Goal: Task Accomplishment & Management: Manage account settings

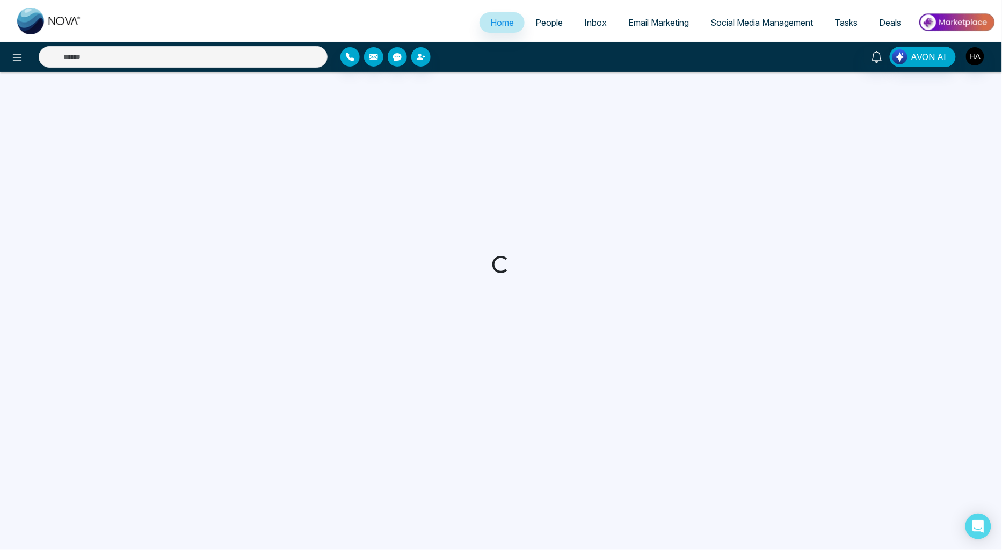
select select "*"
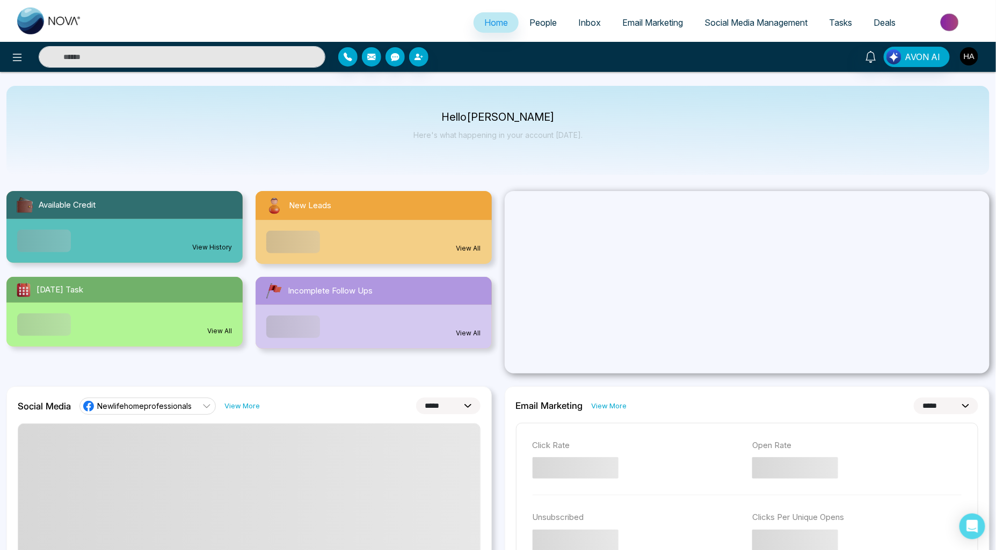
click at [965, 55] on img "button" at bounding box center [969, 56] width 18 height 18
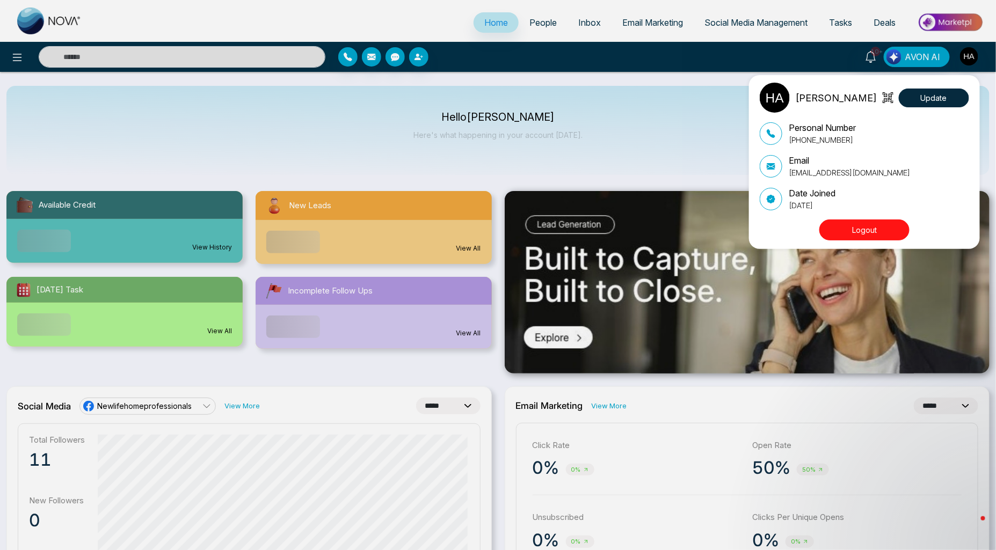
click at [511, 25] on div "[PERSON_NAME] Update Personal Number [PHONE_NUMBER] Email [EMAIL_ADDRESS][DOMAI…" at bounding box center [498, 275] width 996 height 550
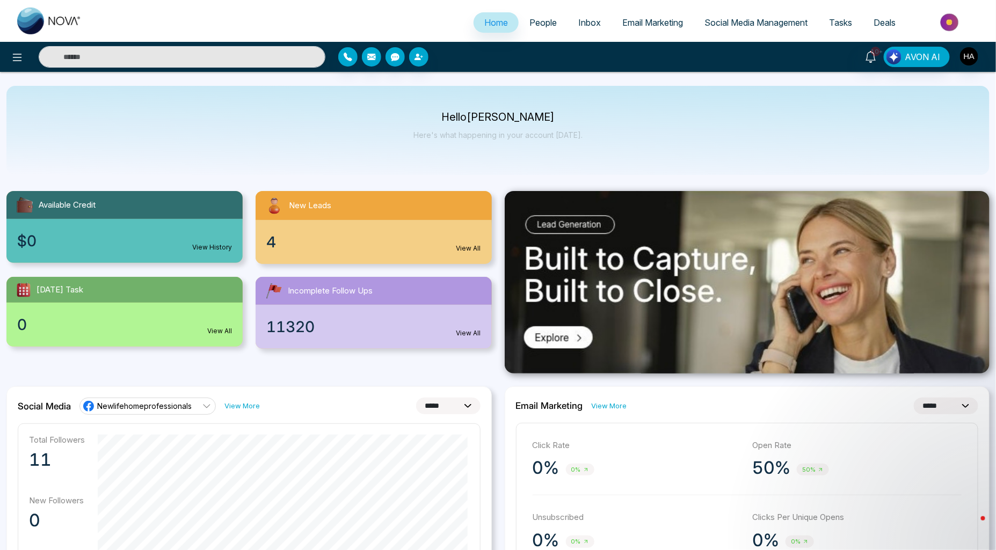
click at [529, 23] on span "People" at bounding box center [542, 22] width 27 height 11
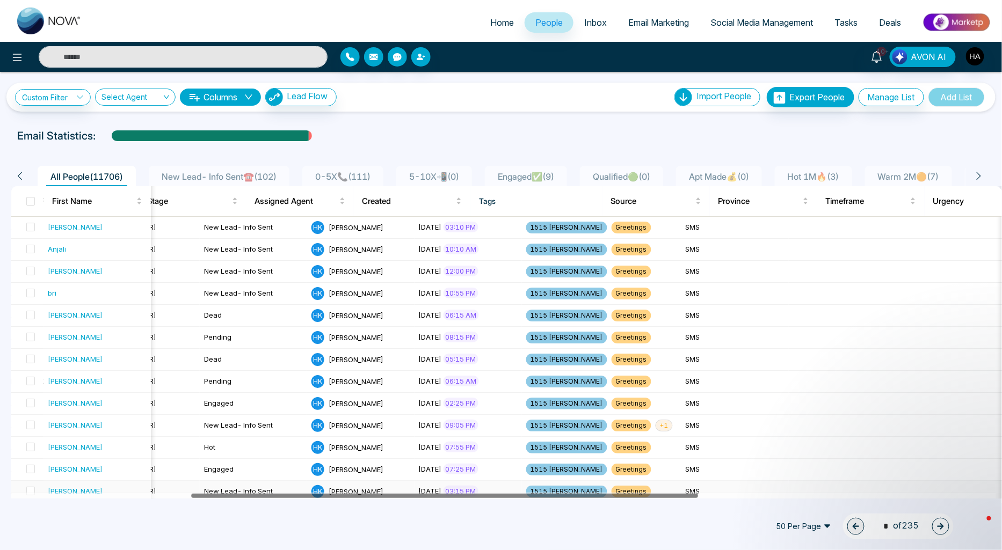
drag, startPoint x: 502, startPoint y: 495, endPoint x: 685, endPoint y: 482, distance: 183.1
click at [894, 92] on button "Manage List" at bounding box center [892, 97] width 66 height 18
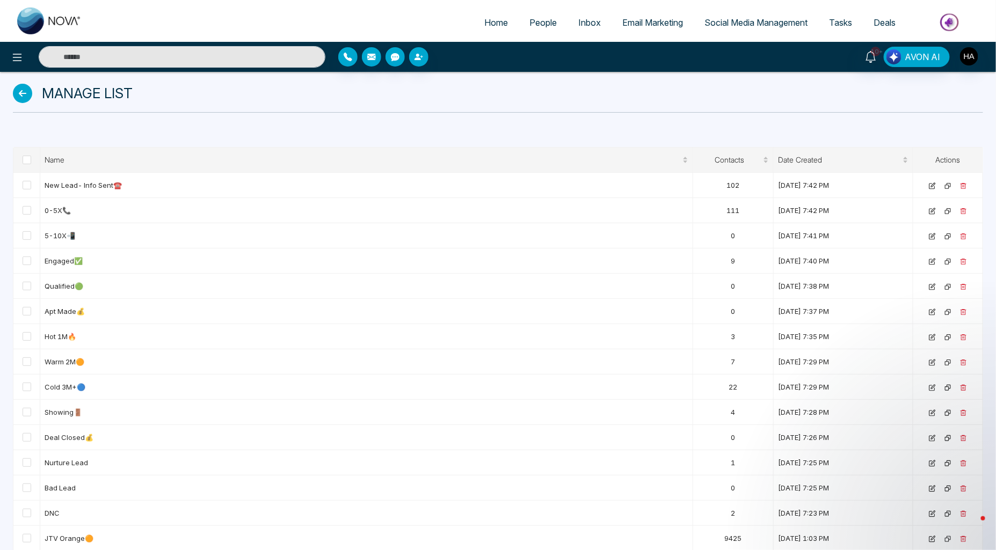
click at [15, 90] on icon at bounding box center [22, 93] width 19 height 19
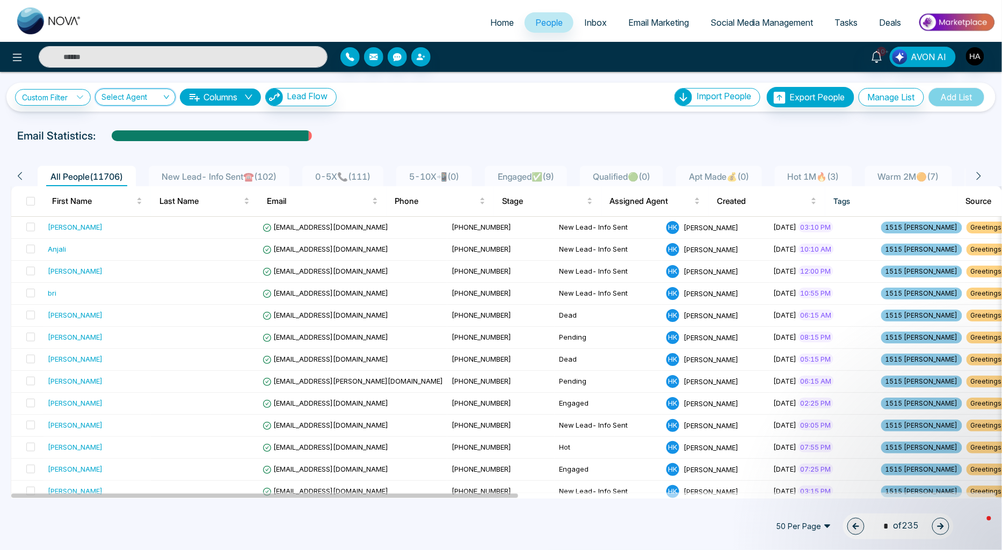
click at [117, 98] on input "search" at bounding box center [131, 99] width 60 height 20
click at [131, 171] on div "[PERSON_NAME]" at bounding box center [137, 170] width 68 height 12
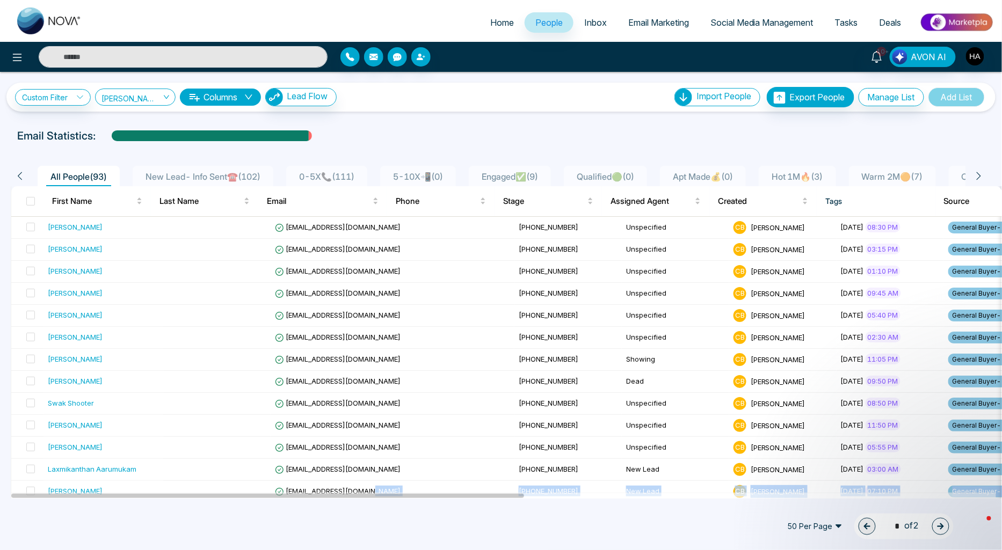
drag, startPoint x: 280, startPoint y: 492, endPoint x: 374, endPoint y: 499, distance: 93.7
click at [374, 499] on div "Home People Inbox Email Marketing Social Media Management Tasks Deals 10+ AVON …" at bounding box center [501, 275] width 1002 height 550
click at [474, 521] on div "50 Per Page 1 * of 2" at bounding box center [501, 526] width 1002 height 47
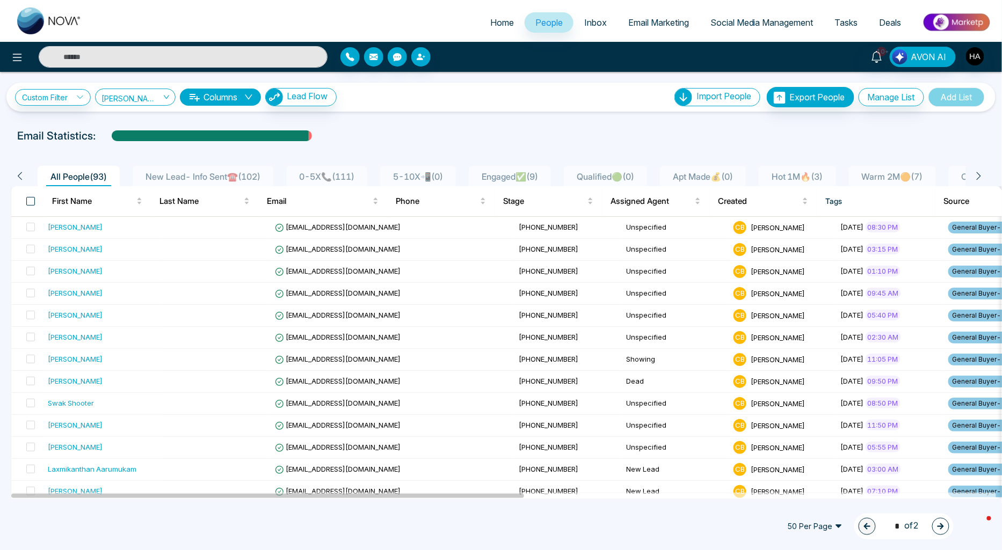
click at [28, 199] on span at bounding box center [30, 201] width 9 height 9
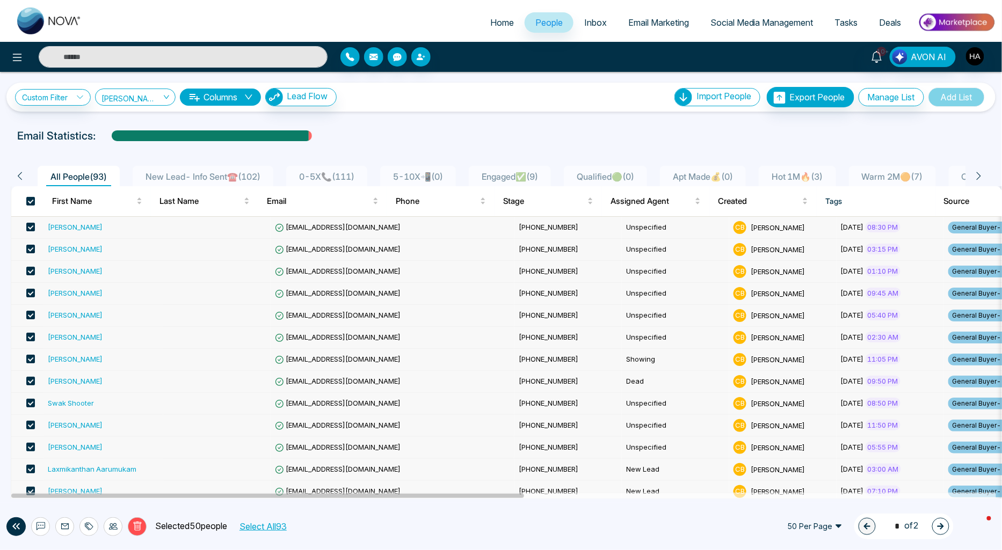
click at [269, 527] on button "Select All 93" at bounding box center [262, 527] width 55 height 14
click at [797, 117] on li "Export People" at bounding box center [814, 119] width 91 height 18
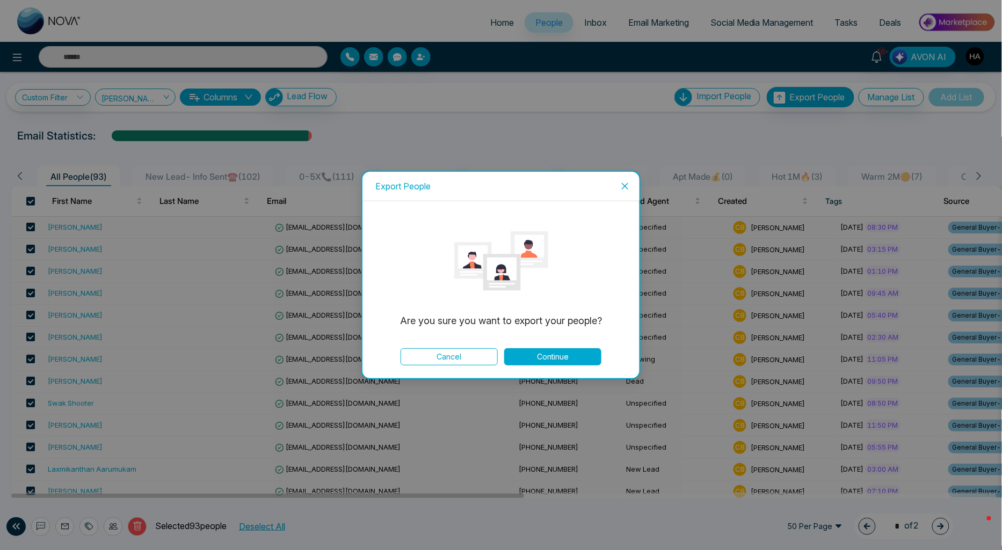
click at [549, 353] on button "Continue" at bounding box center [552, 356] width 97 height 17
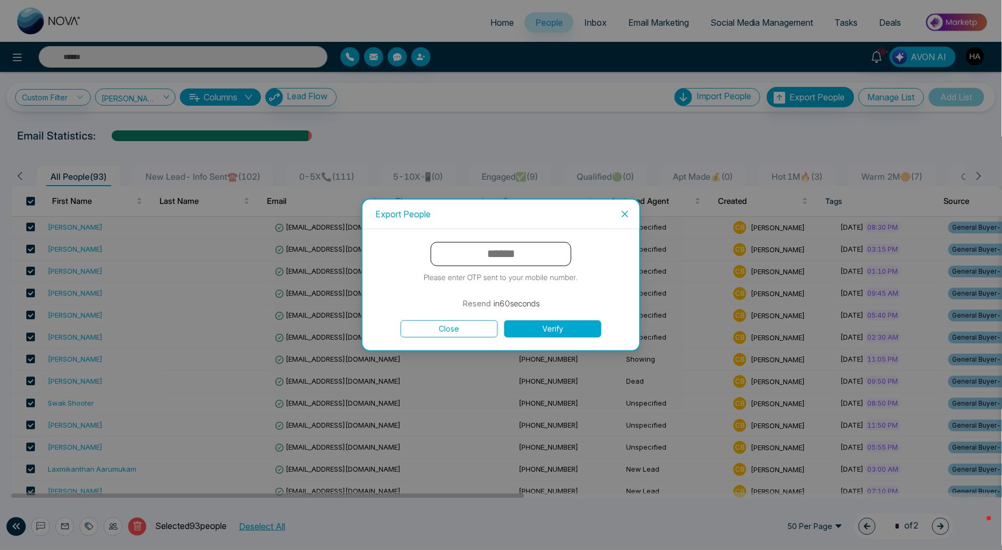
click at [503, 262] on input "text" at bounding box center [501, 254] width 141 height 24
type input "******"
click at [504, 321] on button "Verify" at bounding box center [552, 329] width 97 height 17
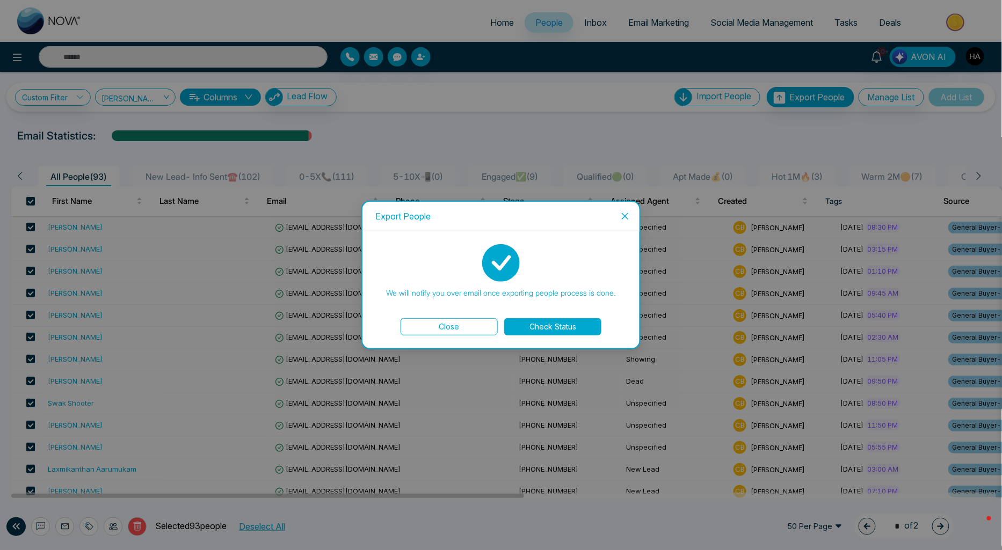
click at [558, 330] on button "Check Status" at bounding box center [552, 326] width 97 height 17
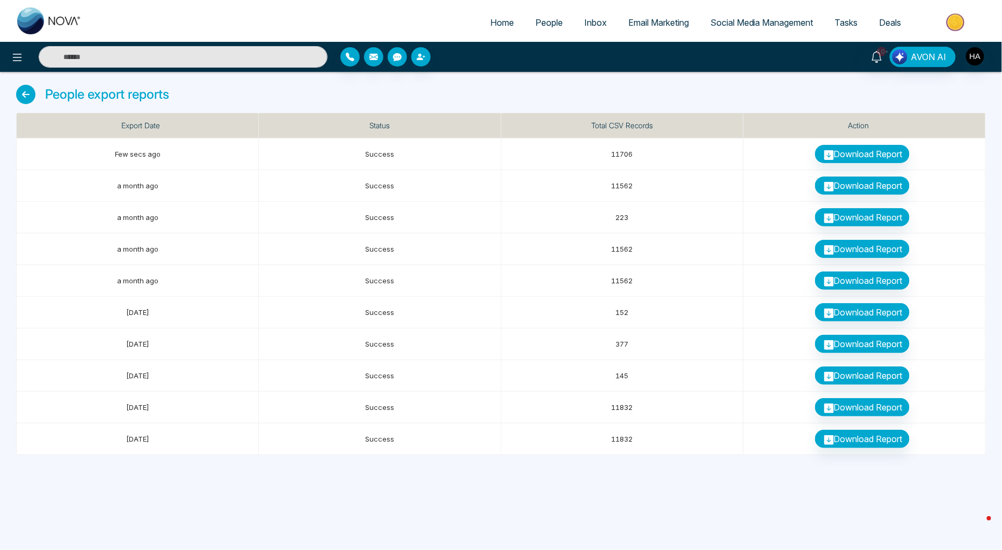
click at [549, 27] on link "People" at bounding box center [549, 22] width 49 height 20
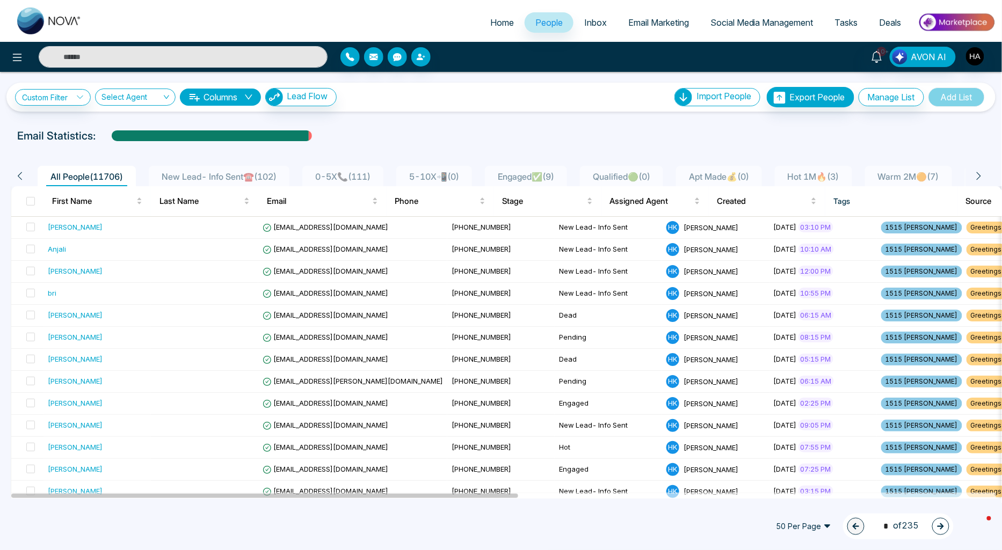
click at [981, 175] on icon at bounding box center [979, 176] width 10 height 10
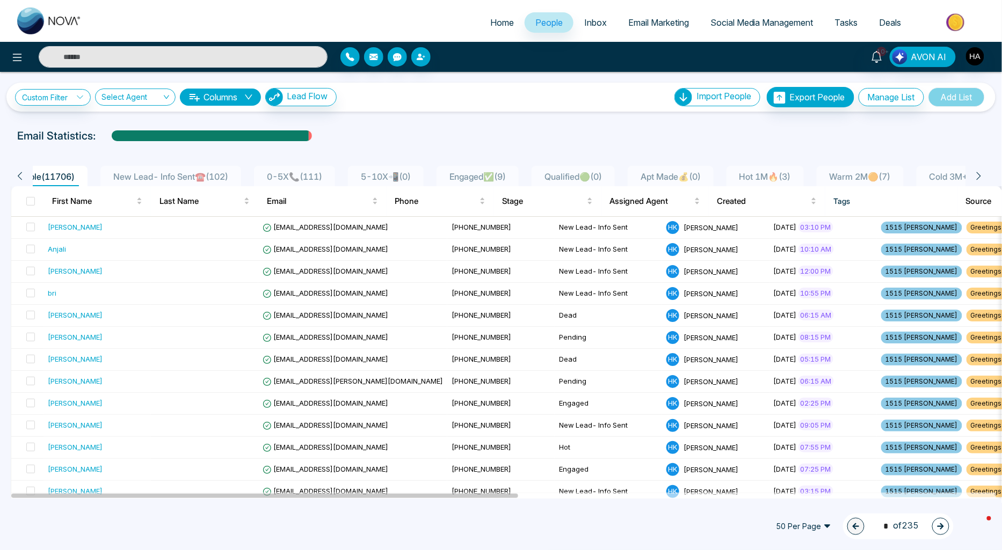
scroll to position [0, 54]
click at [76, 99] on link "Custom Filter" at bounding box center [53, 97] width 76 height 17
click at [82, 133] on span at bounding box center [74, 123] width 87 height 19
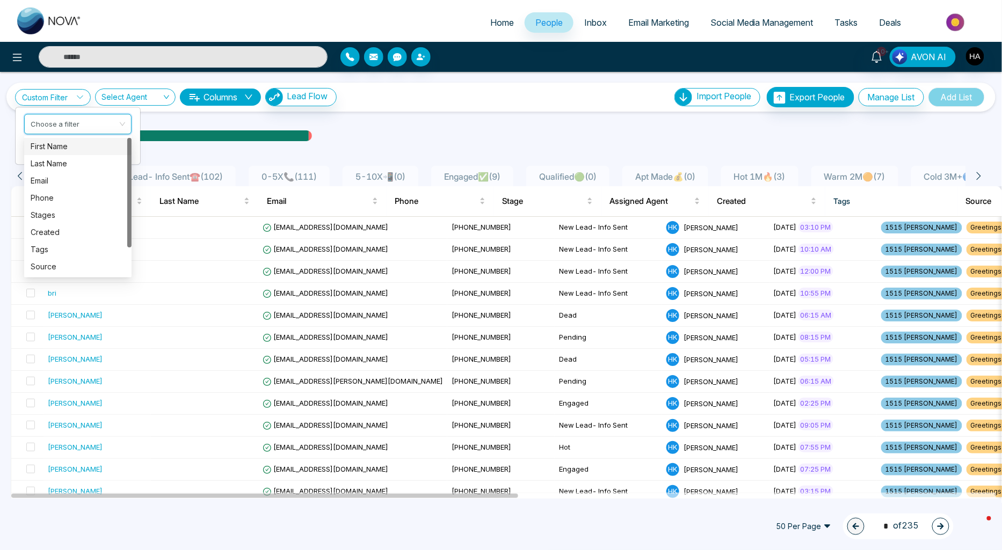
click at [111, 95] on input "search" at bounding box center [131, 99] width 60 height 20
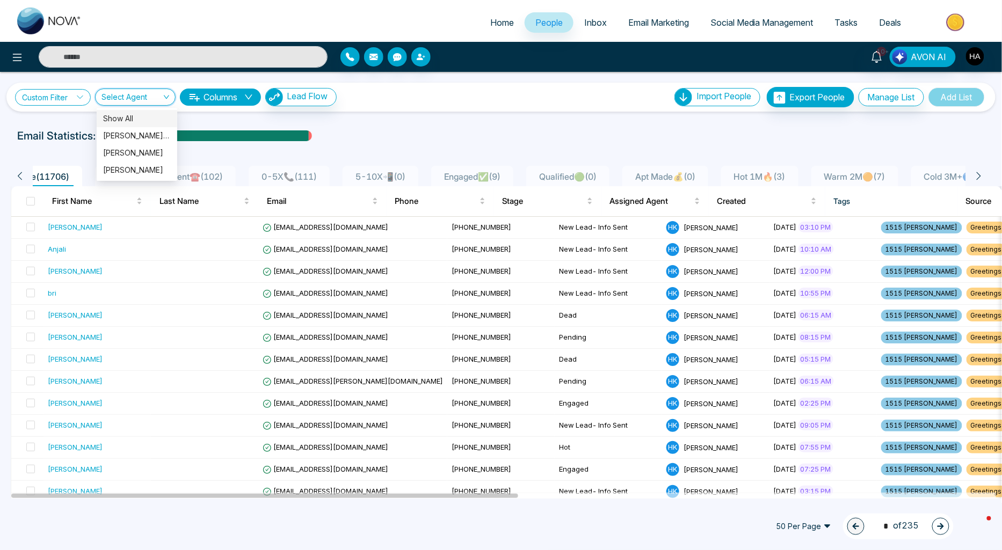
click at [52, 99] on link "Custom Filter" at bounding box center [53, 97] width 76 height 17
click at [115, 92] on input "search" at bounding box center [131, 99] width 60 height 20
click at [124, 171] on div "[PERSON_NAME]" at bounding box center [137, 170] width 68 height 12
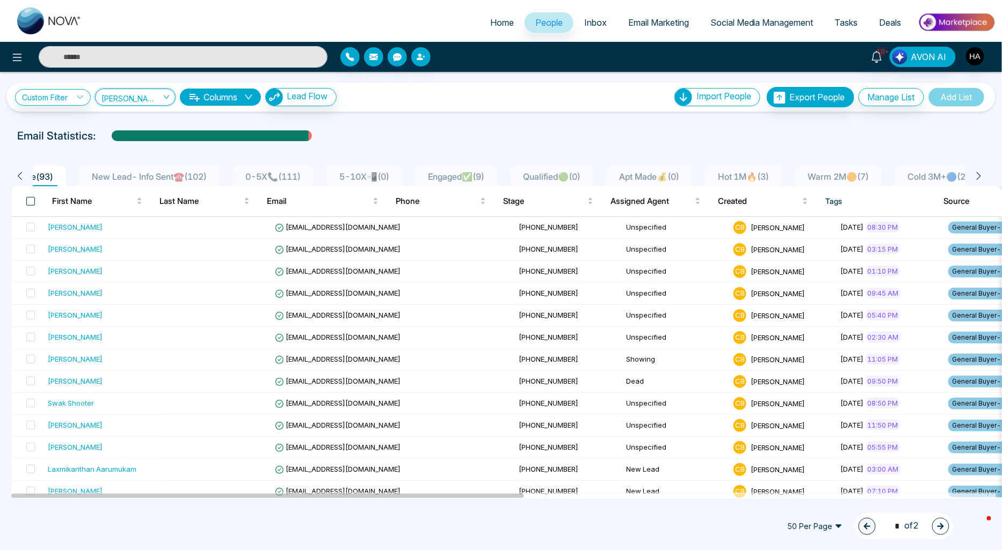
click at [34, 199] on span at bounding box center [30, 201] width 9 height 9
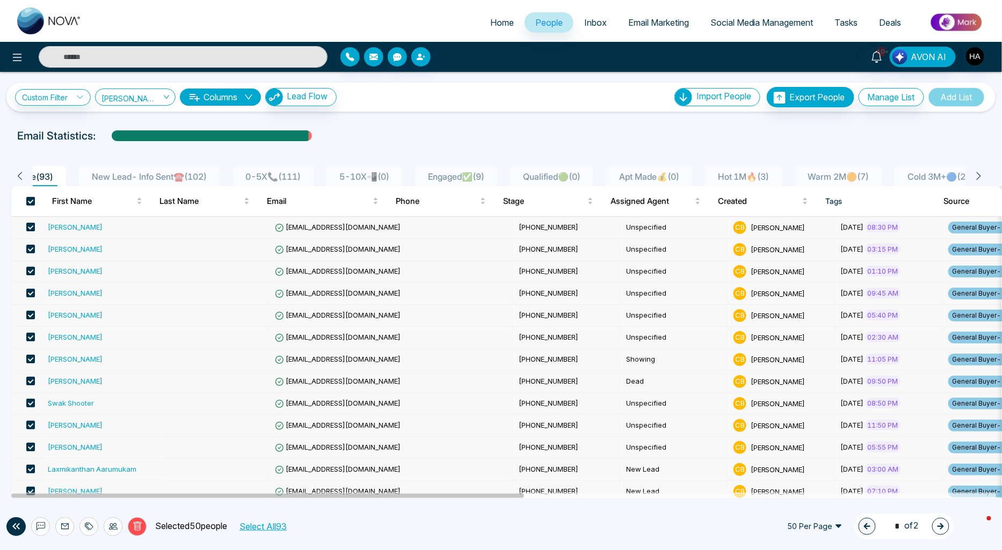
click at [271, 527] on button "Select All 93" at bounding box center [262, 527] width 55 height 14
click at [898, 103] on button "Manage List" at bounding box center [892, 97] width 66 height 18
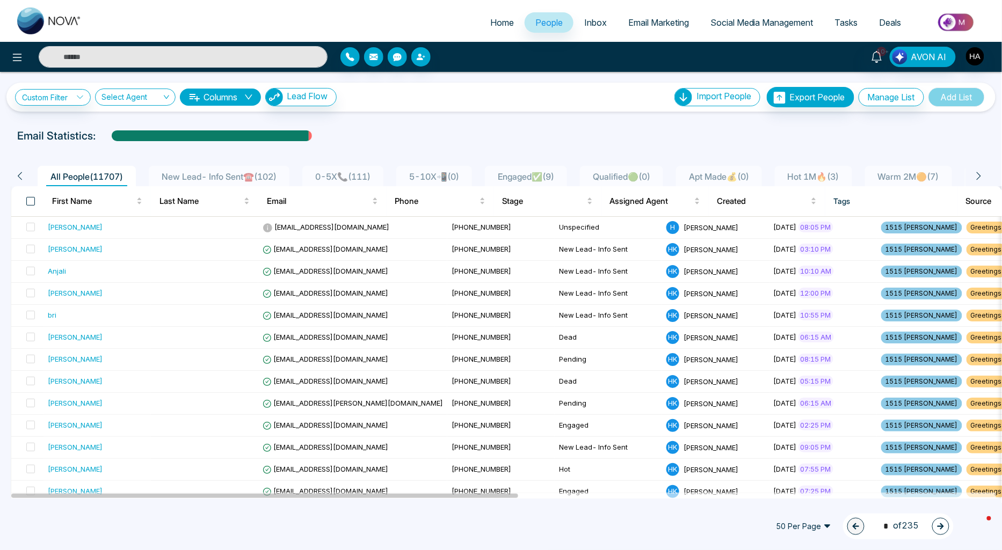
click at [28, 200] on span at bounding box center [30, 201] width 9 height 9
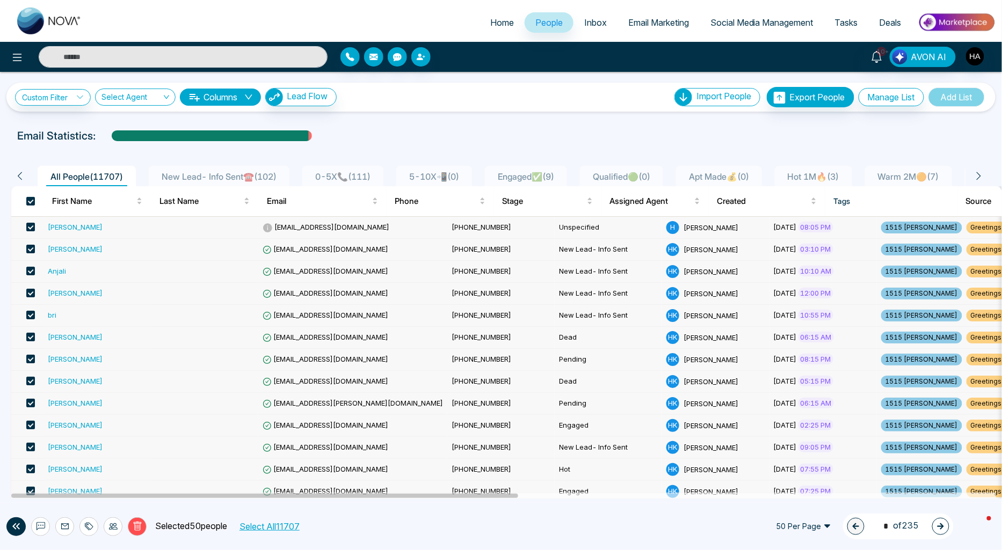
click at [264, 528] on button "Select All 11707" at bounding box center [269, 527] width 68 height 14
click at [272, 527] on button "Deselect All" at bounding box center [278, 527] width 54 height 14
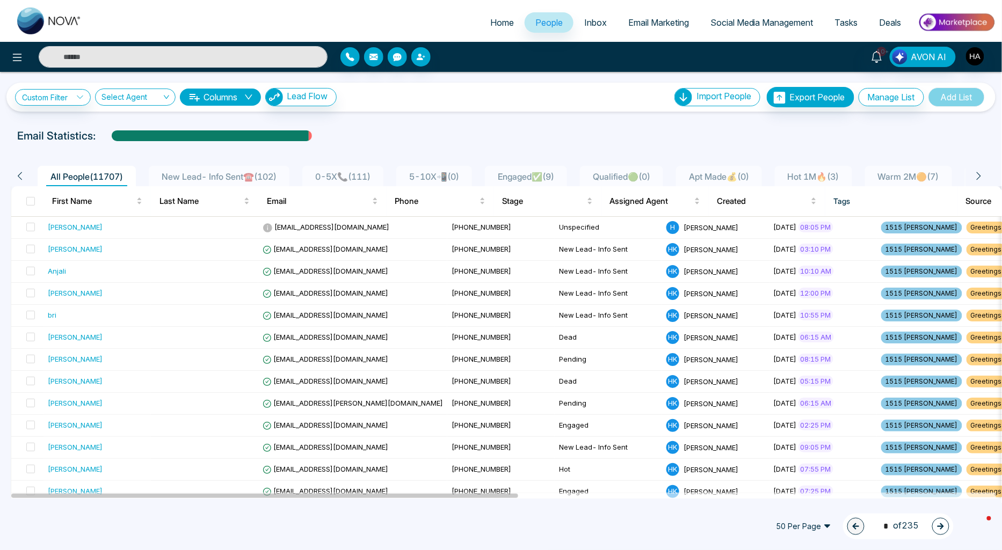
click at [47, 108] on div "Custom Filter Choose a filter Cancel Apply Select Agent Columns Lead Flow Impor…" at bounding box center [500, 97] width 989 height 29
click at [62, 100] on link "Custom Filter" at bounding box center [53, 97] width 76 height 17
click at [72, 134] on li "Choose a filter" at bounding box center [78, 124] width 125 height 25
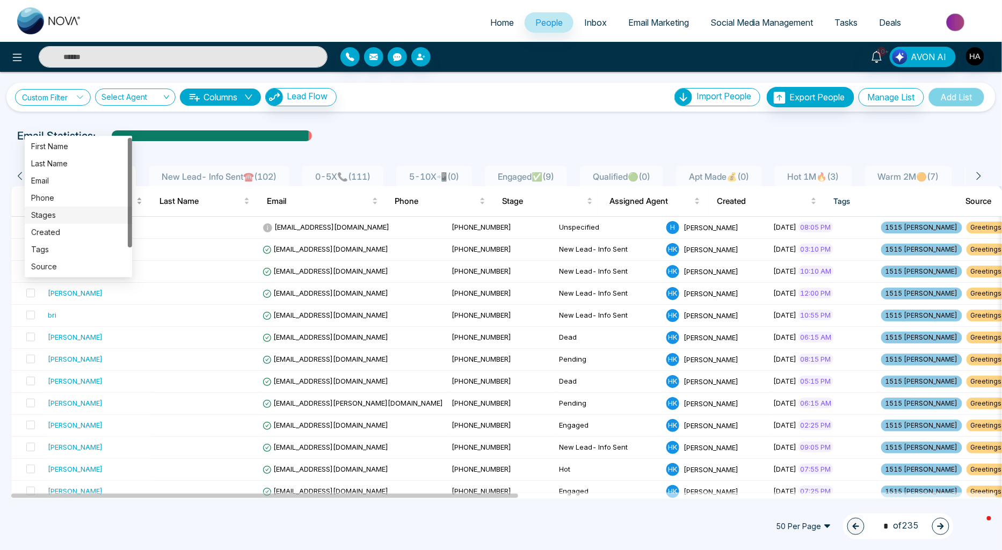
click at [64, 213] on div "Stages" at bounding box center [78, 215] width 95 height 12
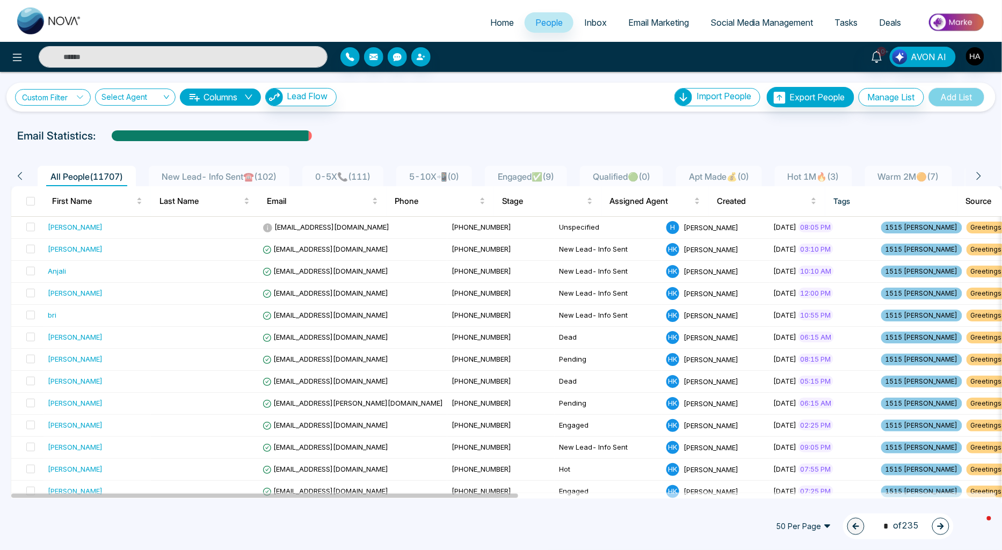
click at [48, 104] on link "Custom Filter" at bounding box center [53, 97] width 76 height 17
click at [56, 147] on input "search" at bounding box center [74, 147] width 87 height 16
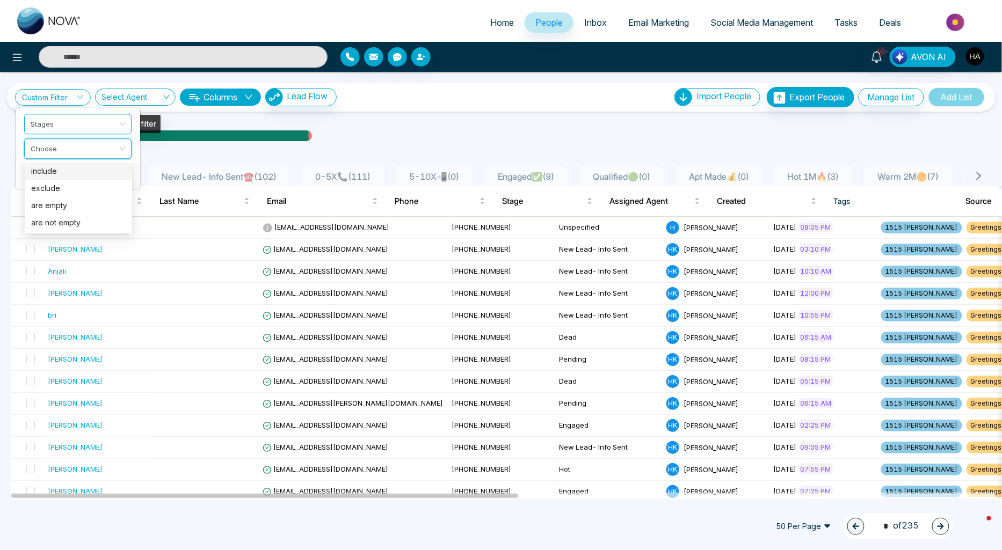
click at [169, 95] on div "Select Agent" at bounding box center [135, 97] width 81 height 17
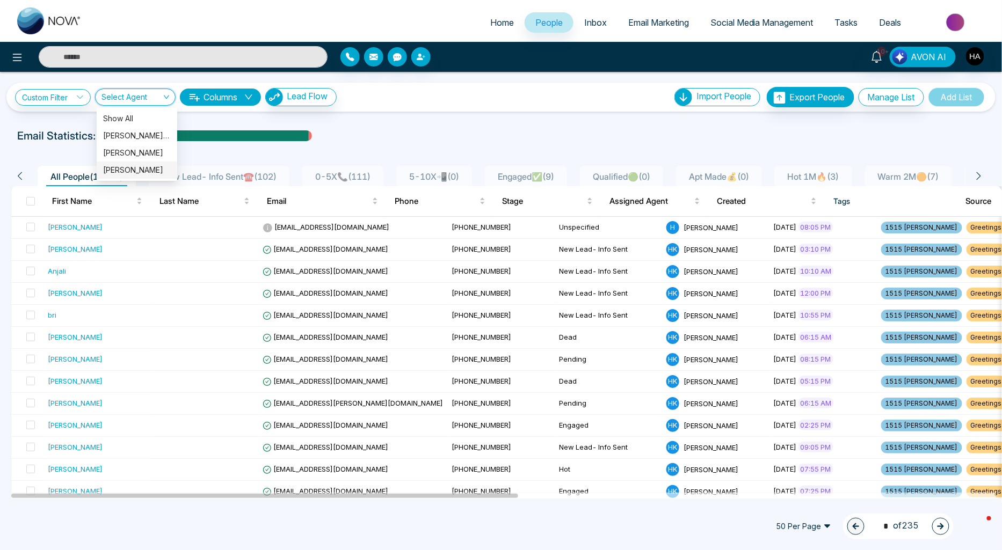
click at [124, 170] on div "[PERSON_NAME]" at bounding box center [137, 170] width 68 height 12
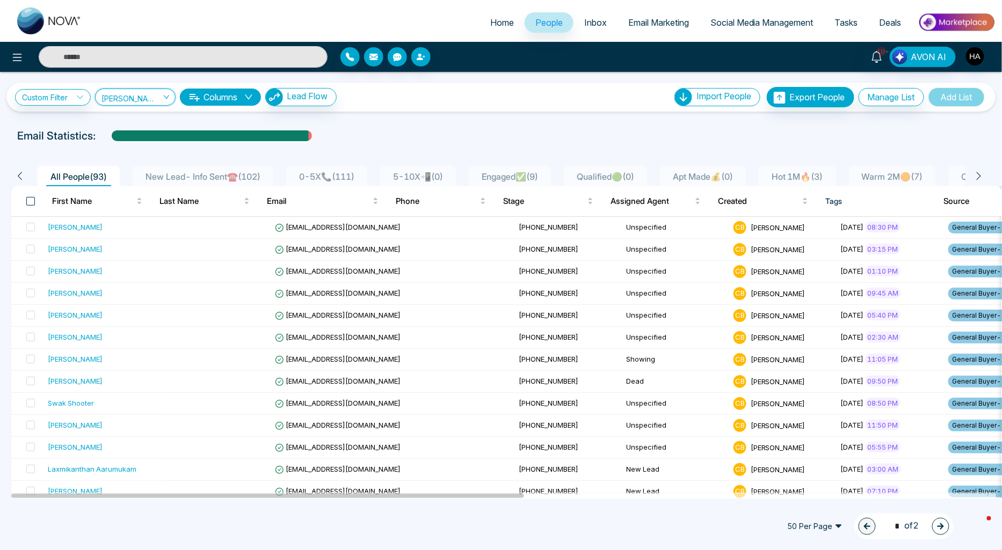
click at [26, 202] on span at bounding box center [30, 201] width 9 height 9
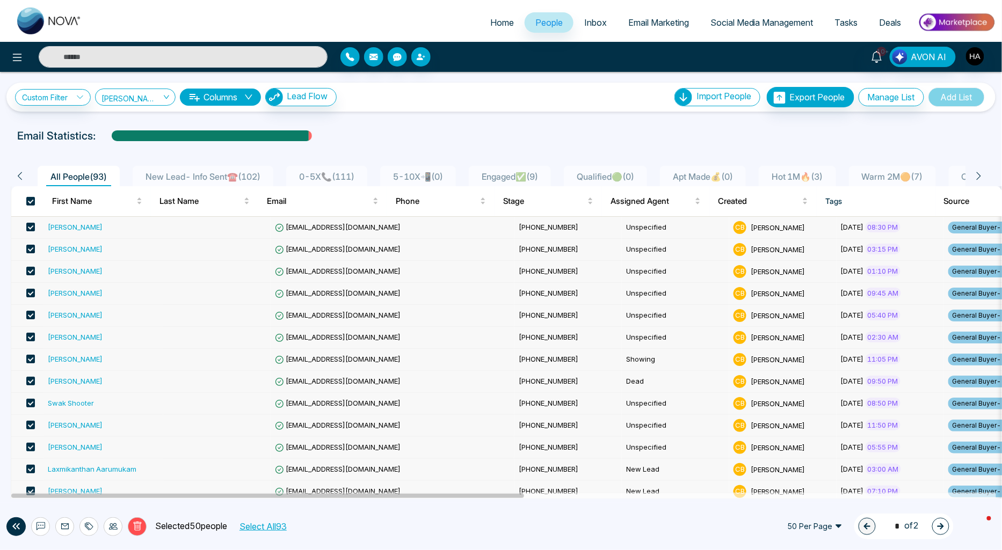
click at [272, 527] on button "Select All 93" at bounding box center [262, 527] width 55 height 14
click at [110, 529] on icon at bounding box center [113, 527] width 9 height 6
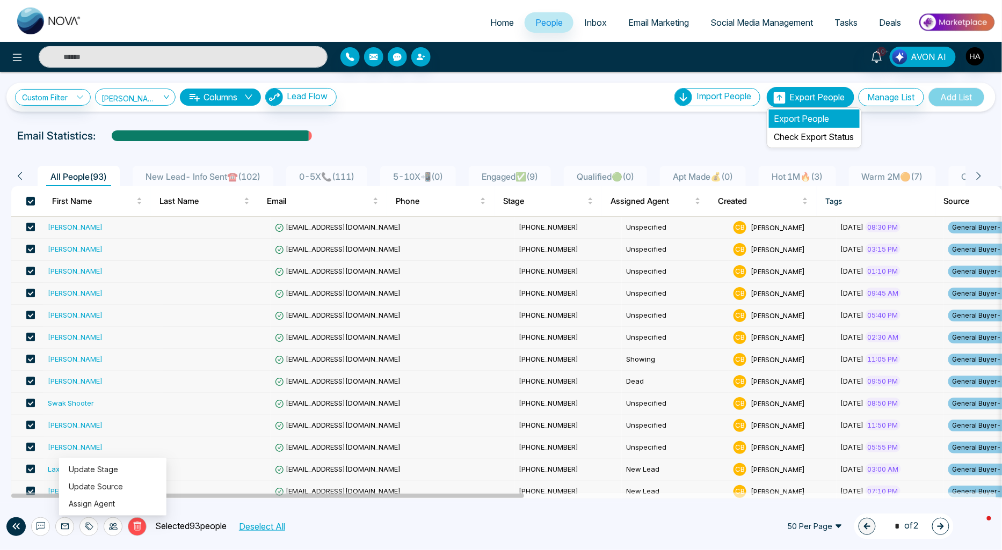
click at [801, 121] on li "Export People" at bounding box center [814, 119] width 91 height 18
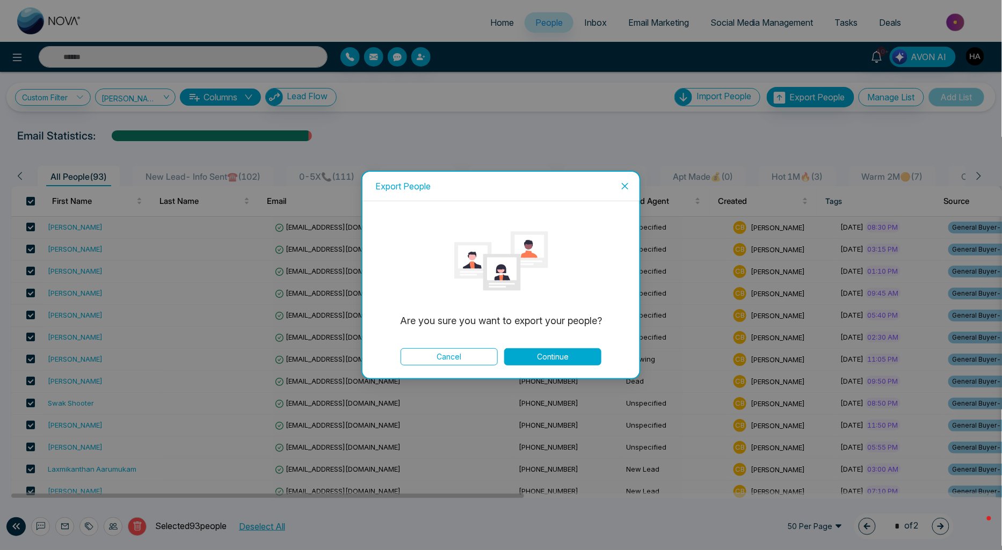
click at [539, 357] on button "Continue" at bounding box center [552, 356] width 97 height 17
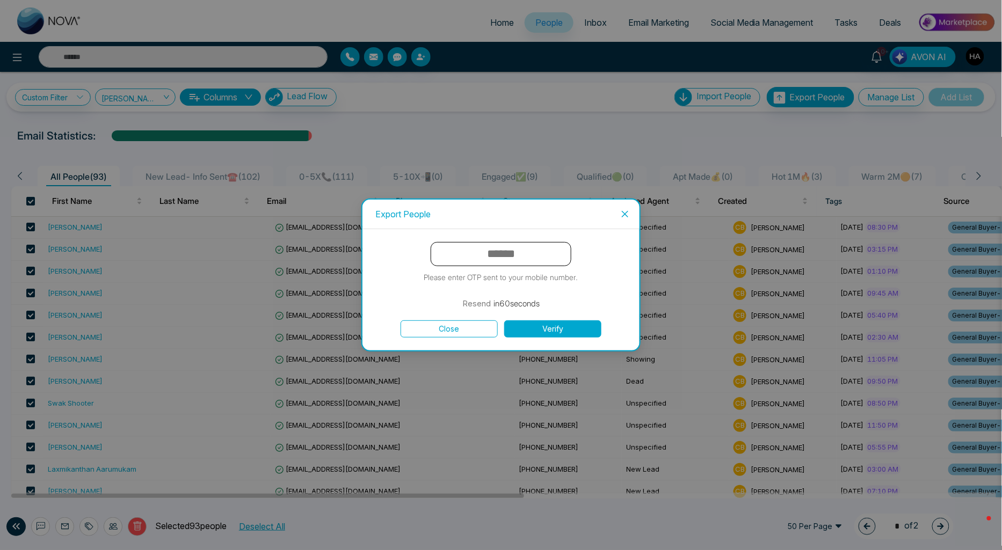
click at [505, 244] on input "text" at bounding box center [501, 254] width 141 height 24
click at [475, 264] on input "text" at bounding box center [501, 254] width 141 height 24
type input "******"
click at [504, 321] on button "Verify" at bounding box center [552, 329] width 97 height 17
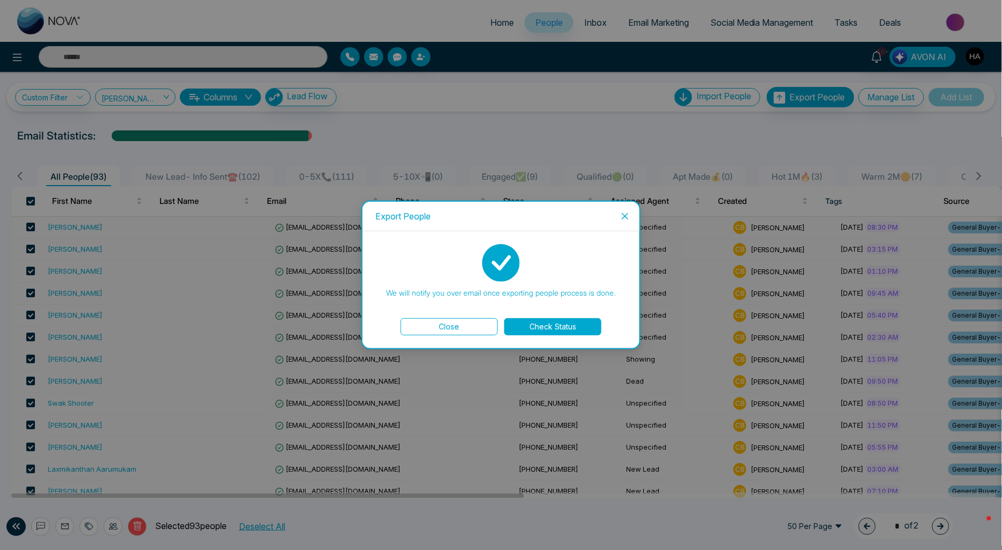
click at [545, 323] on button "Check Status" at bounding box center [552, 326] width 97 height 17
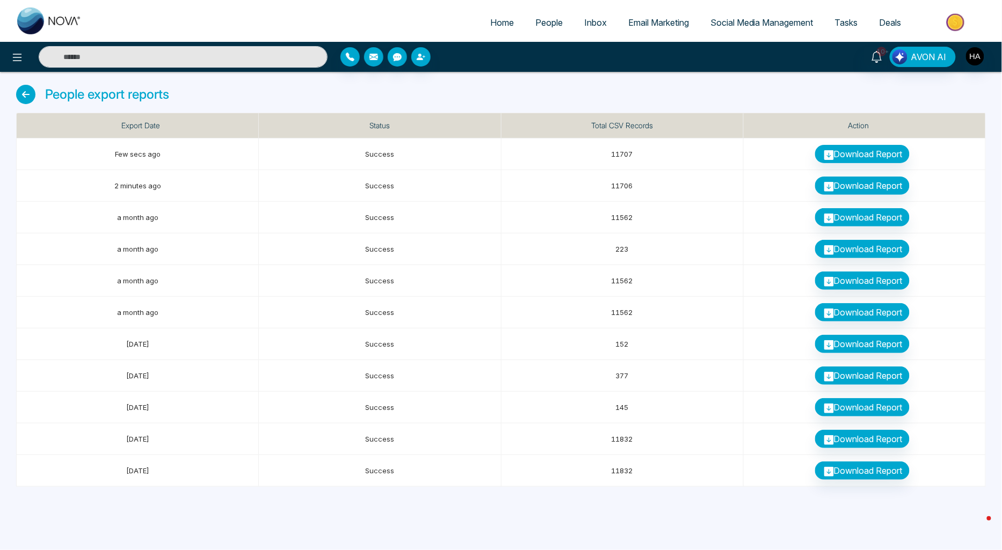
click at [535, 18] on span "People" at bounding box center [548, 22] width 27 height 11
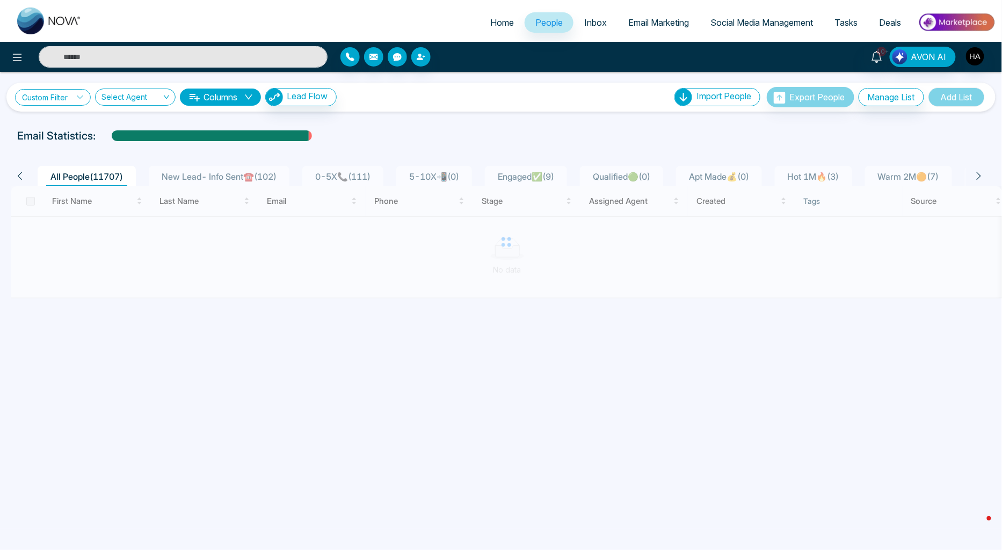
click at [67, 92] on link "Custom Filter" at bounding box center [53, 97] width 76 height 17
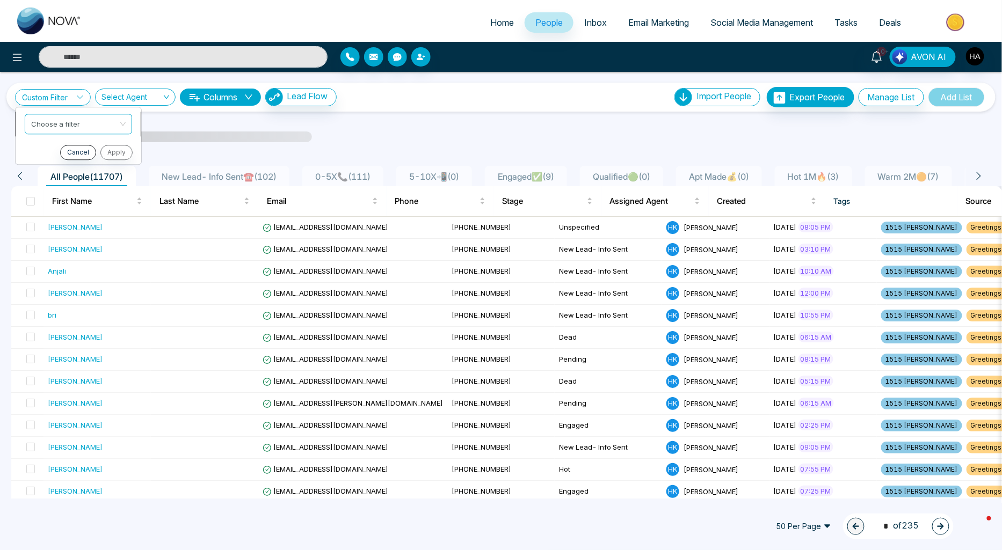
click at [76, 116] on input "search" at bounding box center [74, 122] width 87 height 16
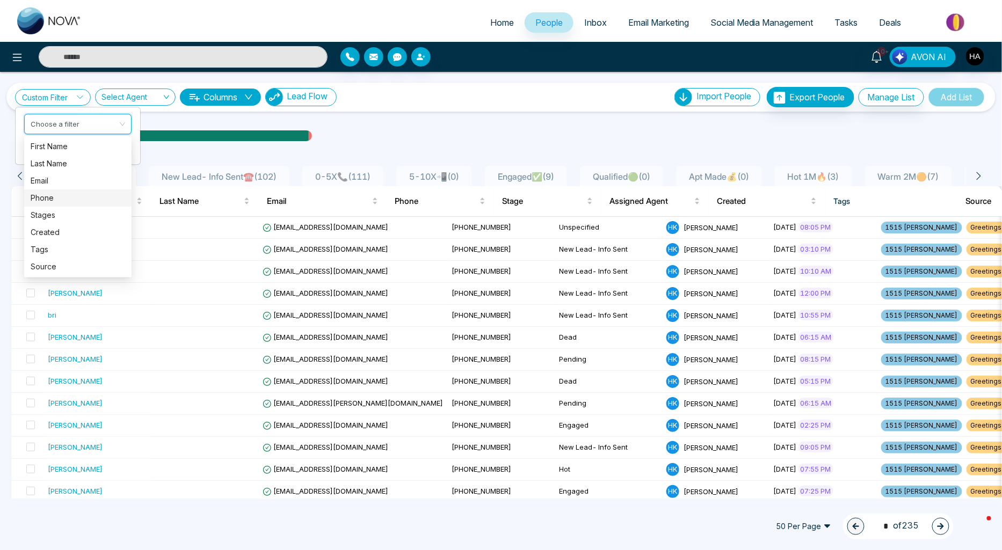
click at [312, 99] on span "Lead Flow" at bounding box center [307, 96] width 41 height 11
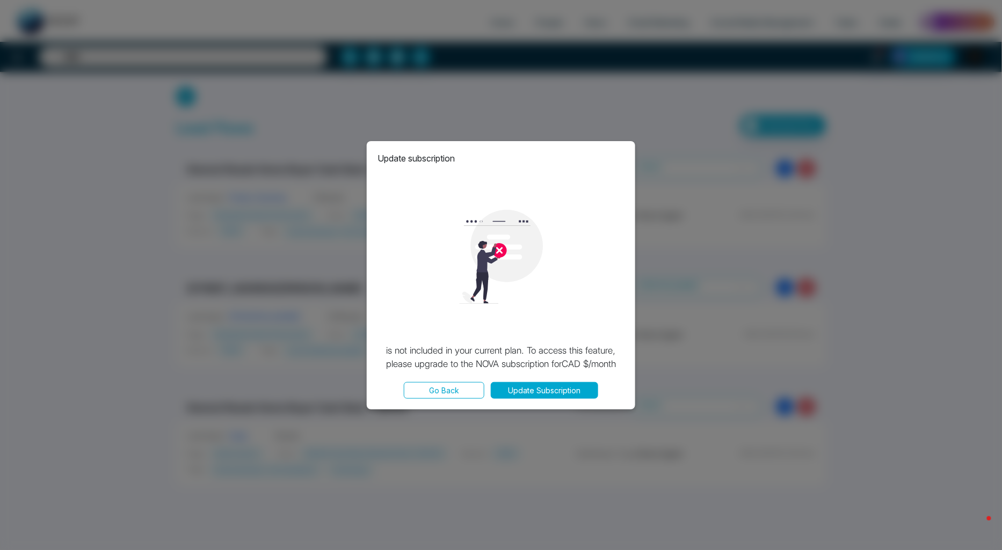
click at [450, 389] on button "Go Back" at bounding box center [444, 390] width 81 height 17
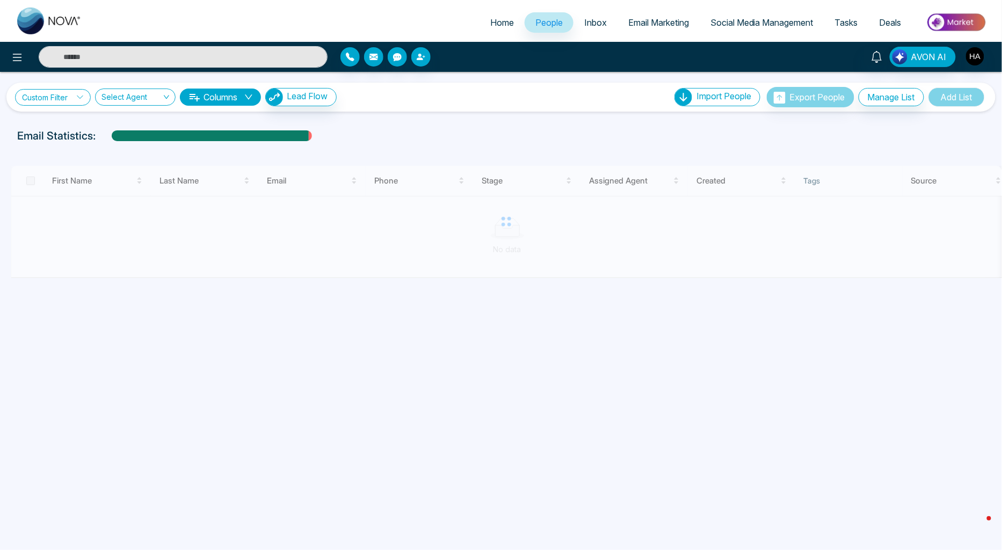
click at [36, 94] on link "Custom Filter" at bounding box center [53, 97] width 76 height 17
click at [49, 120] on input "search" at bounding box center [74, 122] width 87 height 16
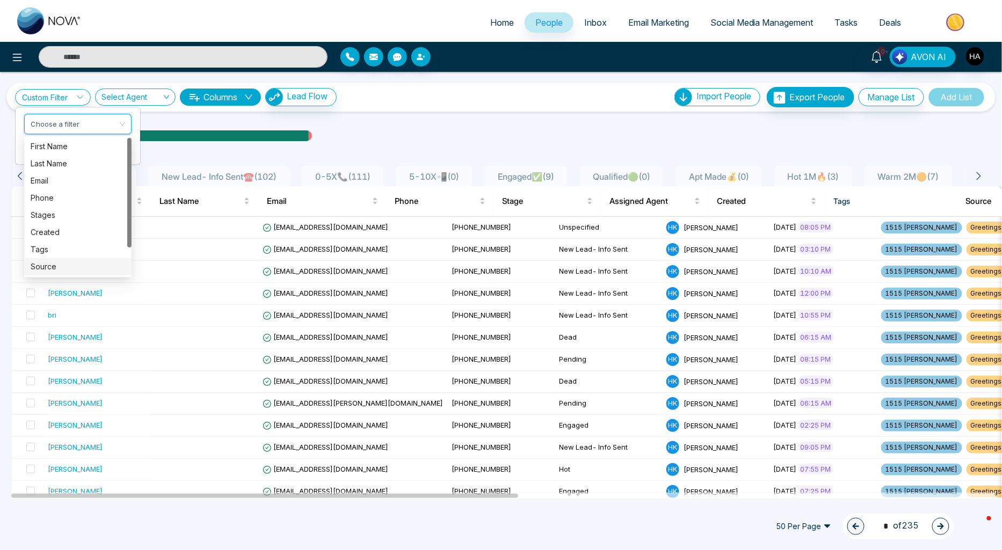
click at [46, 254] on div "Tags" at bounding box center [78, 250] width 95 height 12
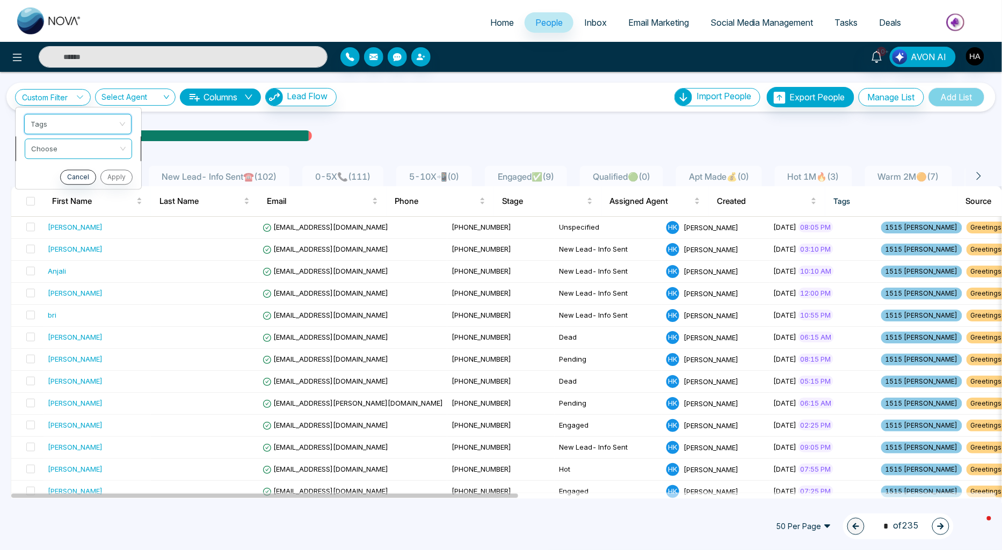
click at [55, 152] on input "search" at bounding box center [74, 147] width 87 height 16
click at [62, 163] on div "include" at bounding box center [77, 171] width 107 height 17
click at [53, 177] on input "search" at bounding box center [74, 172] width 87 height 16
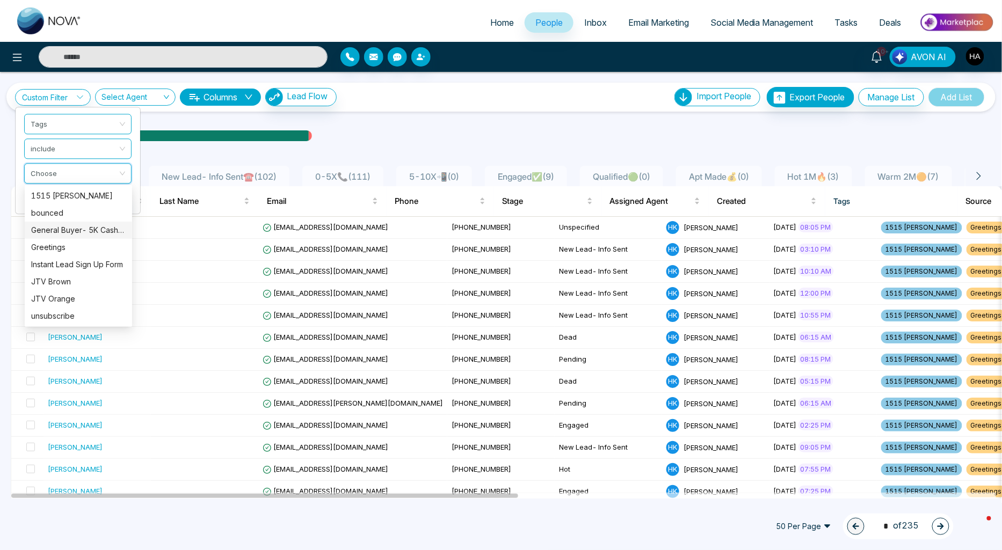
click at [77, 229] on div "General Buyer- 5K CashBack" at bounding box center [78, 230] width 95 height 12
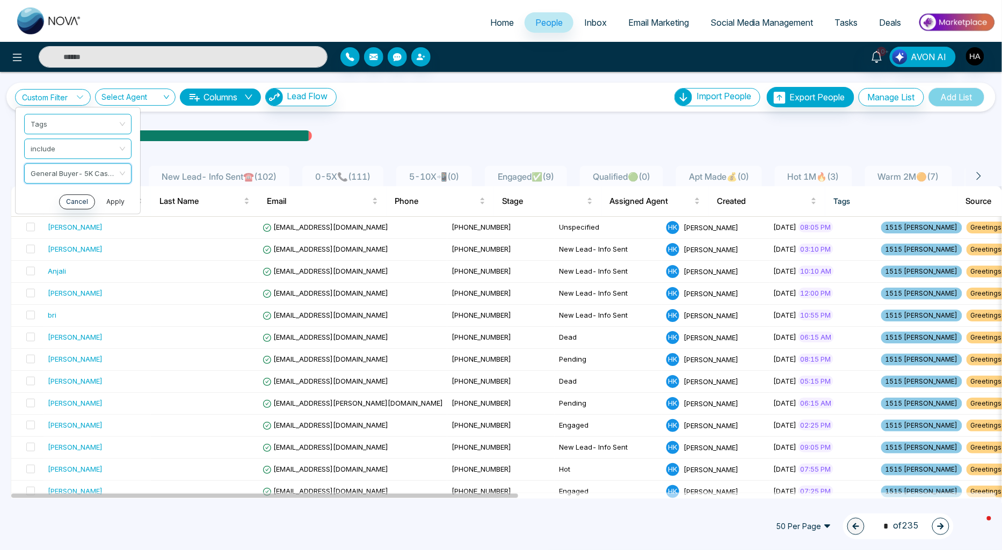
click at [114, 203] on button "Apply" at bounding box center [115, 201] width 32 height 15
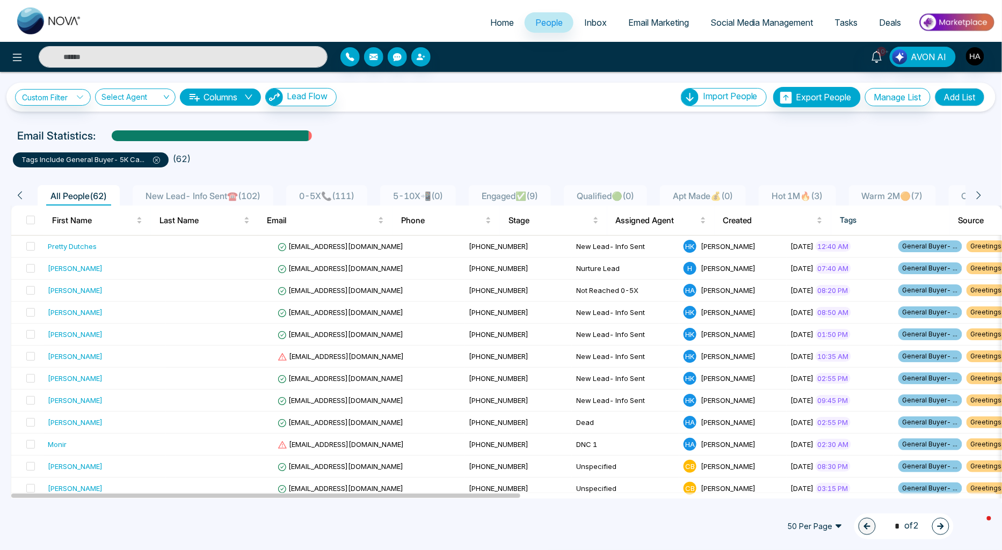
click at [490, 17] on span "Home" at bounding box center [502, 22] width 24 height 11
select select "*"
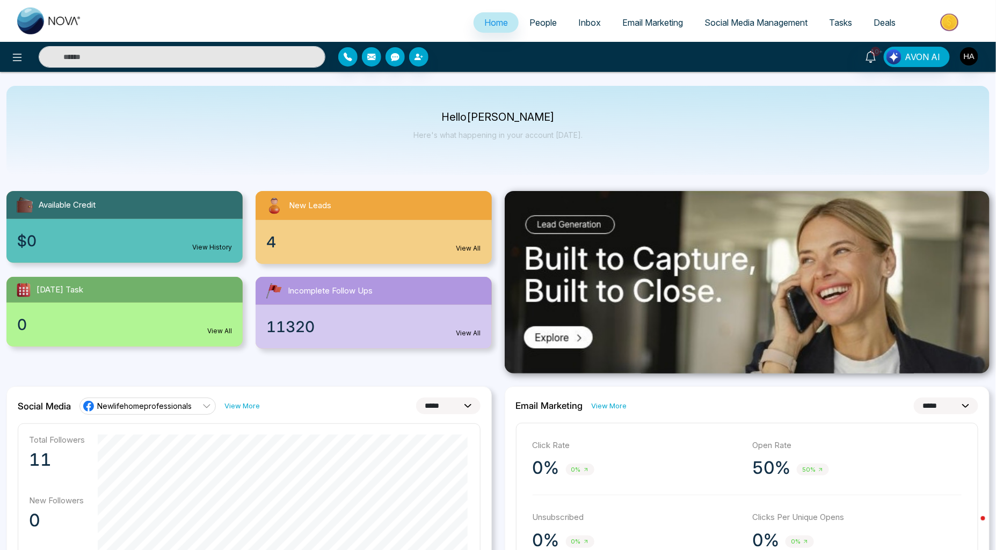
click at [540, 19] on span "People" at bounding box center [542, 22] width 27 height 11
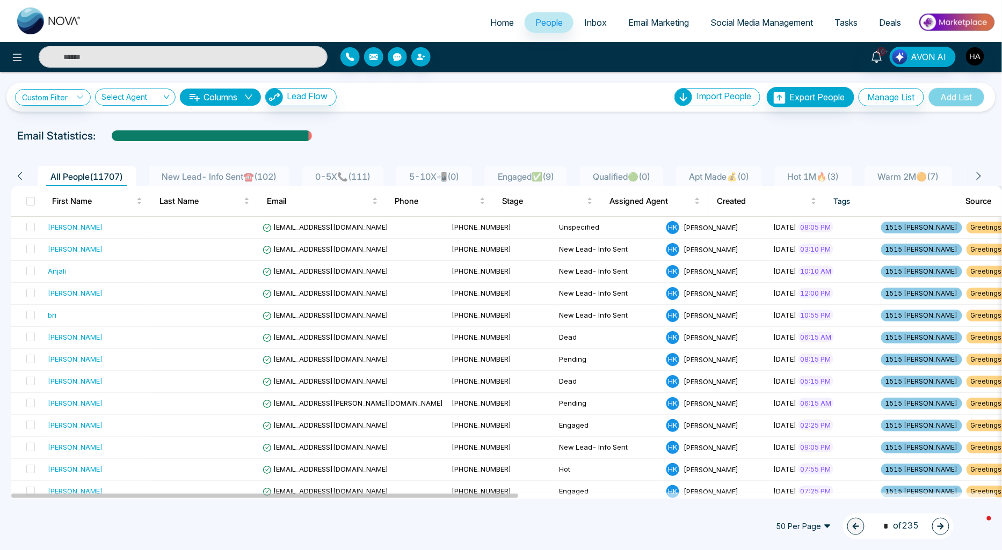
click at [135, 99] on input "search" at bounding box center [131, 99] width 60 height 20
click at [137, 167] on div "[PERSON_NAME]" at bounding box center [137, 170] width 68 height 12
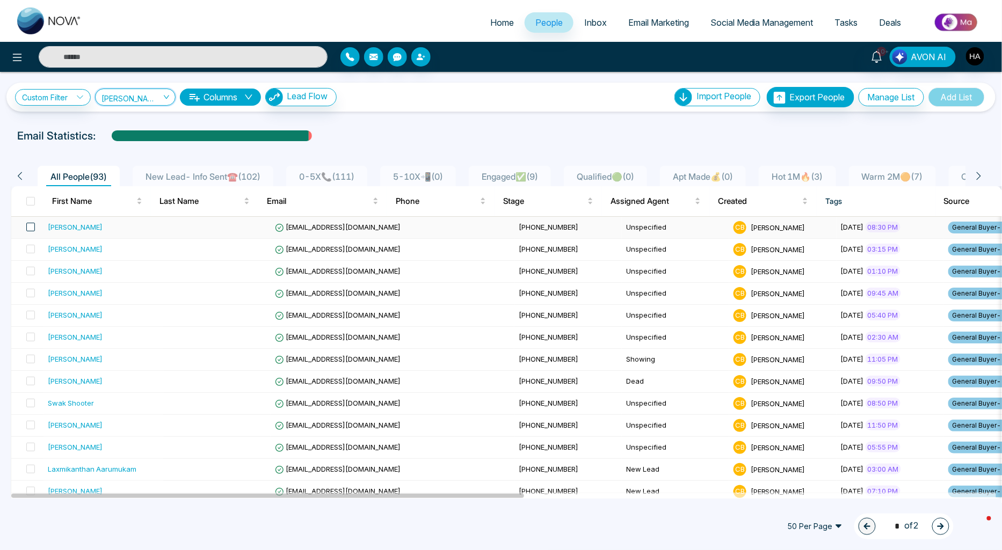
click at [30, 223] on span at bounding box center [30, 227] width 9 height 9
click at [33, 195] on label at bounding box center [30, 201] width 9 height 12
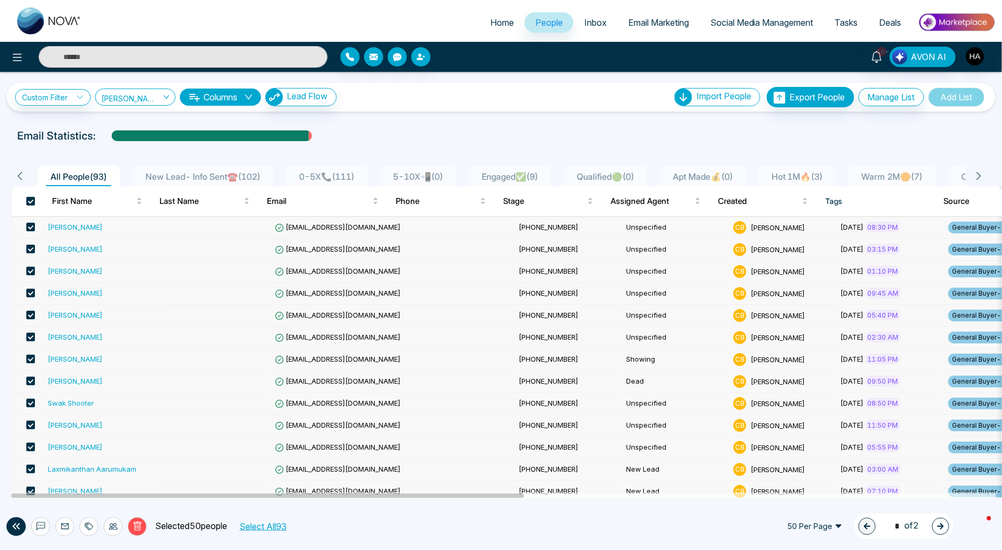
click at [288, 531] on button "Select All 93" at bounding box center [262, 527] width 55 height 14
click at [797, 111] on li "Export People" at bounding box center [814, 119] width 91 height 18
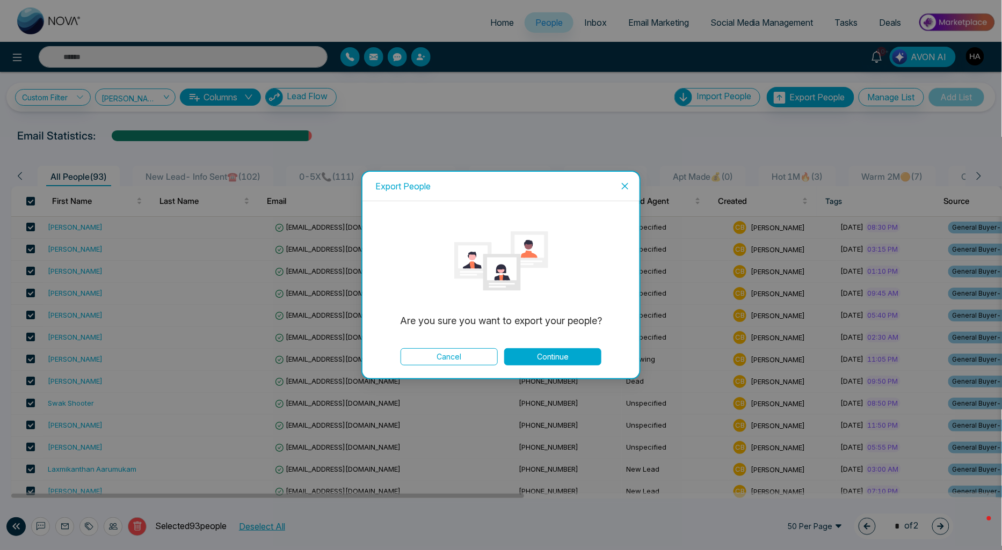
click at [571, 358] on button "Continue" at bounding box center [552, 356] width 97 height 17
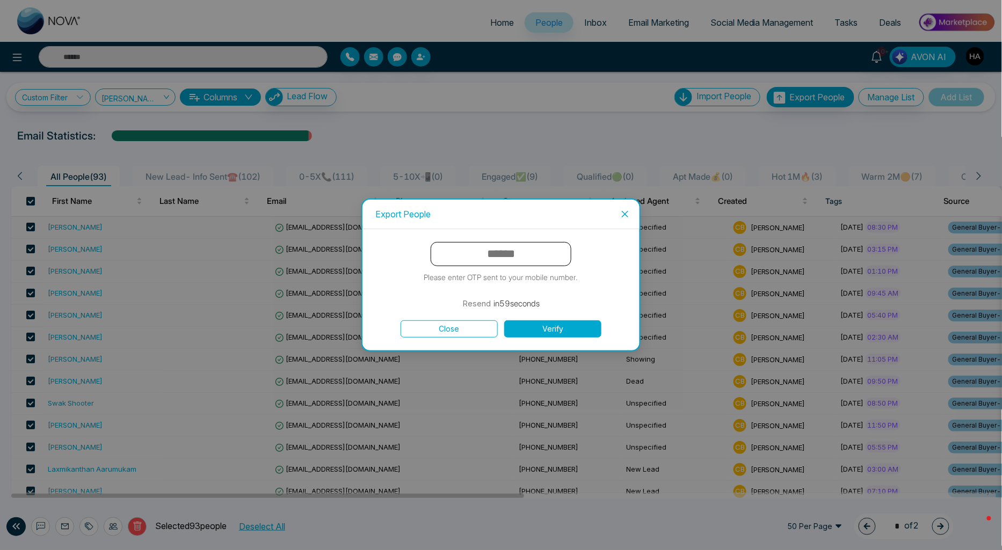
click at [513, 255] on input "text" at bounding box center [501, 254] width 141 height 24
type input "******"
click at [504, 321] on button "Verify" at bounding box center [552, 329] width 97 height 17
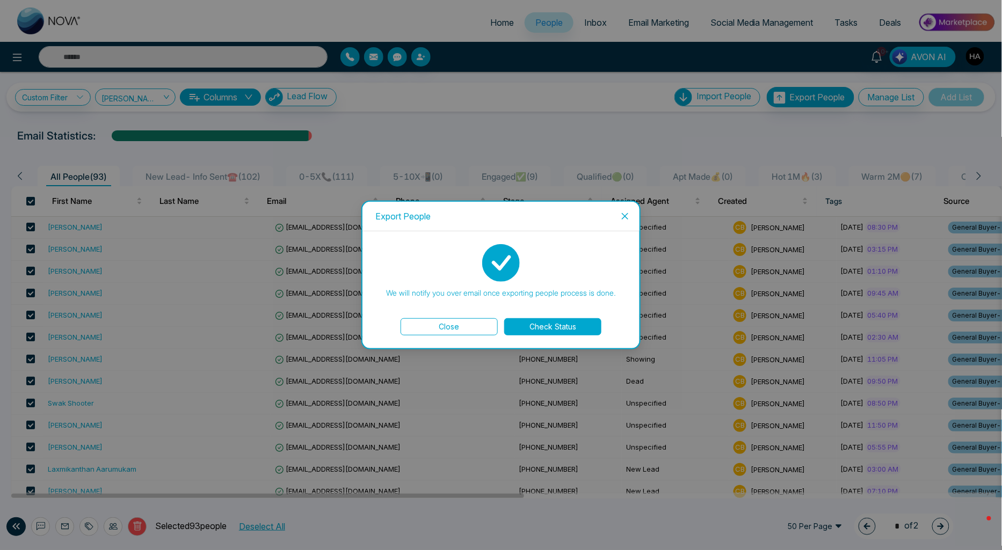
click at [535, 325] on button "Check Status" at bounding box center [552, 326] width 97 height 17
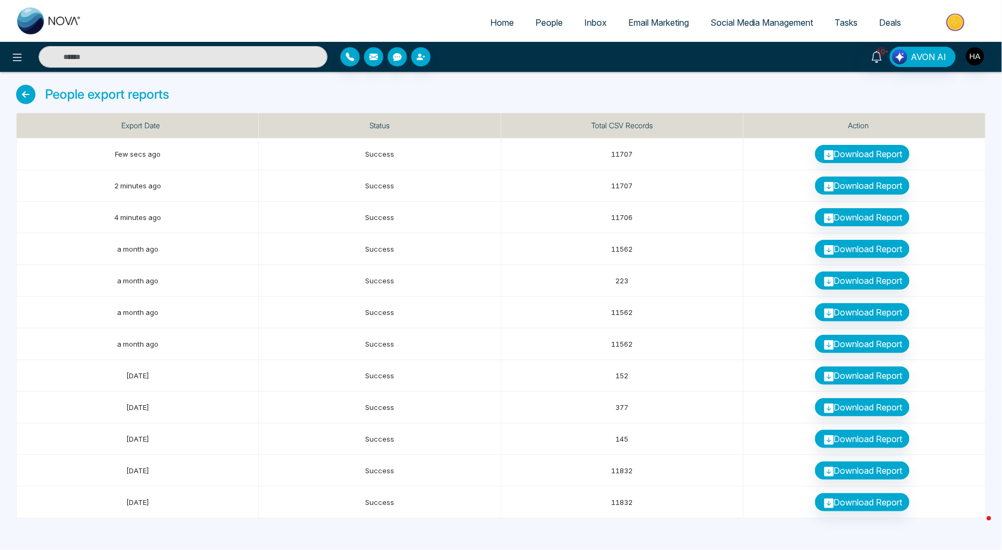
click at [545, 20] on span "People" at bounding box center [548, 22] width 27 height 11
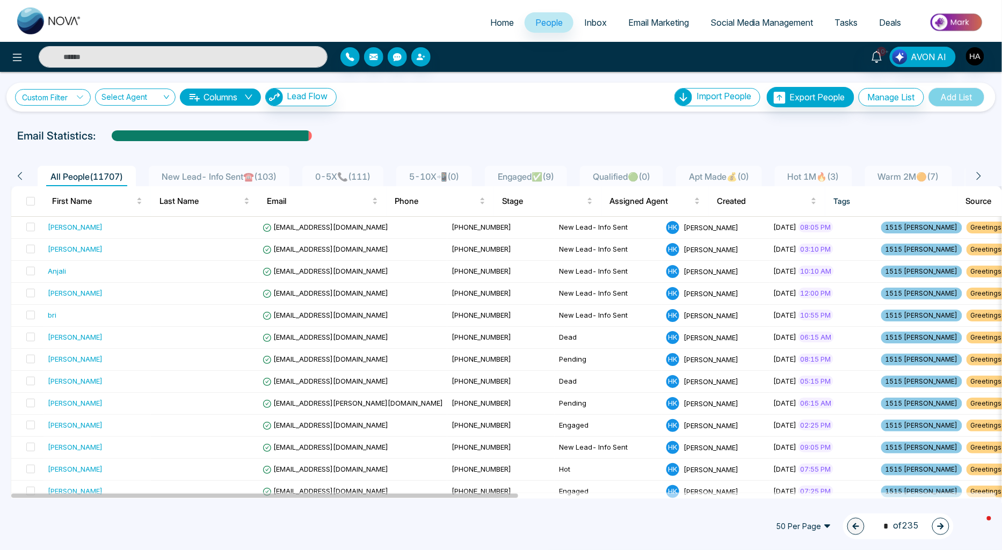
click at [45, 98] on link "Custom Filter" at bounding box center [53, 97] width 76 height 17
click at [59, 127] on input "search" at bounding box center [74, 122] width 87 height 16
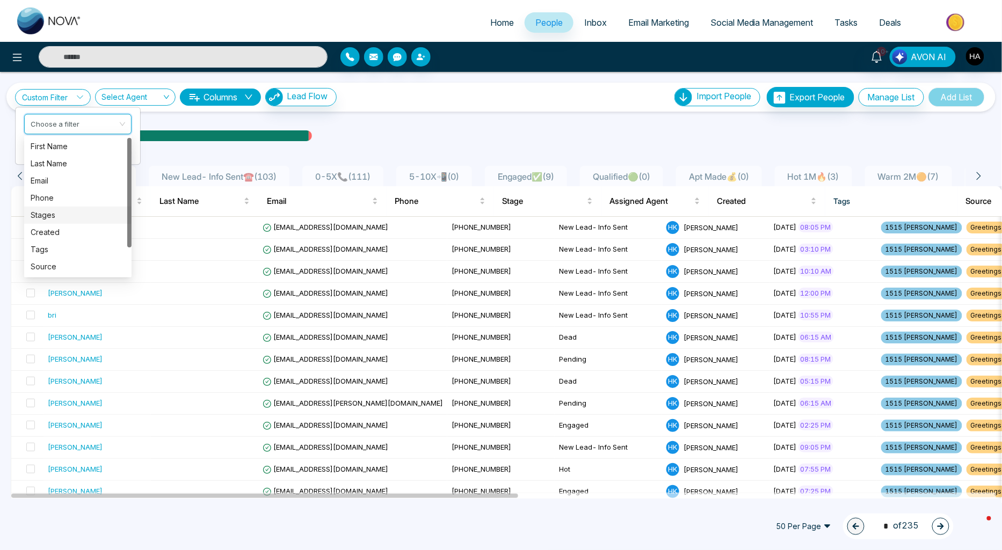
click at [40, 218] on div "Stages" at bounding box center [78, 215] width 95 height 12
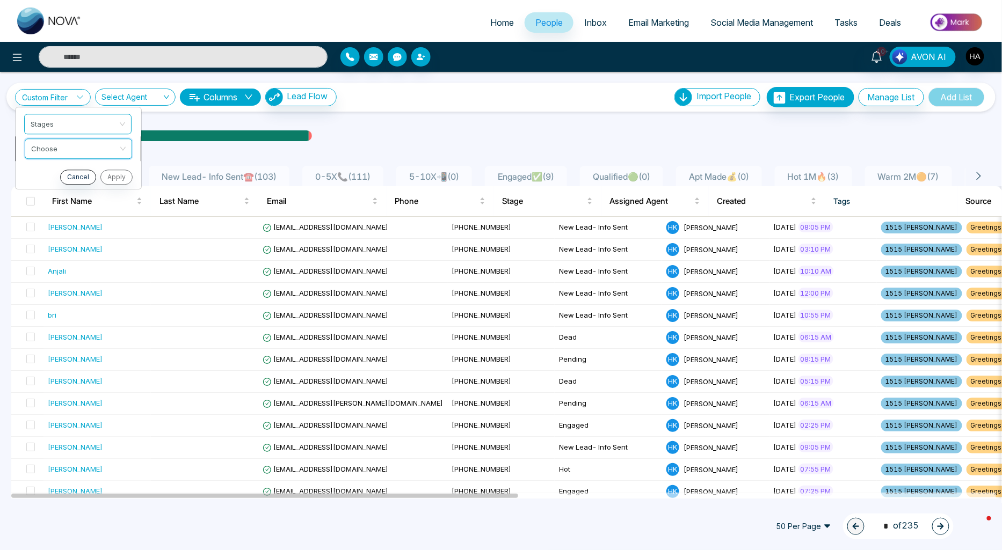
click at [36, 143] on input "search" at bounding box center [74, 147] width 87 height 16
click at [53, 169] on div "include" at bounding box center [78, 171] width 95 height 12
click at [73, 121] on span "Stages" at bounding box center [78, 123] width 95 height 19
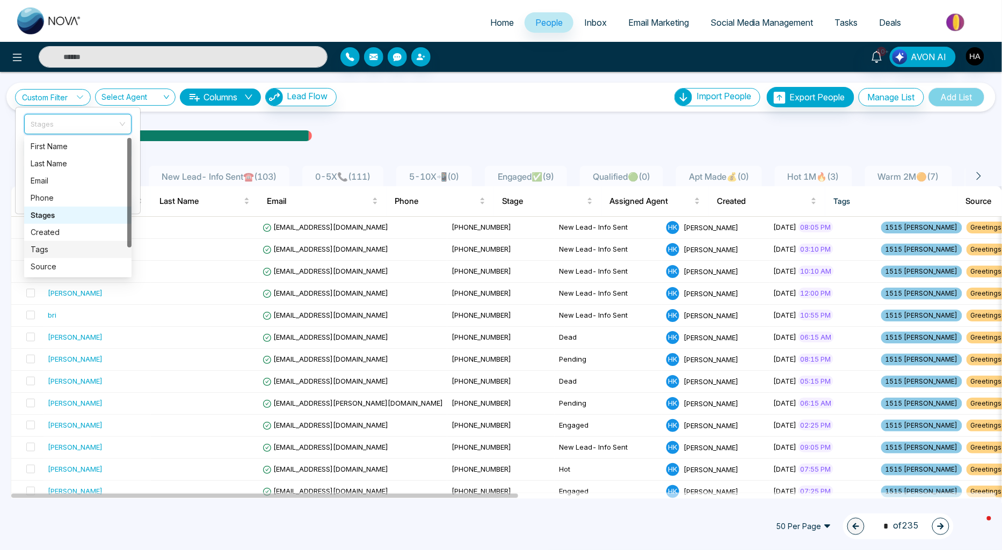
click at [44, 246] on div "Tags" at bounding box center [78, 250] width 95 height 12
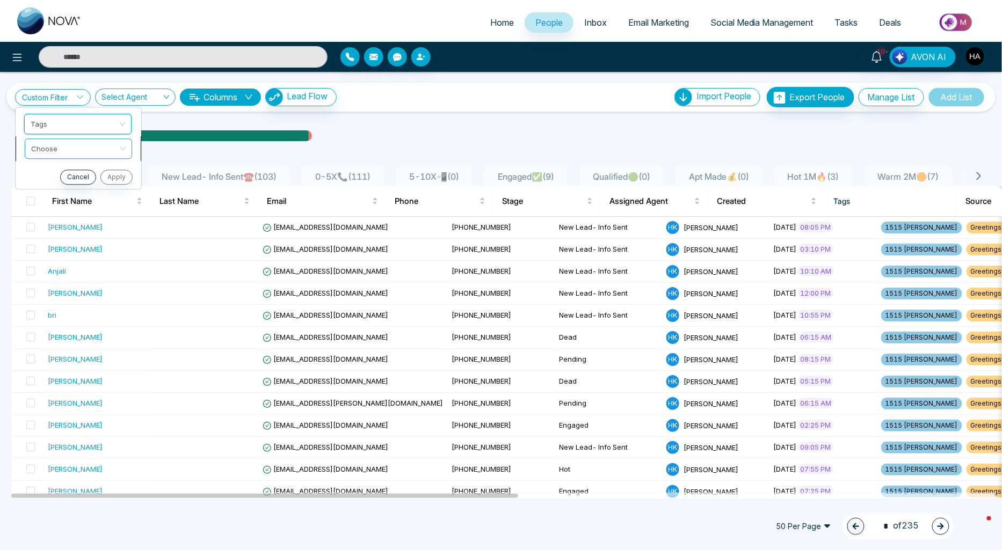
click at [82, 156] on span at bounding box center [74, 148] width 87 height 19
click at [71, 178] on div "include" at bounding box center [77, 171] width 107 height 17
click at [71, 178] on input "search" at bounding box center [74, 172] width 87 height 16
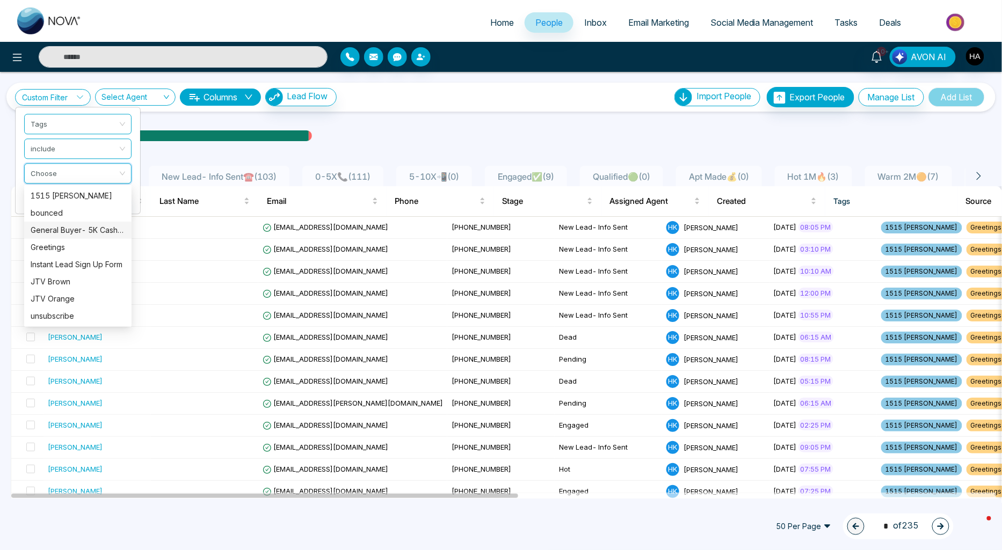
click at [70, 233] on div "General Buyer- 5K CashBack" at bounding box center [78, 230] width 95 height 12
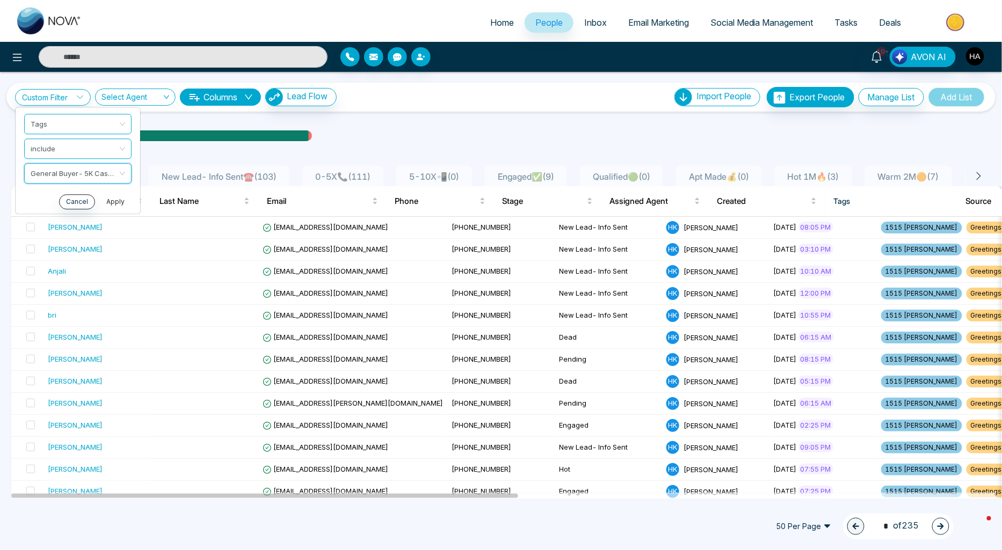
click at [107, 200] on button "Apply" at bounding box center [115, 201] width 32 height 15
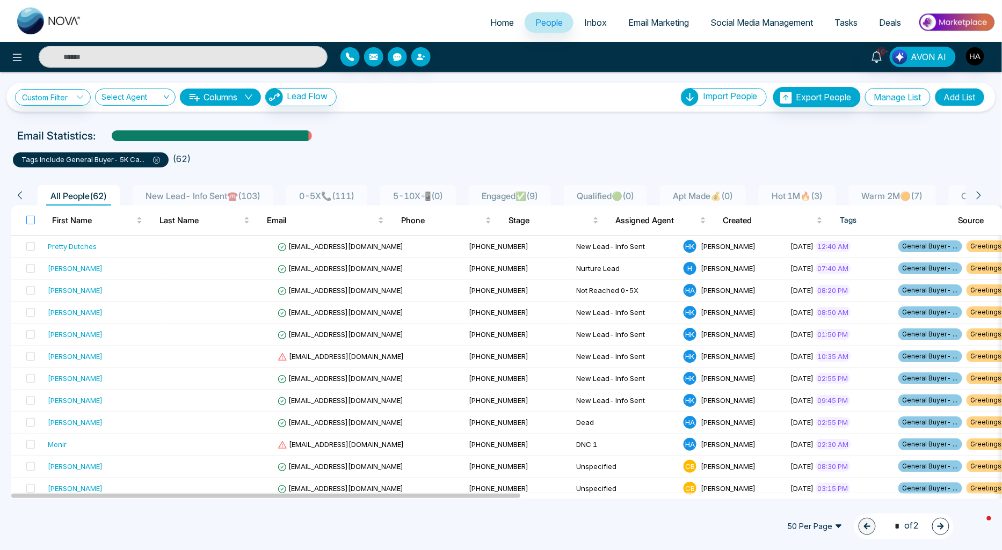
click at [32, 224] on label at bounding box center [30, 220] width 9 height 12
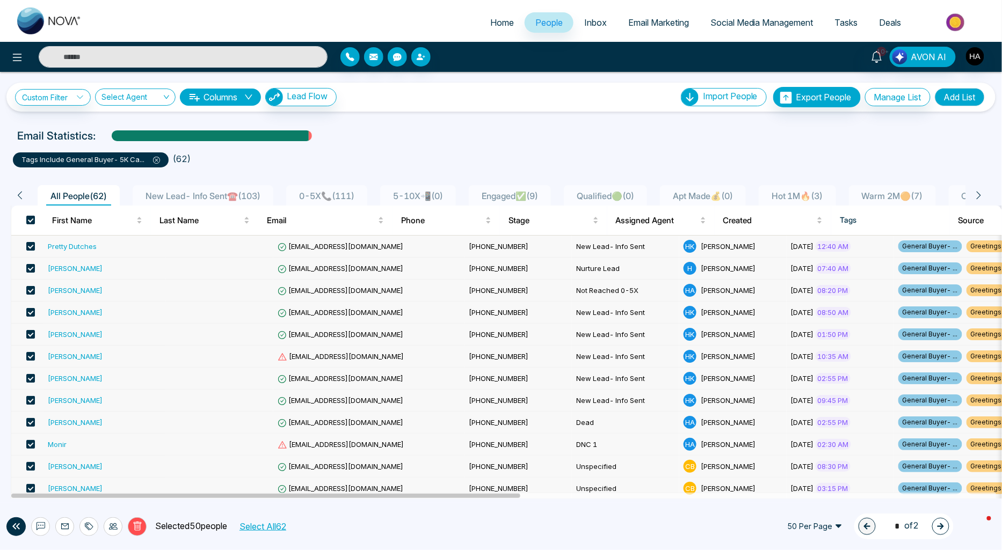
click at [29, 396] on span at bounding box center [30, 400] width 9 height 9
click at [32, 379] on span at bounding box center [30, 378] width 9 height 9
click at [29, 357] on span at bounding box center [30, 356] width 9 height 9
click at [31, 330] on span at bounding box center [30, 334] width 9 height 9
click at [28, 309] on span at bounding box center [30, 312] width 9 height 9
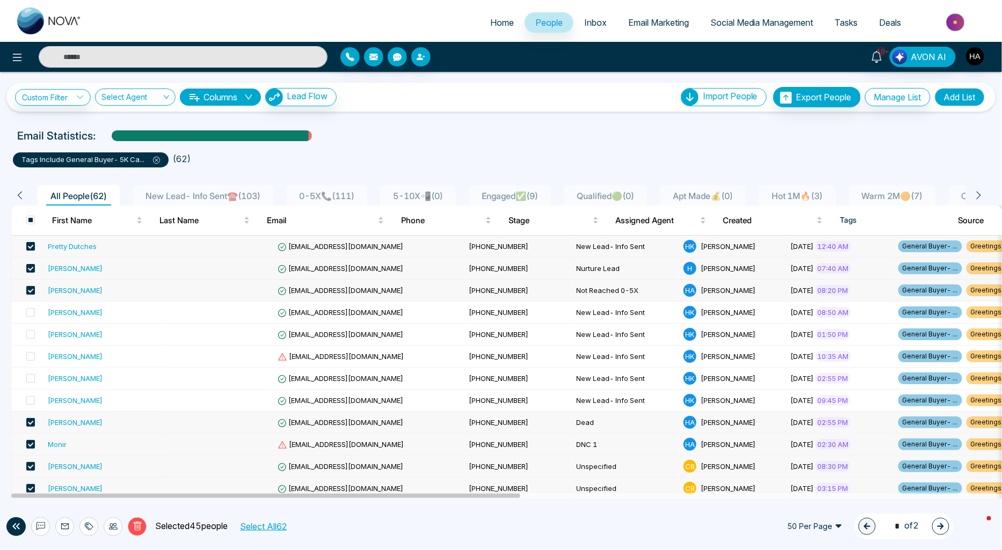
click at [33, 290] on span at bounding box center [30, 290] width 9 height 9
click at [36, 267] on td at bounding box center [27, 269] width 32 height 22
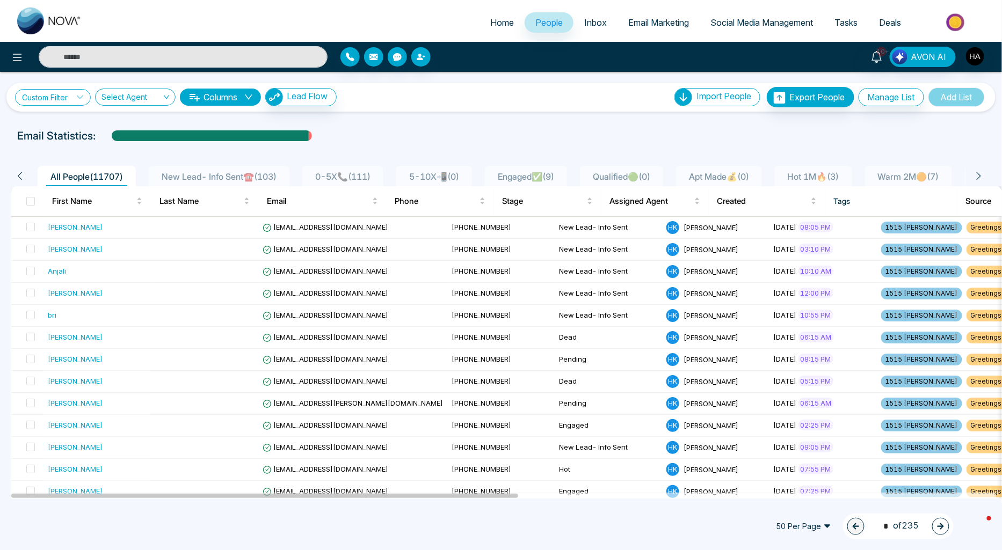
click at [50, 95] on link "Custom Filter" at bounding box center [53, 97] width 76 height 17
click at [64, 120] on input "search" at bounding box center [74, 122] width 87 height 16
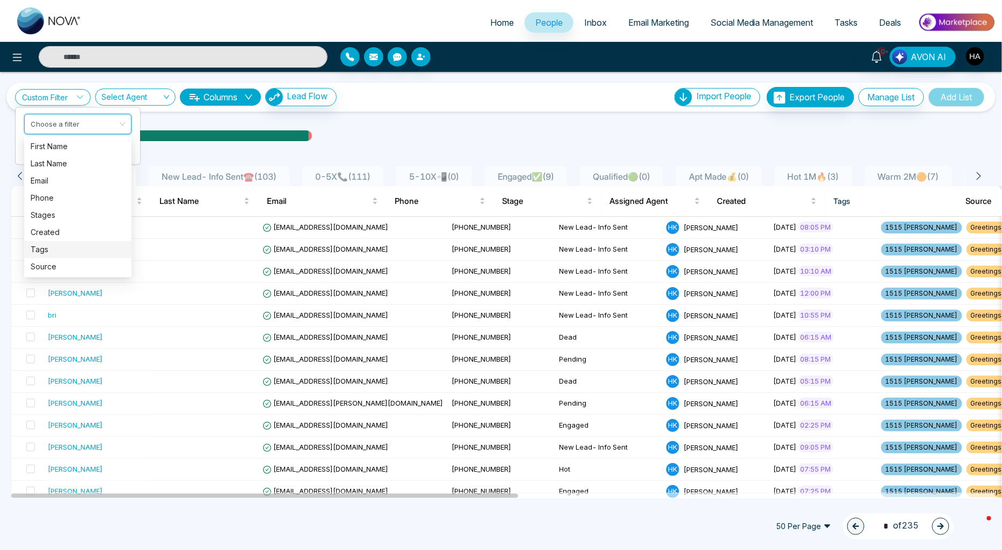
click at [46, 248] on div "Tags" at bounding box center [78, 250] width 95 height 12
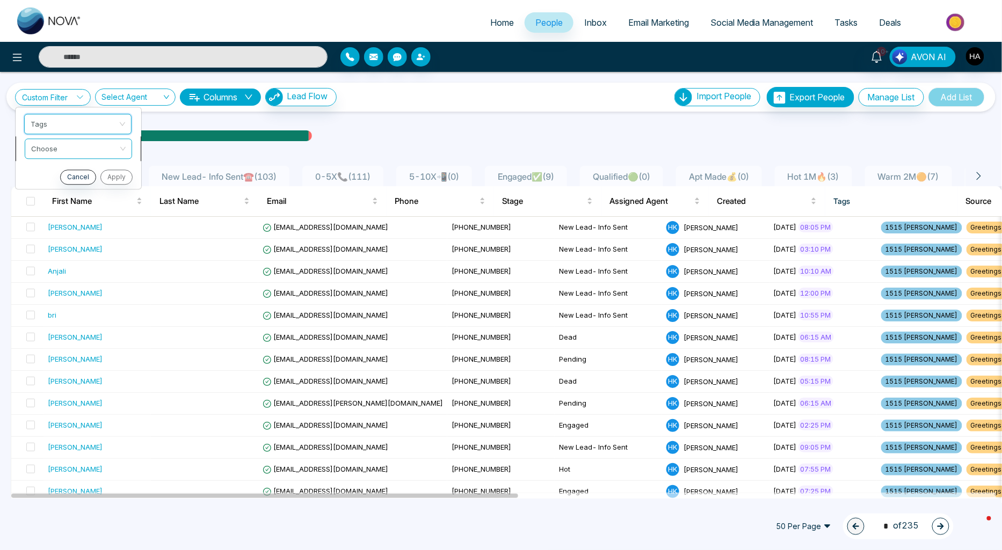
click at [69, 147] on input "search" at bounding box center [74, 147] width 87 height 16
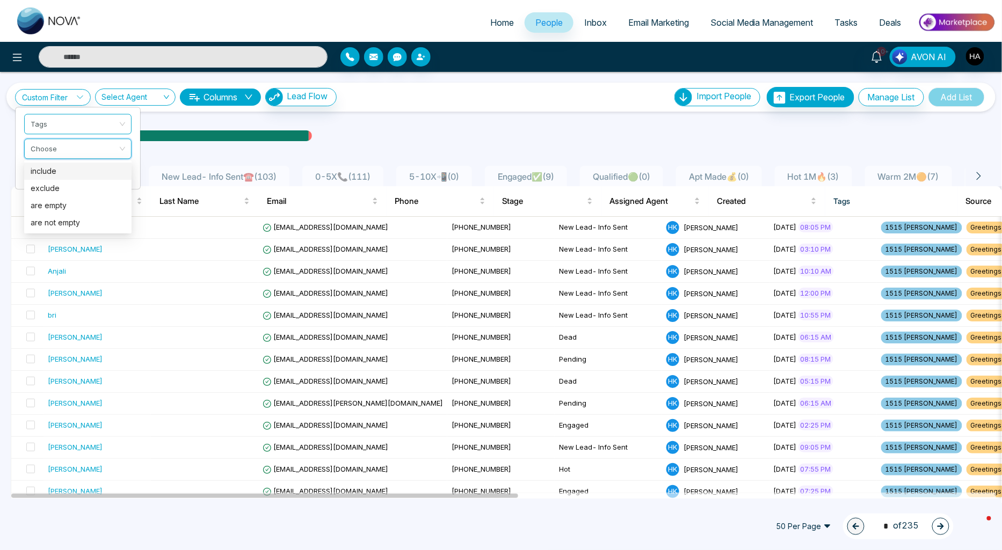
click at [57, 171] on div "include" at bounding box center [78, 171] width 95 height 12
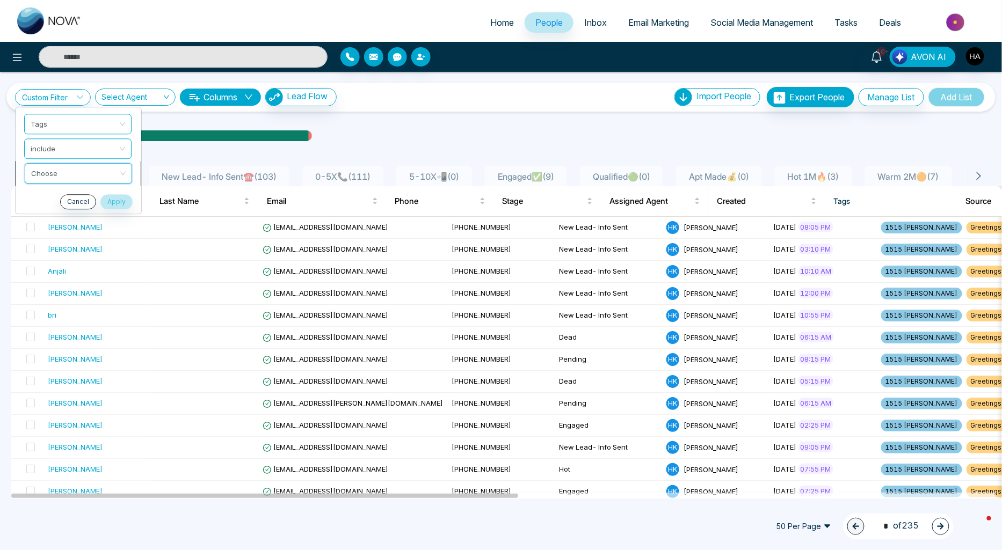
click at [58, 170] on input "search" at bounding box center [74, 172] width 87 height 16
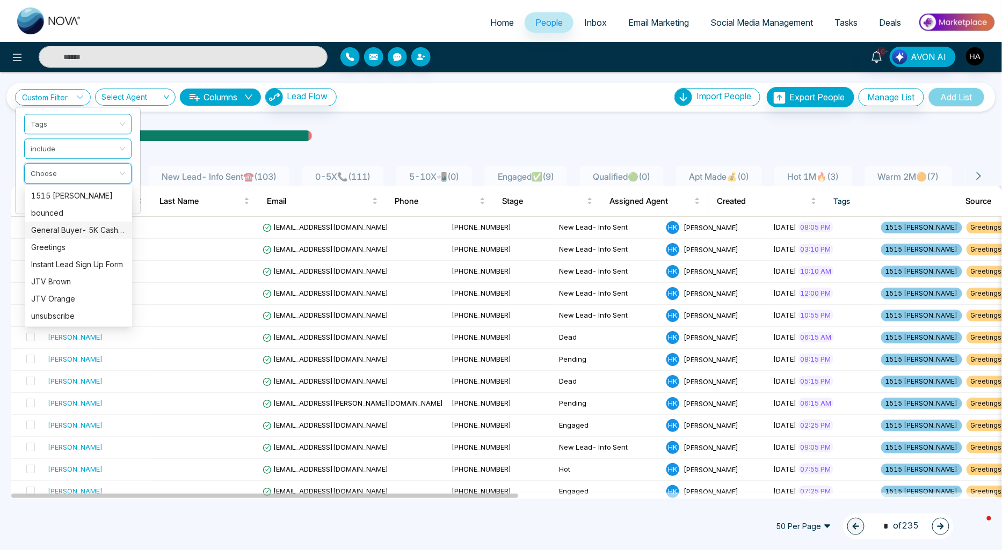
click at [68, 224] on div "General Buyer- 5K CashBack" at bounding box center [78, 230] width 95 height 12
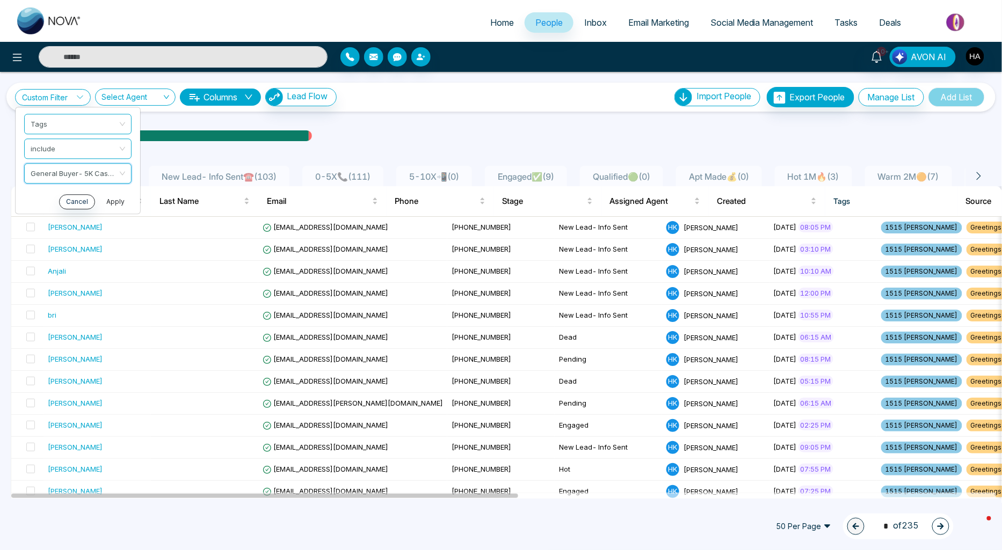
click at [113, 199] on button "Apply" at bounding box center [115, 201] width 32 height 15
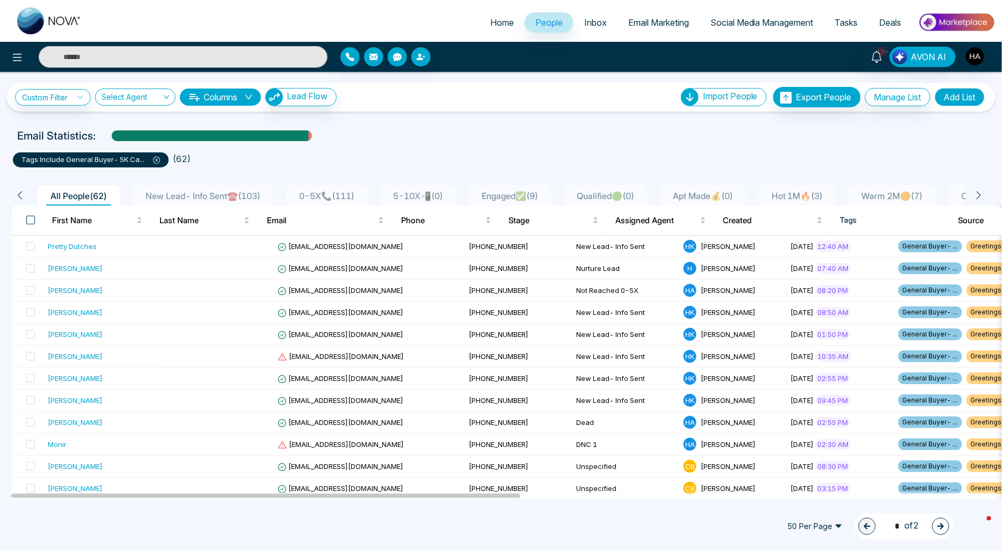
click at [33, 220] on span at bounding box center [30, 220] width 9 height 9
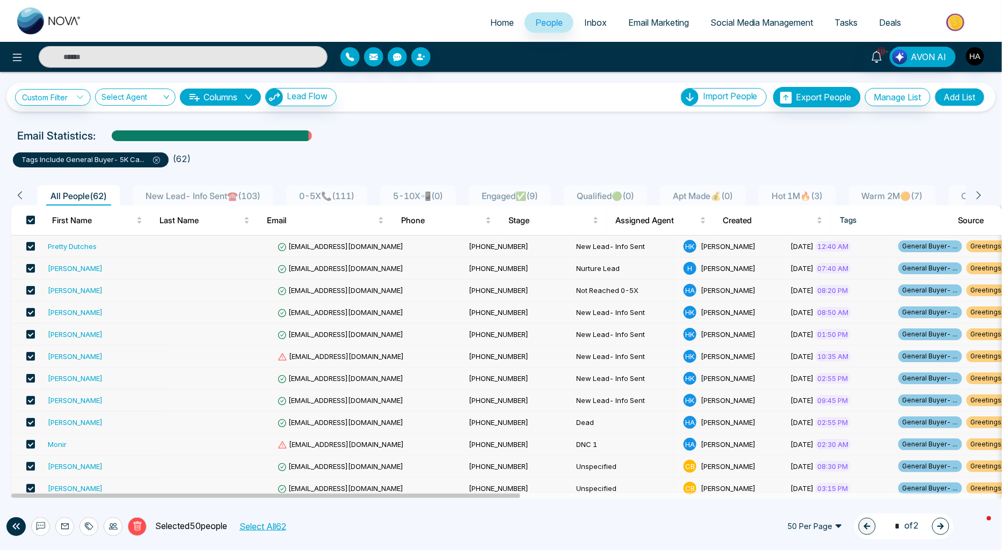
click at [30, 245] on span at bounding box center [30, 246] width 9 height 9
click at [32, 266] on span at bounding box center [30, 268] width 9 height 9
click at [28, 289] on span at bounding box center [30, 290] width 9 height 9
click at [30, 311] on span at bounding box center [30, 312] width 9 height 9
click at [32, 334] on span at bounding box center [30, 334] width 9 height 9
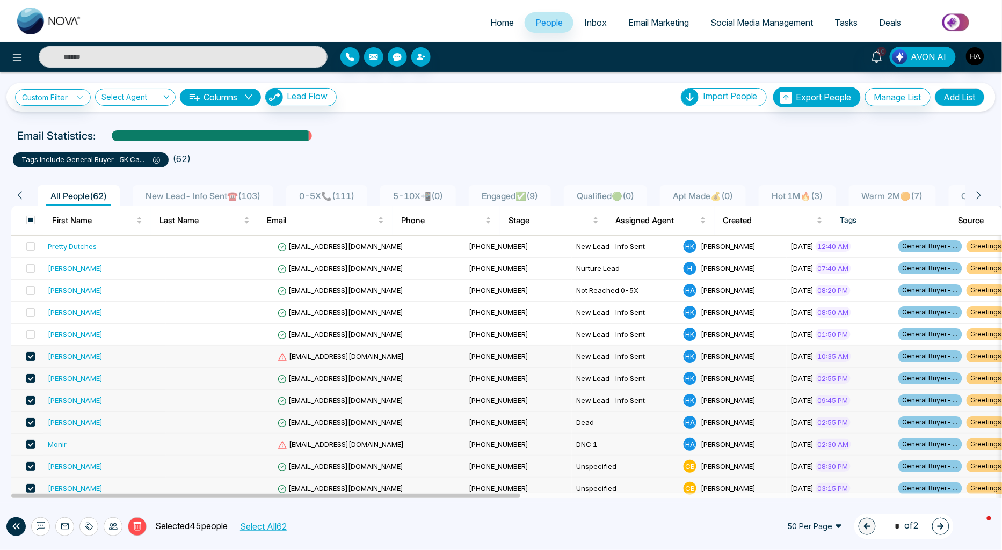
click at [32, 356] on span at bounding box center [30, 356] width 9 height 9
click at [31, 378] on span at bounding box center [30, 378] width 9 height 9
click at [28, 399] on span at bounding box center [30, 400] width 9 height 9
click at [28, 424] on span at bounding box center [30, 422] width 9 height 9
click at [29, 442] on span at bounding box center [30, 444] width 9 height 9
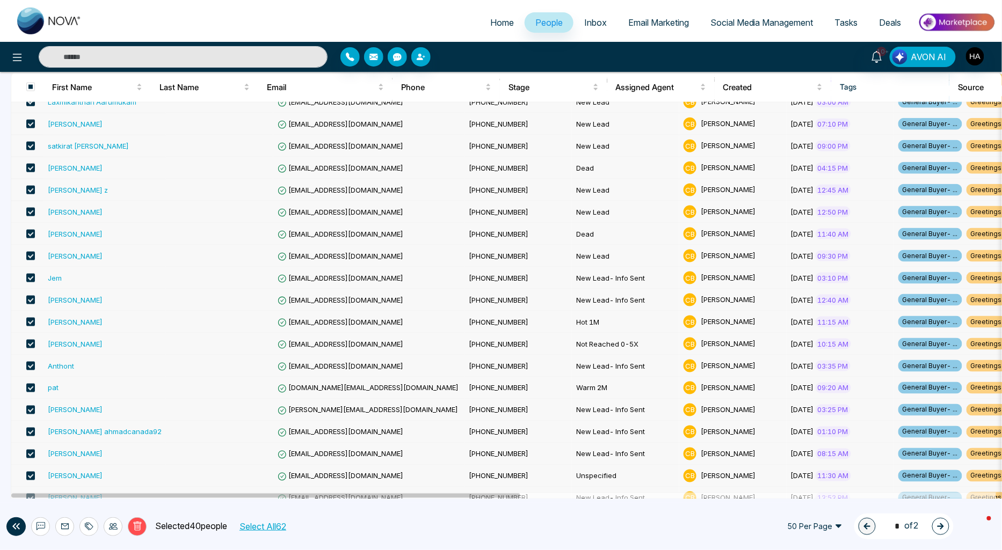
scroll to position [845, 0]
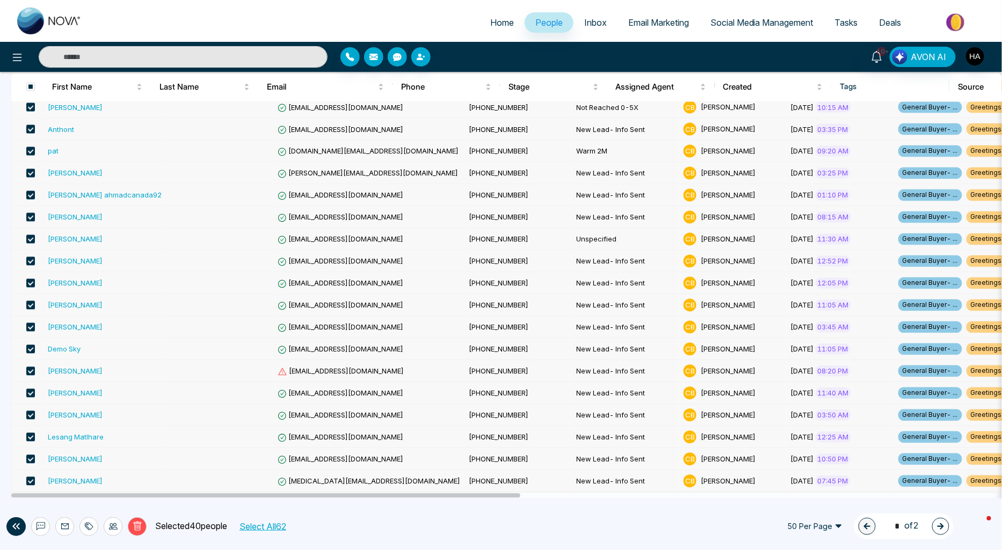
click at [259, 529] on button "Select All 62" at bounding box center [262, 527] width 54 height 14
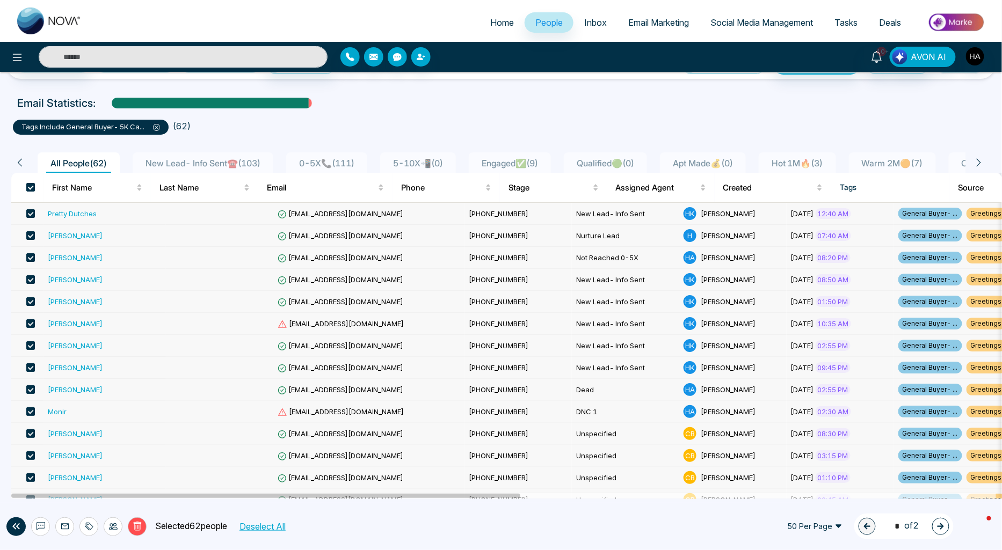
scroll to position [0, 0]
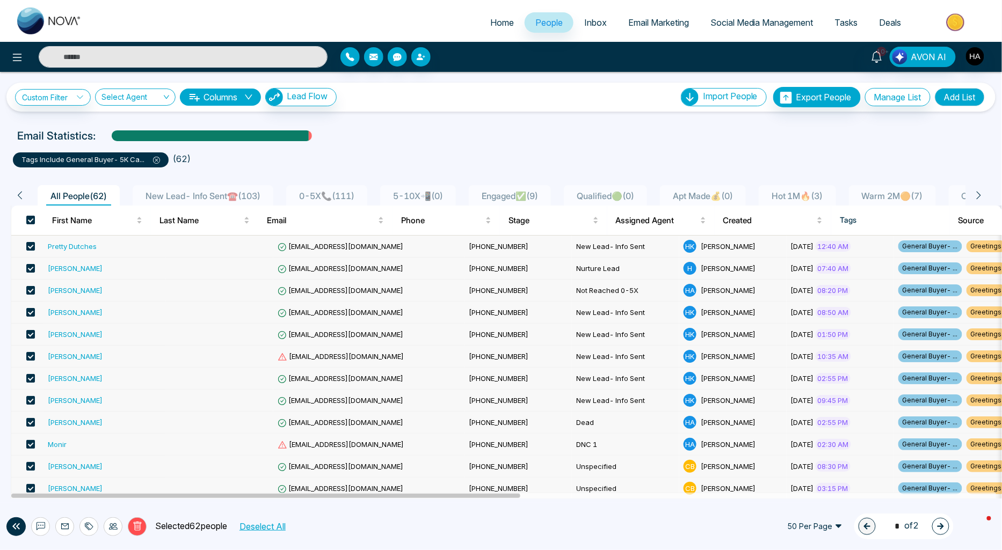
click at [35, 448] on td at bounding box center [27, 445] width 32 height 22
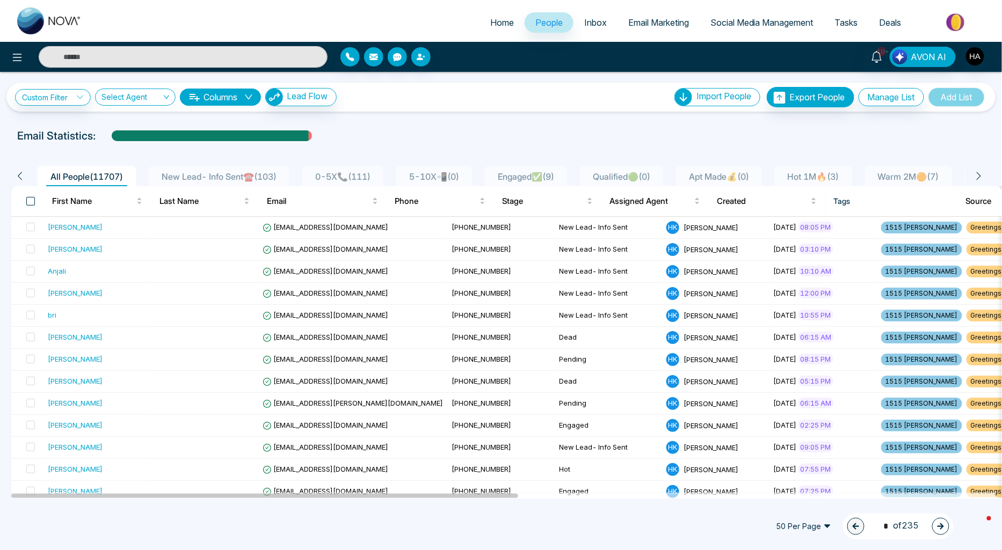
click at [31, 199] on span at bounding box center [30, 201] width 9 height 9
click at [137, 101] on input "search" at bounding box center [131, 99] width 60 height 20
click at [136, 163] on div "[PERSON_NAME]" at bounding box center [137, 170] width 81 height 17
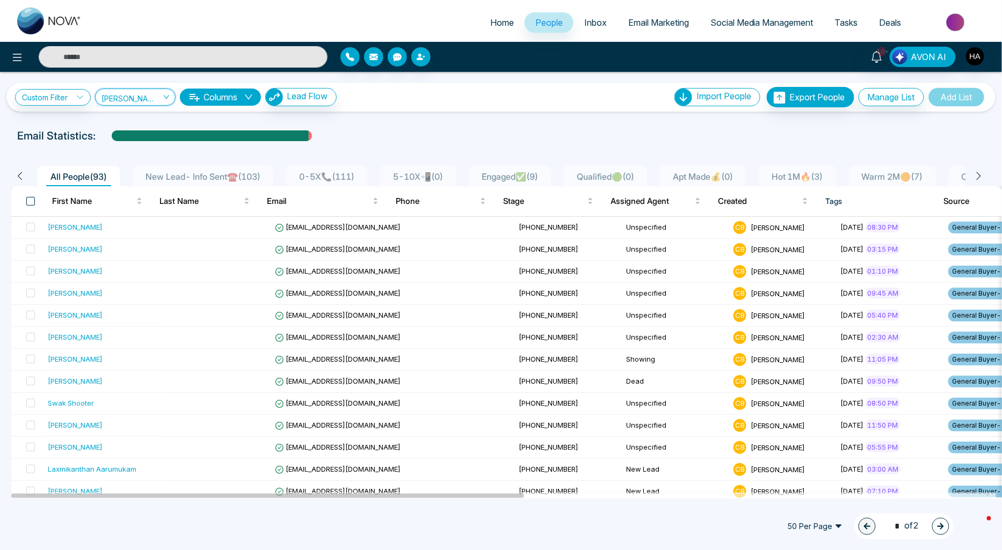
click at [28, 203] on span at bounding box center [30, 201] width 9 height 9
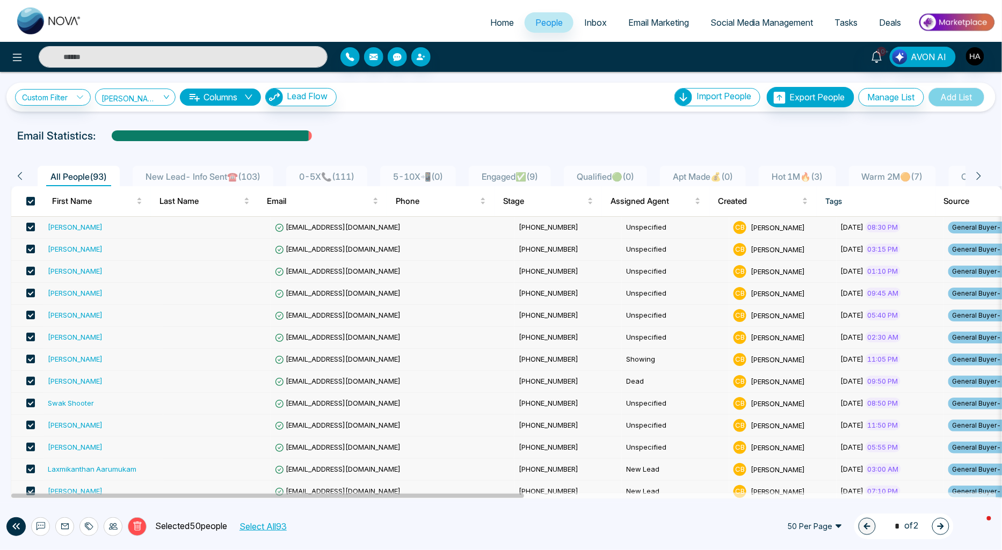
click at [286, 522] on button "Select All 93" at bounding box center [262, 527] width 55 height 14
click at [30, 228] on span at bounding box center [30, 227] width 9 height 9
click at [32, 227] on span at bounding box center [30, 227] width 9 height 9
click at [118, 533] on div at bounding box center [113, 527] width 19 height 19
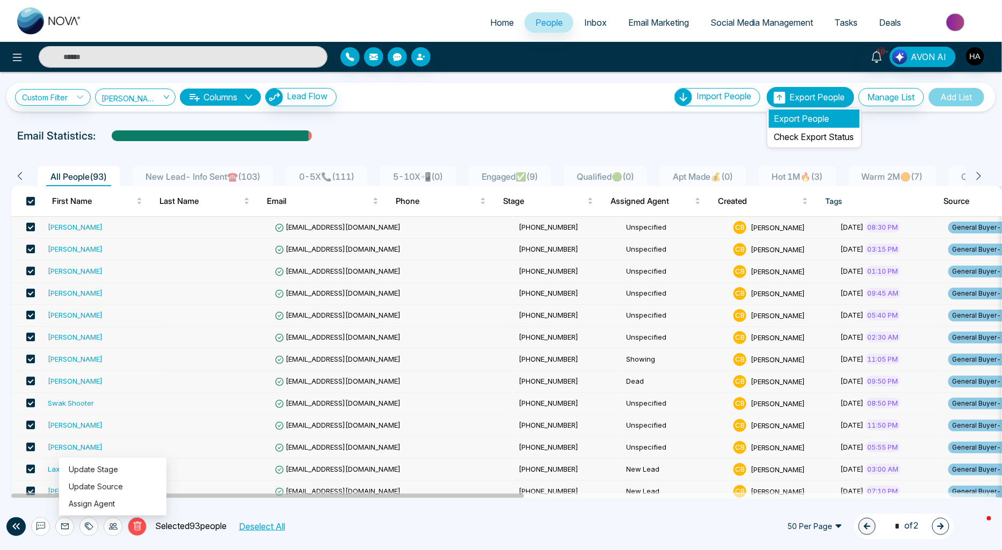
click at [792, 113] on li "Export People" at bounding box center [814, 119] width 91 height 18
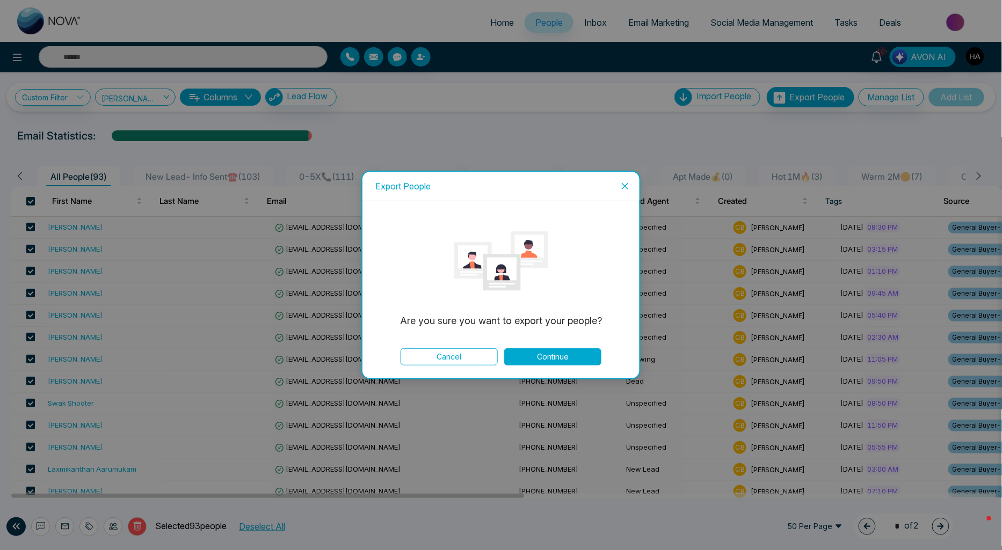
click at [548, 355] on button "Continue" at bounding box center [552, 356] width 97 height 17
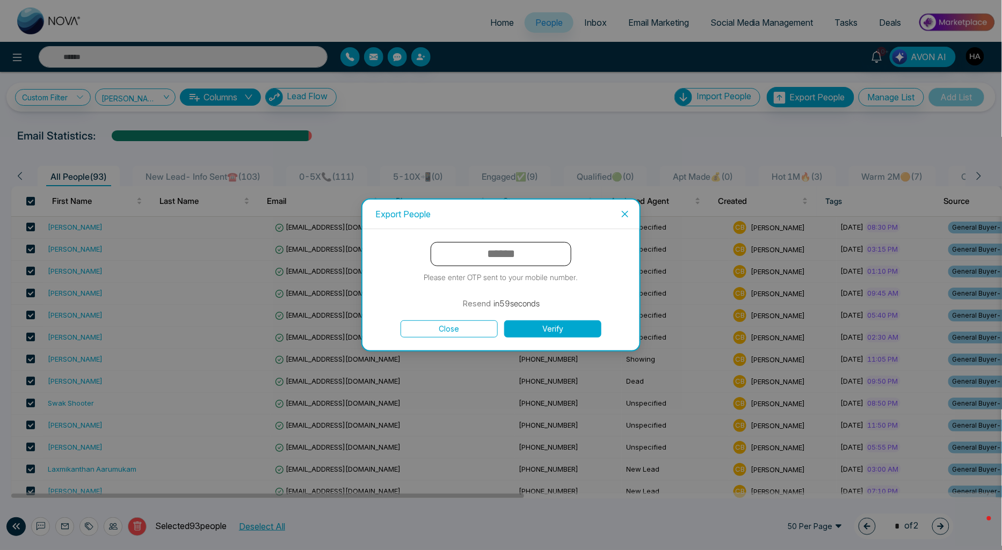
click at [529, 259] on input "text" at bounding box center [501, 254] width 141 height 24
type input "******"
click at [504, 321] on button "Verify" at bounding box center [552, 329] width 97 height 17
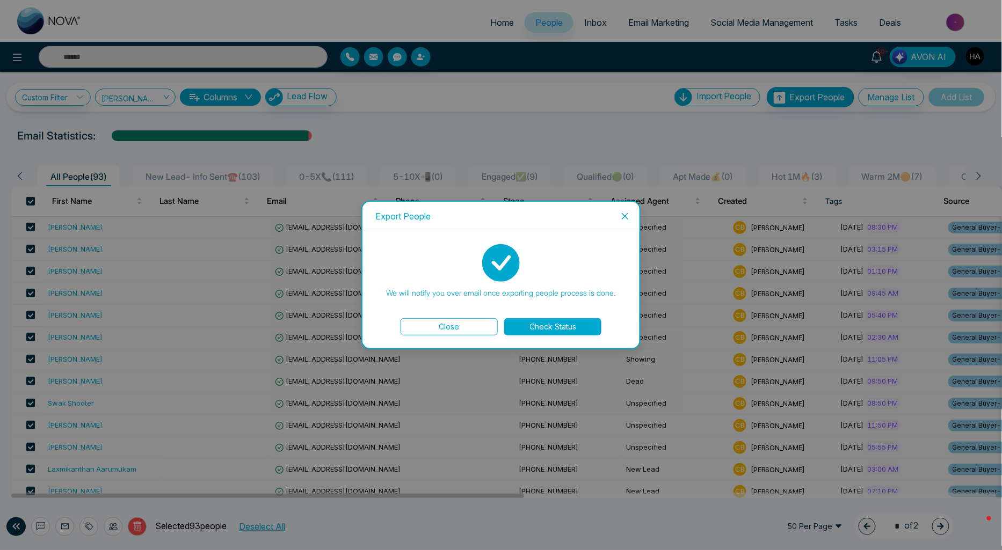
click at [623, 218] on icon "close" at bounding box center [625, 216] width 6 height 6
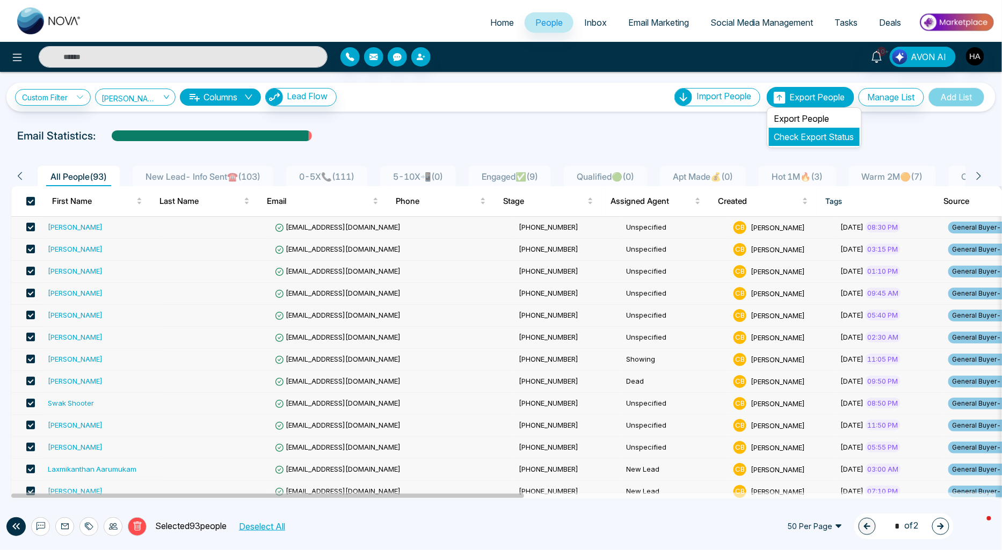
click at [806, 138] on link "Check Export Status" at bounding box center [814, 137] width 80 height 11
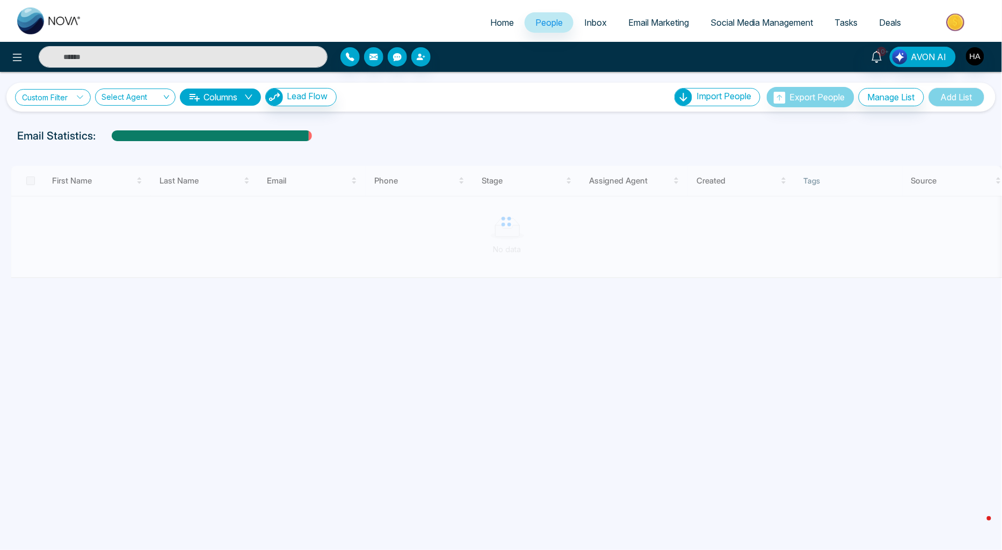
click at [59, 97] on link "Custom Filter" at bounding box center [53, 97] width 76 height 17
click at [56, 129] on input "search" at bounding box center [74, 122] width 87 height 16
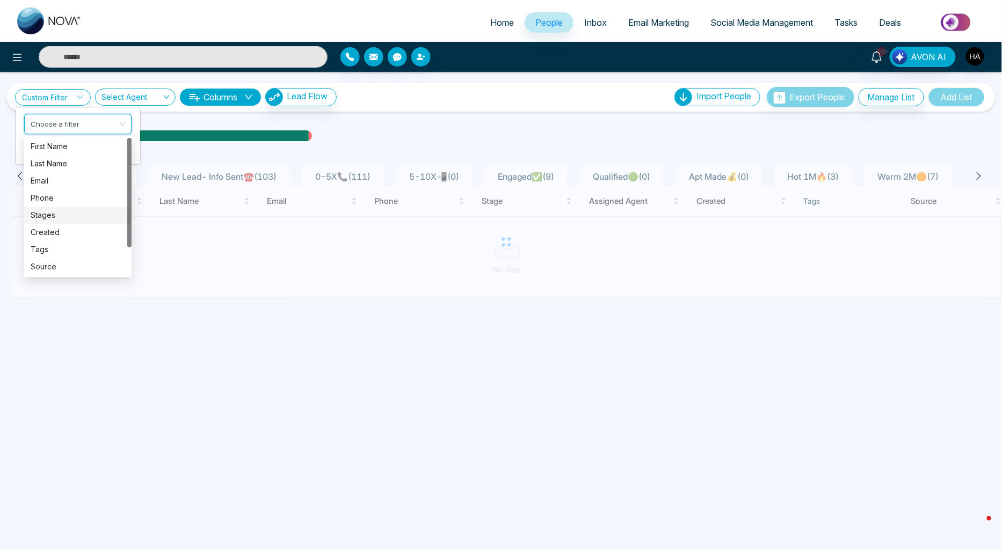
click at [57, 214] on div "Stages" at bounding box center [78, 215] width 95 height 12
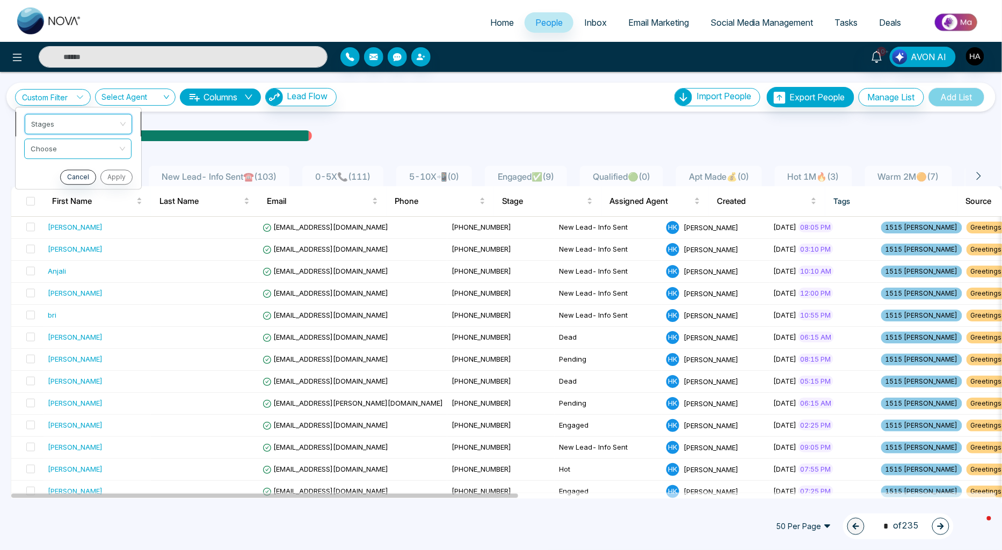
click at [71, 119] on span "Stages" at bounding box center [78, 123] width 95 height 19
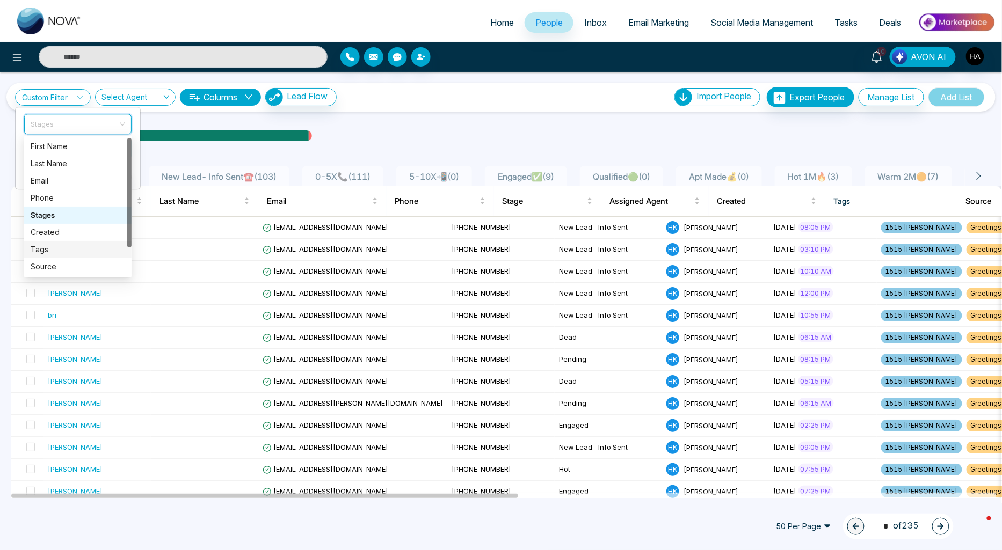
click at [45, 247] on div "Tags" at bounding box center [78, 250] width 95 height 12
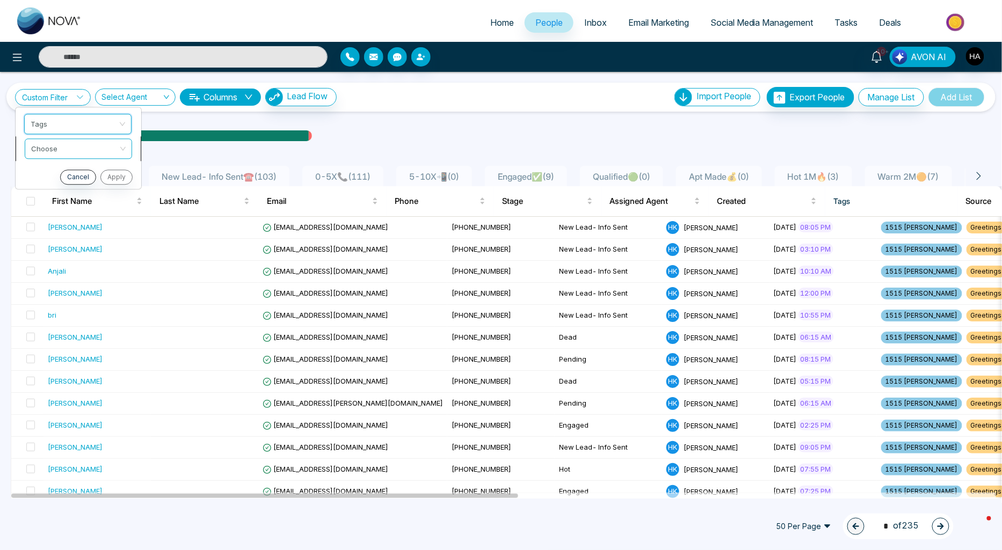
click at [72, 149] on input "search" at bounding box center [74, 147] width 87 height 16
click at [66, 173] on div "include" at bounding box center [78, 171] width 95 height 12
click at [59, 173] on input "search" at bounding box center [74, 172] width 87 height 16
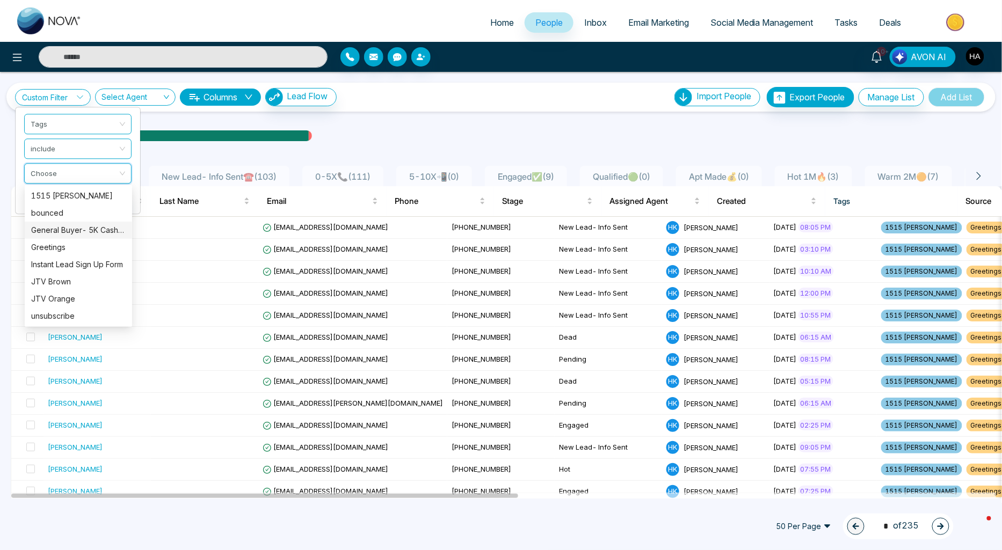
click at [74, 230] on div "General Buyer- 5K CashBack" at bounding box center [78, 230] width 95 height 12
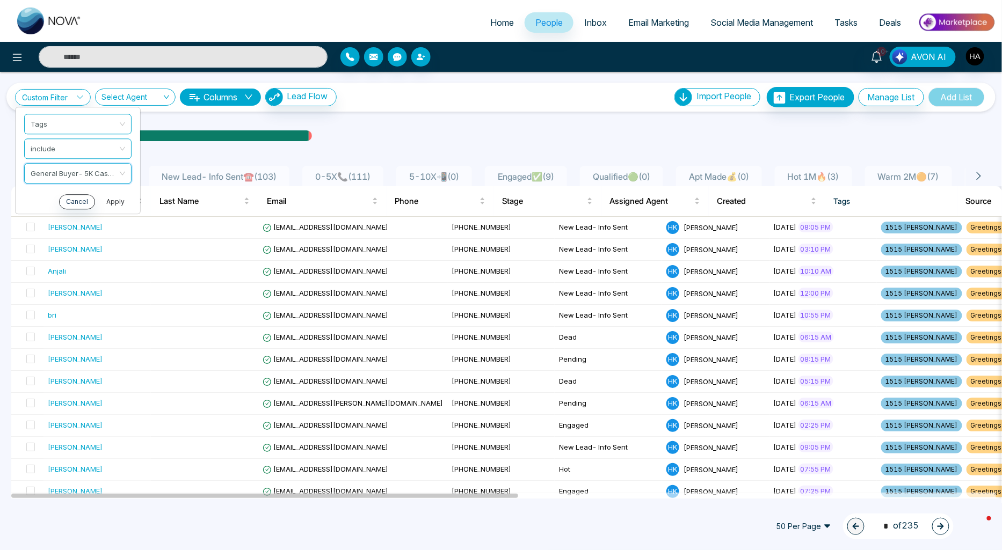
click at [106, 197] on button "Apply" at bounding box center [115, 201] width 32 height 15
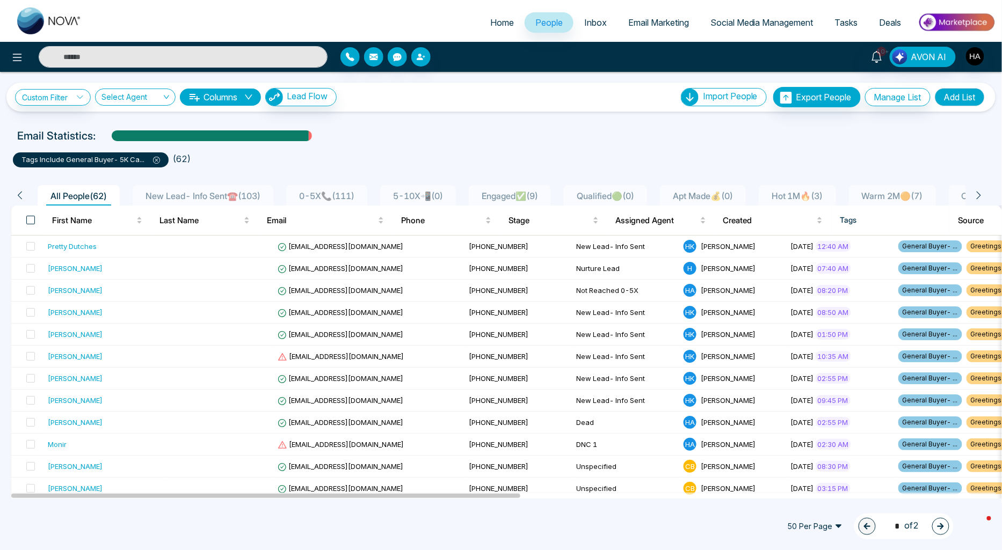
click at [33, 221] on span at bounding box center [30, 220] width 9 height 9
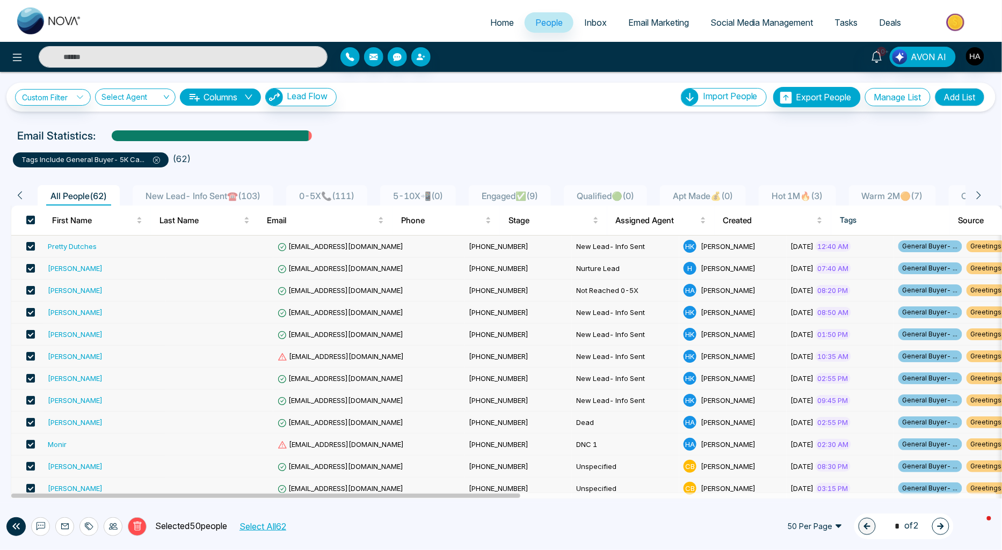
click at [274, 525] on button "Select All 62" at bounding box center [262, 527] width 54 height 14
click at [30, 245] on span at bounding box center [30, 246] width 9 height 9
click at [31, 266] on span at bounding box center [30, 268] width 9 height 9
click at [27, 292] on span at bounding box center [30, 290] width 9 height 9
click at [27, 312] on span at bounding box center [30, 312] width 9 height 9
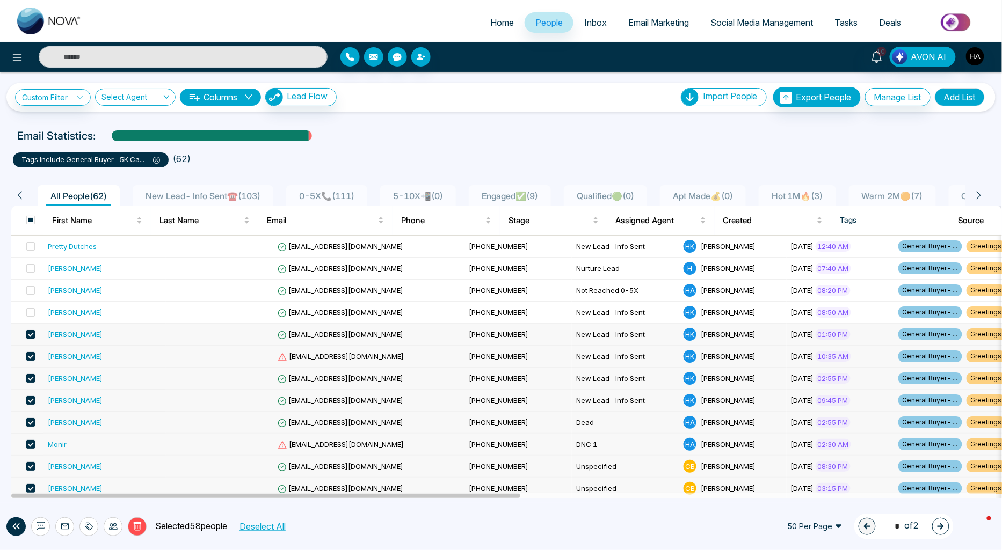
click at [31, 334] on span at bounding box center [30, 334] width 9 height 9
click at [32, 355] on span at bounding box center [30, 356] width 9 height 9
click at [33, 377] on span at bounding box center [30, 378] width 9 height 9
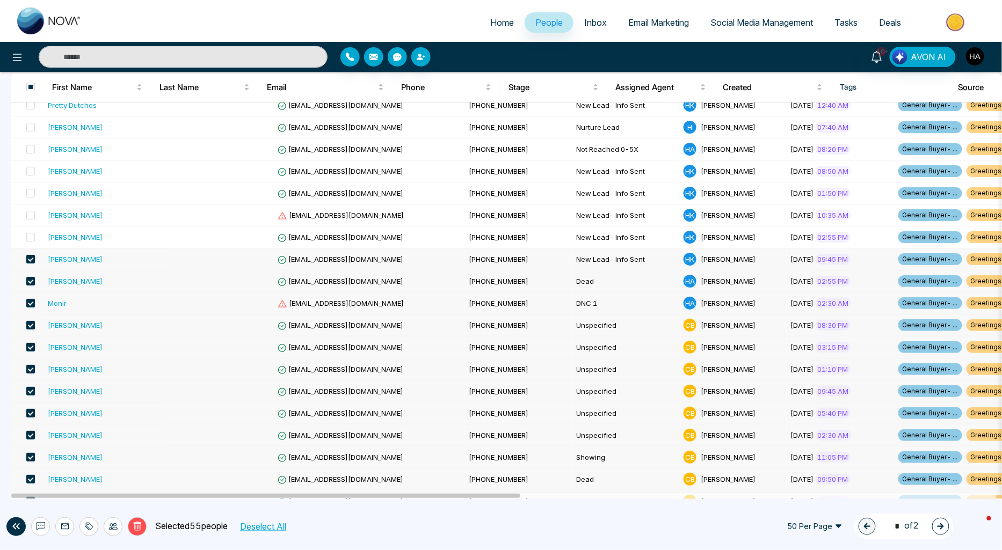
scroll to position [179, 0]
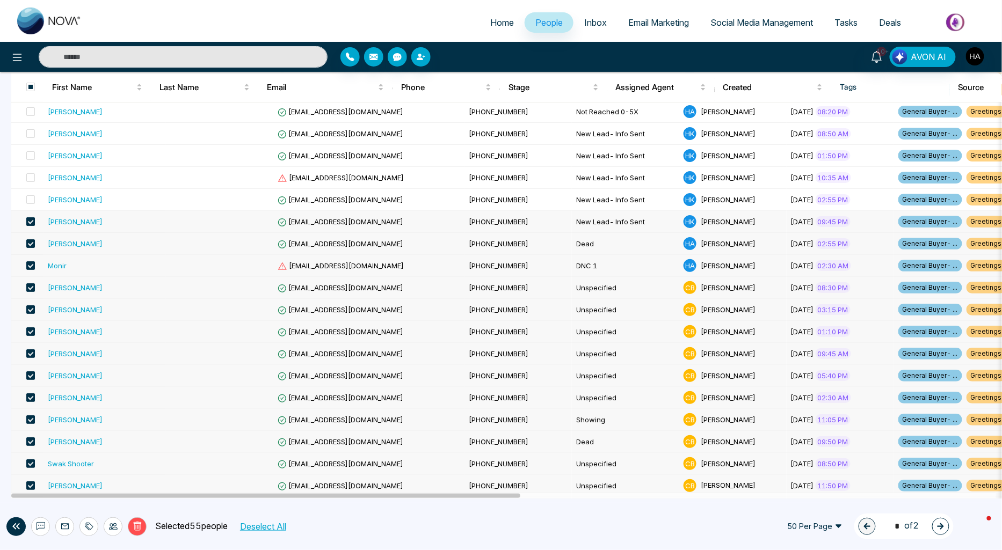
click at [31, 220] on span at bounding box center [30, 221] width 9 height 9
click at [29, 241] on span at bounding box center [30, 243] width 9 height 9
click at [28, 266] on span at bounding box center [30, 265] width 9 height 9
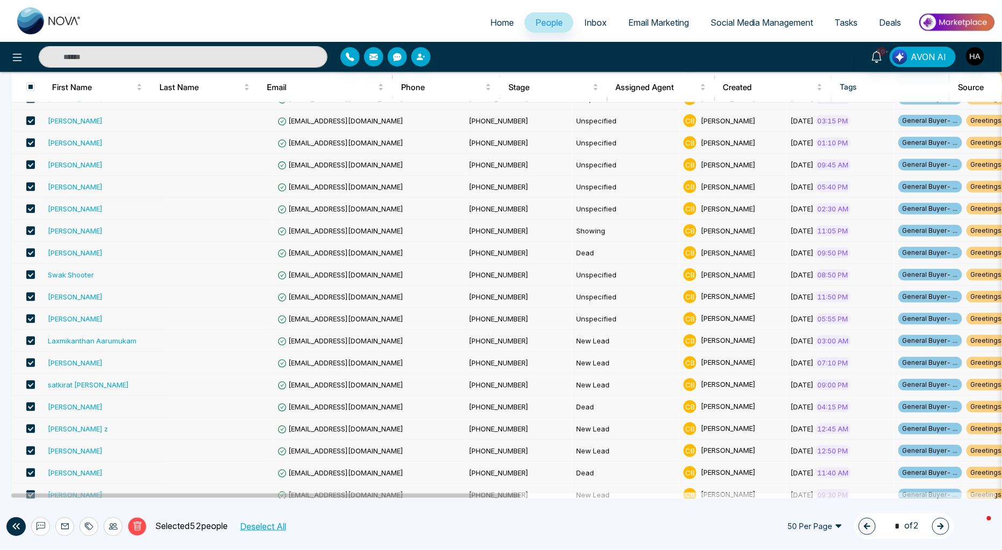
scroll to position [0, 0]
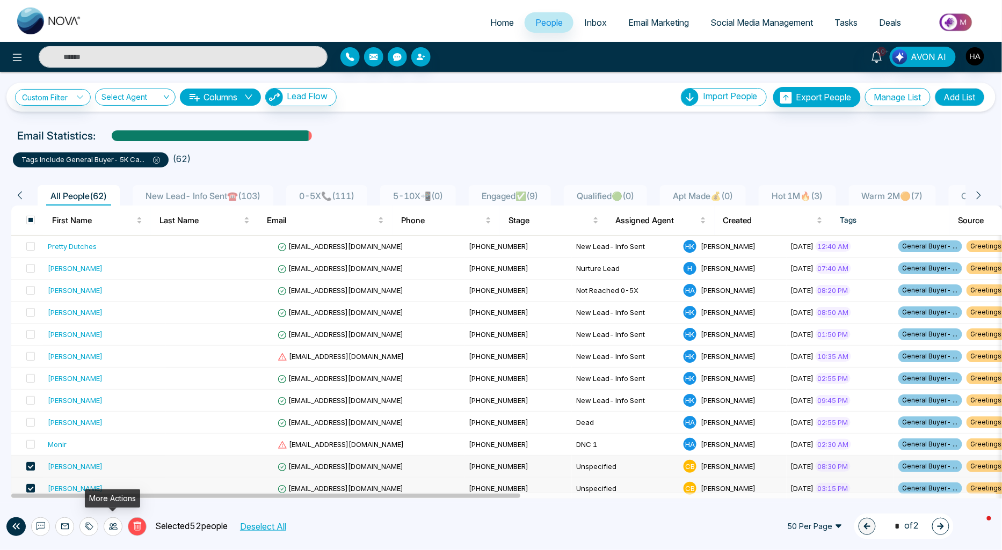
click at [118, 529] on div at bounding box center [113, 527] width 19 height 19
click at [822, 116] on li "Export People" at bounding box center [820, 119] width 91 height 18
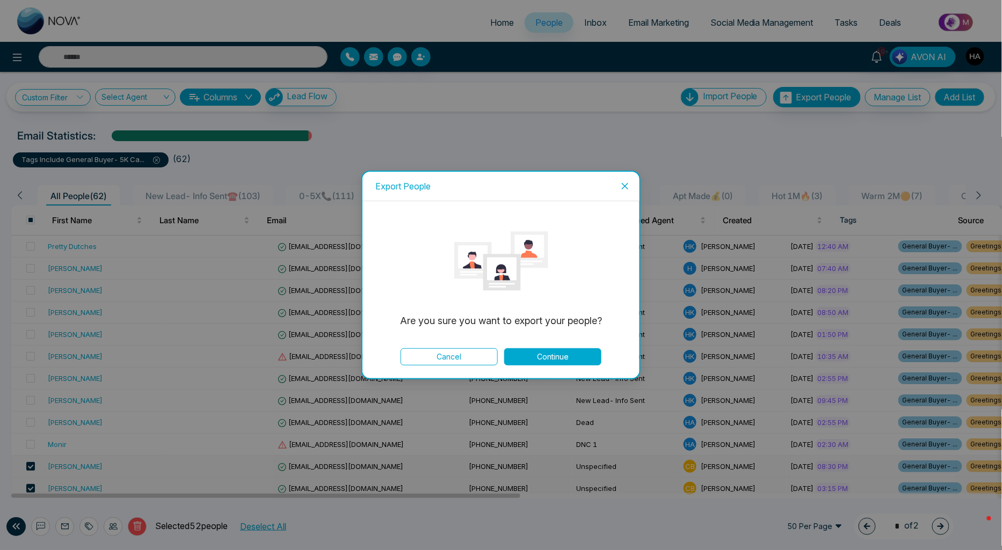
click at [556, 353] on button "Continue" at bounding box center [552, 356] width 97 height 17
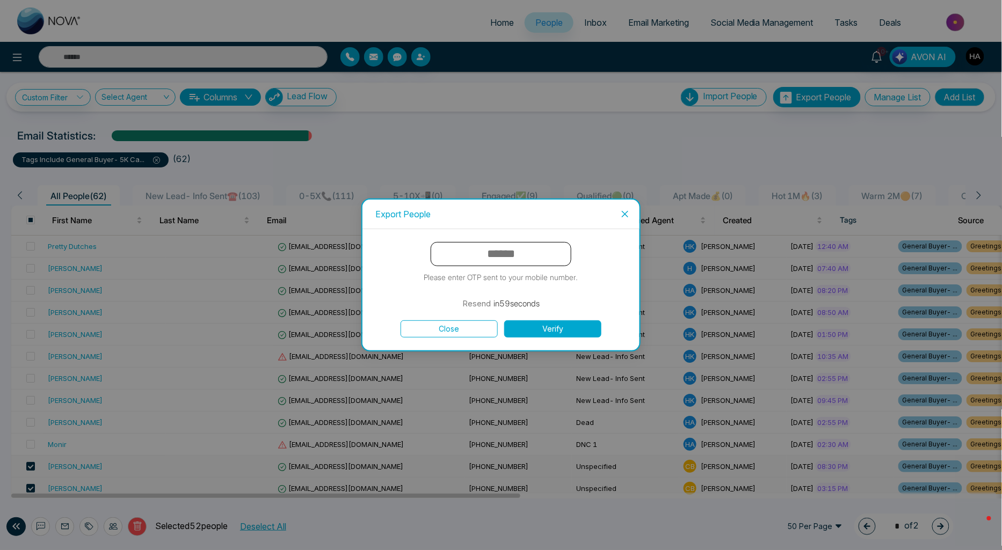
click at [513, 256] on input "text" at bounding box center [501, 254] width 141 height 24
type input "******"
click at [504, 321] on button "Verify" at bounding box center [552, 329] width 97 height 17
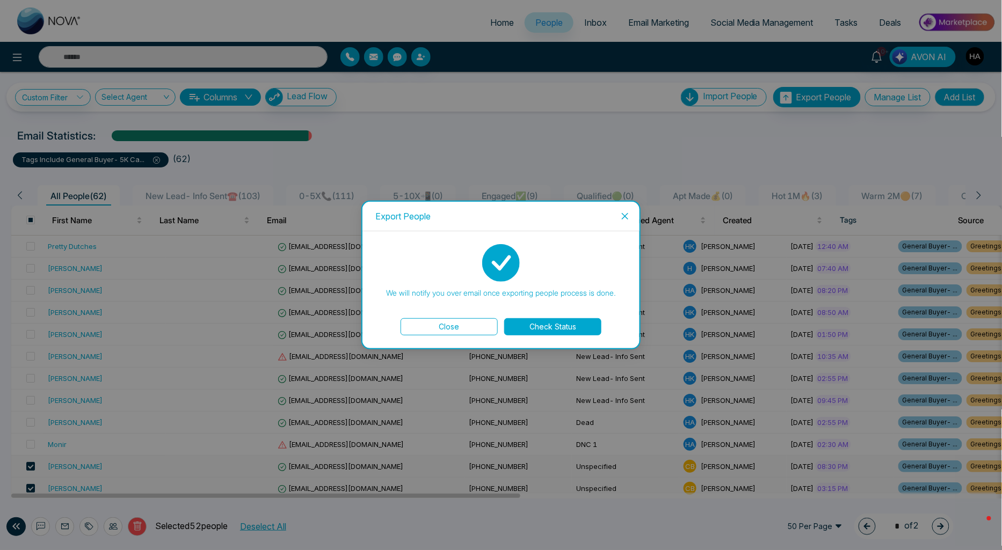
click at [533, 323] on button "Check Status" at bounding box center [552, 326] width 97 height 17
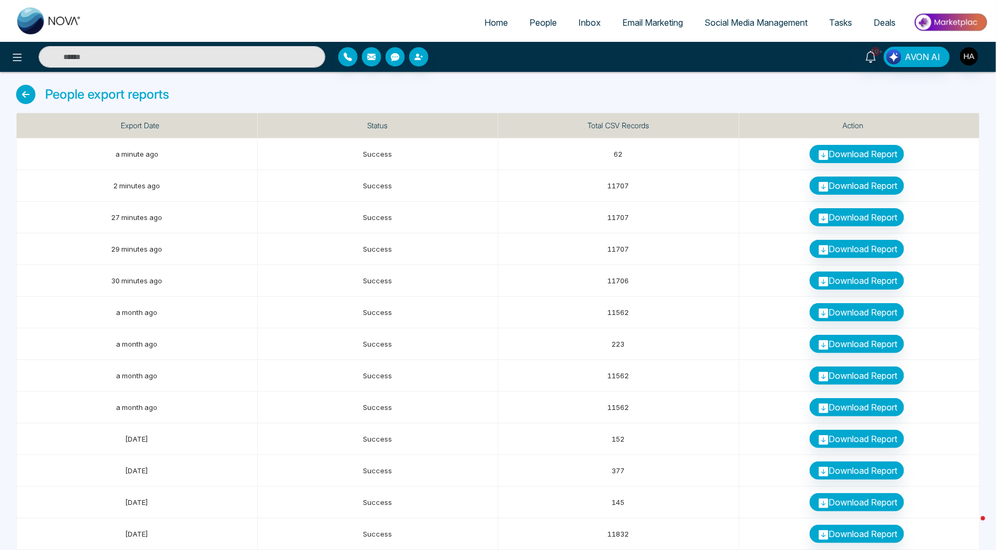
click at [31, 99] on icon at bounding box center [25, 94] width 19 height 19
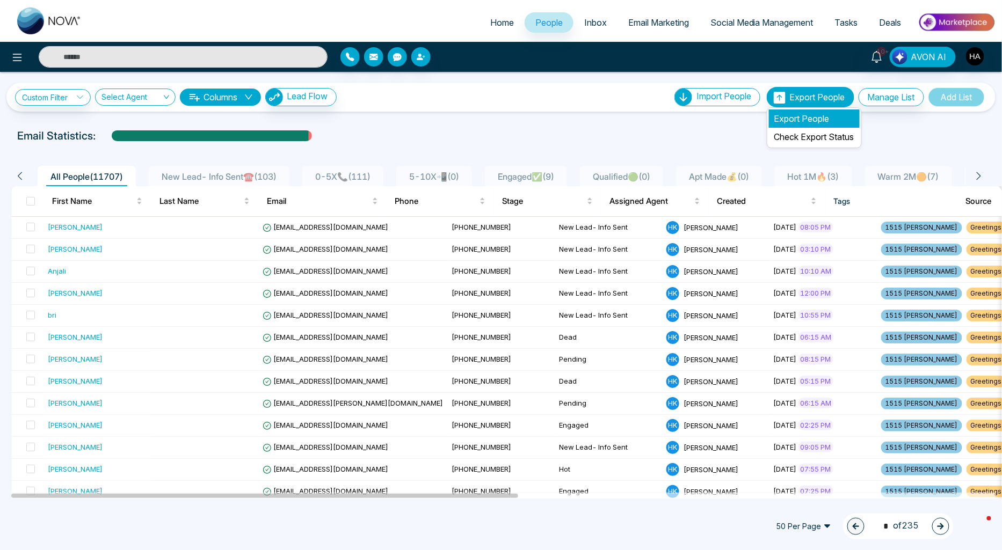
click at [790, 121] on li "Export People" at bounding box center [814, 119] width 91 height 18
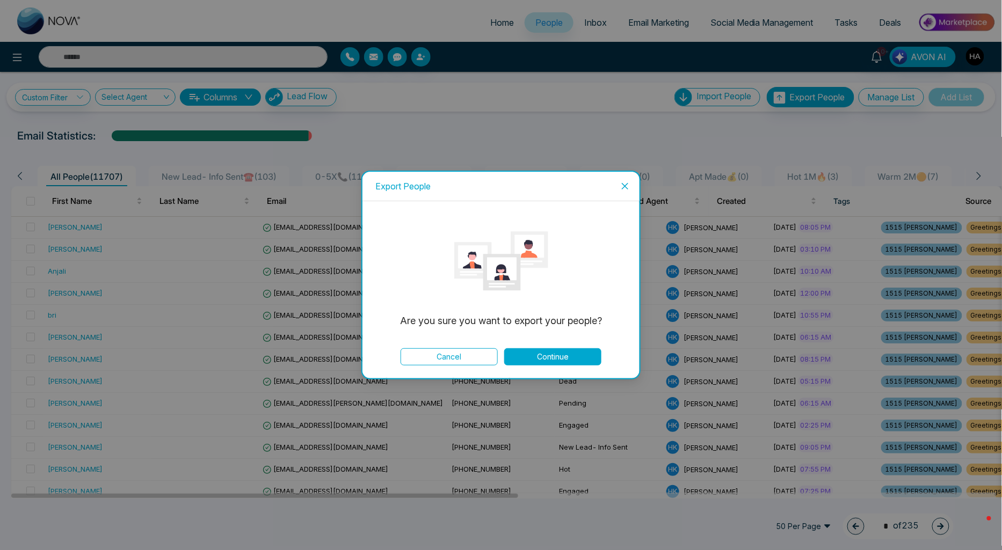
click at [632, 190] on span "Close" at bounding box center [625, 186] width 29 height 29
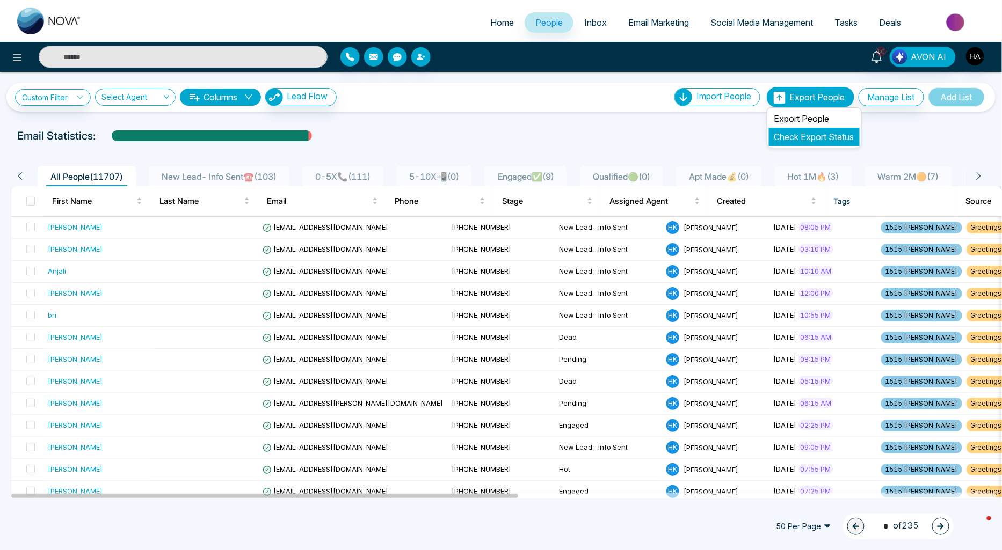
click at [790, 141] on link "Check Export Status" at bounding box center [814, 137] width 80 height 11
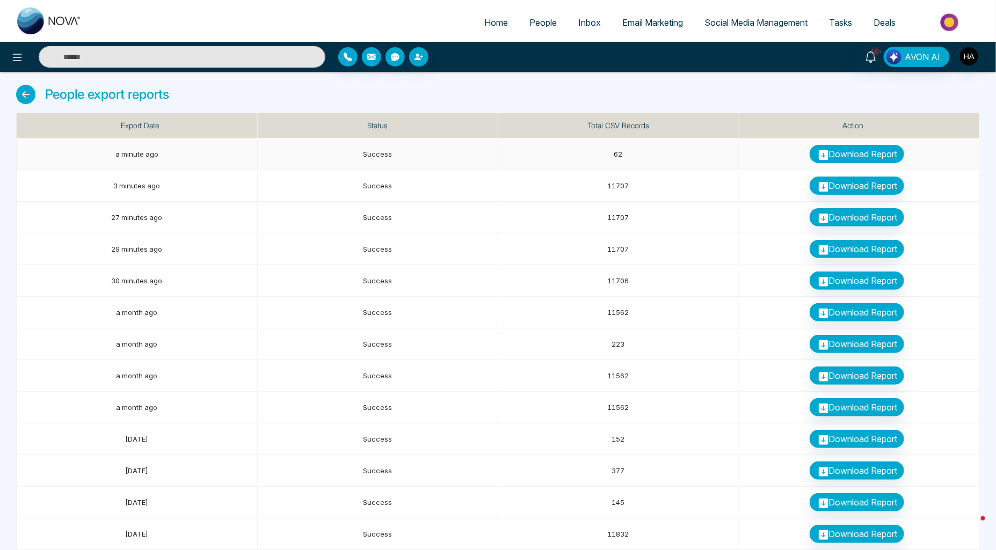
click at [841, 153] on link "Download Report" at bounding box center [857, 154] width 95 height 18
click at [540, 26] on span "People" at bounding box center [542, 22] width 27 height 11
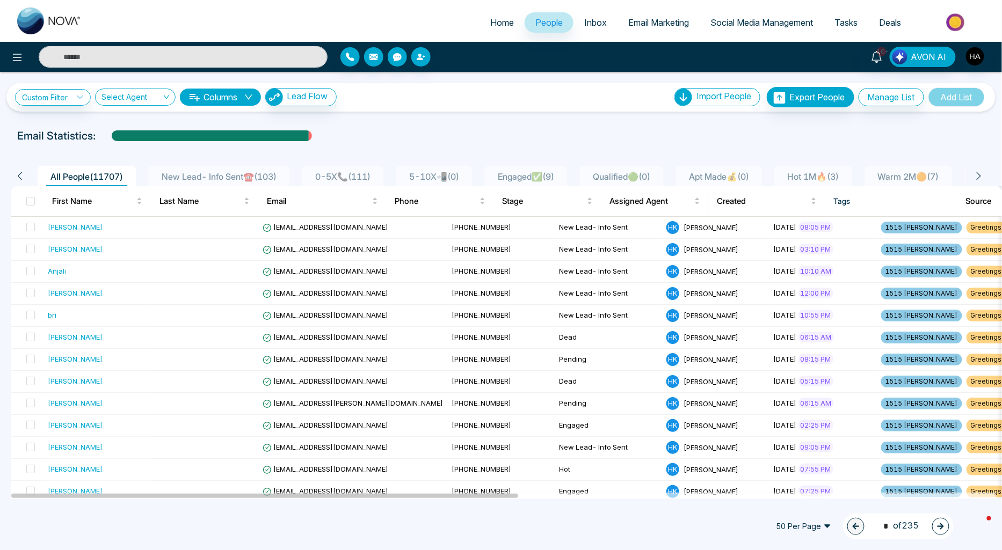
click at [142, 95] on input "search" at bounding box center [131, 99] width 60 height 20
click at [71, 103] on link "Custom Filter" at bounding box center [53, 97] width 76 height 17
click at [74, 126] on input "search" at bounding box center [74, 122] width 87 height 16
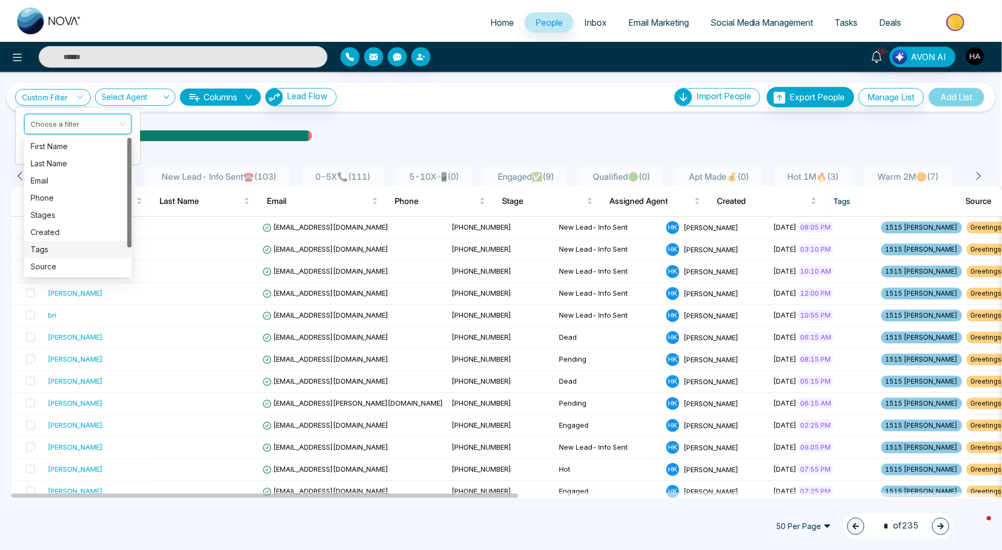
click at [55, 248] on div "Tags" at bounding box center [78, 250] width 95 height 12
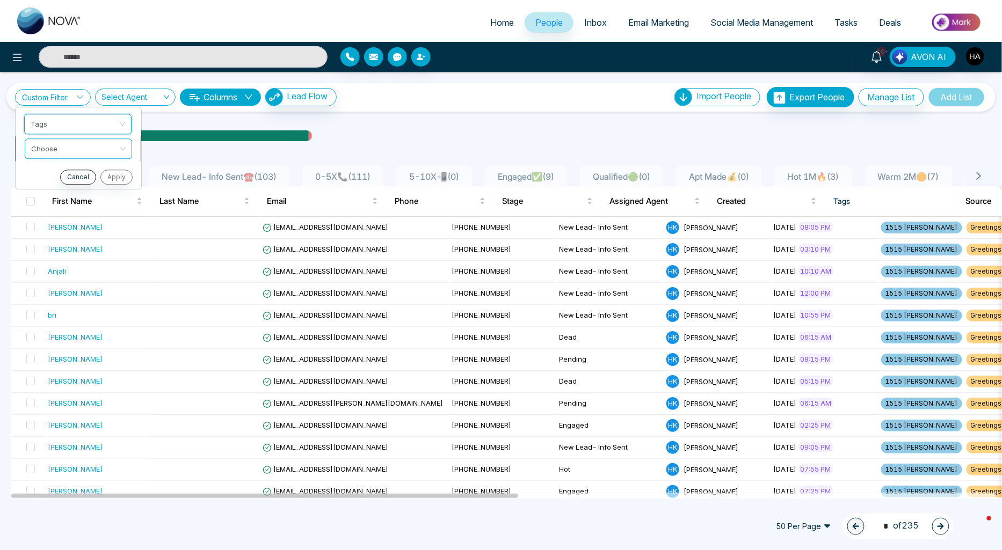
click at [68, 143] on input "search" at bounding box center [74, 147] width 87 height 16
click at [67, 173] on div "include" at bounding box center [78, 171] width 95 height 12
click at [106, 176] on input "search" at bounding box center [74, 172] width 87 height 16
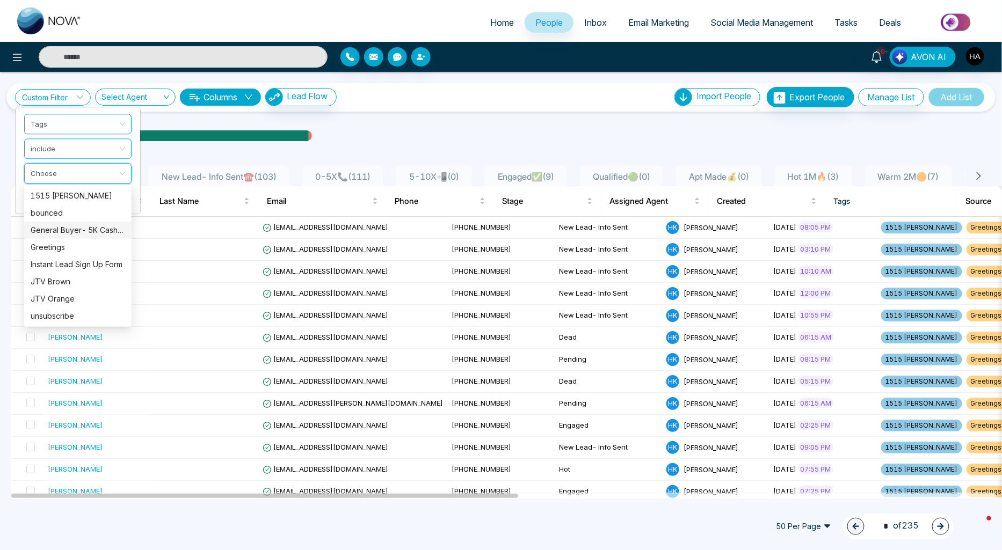
click at [85, 228] on div "General Buyer- 5K CashBack" at bounding box center [78, 230] width 95 height 12
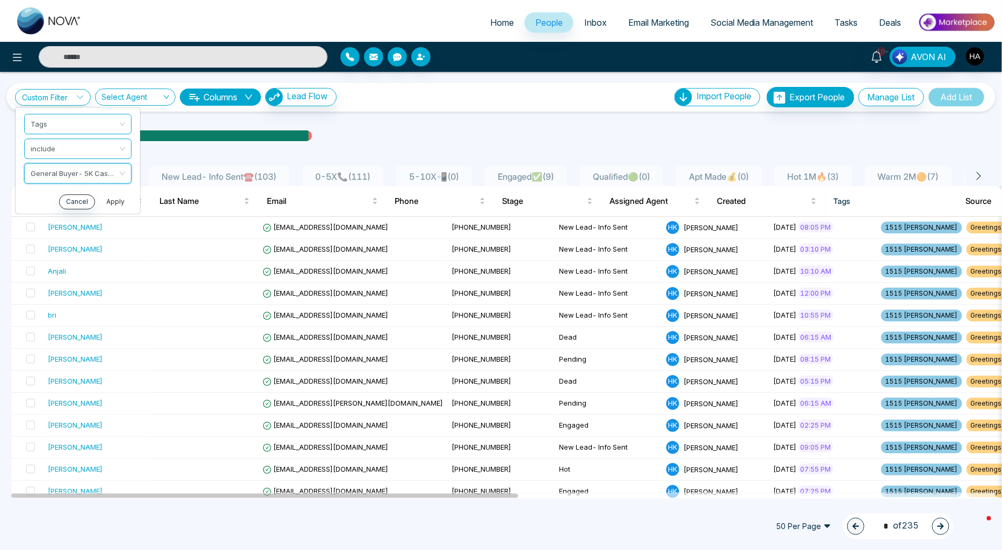
click at [119, 195] on button "Apply" at bounding box center [115, 201] width 32 height 15
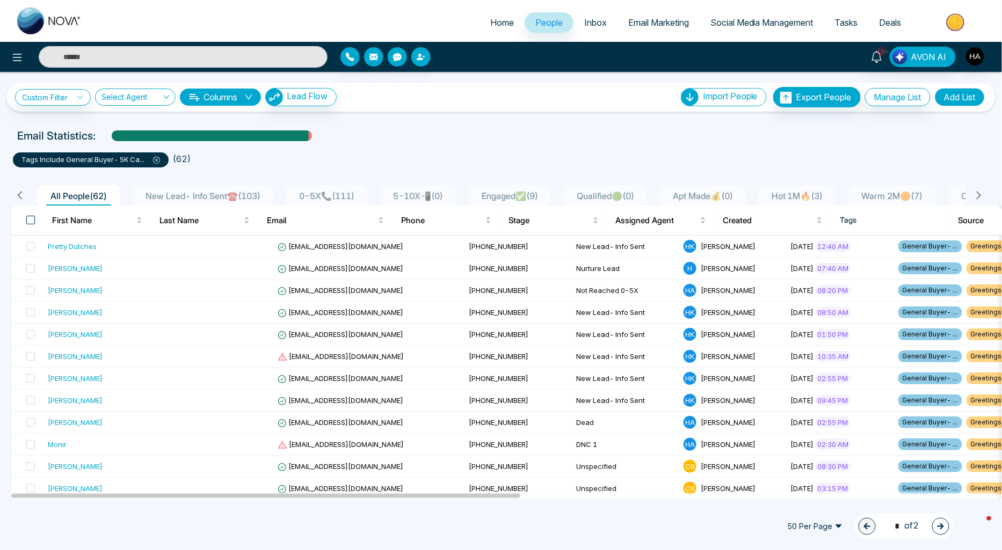
click at [30, 222] on span at bounding box center [30, 220] width 9 height 9
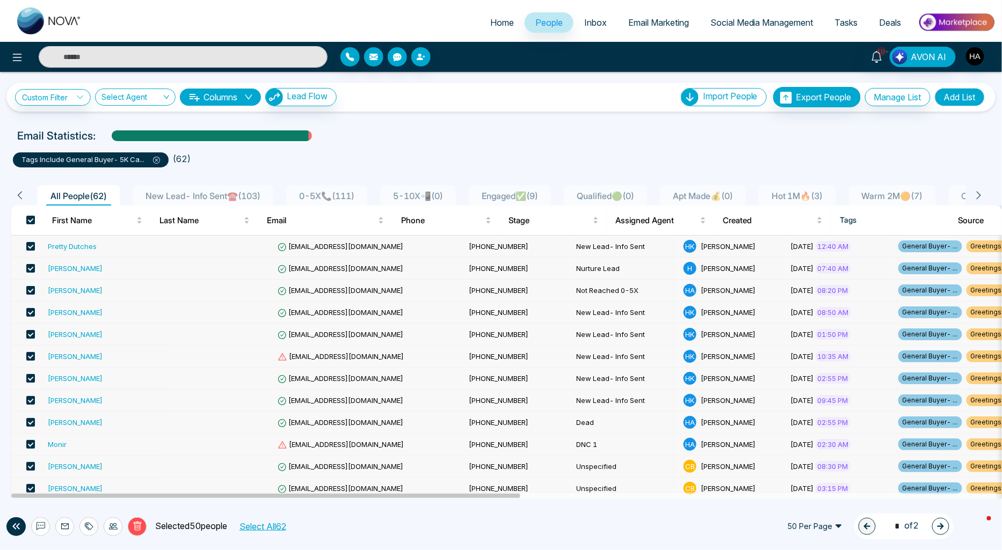
click at [286, 528] on button "Select All 62" at bounding box center [262, 527] width 54 height 14
click at [30, 245] on span at bounding box center [30, 246] width 9 height 9
click at [30, 265] on span at bounding box center [30, 268] width 9 height 9
click at [27, 287] on span at bounding box center [30, 290] width 9 height 9
click at [30, 314] on span at bounding box center [30, 312] width 9 height 9
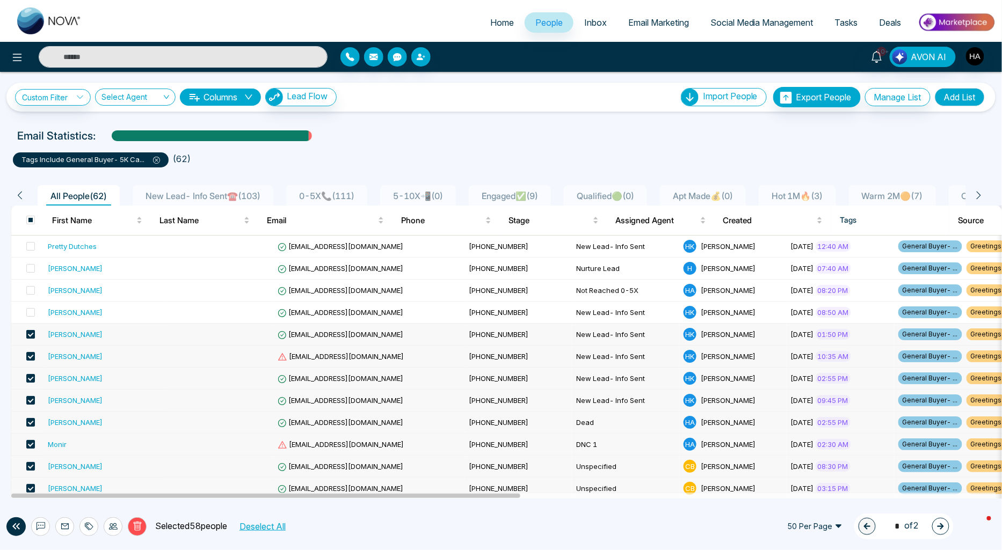
click at [32, 330] on span at bounding box center [30, 334] width 9 height 9
click at [31, 355] on span at bounding box center [30, 356] width 9 height 9
click at [30, 379] on span at bounding box center [30, 378] width 9 height 9
click at [30, 399] on span at bounding box center [30, 400] width 9 height 9
click at [29, 420] on span at bounding box center [30, 422] width 9 height 9
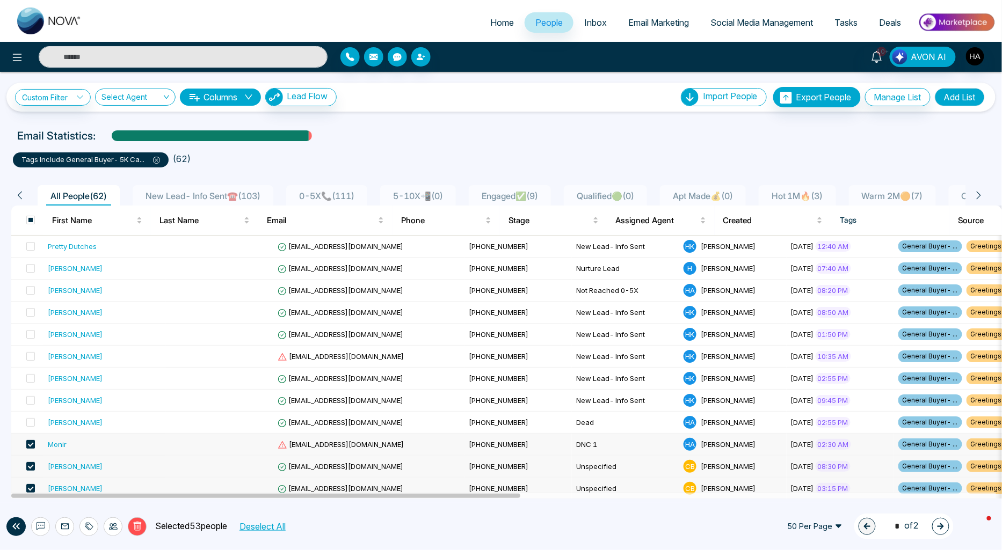
click at [30, 441] on span at bounding box center [30, 444] width 9 height 9
click at [117, 526] on div at bounding box center [113, 527] width 19 height 19
click at [115, 502] on link "Assign Agent" at bounding box center [92, 503] width 46 height 9
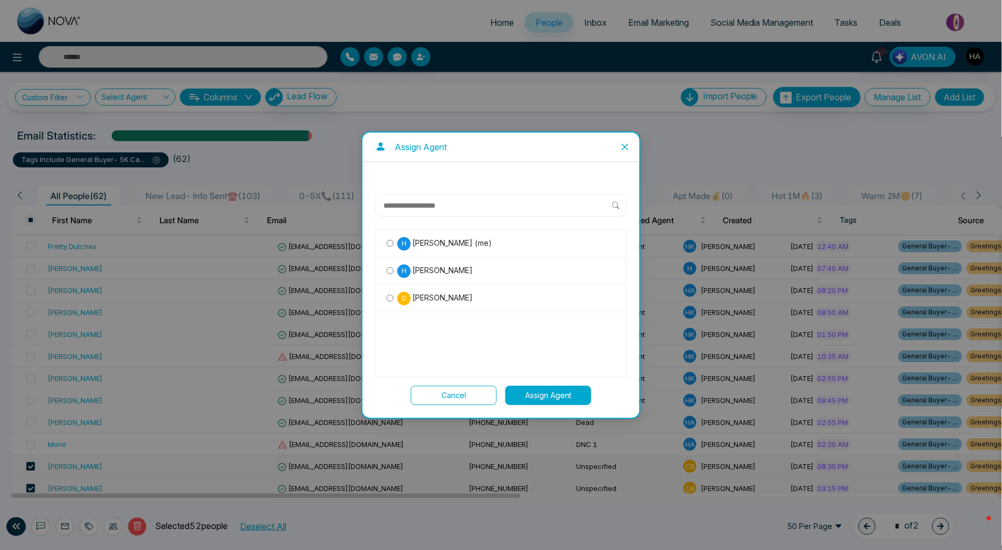
click at [444, 245] on span "[PERSON_NAME] (me)" at bounding box center [451, 243] width 81 height 12
click at [556, 386] on button "Assign Agent" at bounding box center [548, 395] width 86 height 19
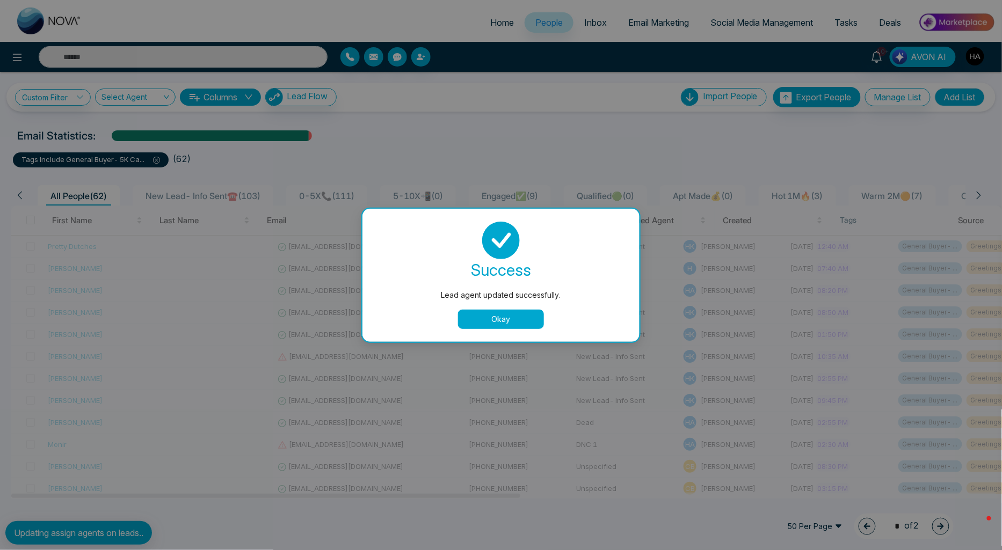
click at [509, 323] on button "Okay" at bounding box center [501, 319] width 86 height 19
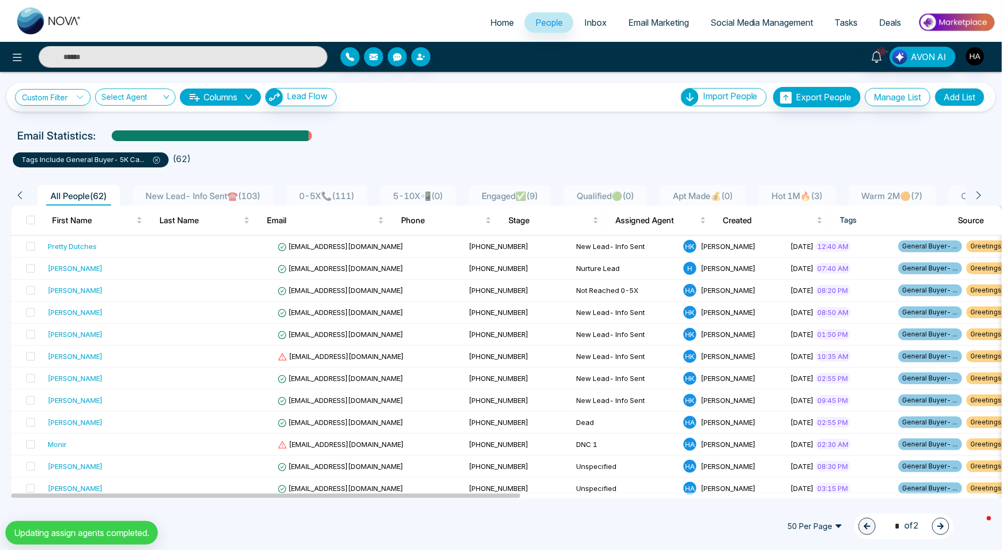
click at [154, 160] on icon at bounding box center [156, 160] width 7 height 7
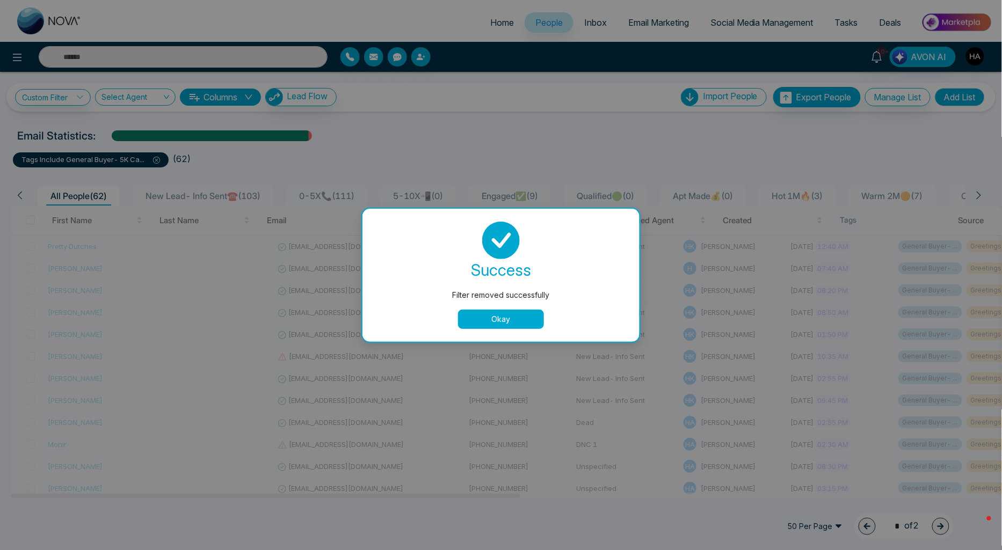
click at [488, 318] on button "Okay" at bounding box center [501, 319] width 86 height 19
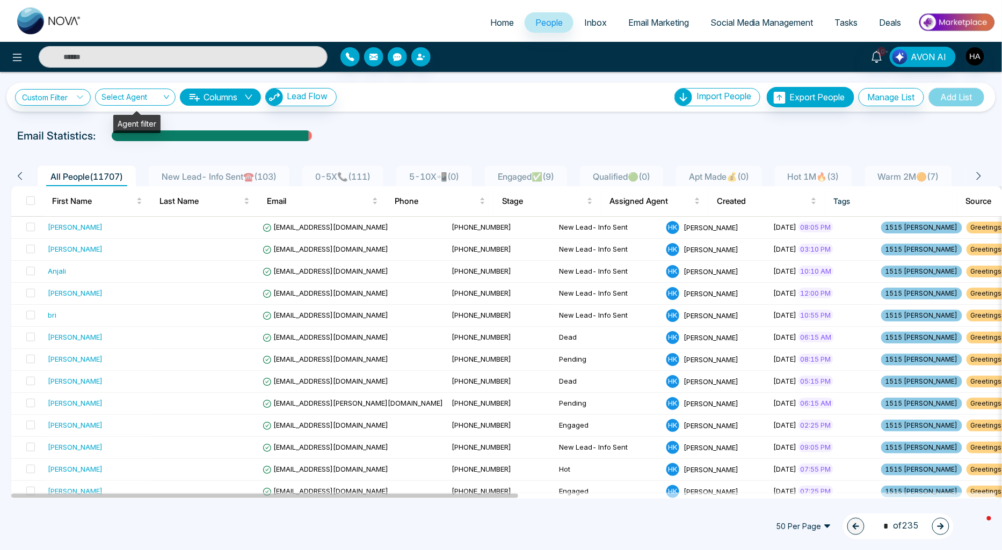
click at [139, 93] on input "search" at bounding box center [131, 99] width 60 height 20
click at [130, 173] on div "[PERSON_NAME]" at bounding box center [137, 170] width 68 height 12
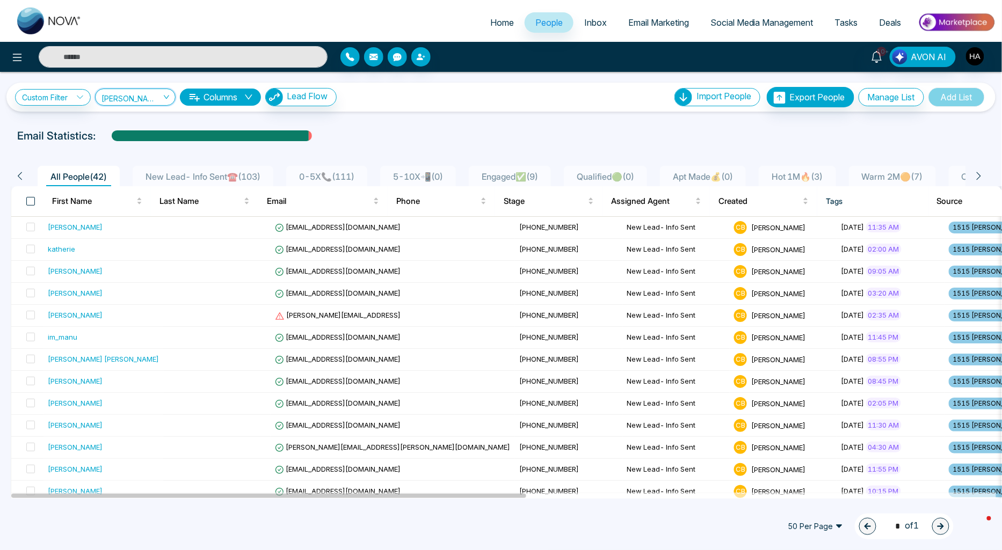
click at [32, 204] on span at bounding box center [30, 201] width 9 height 9
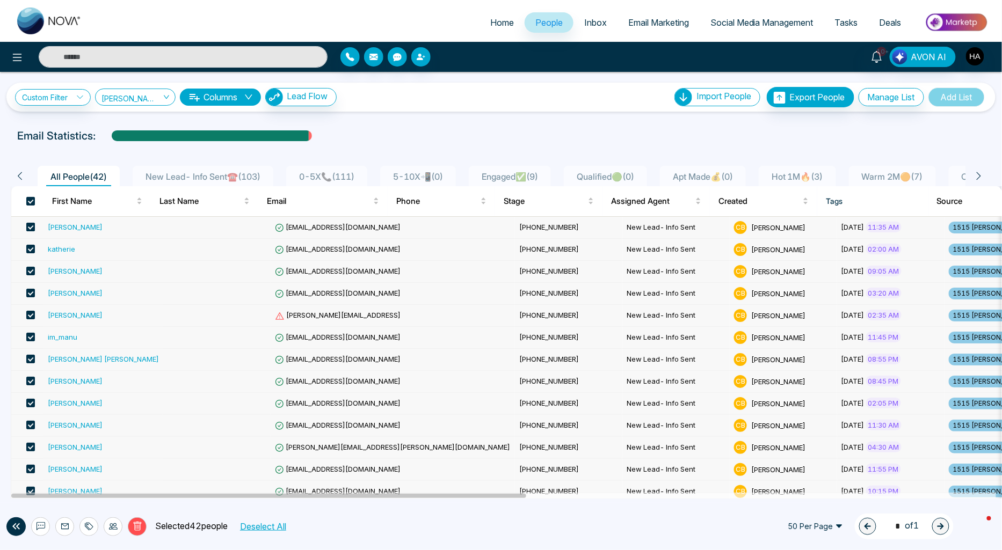
click at [30, 231] on label at bounding box center [27, 228] width 15 height 12
click at [30, 271] on span at bounding box center [30, 271] width 9 height 9
click at [30, 249] on span at bounding box center [30, 249] width 9 height 9
click at [31, 228] on span at bounding box center [30, 227] width 9 height 9
click at [33, 248] on span at bounding box center [30, 249] width 9 height 9
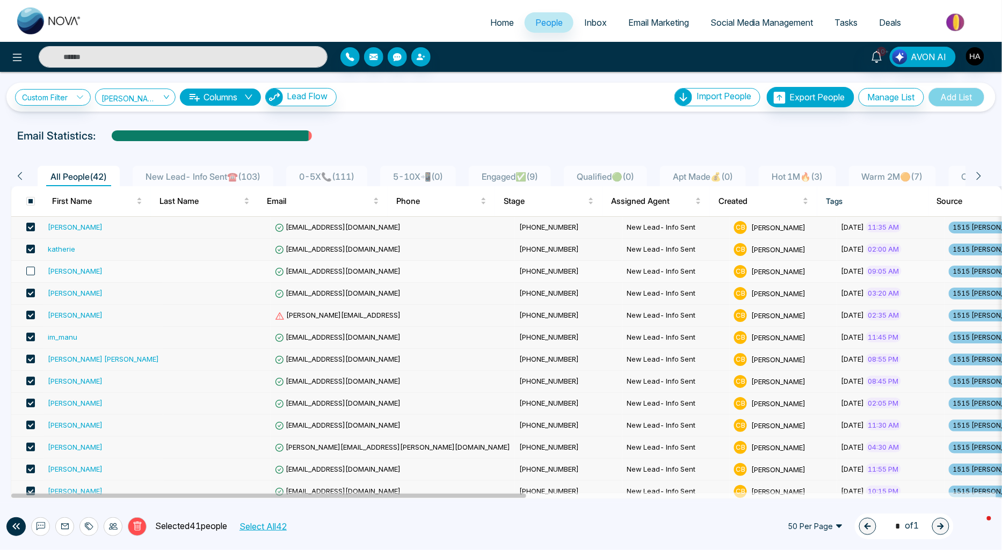
click at [29, 274] on span at bounding box center [30, 271] width 9 height 9
click at [793, 118] on li "Export People" at bounding box center [814, 119] width 91 height 18
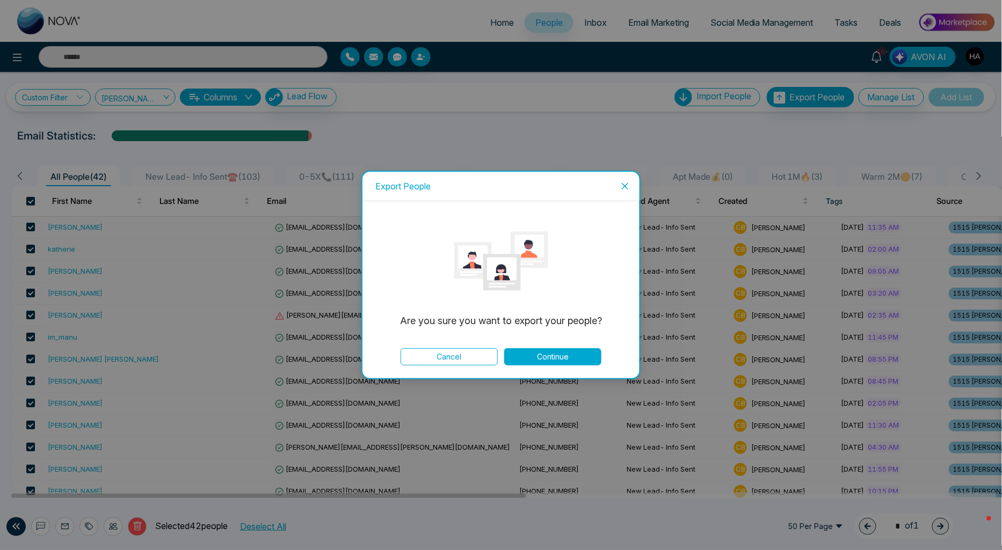
click at [556, 352] on button "Continue" at bounding box center [552, 356] width 97 height 17
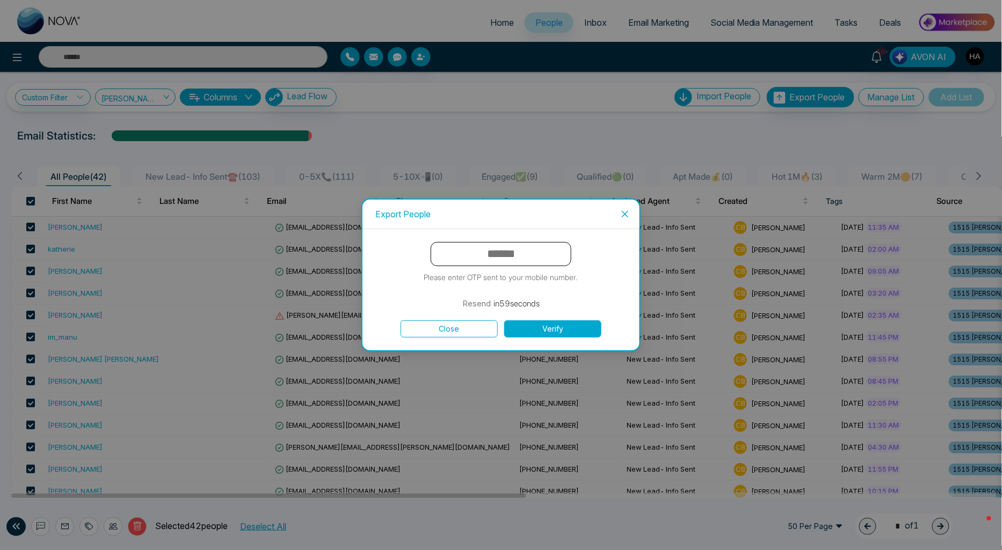
click at [527, 261] on input "text" at bounding box center [501, 254] width 141 height 24
type input "******"
click at [504, 321] on button "Verify" at bounding box center [552, 329] width 97 height 17
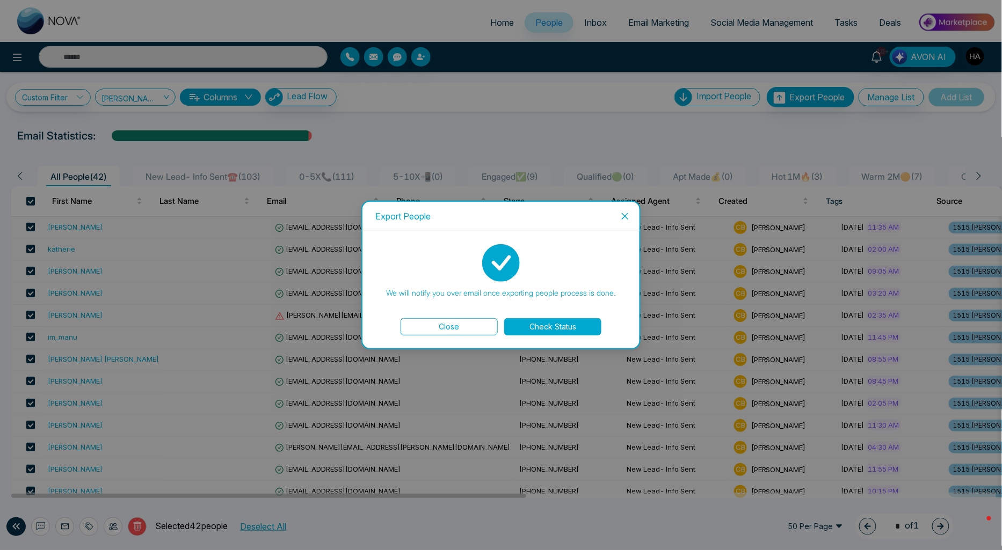
click at [522, 333] on button "Check Status" at bounding box center [552, 326] width 97 height 17
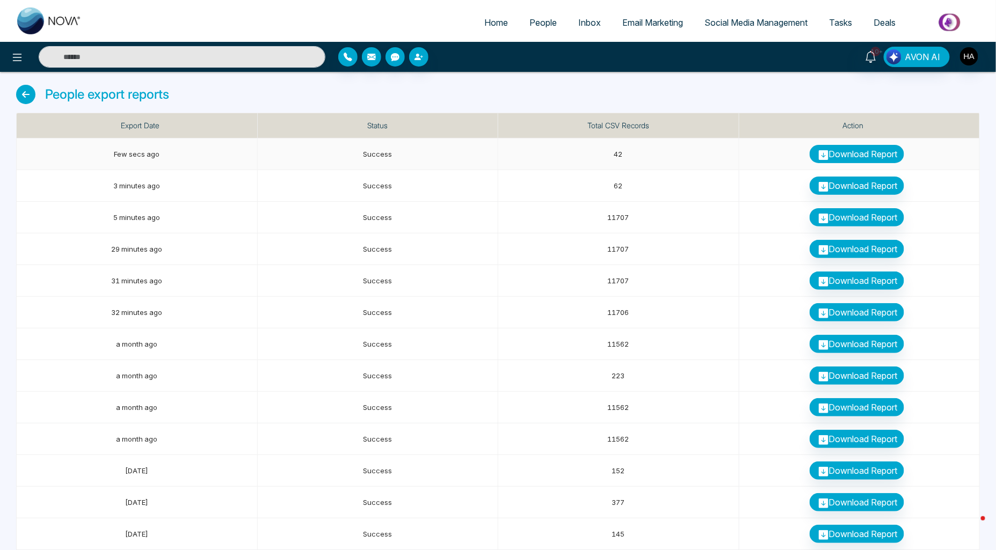
click at [848, 158] on link "Download Report" at bounding box center [857, 154] width 95 height 18
click at [546, 29] on link "People" at bounding box center [543, 22] width 49 height 20
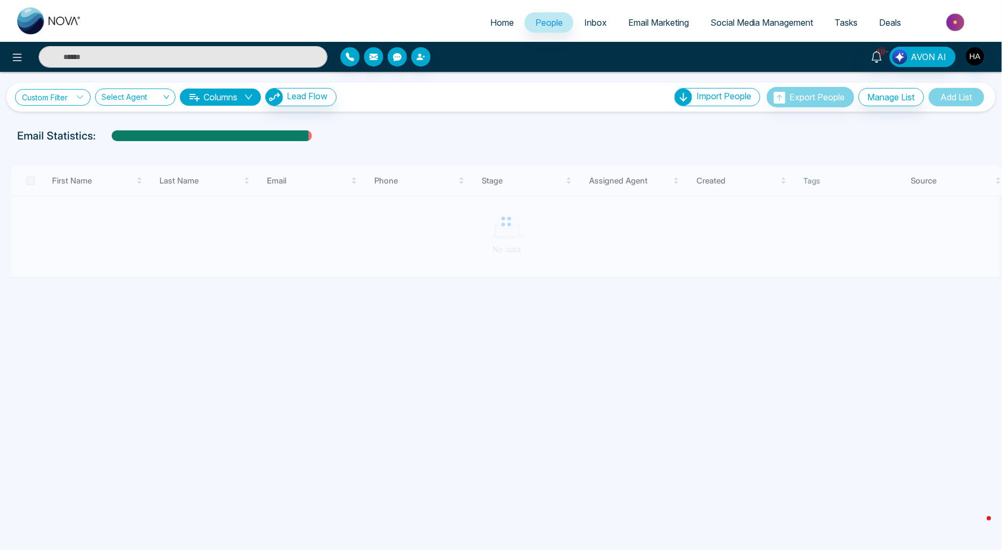
click at [77, 92] on link "Custom Filter" at bounding box center [53, 97] width 76 height 17
click at [60, 131] on span at bounding box center [74, 123] width 87 height 19
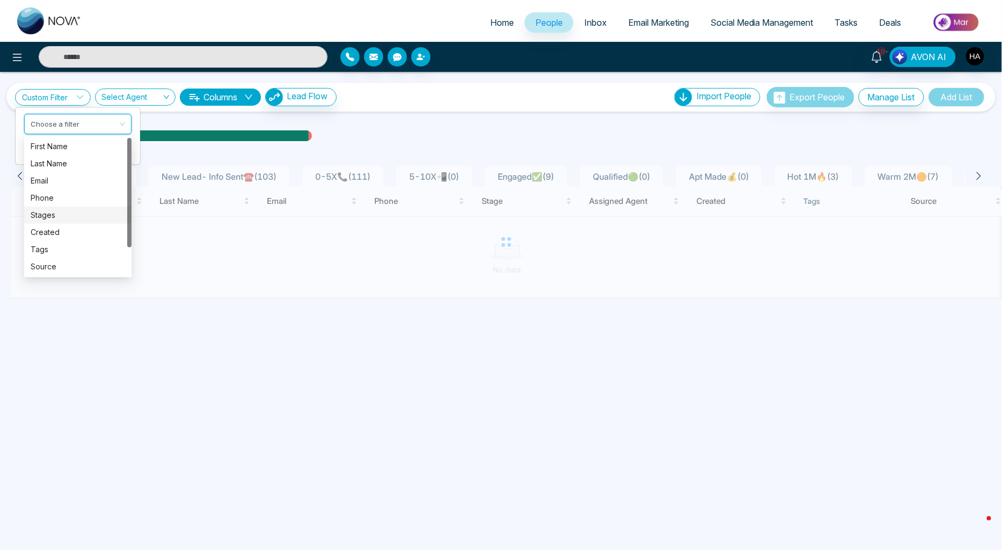
click at [57, 212] on div "Stages" at bounding box center [78, 215] width 95 height 12
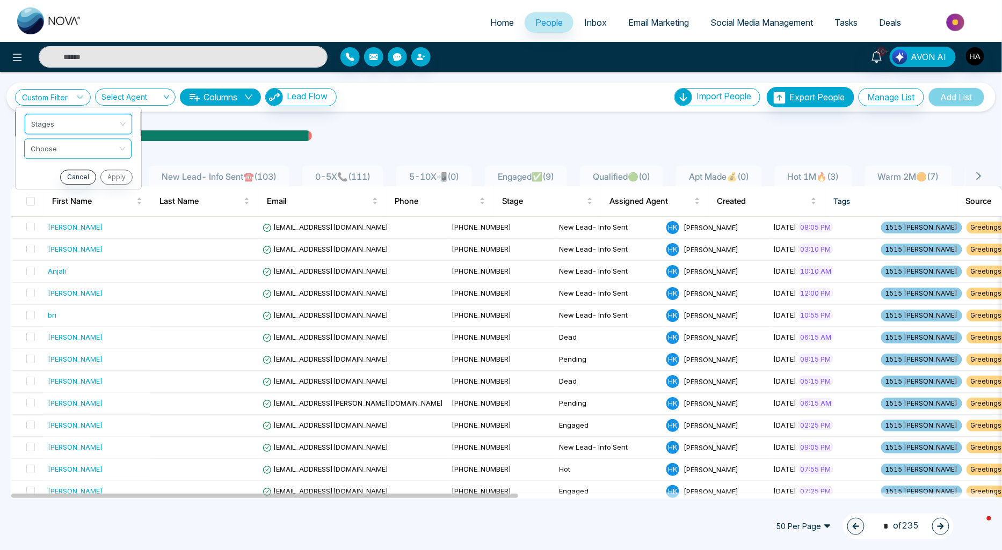
click at [83, 127] on span "Stages" at bounding box center [78, 123] width 95 height 19
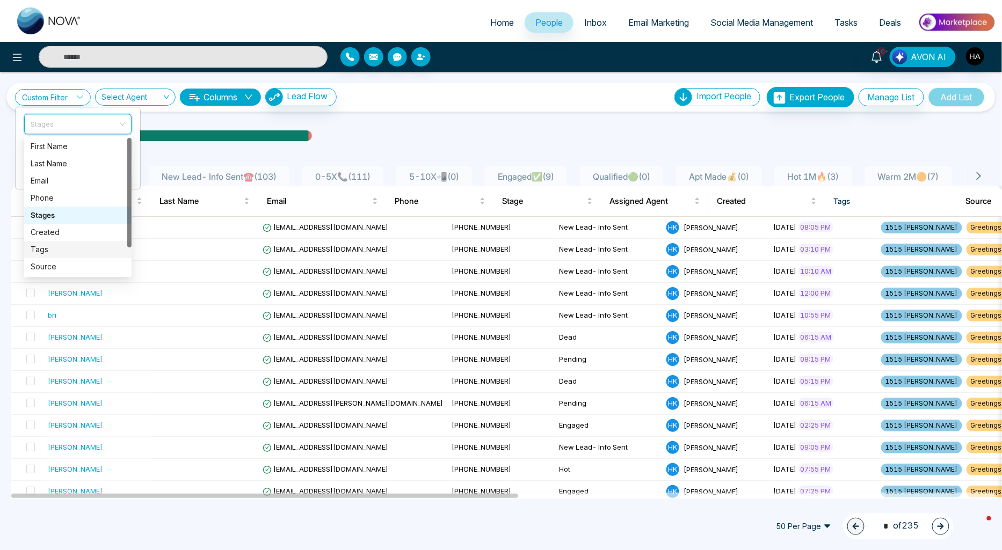
click at [47, 251] on div "Tags" at bounding box center [78, 250] width 95 height 12
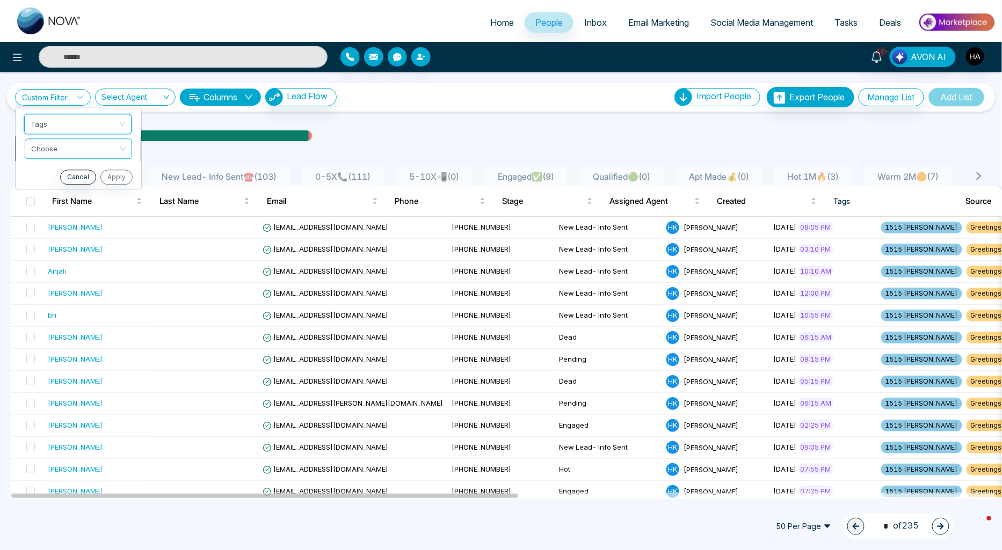
click at [56, 158] on div "Choose" at bounding box center [78, 149] width 107 height 20
click at [68, 154] on input "search" at bounding box center [74, 147] width 87 height 16
click at [66, 167] on div "include" at bounding box center [78, 171] width 95 height 12
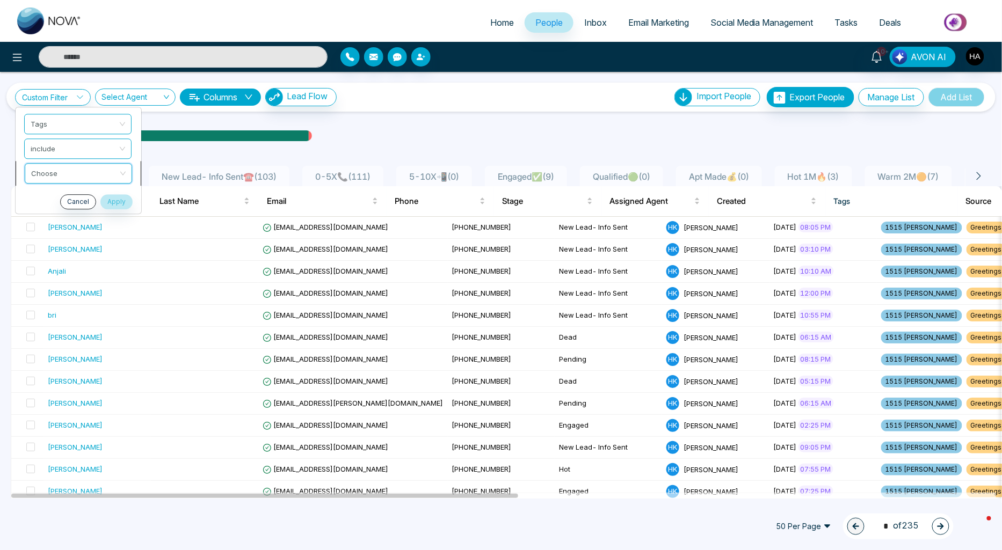
click at [66, 174] on input "search" at bounding box center [74, 172] width 87 height 16
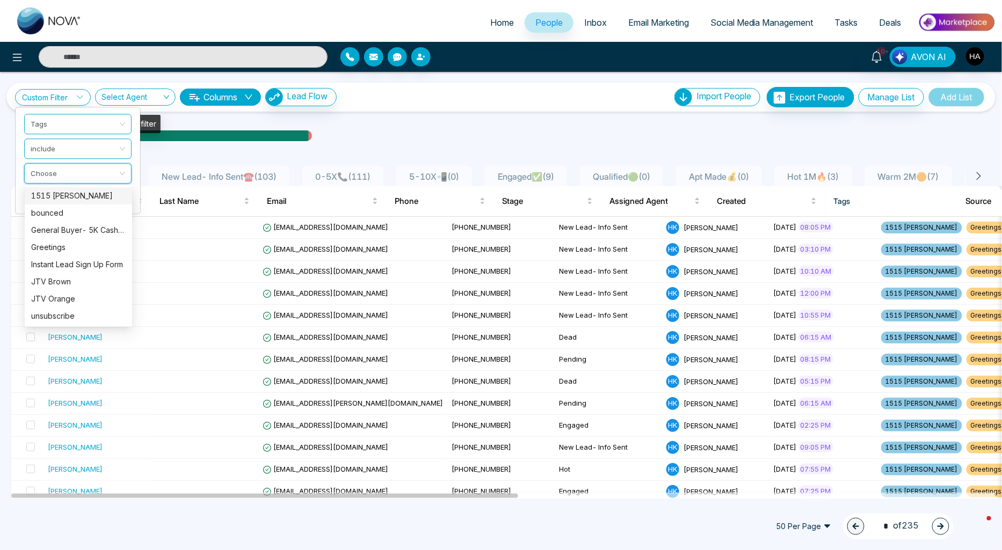
click at [157, 93] on input "search" at bounding box center [131, 99] width 60 height 20
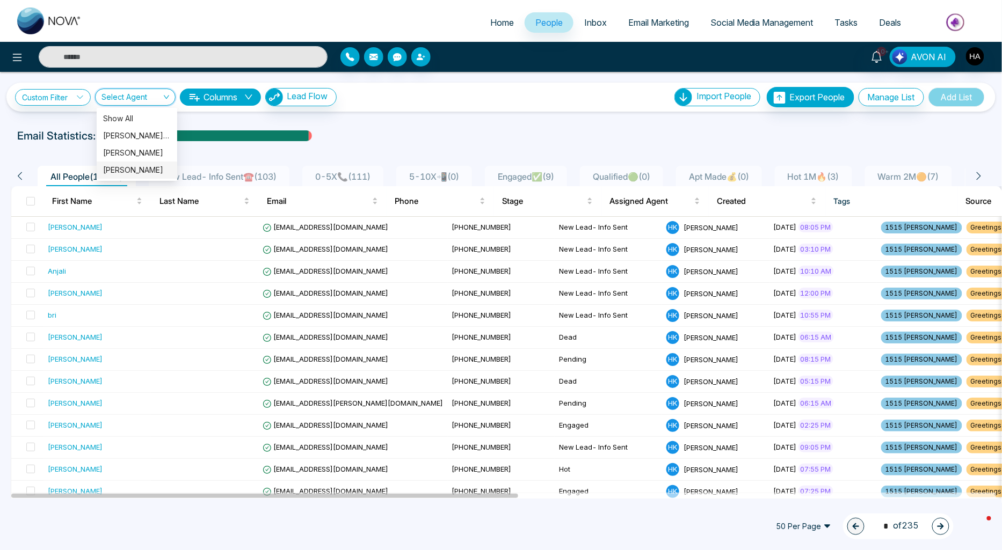
click at [138, 168] on div "[PERSON_NAME]" at bounding box center [137, 170] width 68 height 12
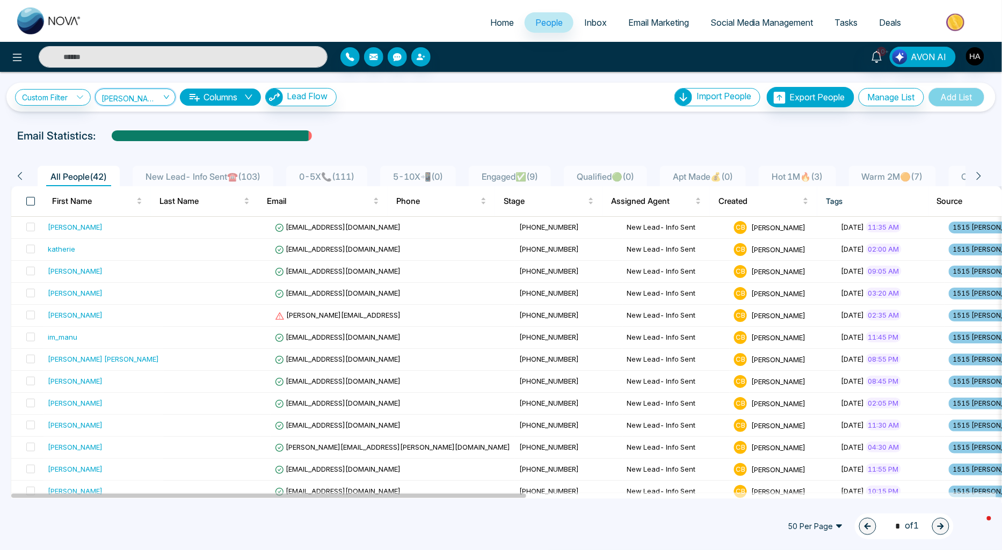
click at [33, 199] on span at bounding box center [30, 201] width 9 height 9
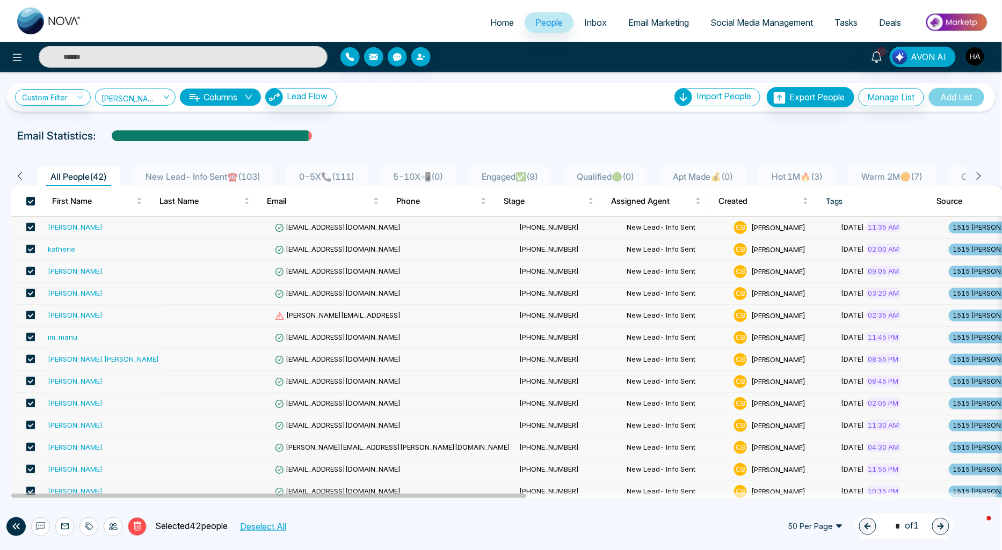
click at [267, 525] on button "Deselect All" at bounding box center [263, 527] width 54 height 14
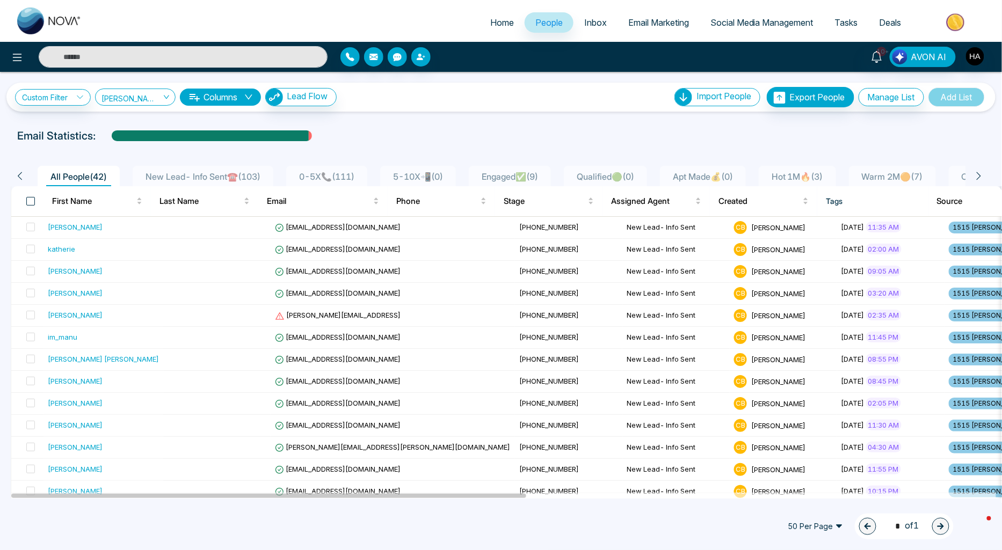
click at [31, 202] on span at bounding box center [30, 201] width 9 height 9
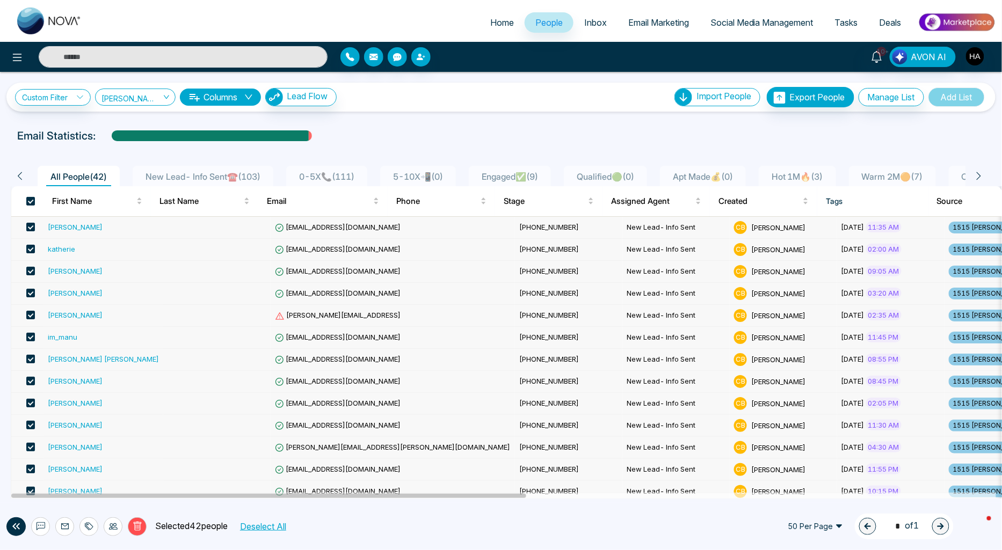
click at [113, 527] on icon at bounding box center [113, 526] width 9 height 9
click at [115, 474] on link "Update Stage" at bounding box center [93, 469] width 49 height 9
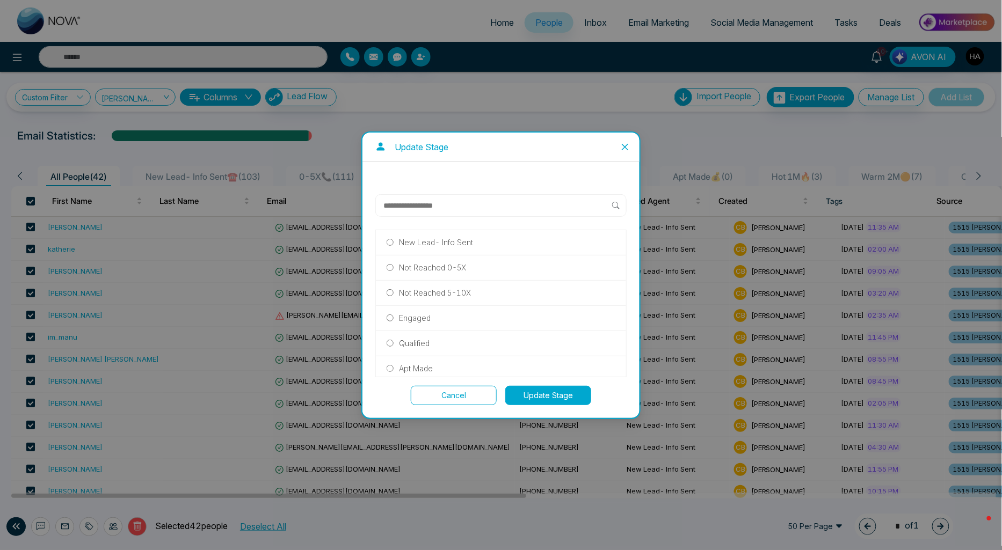
click at [453, 394] on button "Cancel" at bounding box center [454, 395] width 86 height 19
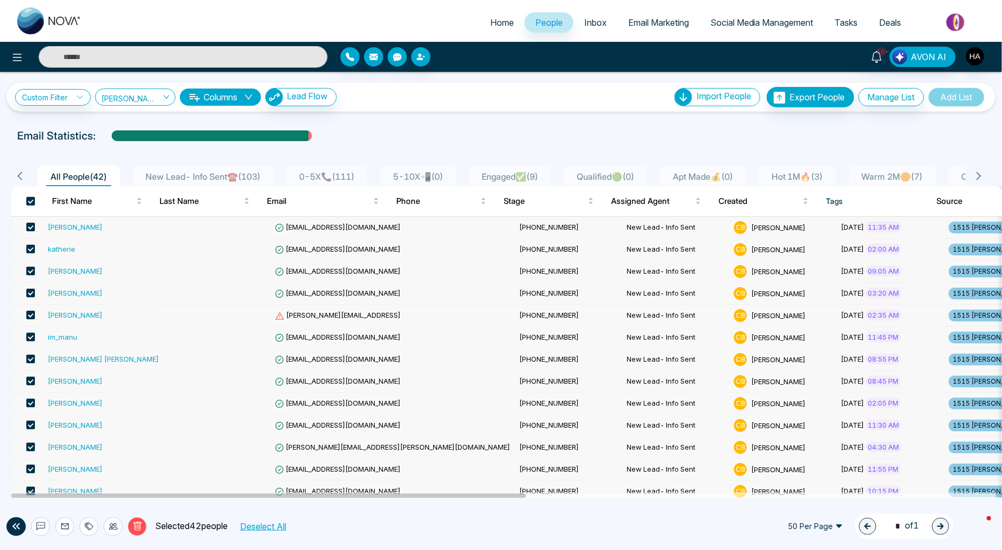
click at [114, 522] on div at bounding box center [113, 527] width 19 height 19
click at [115, 500] on link "Assign Agent" at bounding box center [92, 503] width 46 height 9
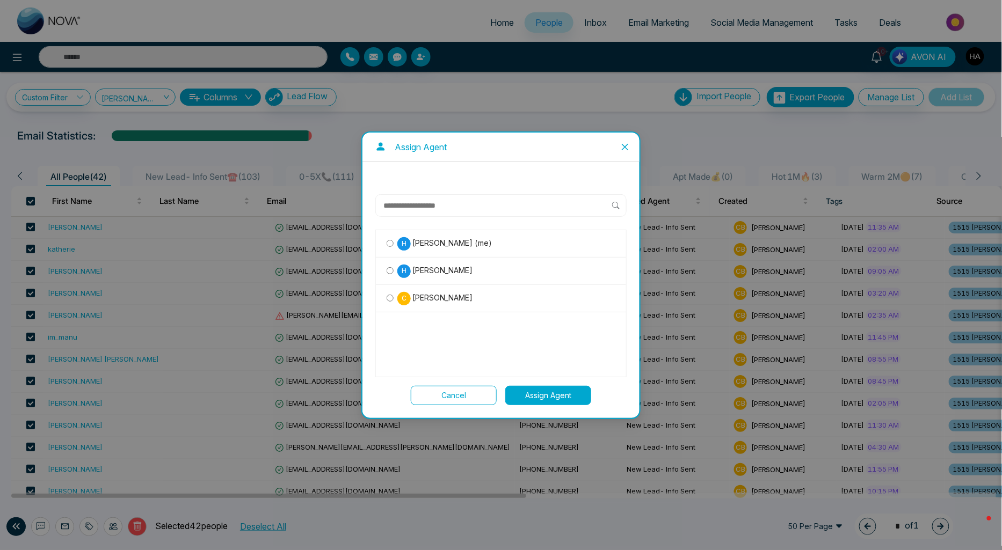
click at [447, 249] on span "[PERSON_NAME] (me)" at bounding box center [451, 243] width 81 height 12
click at [562, 393] on button "Assign Agent" at bounding box center [548, 395] width 86 height 19
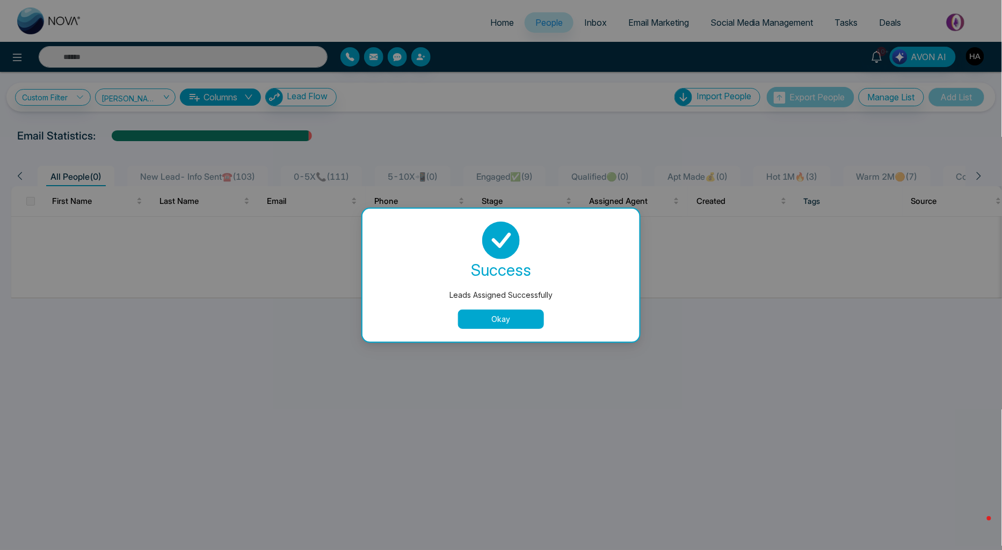
click at [490, 317] on button "Okay" at bounding box center [501, 319] width 86 height 19
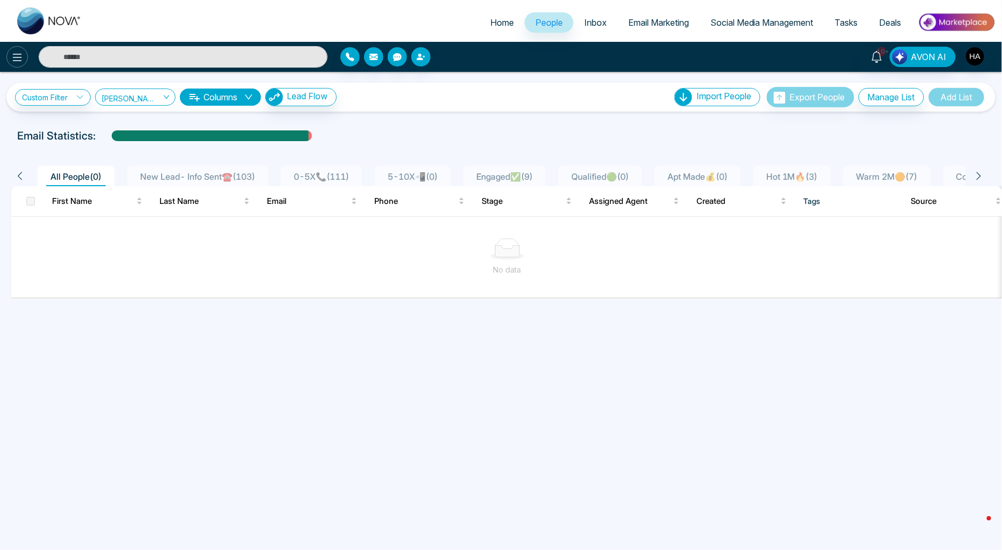
click at [20, 60] on icon at bounding box center [17, 57] width 13 height 13
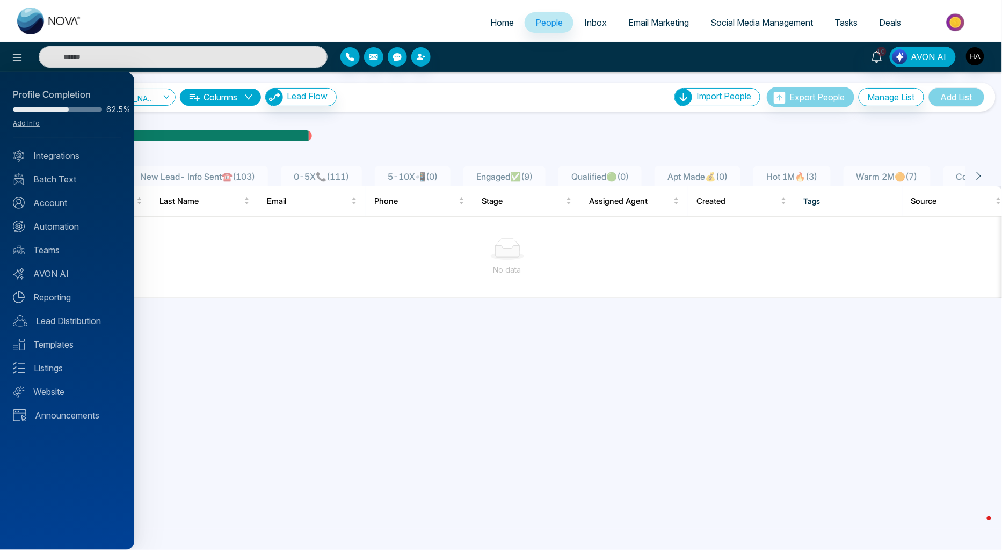
click at [49, 197] on link "Account" at bounding box center [67, 203] width 108 height 13
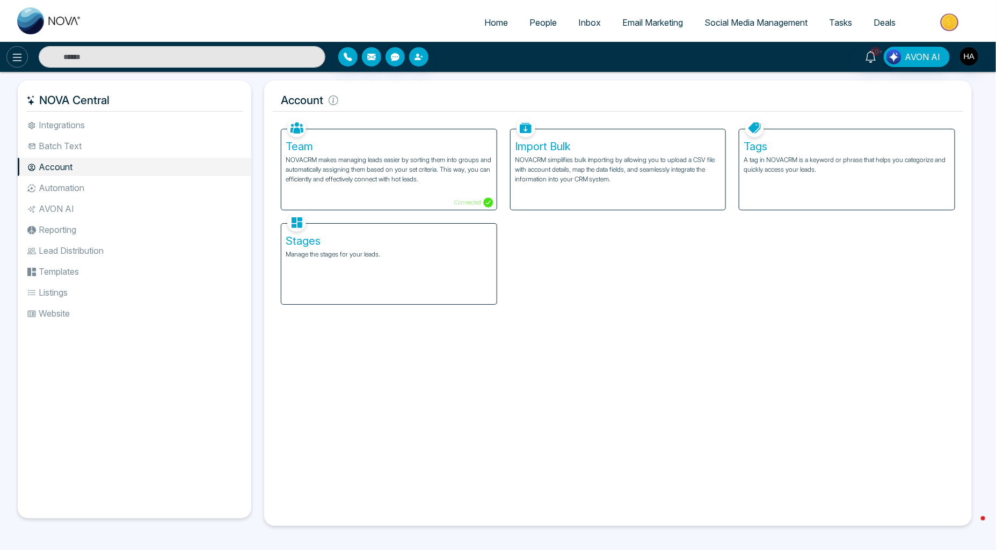
click at [23, 60] on icon at bounding box center [17, 57] width 13 height 13
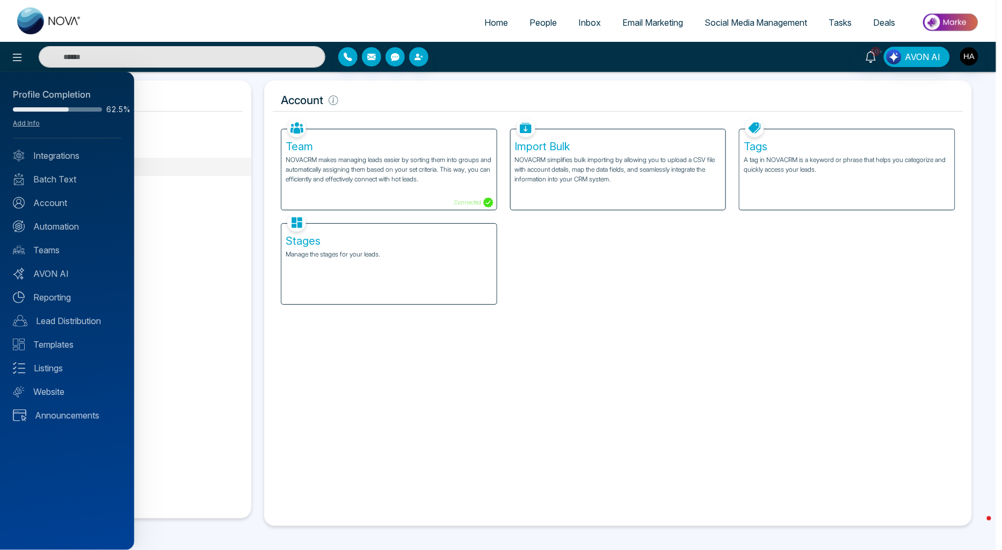
click at [533, 453] on div at bounding box center [501, 275] width 1002 height 550
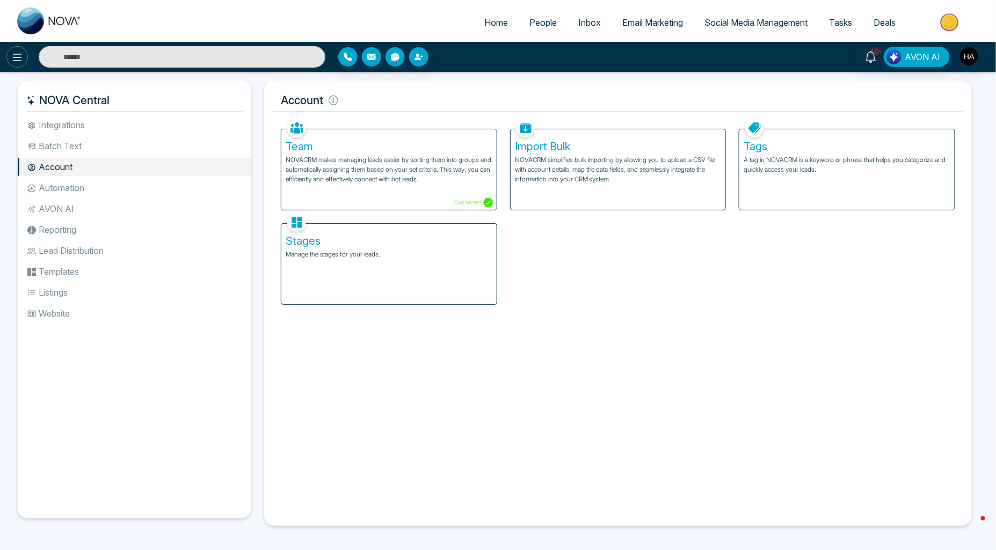
click at [15, 60] on icon at bounding box center [17, 57] width 13 height 13
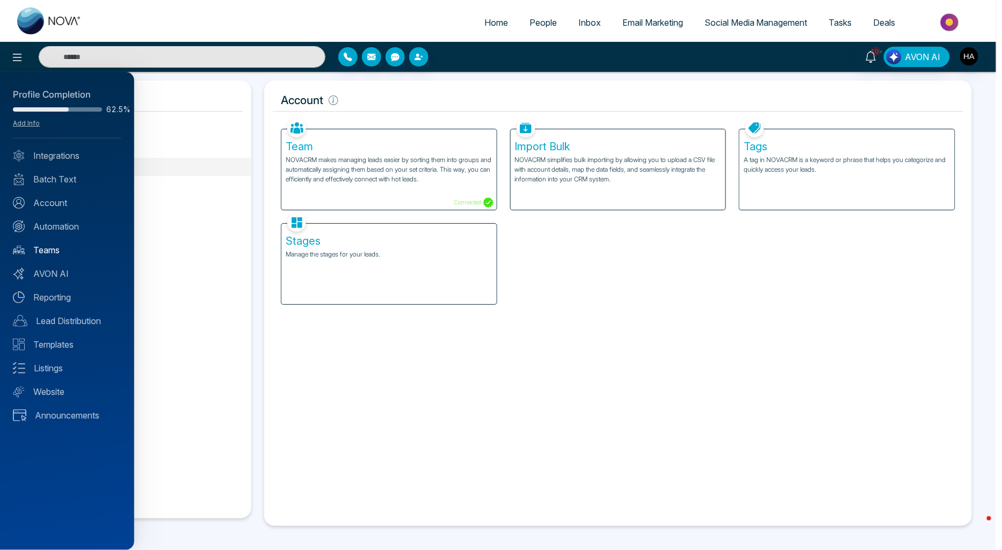
click at [58, 244] on link "Teams" at bounding box center [67, 250] width 108 height 13
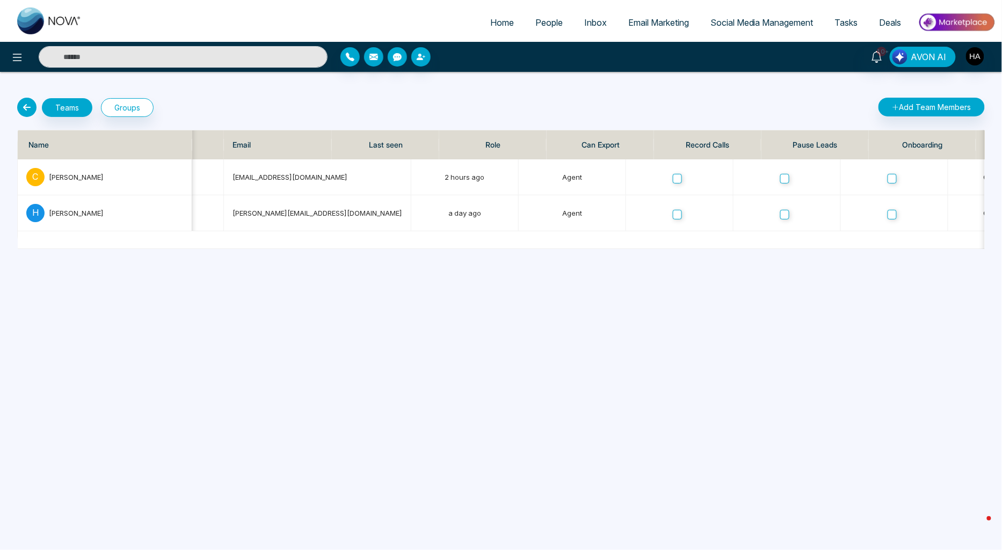
scroll to position [0, 175]
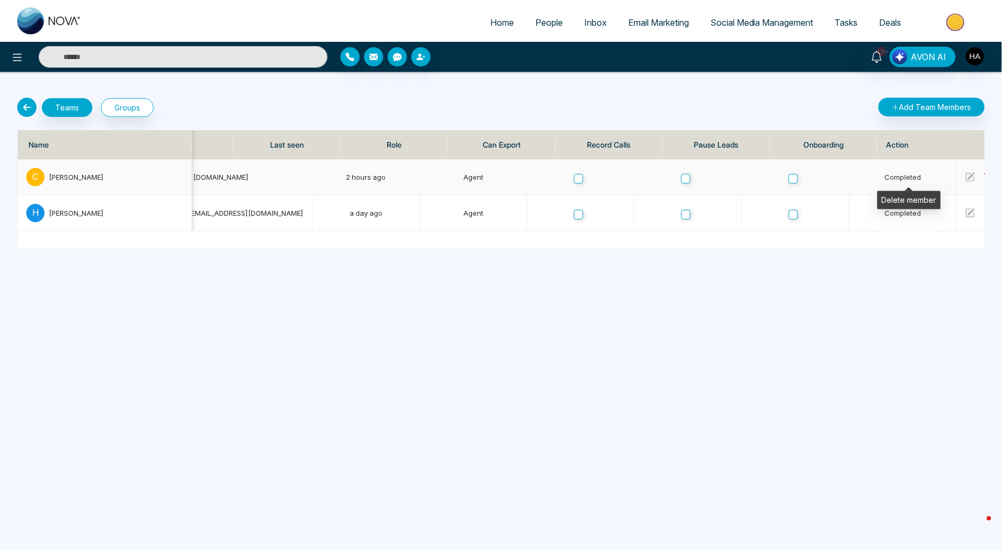
click at [985, 179] on icon at bounding box center [989, 176] width 8 height 9
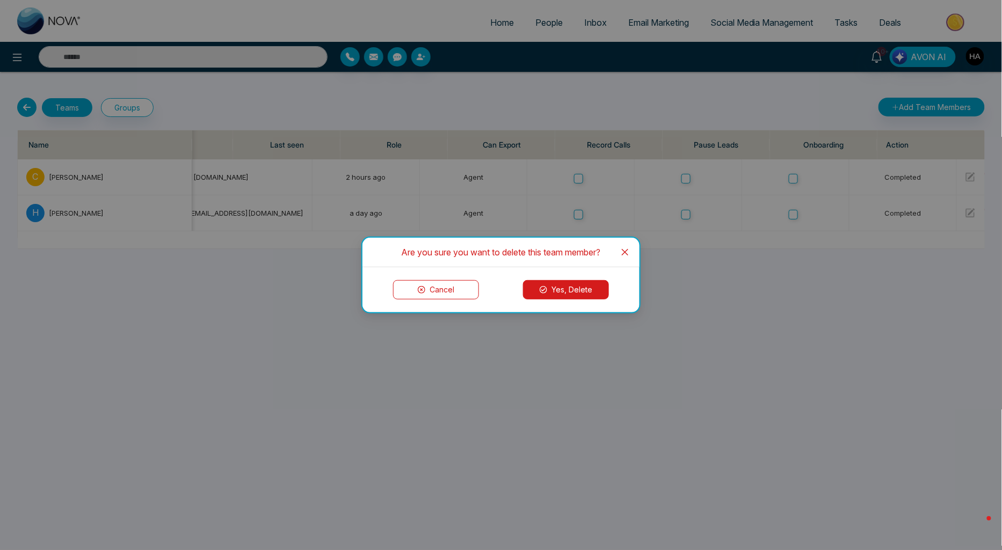
click at [591, 293] on button "Yes, Delete" at bounding box center [566, 289] width 86 height 19
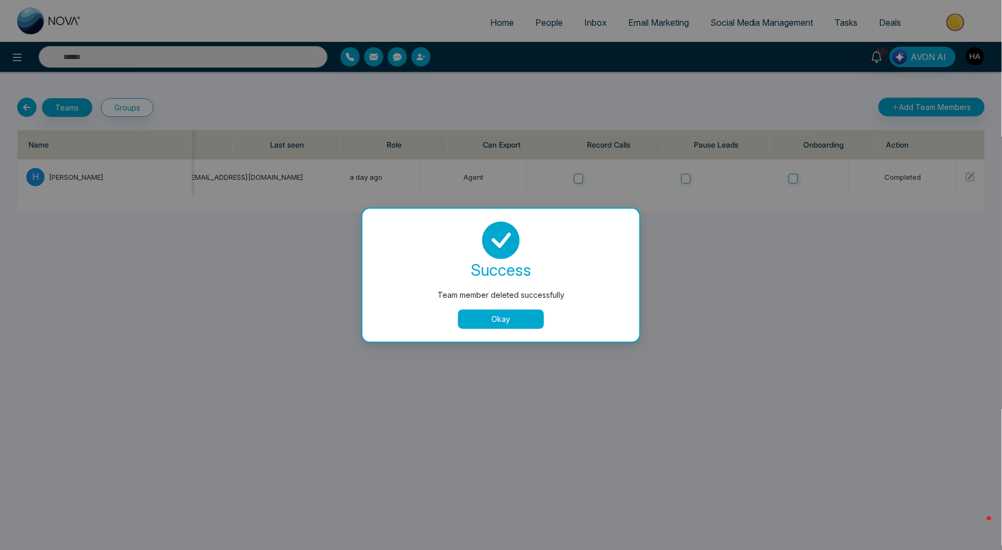
click at [508, 319] on button "Okay" at bounding box center [501, 319] width 86 height 19
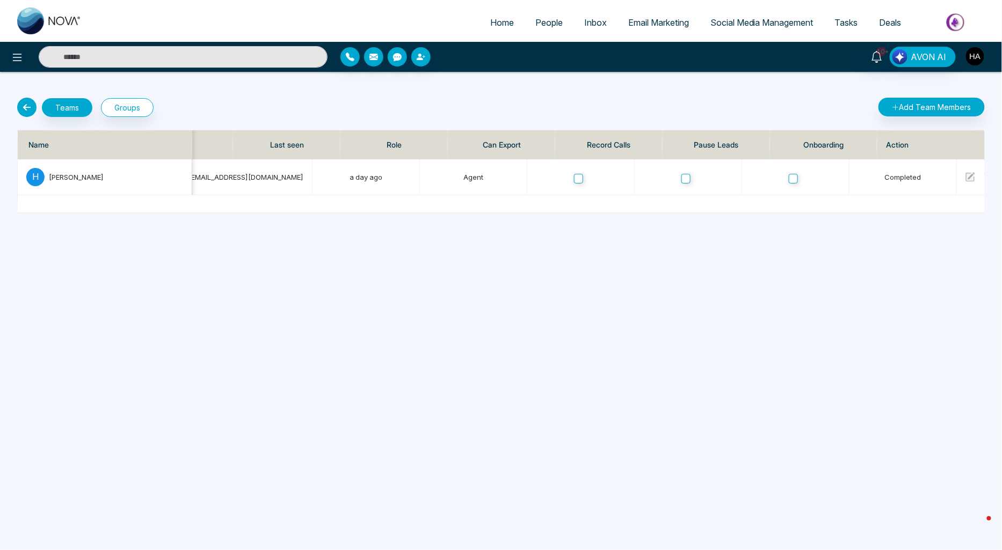
click at [974, 50] on img "button" at bounding box center [975, 56] width 18 height 18
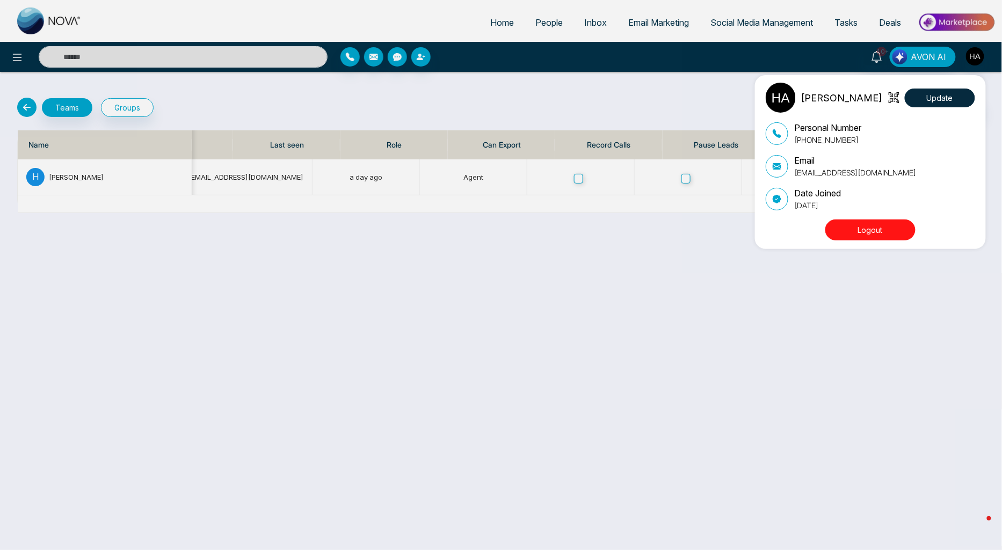
click at [865, 235] on button "Logout" at bounding box center [870, 230] width 90 height 21
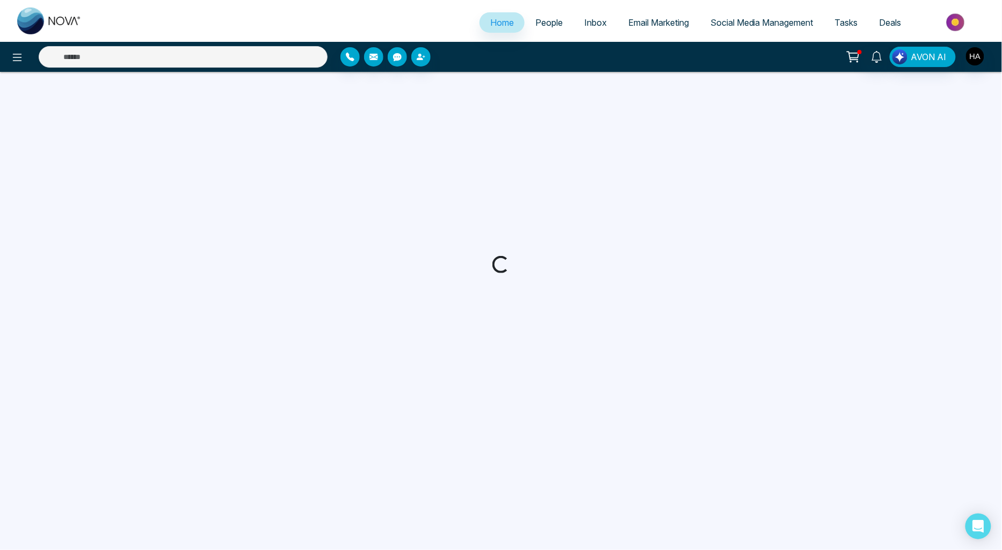
select select "*"
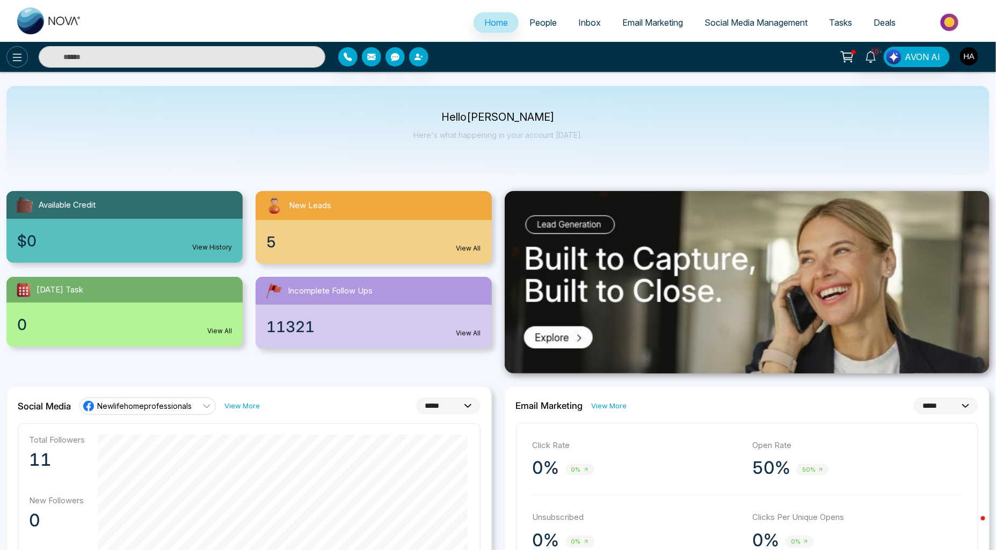
click at [24, 63] on button at bounding box center [16, 56] width 21 height 21
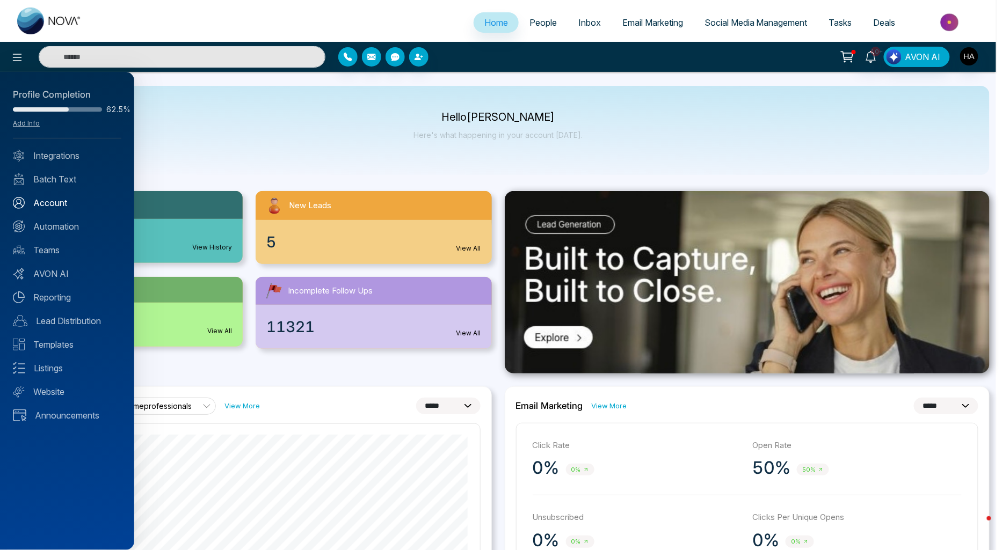
click at [42, 205] on link "Account" at bounding box center [67, 203] width 108 height 13
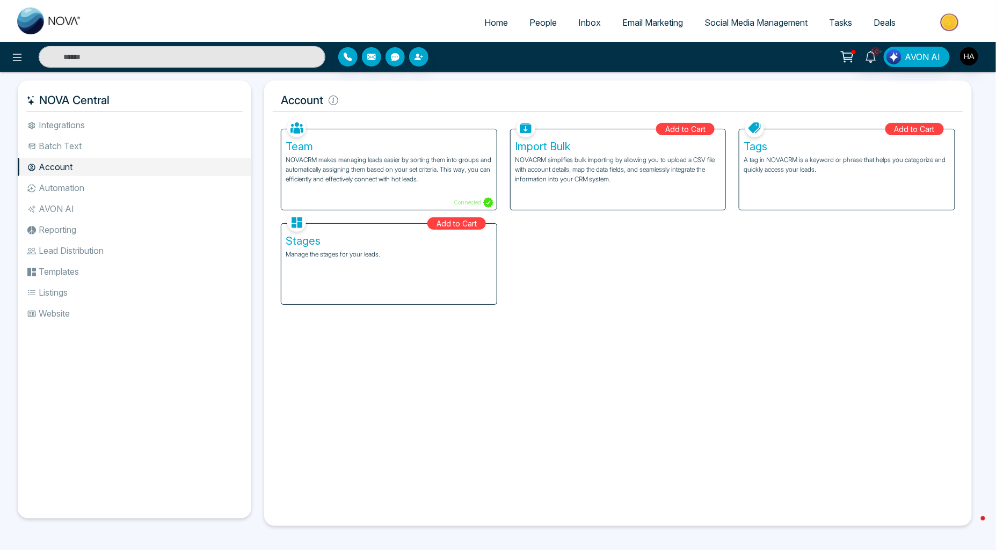
click at [434, 250] on p "Manage the stages for your leads." at bounding box center [389, 255] width 207 height 10
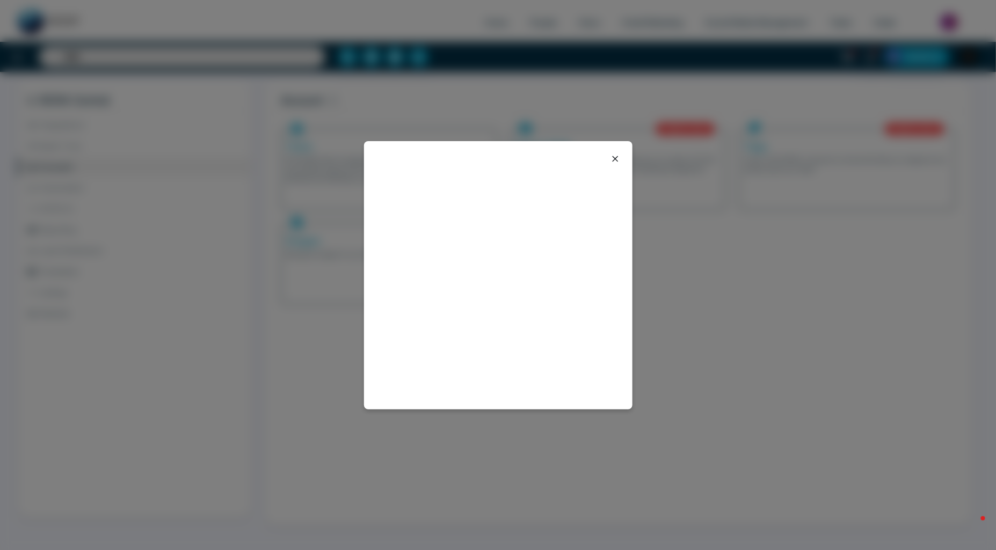
click at [615, 158] on icon at bounding box center [615, 159] width 6 height 6
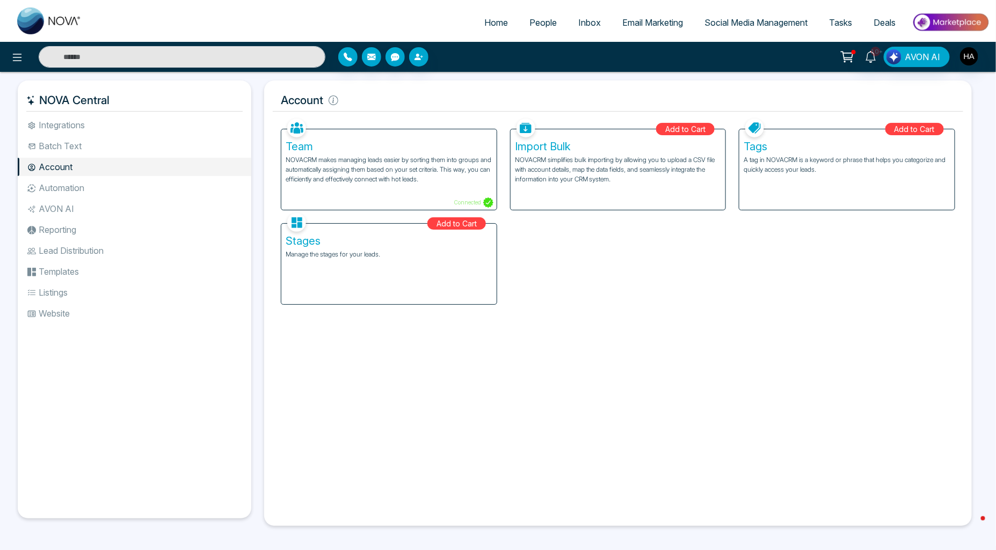
click at [499, 132] on div "Team NOVACRM makes managing leads easier by sorting them into groups and automa…" at bounding box center [388, 163] width 229 height 95
click at [585, 147] on h5 "Import Bulk" at bounding box center [618, 146] width 207 height 13
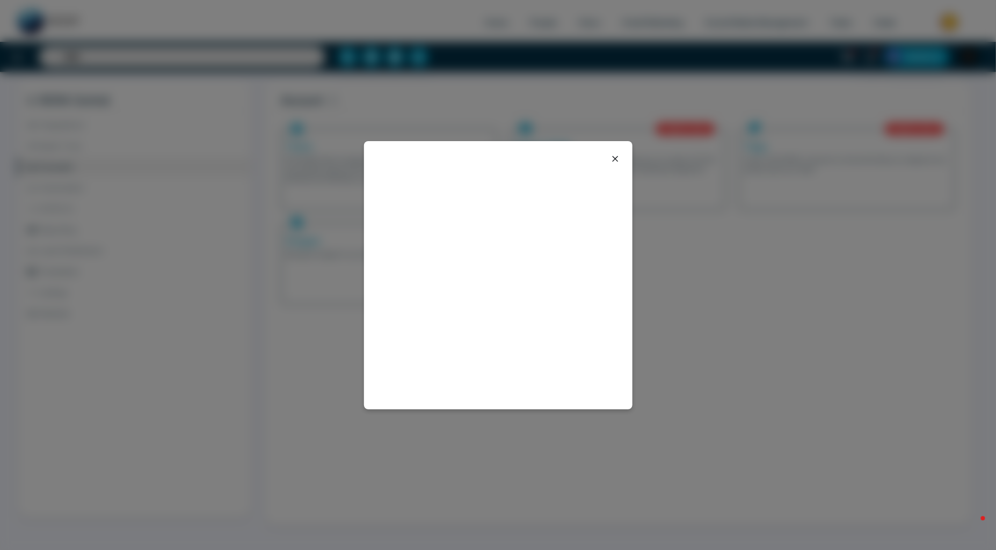
click at [611, 158] on icon at bounding box center [615, 158] width 13 height 13
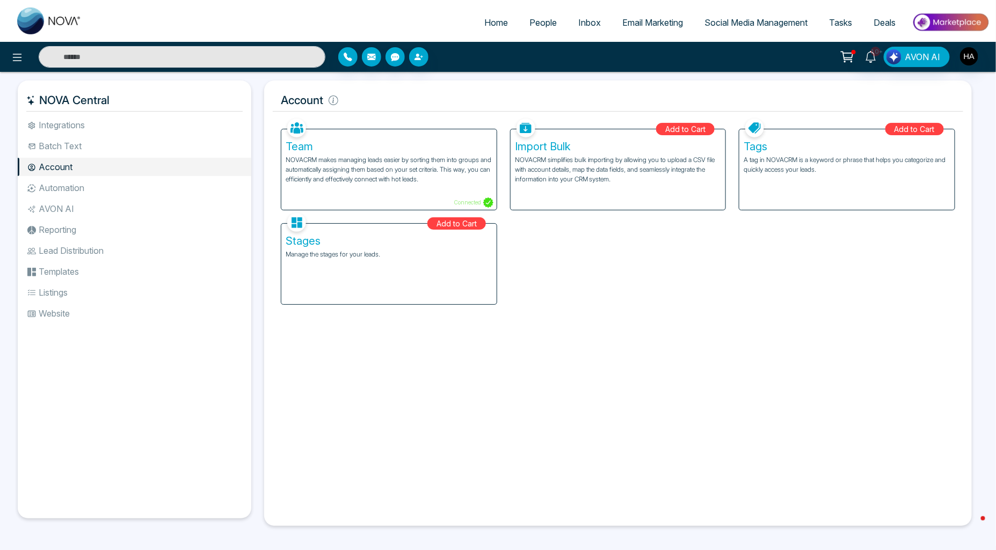
click at [919, 184] on div "Tags A tag in NOVACRM is a keyword or phrase that helps you categorize and quic…" at bounding box center [846, 169] width 215 height 81
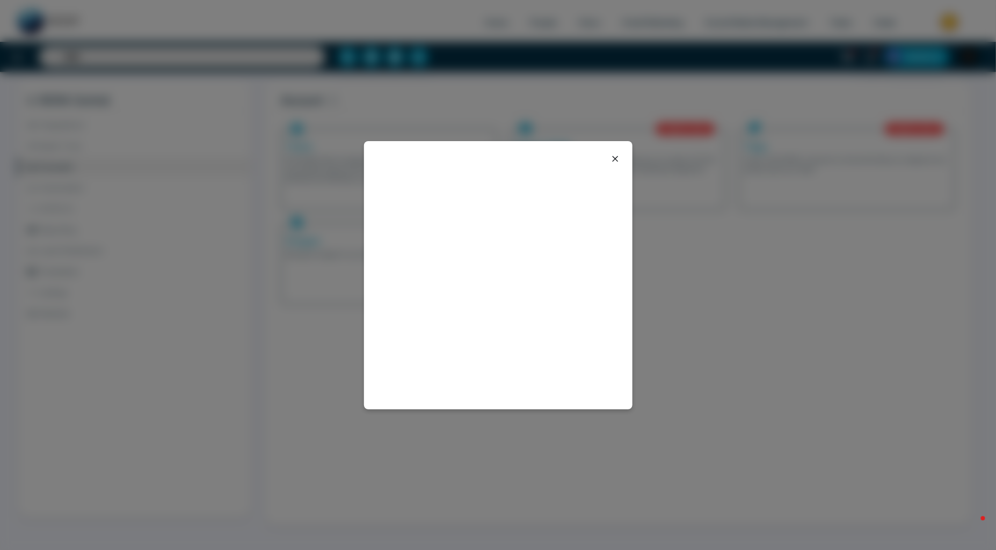
click at [611, 160] on icon at bounding box center [615, 158] width 13 height 13
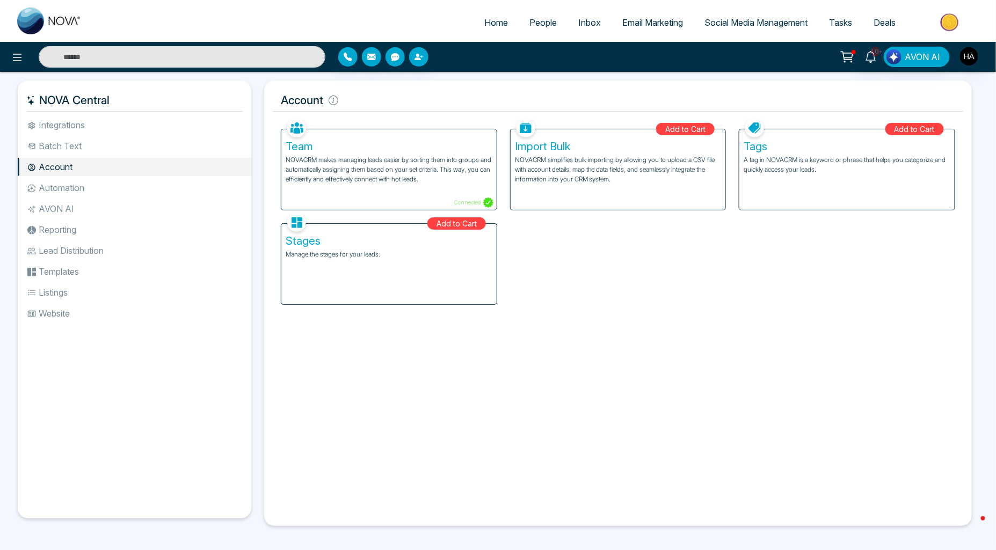
click at [852, 60] on icon at bounding box center [847, 56] width 15 height 15
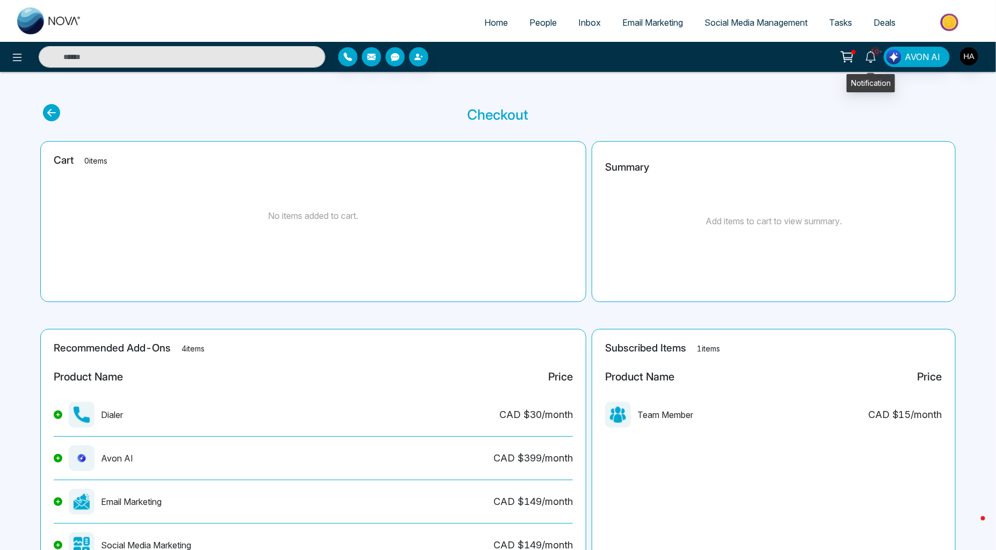
click at [871, 61] on icon at bounding box center [871, 57] width 12 height 12
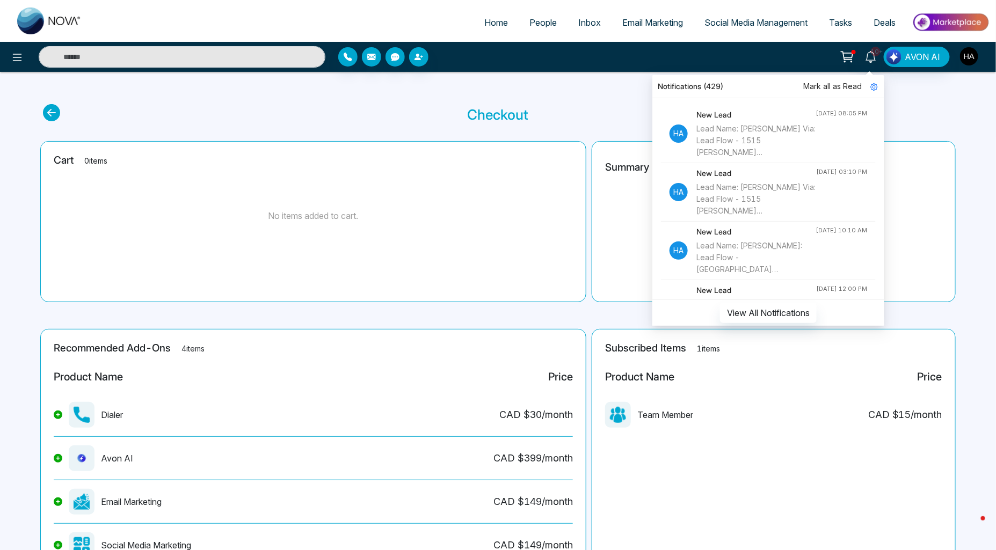
click at [975, 62] on img "button" at bounding box center [969, 56] width 18 height 18
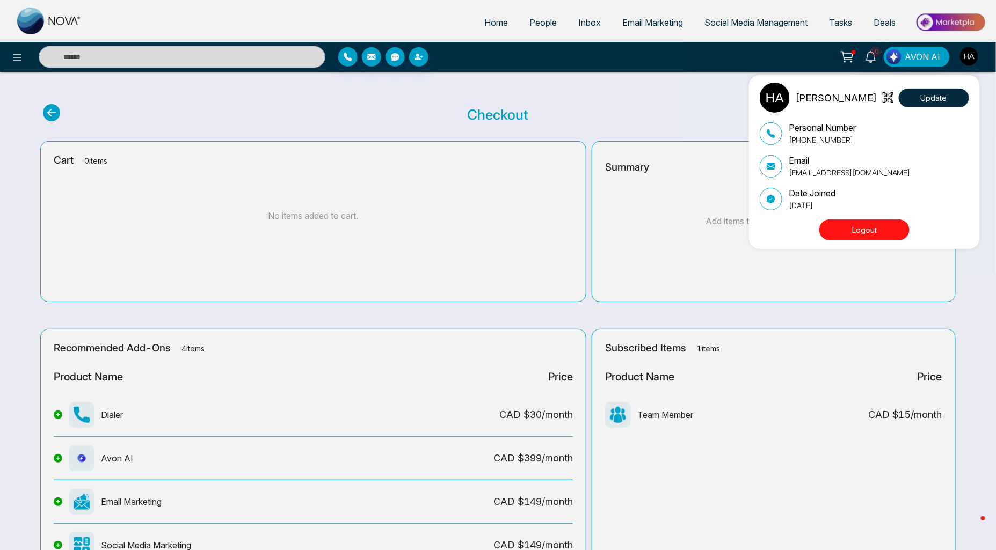
click at [663, 321] on div "[PERSON_NAME] Update Personal Number [PHONE_NUMBER] Email [EMAIL_ADDRESS][DOMAI…" at bounding box center [498, 275] width 996 height 550
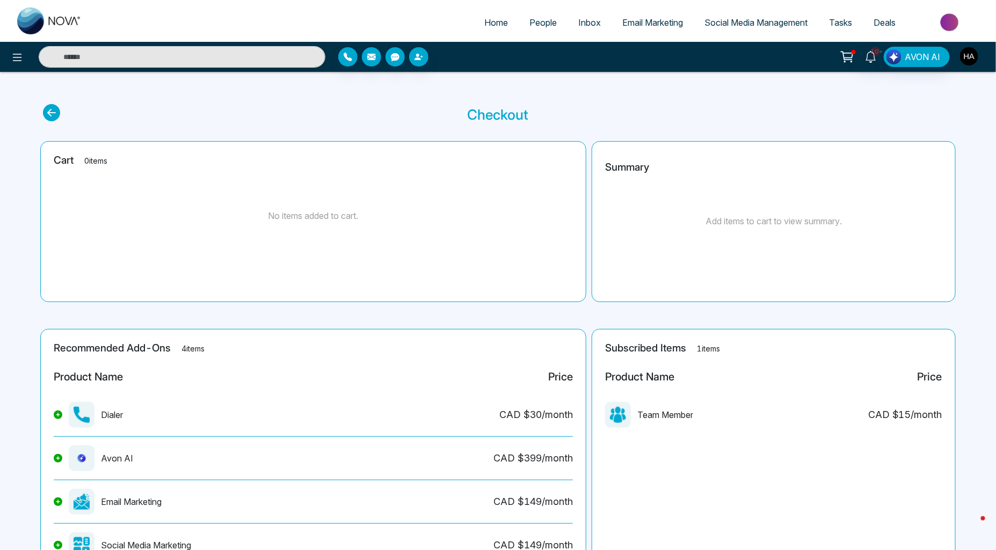
click at [964, 50] on img "button" at bounding box center [969, 56] width 18 height 18
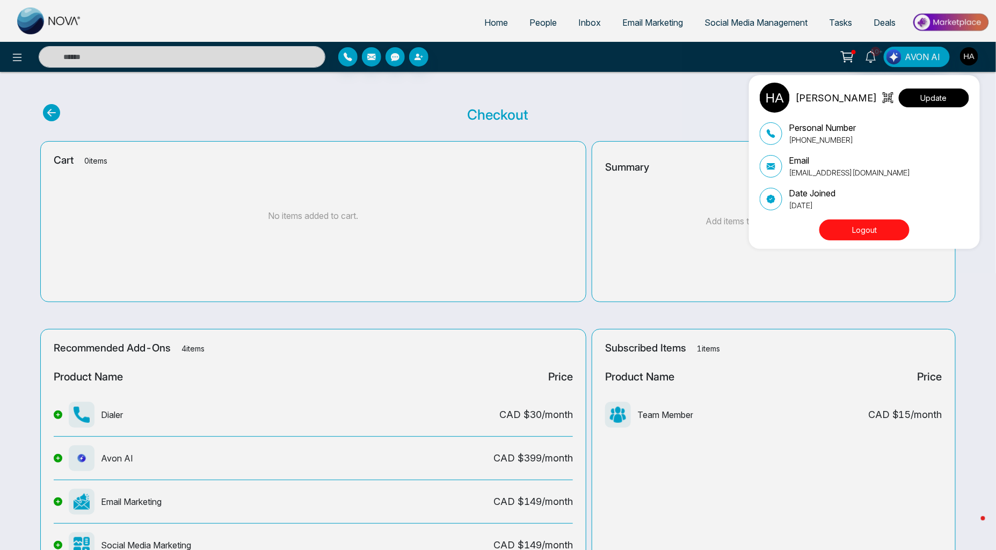
click at [921, 95] on button "Update" at bounding box center [934, 98] width 70 height 19
select select
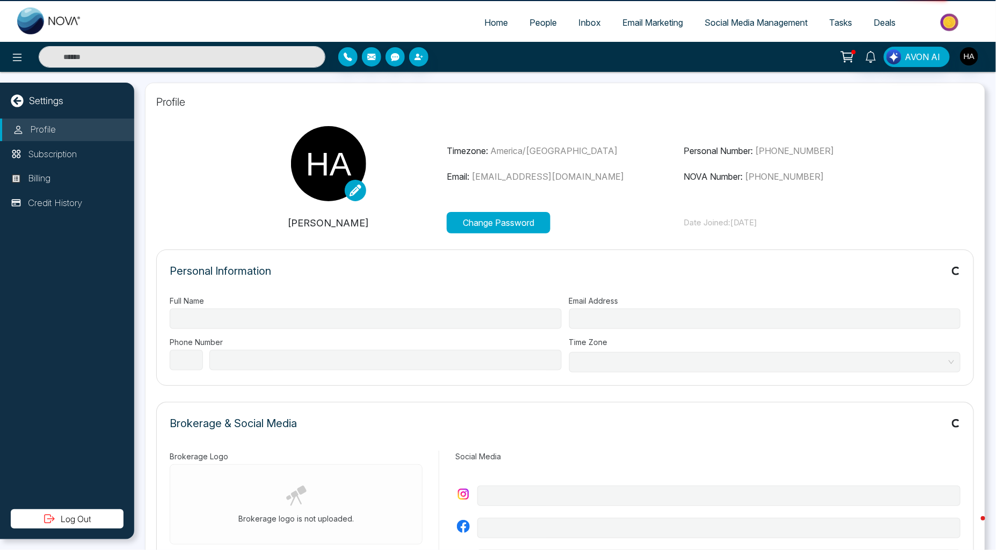
type input "**********"
select select "**"
type input "**********"
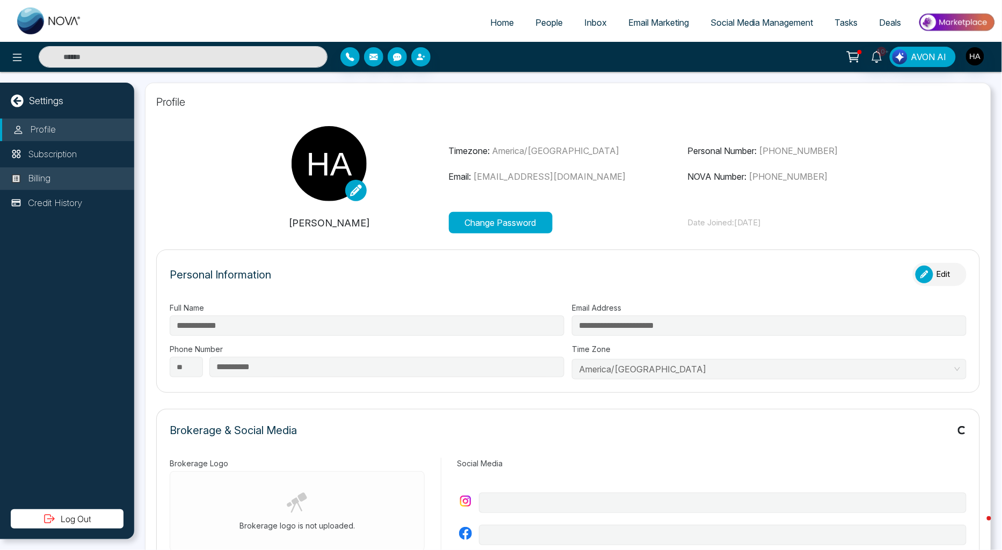
click at [70, 184] on li "Billing" at bounding box center [67, 179] width 134 height 23
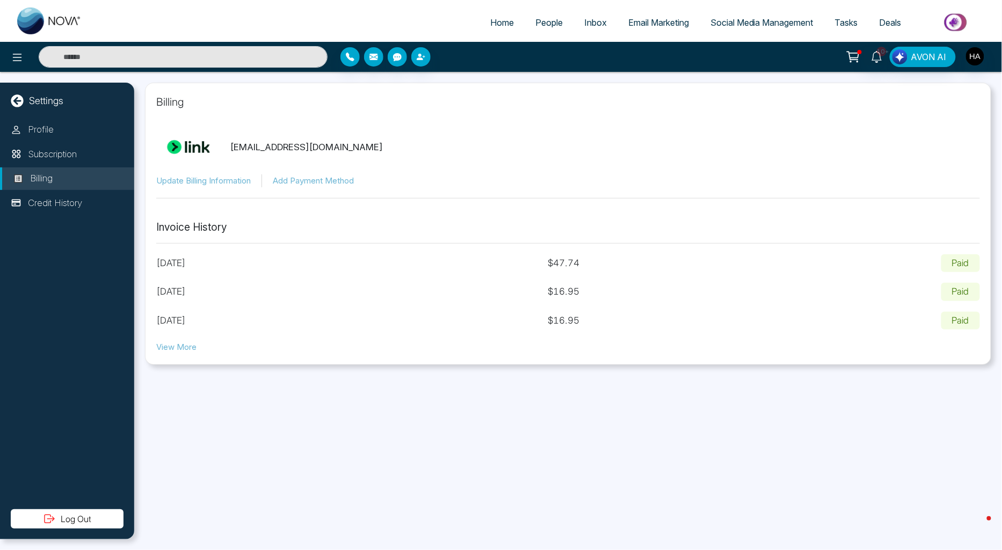
click at [212, 180] on button "Update Billing Information" at bounding box center [203, 181] width 95 height 12
click at [173, 354] on div "Billing connect@newlifehomes.ca Update Billing Information Add Payment Method I…" at bounding box center [568, 224] width 846 height 282
click at [184, 347] on button "View More" at bounding box center [176, 348] width 40 height 12
click at [53, 141] on div "Profile Subscription Billing Credit History" at bounding box center [67, 314] width 134 height 391
click at [40, 163] on li "Subscription" at bounding box center [67, 154] width 134 height 23
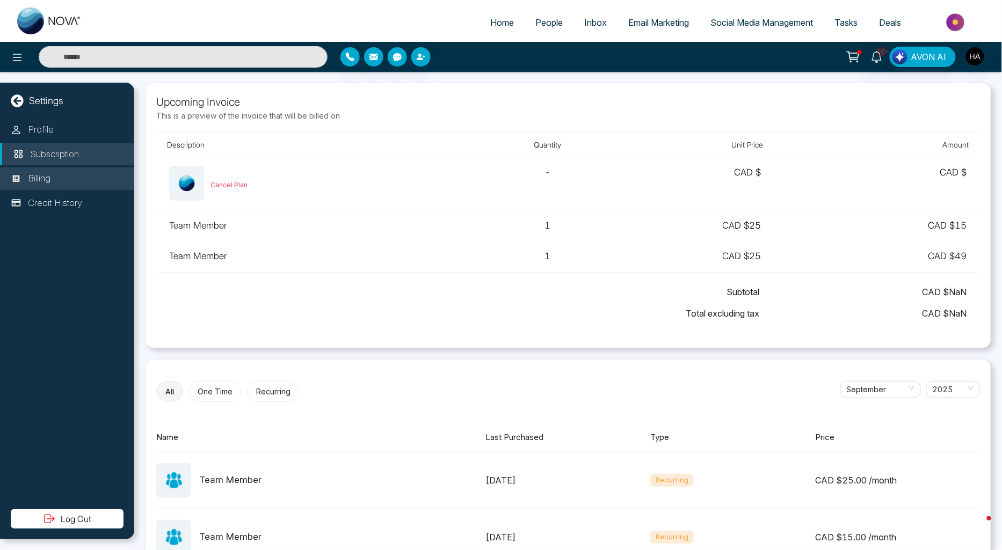
click at [55, 179] on li "Billing" at bounding box center [67, 179] width 134 height 23
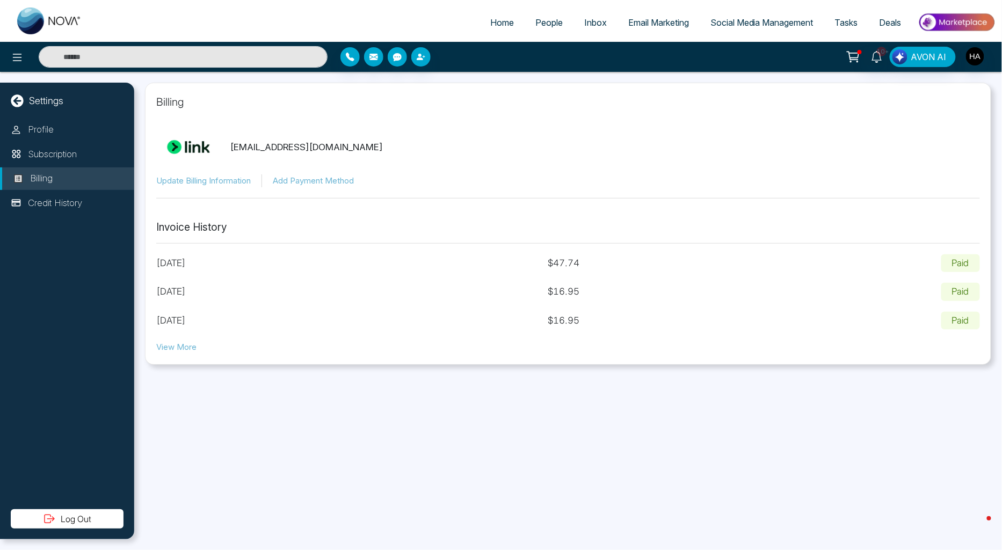
click at [188, 343] on button "View More" at bounding box center [176, 348] width 40 height 12
click at [526, 23] on link "People" at bounding box center [549, 22] width 49 height 20
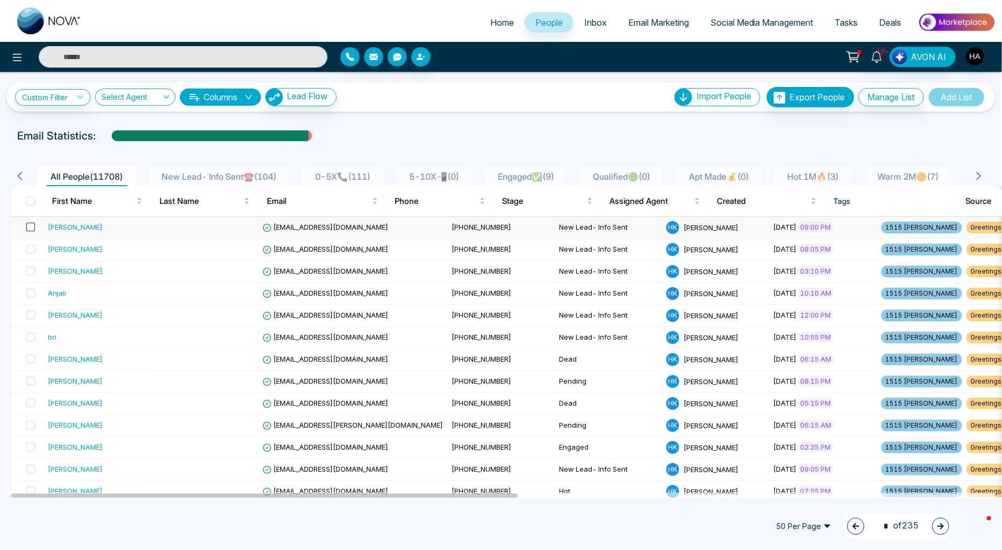
click at [30, 228] on span at bounding box center [30, 227] width 9 height 9
drag, startPoint x: 31, startPoint y: 249, endPoint x: 32, endPoint y: 265, distance: 15.7
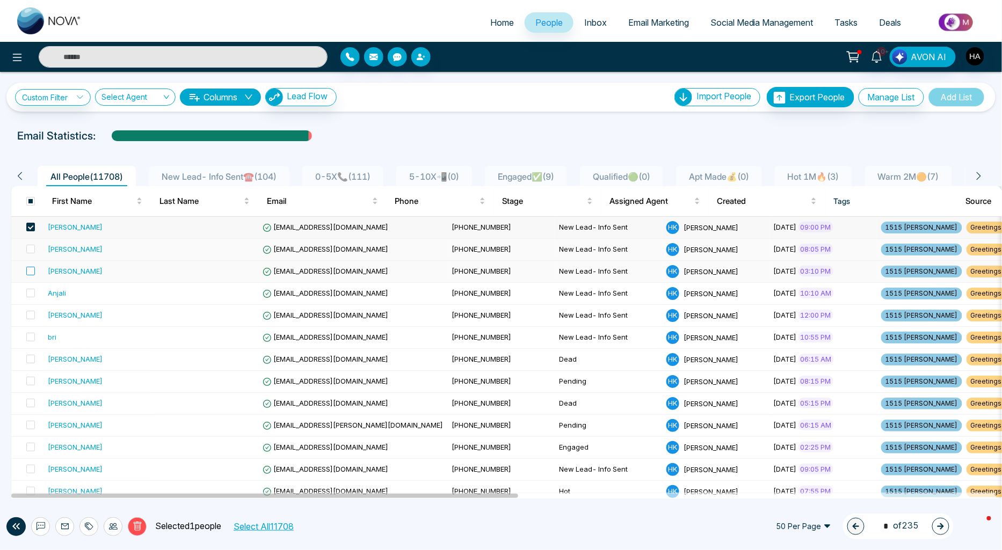
click at [31, 253] on label at bounding box center [27, 250] width 15 height 12
drag, startPoint x: 32, startPoint y: 271, endPoint x: 25, endPoint y: 271, distance: 7.0
click at [31, 271] on span at bounding box center [30, 271] width 9 height 9
click at [32, 292] on span at bounding box center [30, 293] width 9 height 9
click at [32, 314] on span at bounding box center [30, 315] width 9 height 9
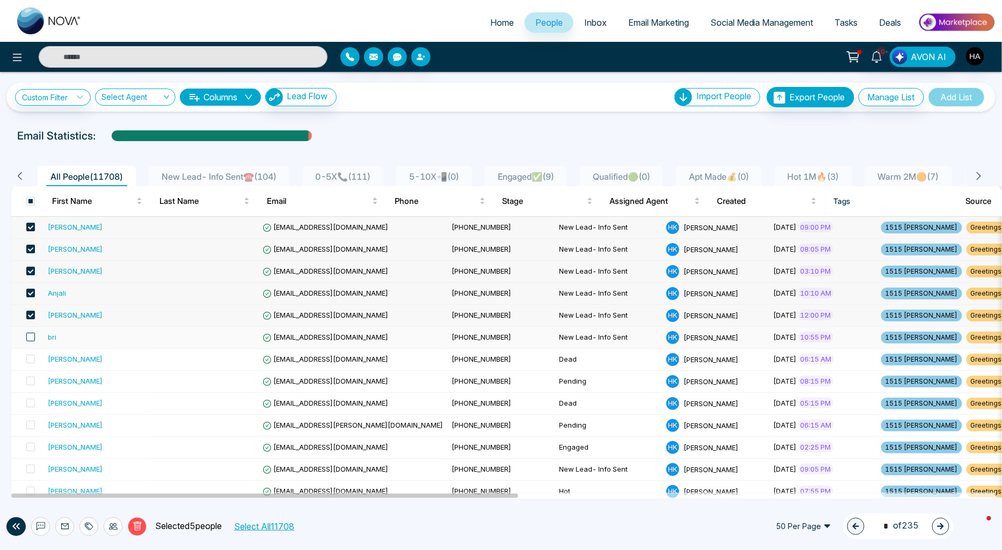
click at [33, 336] on span at bounding box center [30, 337] width 9 height 9
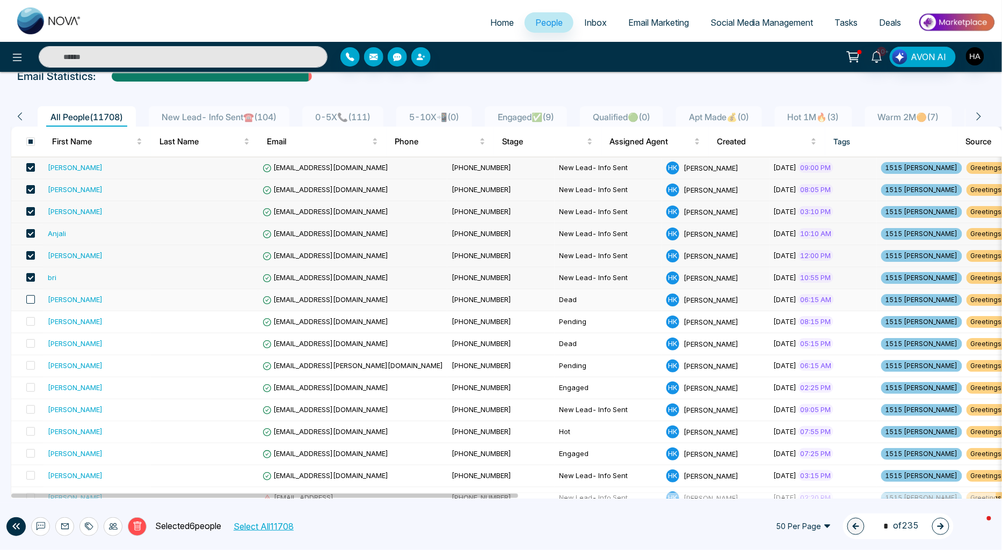
click at [27, 301] on span at bounding box center [30, 299] width 9 height 9
click at [33, 319] on span at bounding box center [30, 321] width 9 height 9
click at [33, 340] on span at bounding box center [30, 343] width 9 height 9
click at [32, 368] on span at bounding box center [30, 365] width 9 height 9
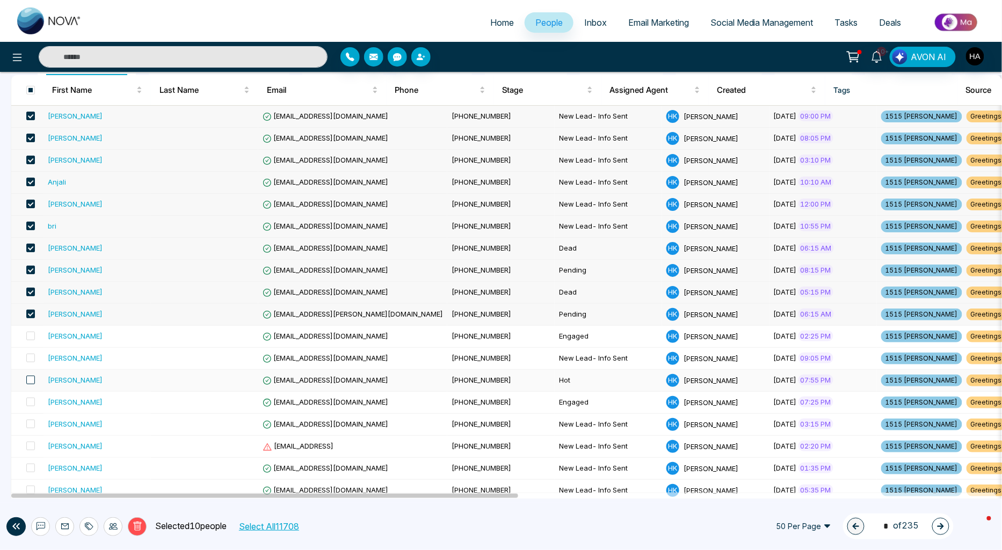
scroll to position [119, 0]
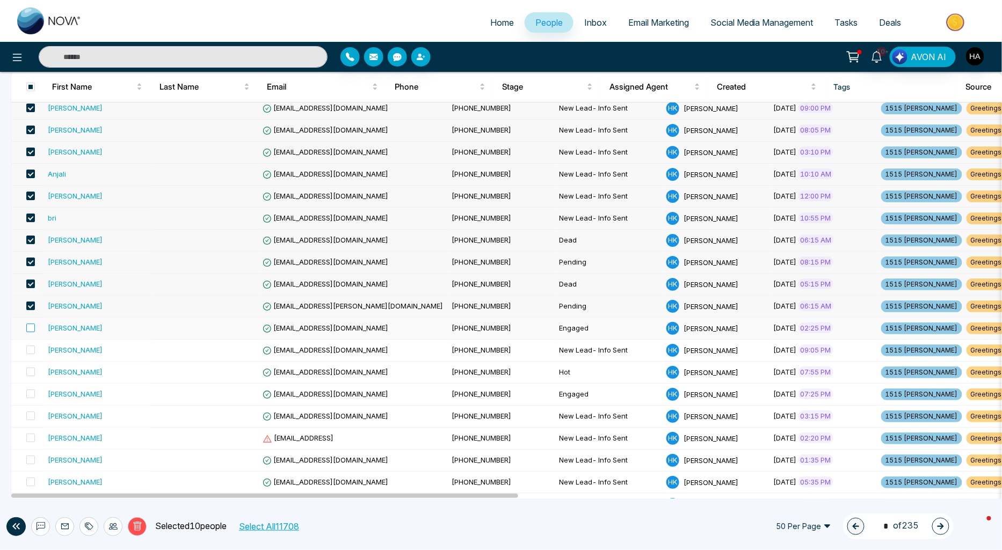
click at [25, 329] on label at bounding box center [27, 329] width 15 height 12
click at [30, 351] on span at bounding box center [30, 350] width 9 height 9
click at [30, 372] on span at bounding box center [30, 372] width 9 height 9
click at [30, 392] on span at bounding box center [30, 394] width 9 height 9
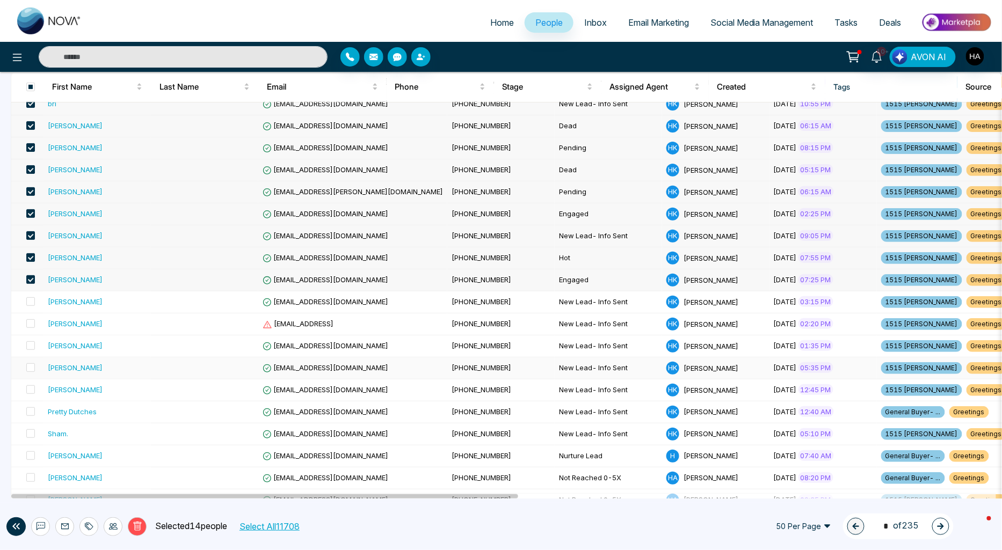
scroll to position [238, 0]
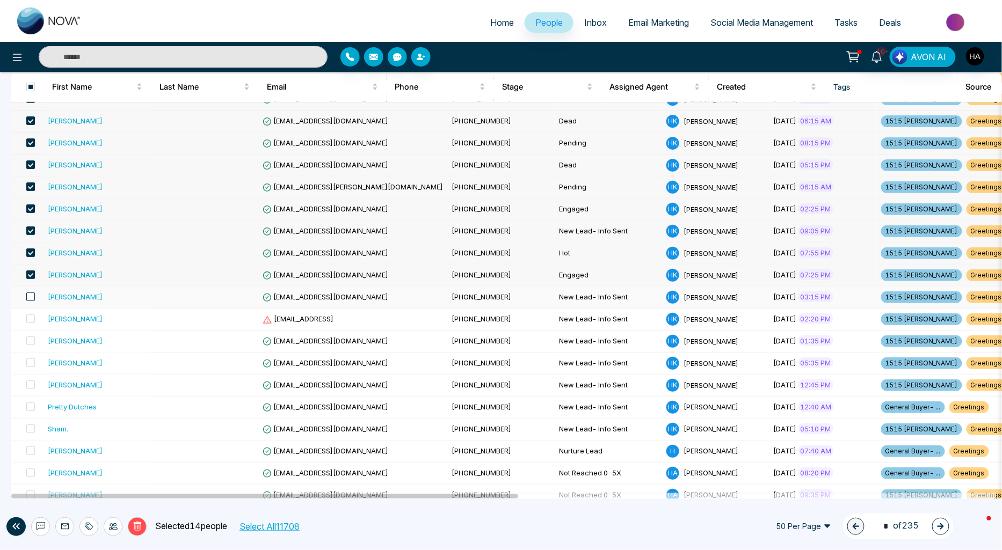
click at [29, 296] on span at bounding box center [30, 297] width 9 height 9
click at [28, 320] on span at bounding box center [30, 319] width 9 height 9
click at [32, 339] on span at bounding box center [30, 341] width 9 height 9
click at [30, 363] on span at bounding box center [30, 363] width 9 height 9
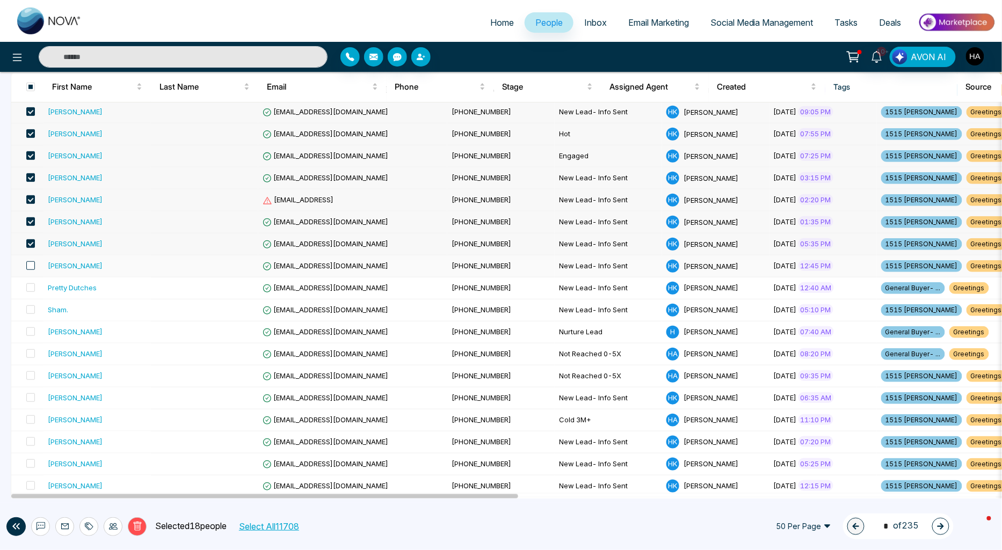
click at [31, 269] on span at bounding box center [30, 265] width 9 height 9
click at [31, 288] on span at bounding box center [30, 288] width 9 height 9
click at [31, 313] on span at bounding box center [30, 310] width 9 height 9
click at [32, 330] on span at bounding box center [30, 332] width 9 height 9
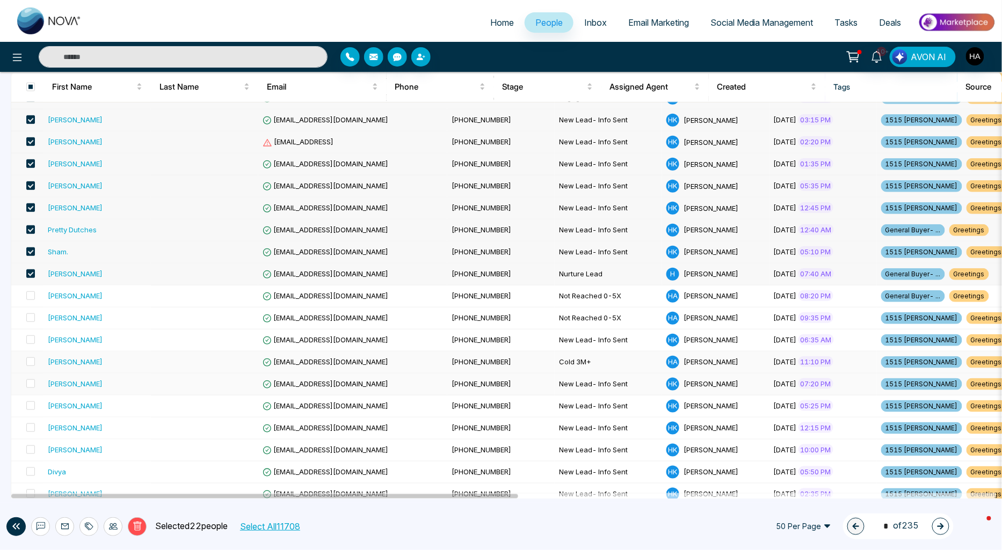
scroll to position [477, 0]
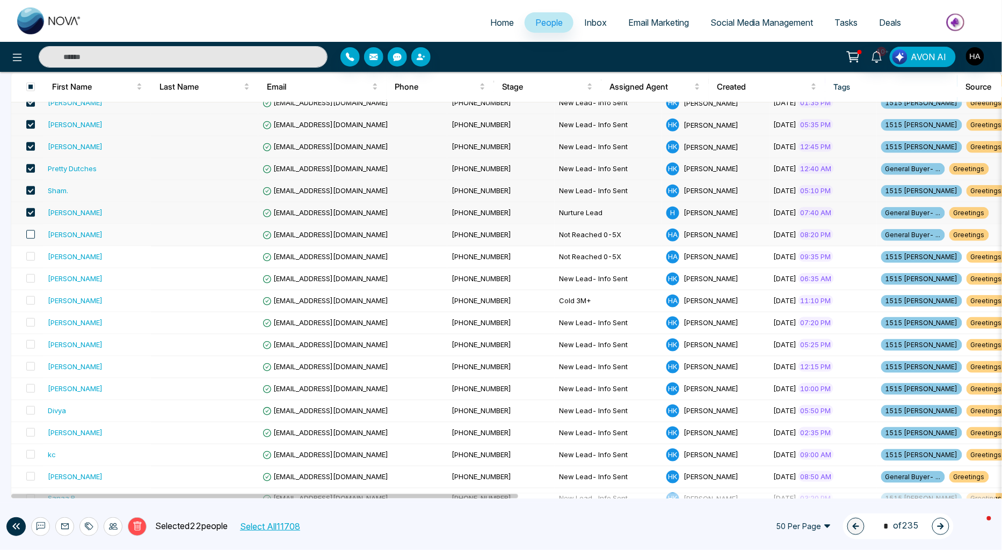
click at [31, 235] on span at bounding box center [30, 234] width 9 height 9
click at [33, 254] on span at bounding box center [30, 256] width 9 height 9
click at [28, 281] on span at bounding box center [30, 278] width 9 height 9
click at [29, 299] on span at bounding box center [30, 300] width 9 height 9
click at [30, 321] on span at bounding box center [30, 322] width 9 height 9
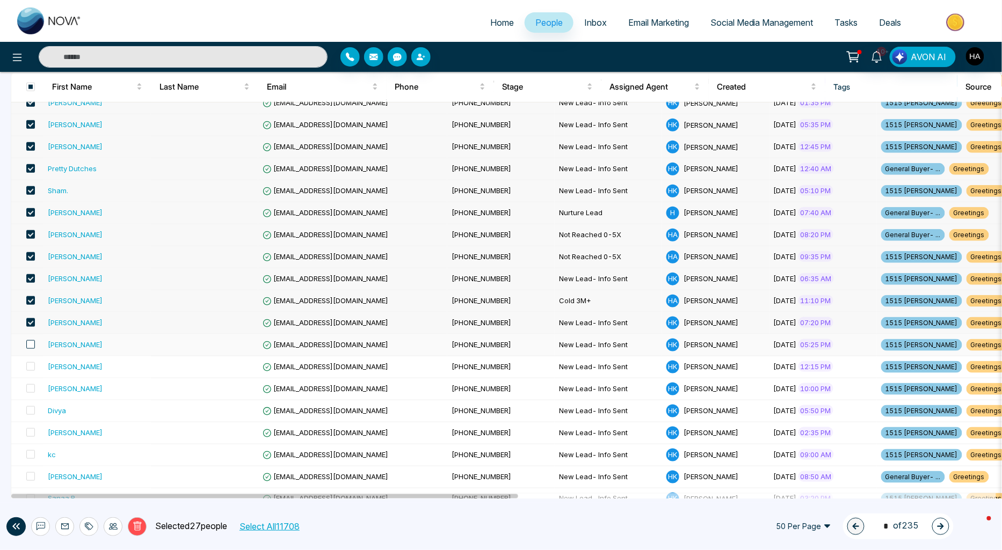
click at [33, 344] on span at bounding box center [30, 344] width 9 height 9
click at [33, 366] on span at bounding box center [30, 366] width 9 height 9
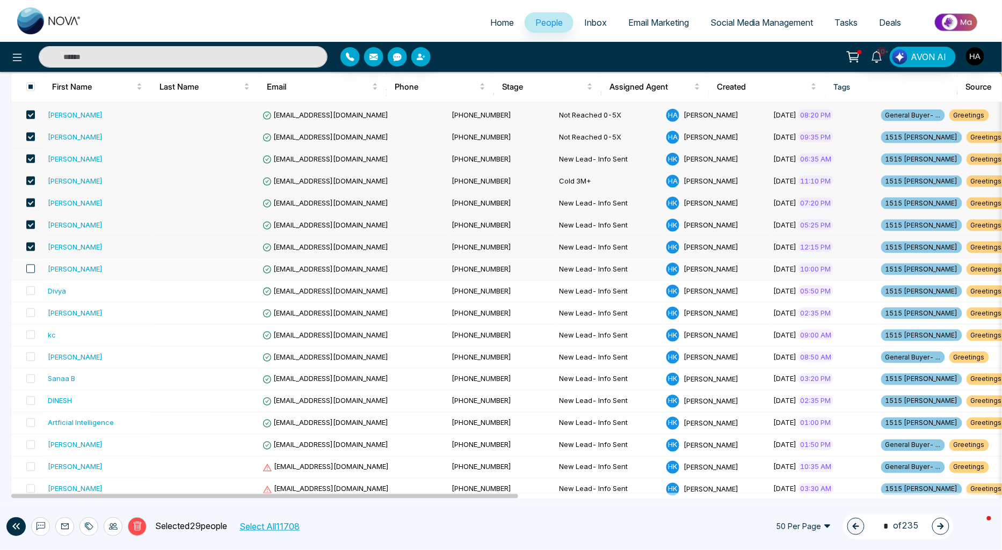
click at [29, 271] on span at bounding box center [30, 269] width 9 height 9
click at [28, 292] on span at bounding box center [30, 291] width 9 height 9
click at [29, 313] on span at bounding box center [30, 313] width 9 height 9
click at [31, 335] on span at bounding box center [30, 335] width 9 height 9
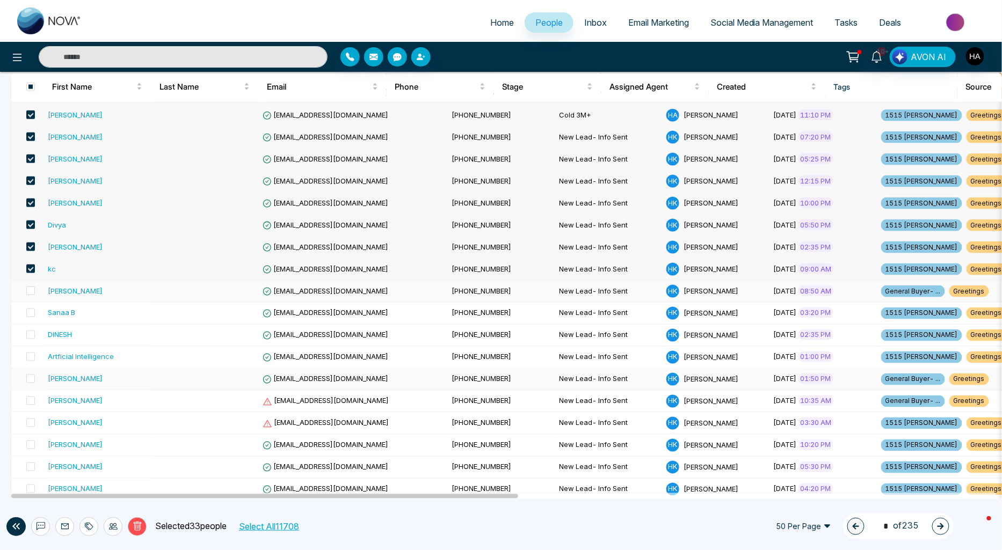
scroll to position [716, 0]
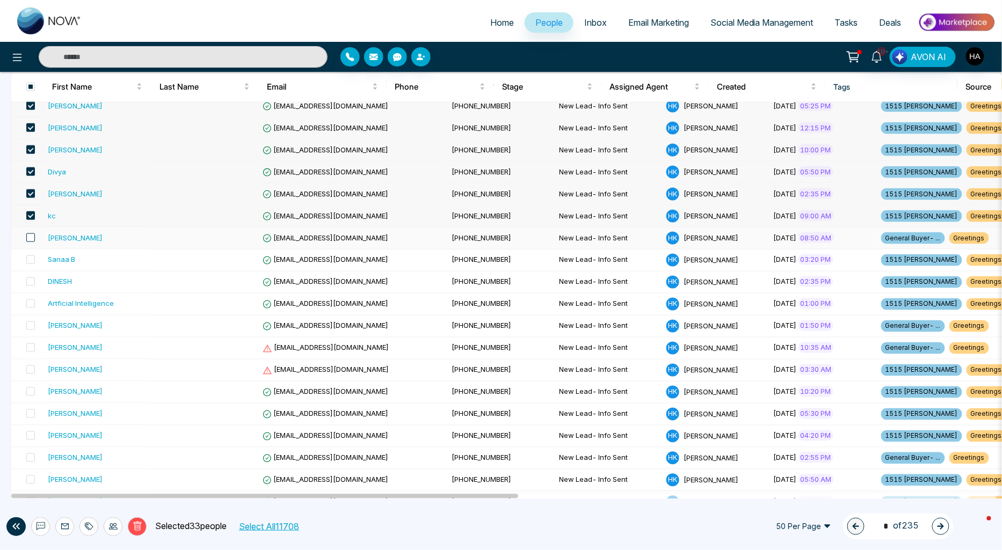
click at [30, 238] on span at bounding box center [30, 238] width 9 height 9
click at [30, 258] on span at bounding box center [30, 260] width 9 height 9
click at [30, 283] on span at bounding box center [30, 282] width 9 height 9
click at [33, 307] on span at bounding box center [30, 304] width 9 height 9
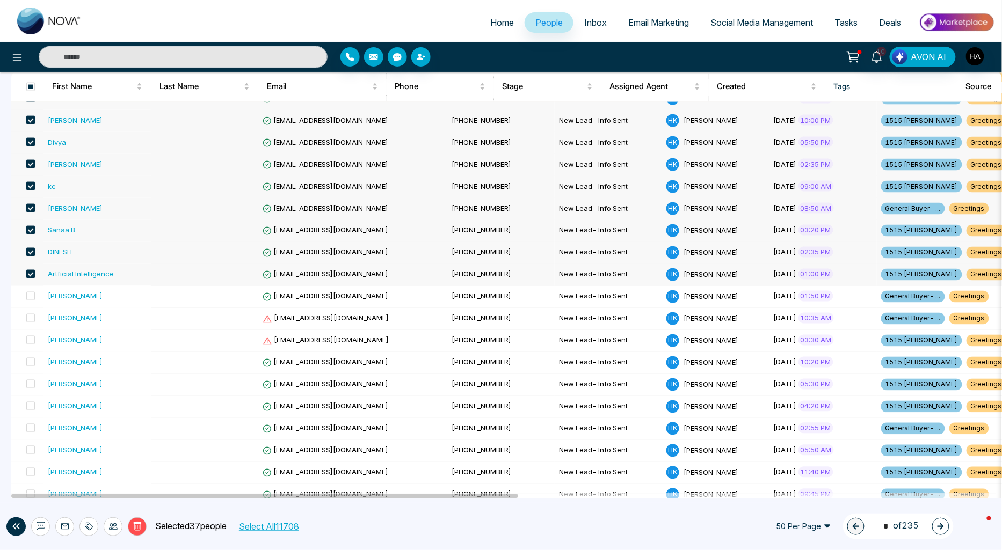
scroll to position [775, 0]
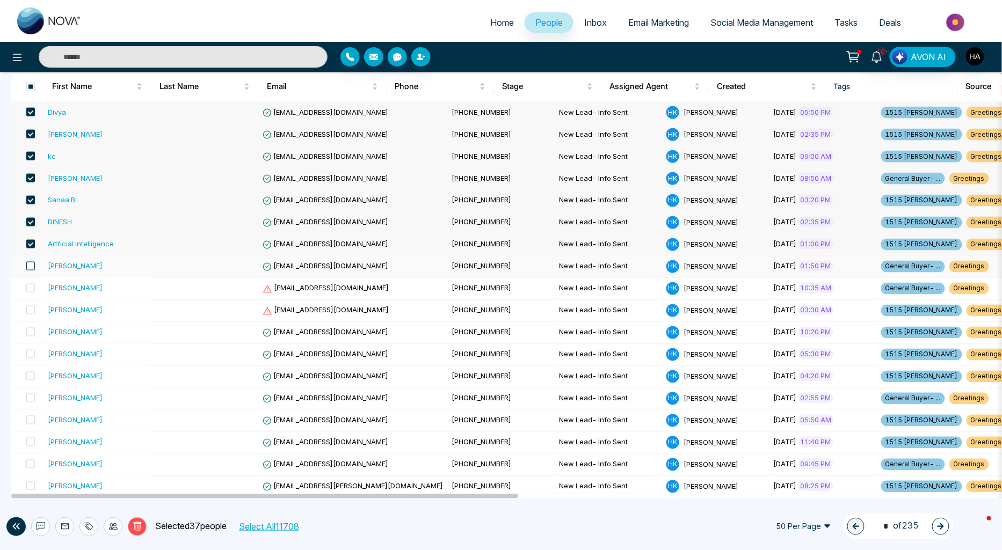
click at [30, 270] on span at bounding box center [30, 266] width 9 height 9
click at [29, 288] on span at bounding box center [30, 288] width 9 height 9
click at [28, 313] on span at bounding box center [30, 310] width 9 height 9
click at [30, 334] on span at bounding box center [30, 332] width 9 height 9
click at [31, 355] on span at bounding box center [30, 354] width 9 height 9
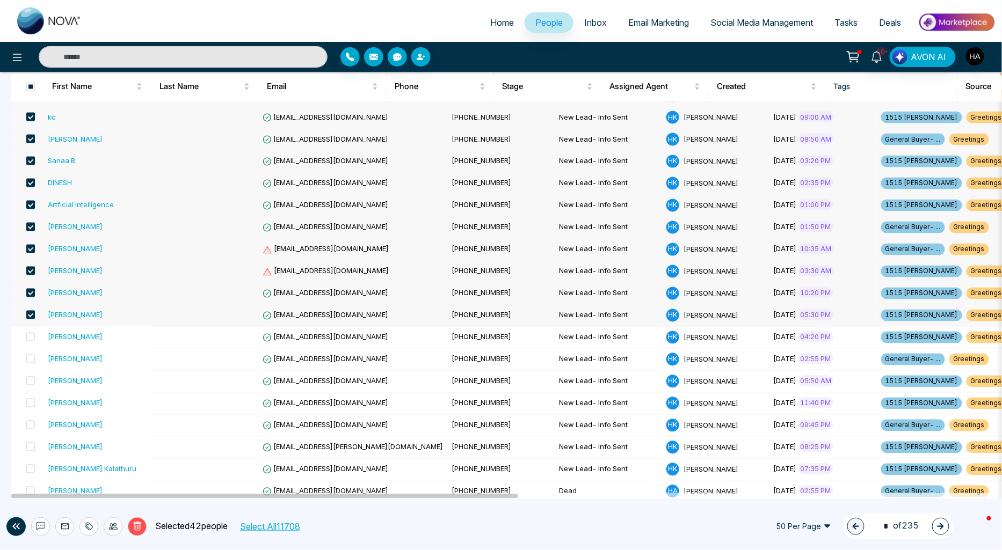
scroll to position [826, 0]
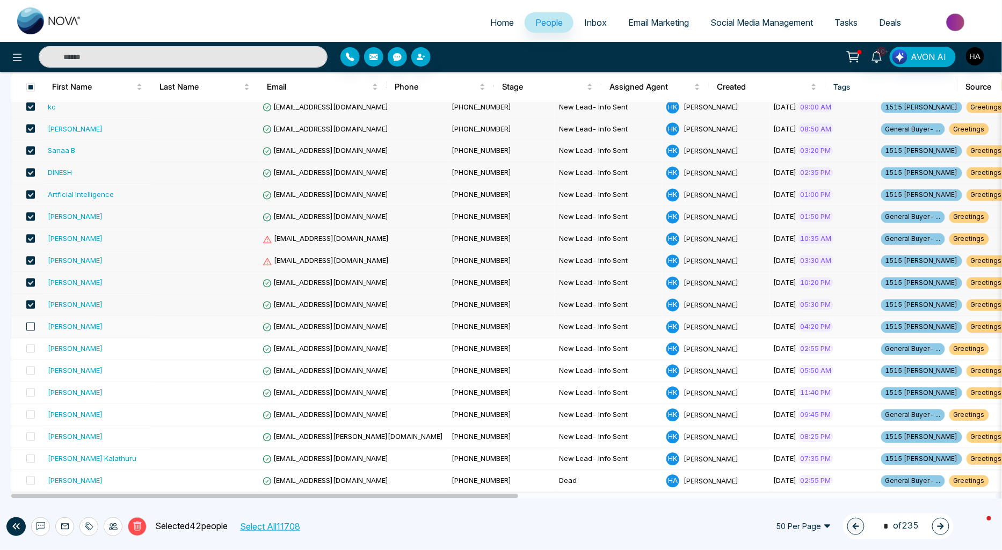
click at [32, 326] on span at bounding box center [30, 326] width 9 height 9
click at [31, 346] on span at bounding box center [30, 348] width 9 height 9
click at [28, 371] on span at bounding box center [30, 370] width 9 height 9
click at [29, 390] on span at bounding box center [30, 392] width 9 height 9
click at [30, 416] on span at bounding box center [30, 414] width 9 height 9
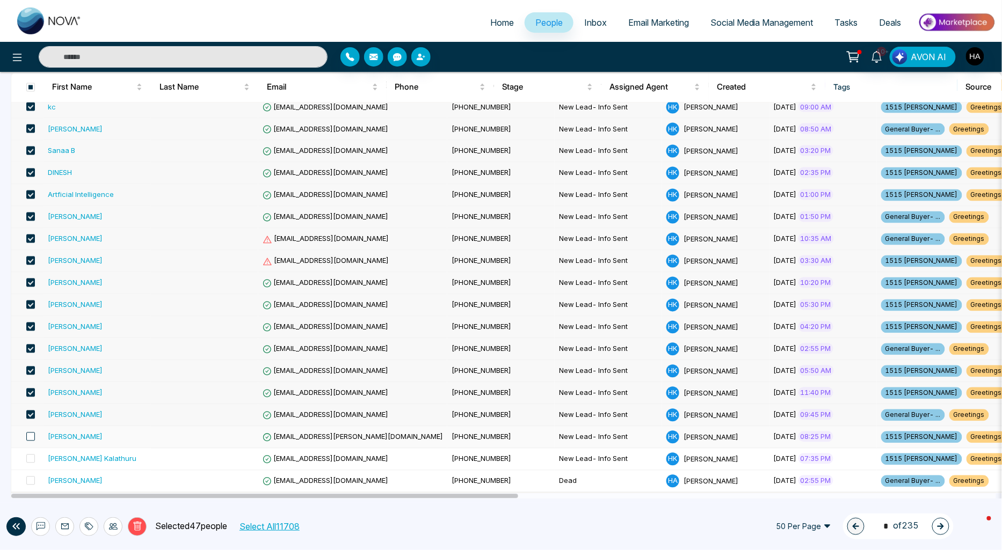
click at [29, 438] on span at bounding box center [30, 436] width 9 height 9
click at [29, 459] on span at bounding box center [30, 458] width 9 height 9
click at [31, 479] on span at bounding box center [30, 480] width 9 height 9
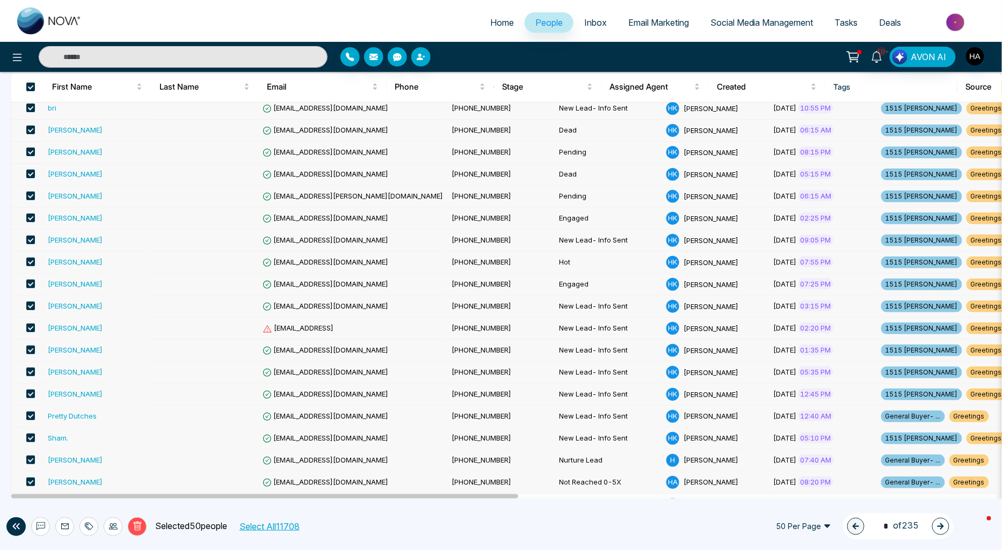
scroll to position [0, 0]
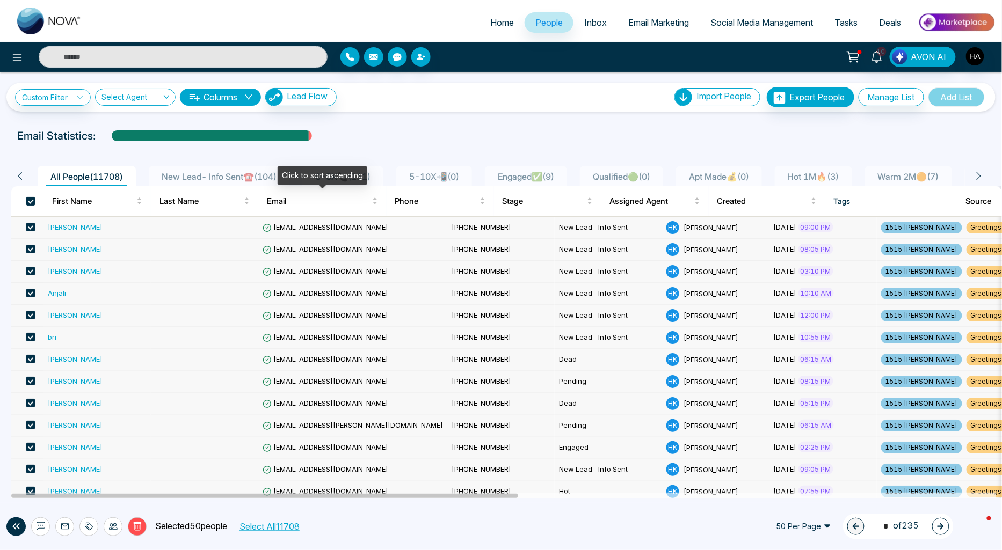
drag, startPoint x: 270, startPoint y: 172, endPoint x: 265, endPoint y: 170, distance: 5.8
click at [270, 172] on span "New Lead- Info Sent☎️ ( 104 )" at bounding box center [219, 176] width 124 height 11
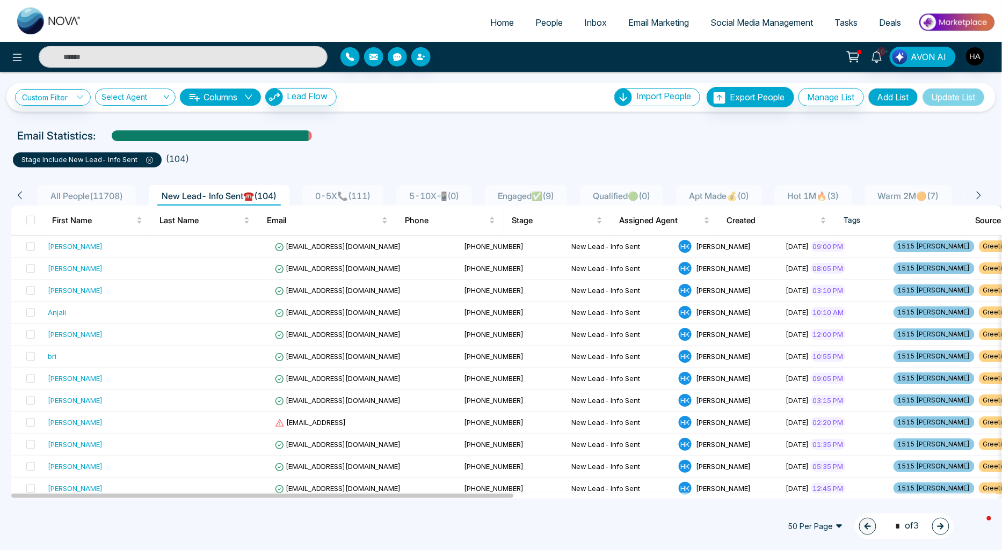
click at [149, 161] on icon at bounding box center [149, 160] width 7 height 7
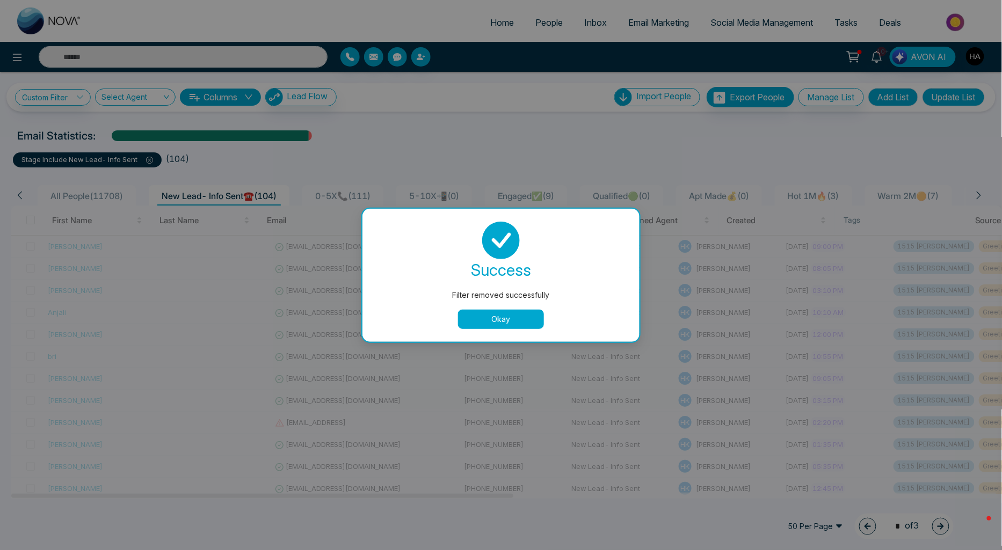
click at [514, 319] on button "Okay" at bounding box center [501, 319] width 86 height 19
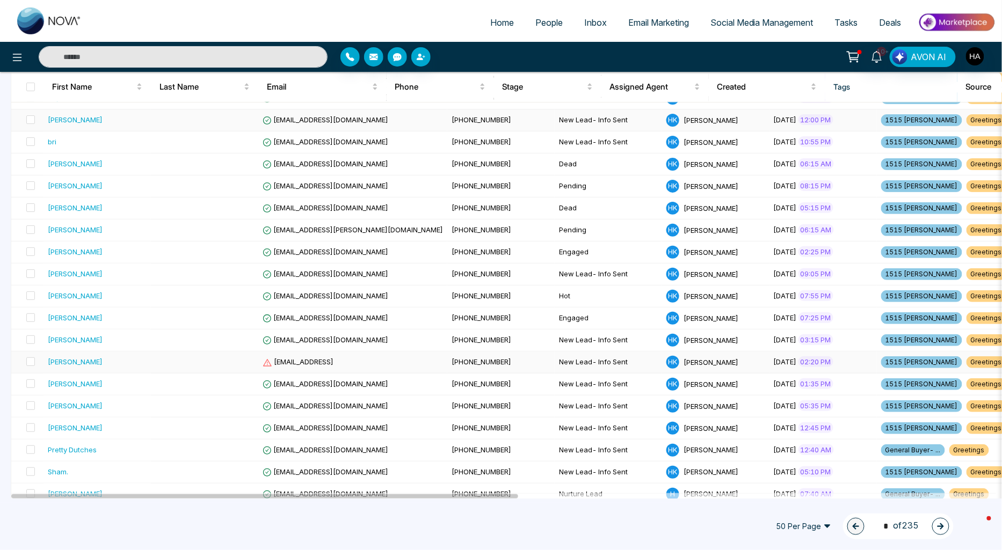
scroll to position [60, 0]
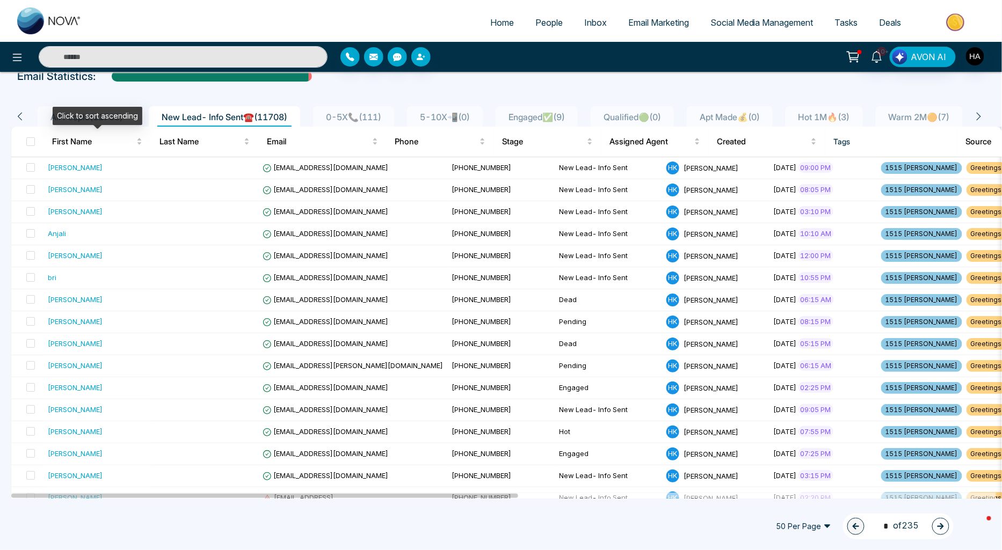
click at [86, 115] on div "Click to sort ascending" at bounding box center [98, 116] width 90 height 18
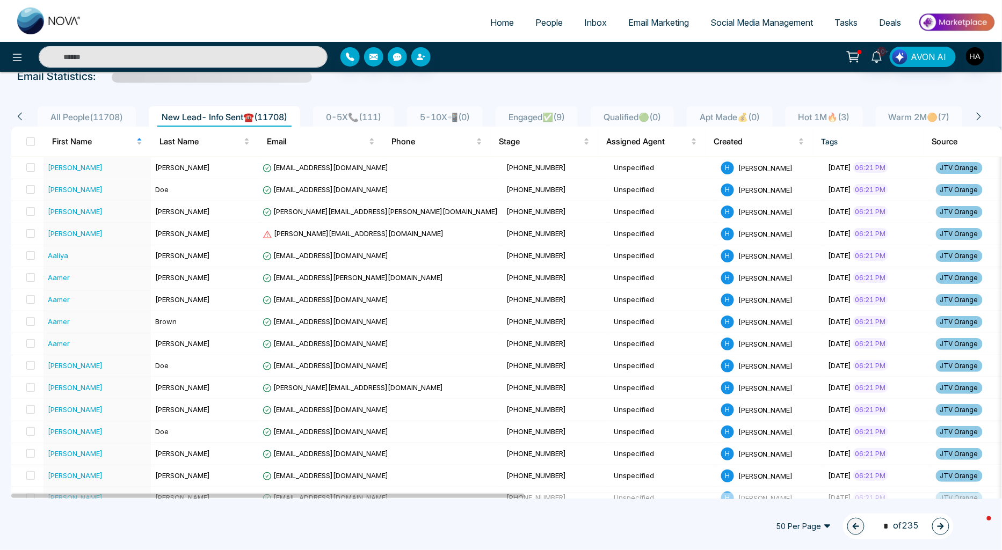
click at [235, 113] on span "New Lead- Info Sent☎️ ( 11708 )" at bounding box center [224, 117] width 134 height 11
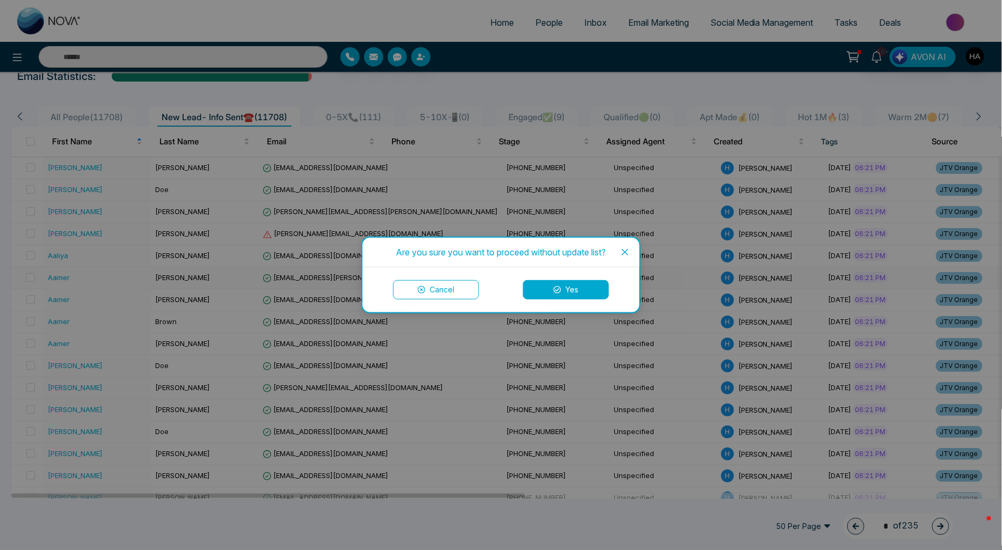
click at [449, 287] on button "Cancel" at bounding box center [436, 289] width 86 height 19
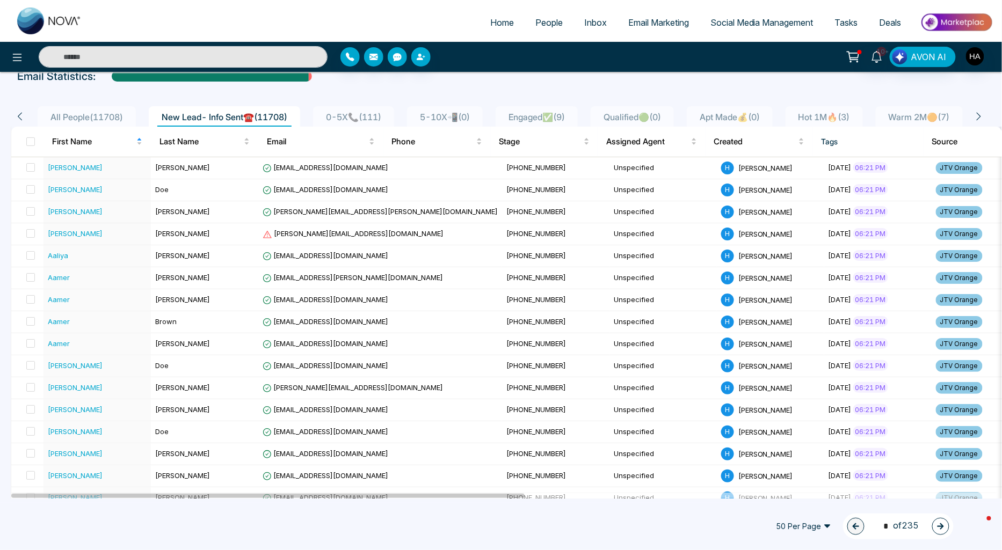
click at [79, 117] on span "All People ( 11708 )" at bounding box center [86, 117] width 81 height 11
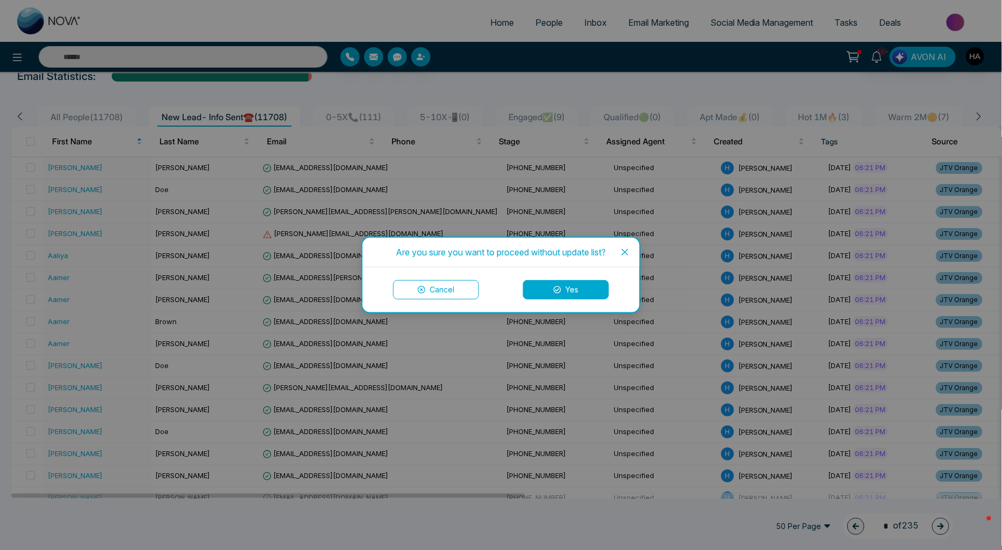
click at [575, 295] on button "Yes" at bounding box center [566, 289] width 86 height 19
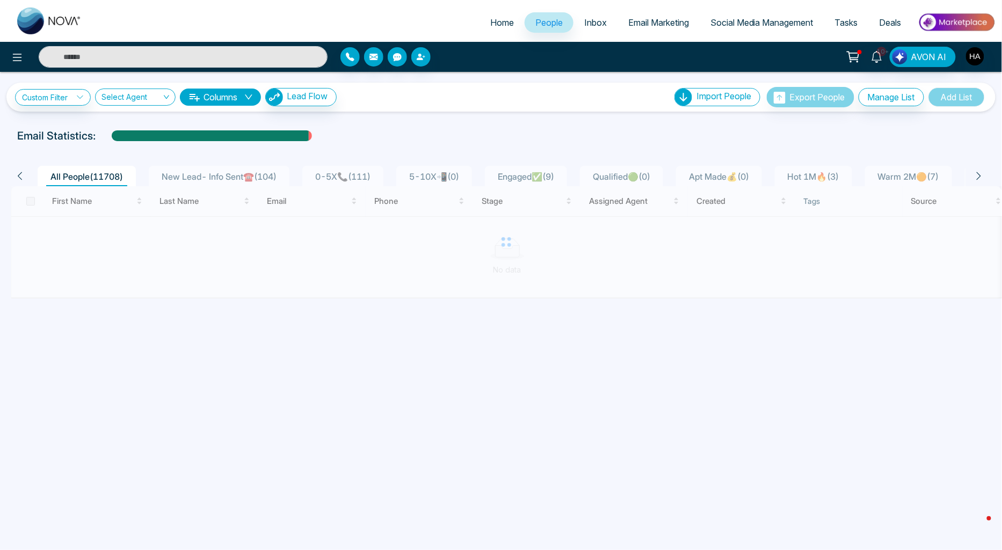
click at [192, 178] on span "New Lead- Info Sent☎️ ( 104 )" at bounding box center [219, 176] width 124 height 11
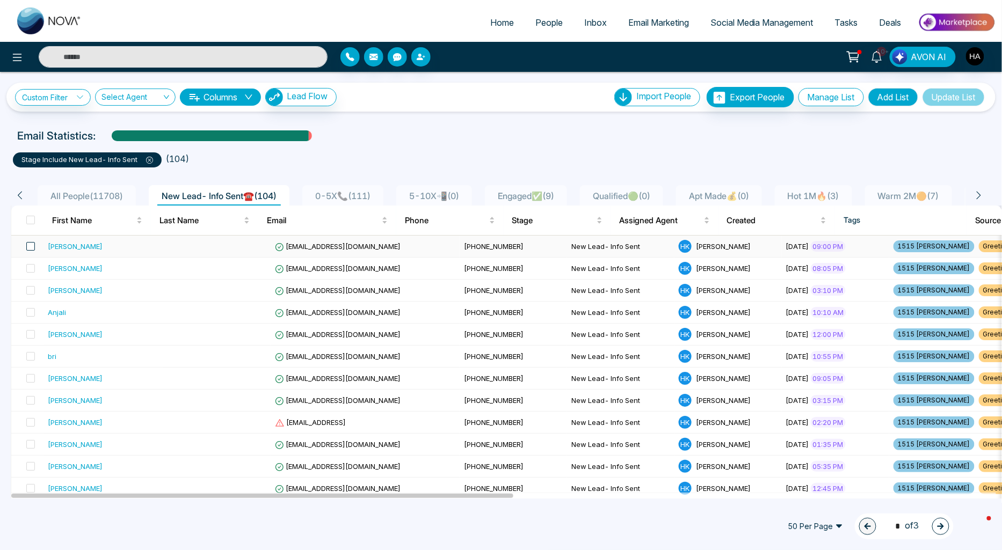
click at [31, 249] on span at bounding box center [30, 246] width 9 height 9
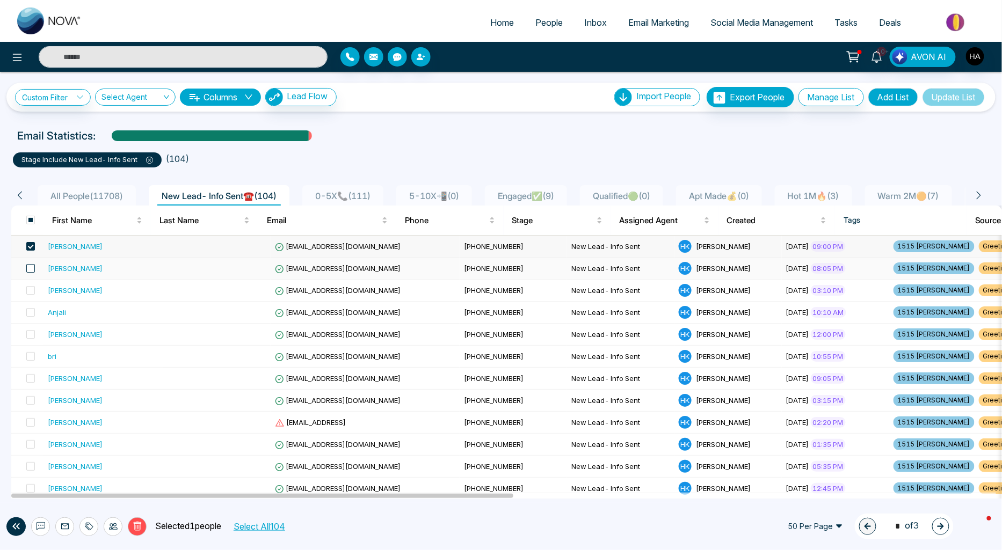
click at [31, 269] on span at bounding box center [30, 268] width 9 height 9
click at [31, 286] on span at bounding box center [30, 290] width 9 height 9
click at [30, 312] on span at bounding box center [30, 312] width 9 height 9
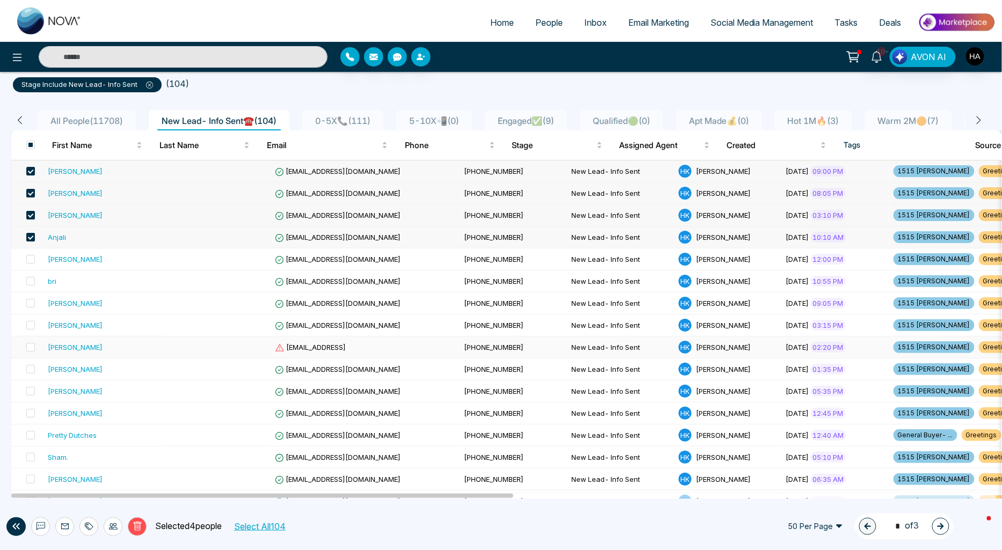
scroll to position [119, 0]
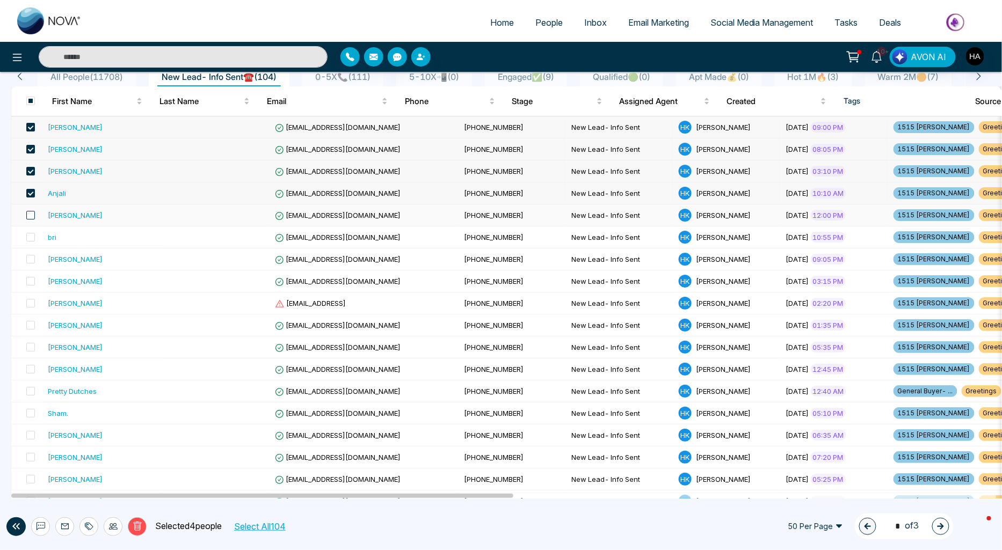
click at [28, 213] on span at bounding box center [30, 215] width 9 height 9
click at [31, 236] on span at bounding box center [30, 237] width 9 height 9
click at [31, 265] on label at bounding box center [27, 259] width 15 height 12
click at [30, 281] on span at bounding box center [30, 281] width 9 height 9
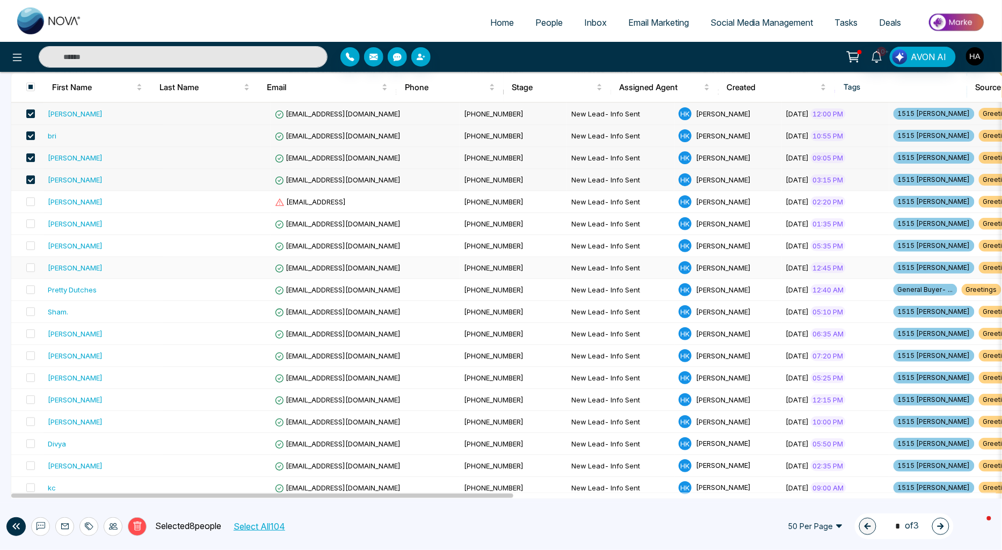
scroll to position [238, 0]
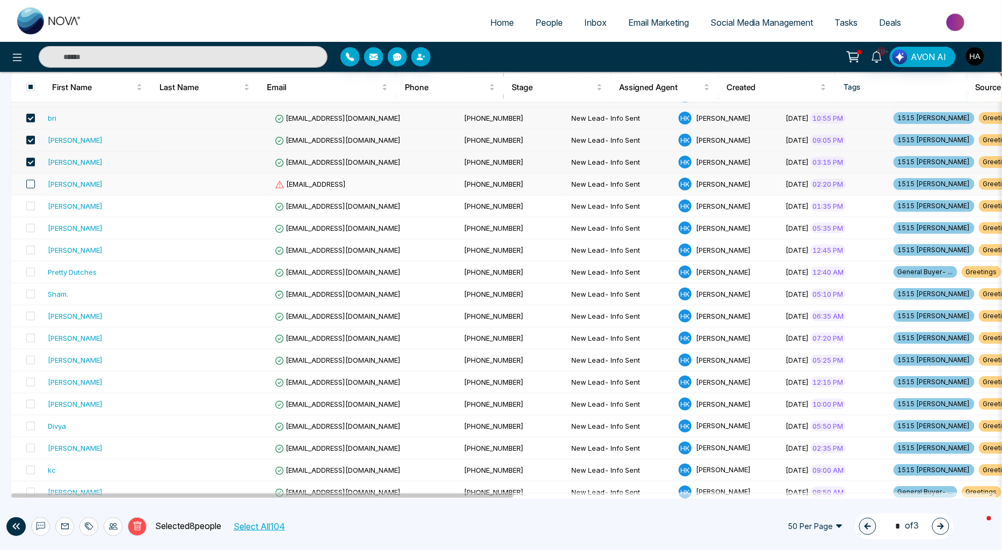
click at [32, 185] on span at bounding box center [30, 184] width 9 height 9
click at [32, 205] on span at bounding box center [30, 206] width 9 height 9
click at [31, 227] on span at bounding box center [30, 228] width 9 height 9
click at [33, 250] on span at bounding box center [30, 250] width 9 height 9
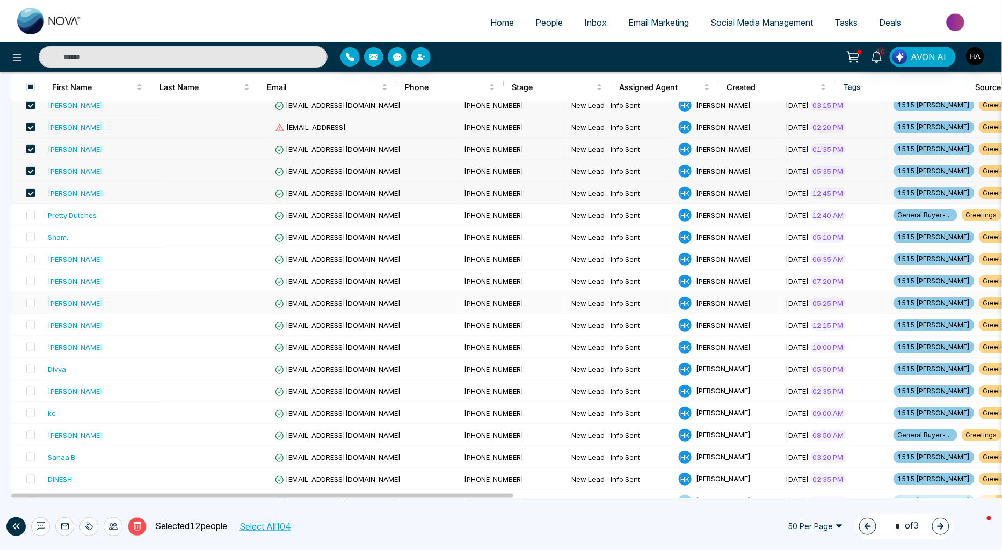
scroll to position [358, 0]
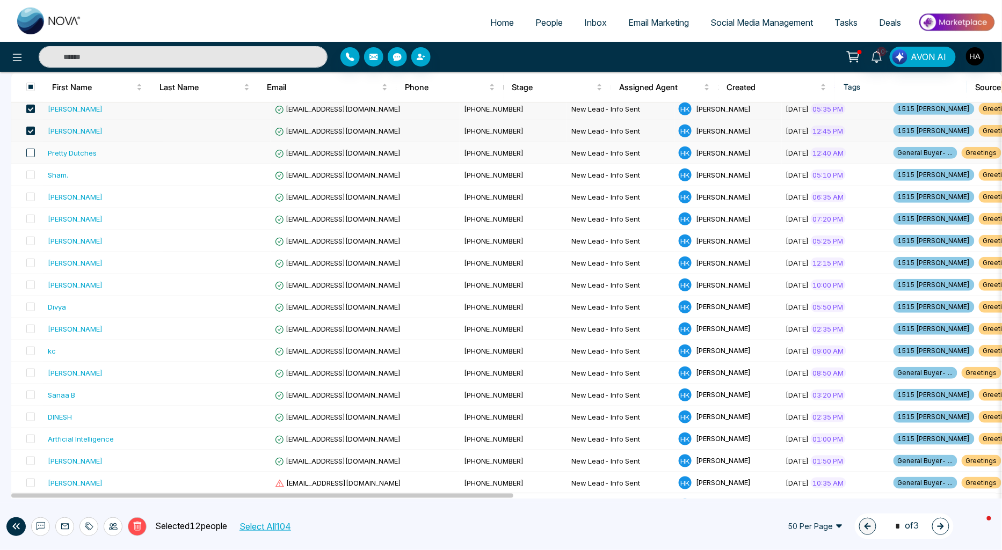
click at [30, 156] on span at bounding box center [30, 153] width 9 height 9
click at [29, 176] on span at bounding box center [30, 175] width 9 height 9
drag, startPoint x: 31, startPoint y: 197, endPoint x: 34, endPoint y: 216, distance: 20.0
click at [32, 197] on span at bounding box center [30, 197] width 9 height 9
click at [33, 220] on span at bounding box center [30, 219] width 9 height 9
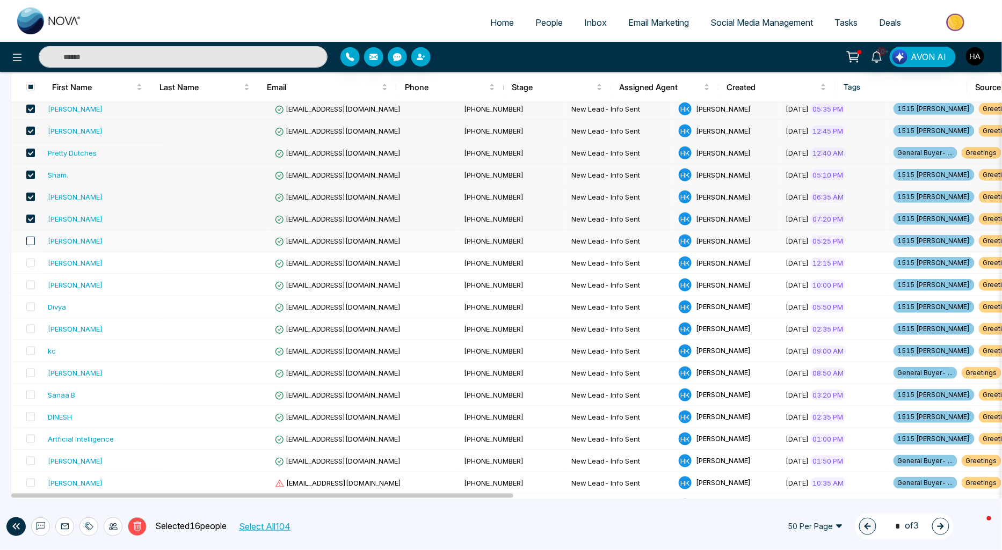
click at [32, 243] on span at bounding box center [30, 241] width 9 height 9
click at [32, 265] on span at bounding box center [30, 263] width 9 height 9
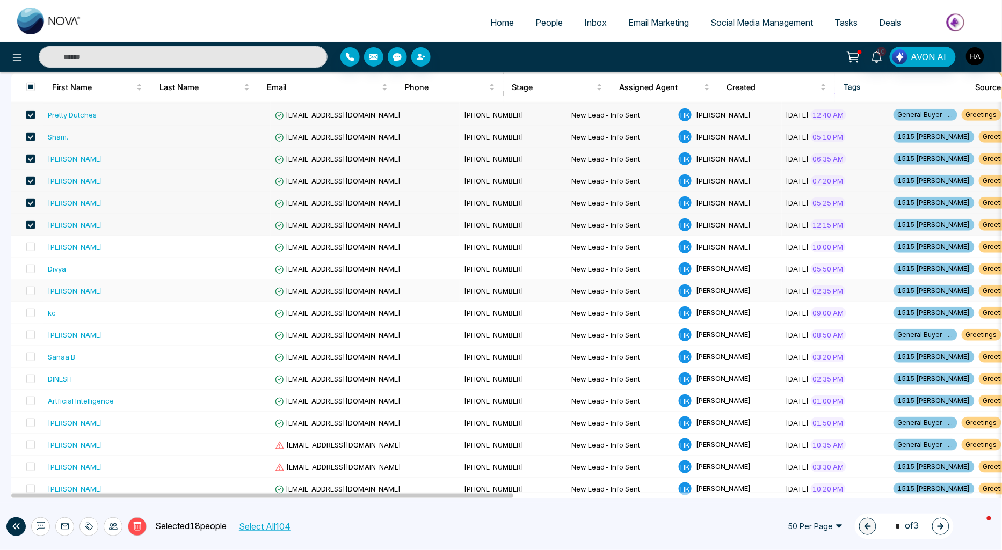
scroll to position [417, 0]
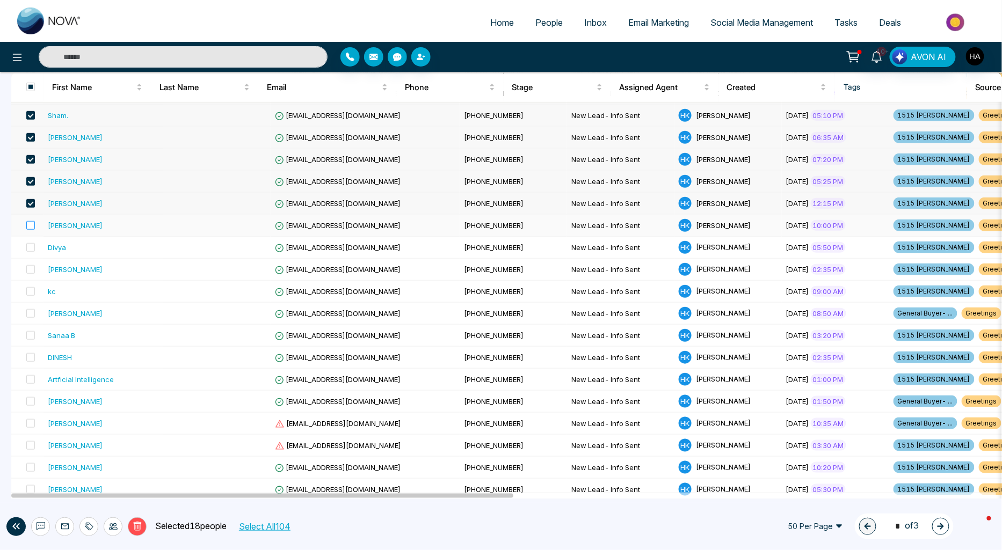
click at [31, 229] on label at bounding box center [27, 226] width 15 height 12
click at [31, 248] on span at bounding box center [30, 247] width 9 height 9
click at [30, 269] on span at bounding box center [30, 269] width 9 height 9
click at [31, 290] on span at bounding box center [30, 291] width 9 height 9
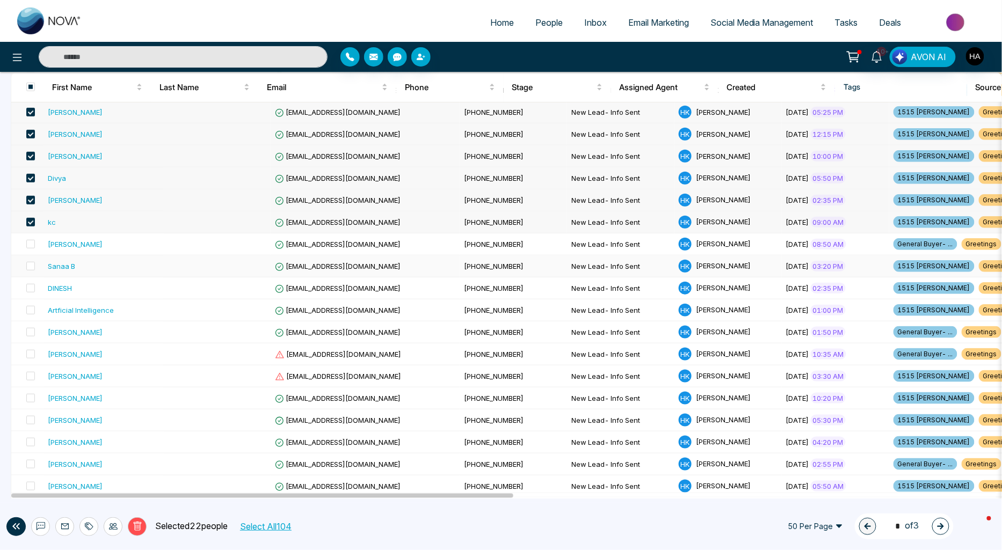
scroll to position [477, 0]
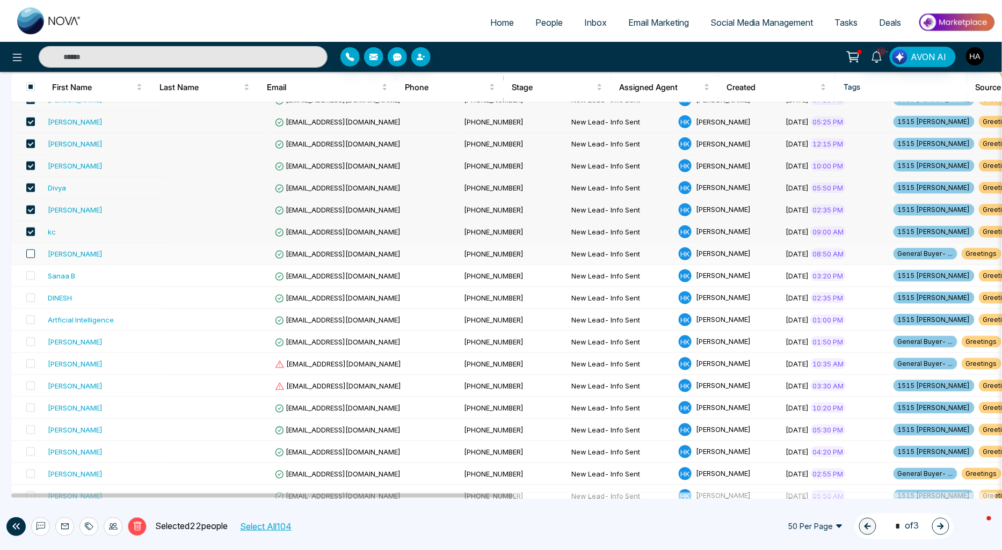
click at [29, 255] on span at bounding box center [30, 254] width 9 height 9
click at [31, 275] on span at bounding box center [30, 276] width 9 height 9
click at [29, 296] on span at bounding box center [30, 298] width 9 height 9
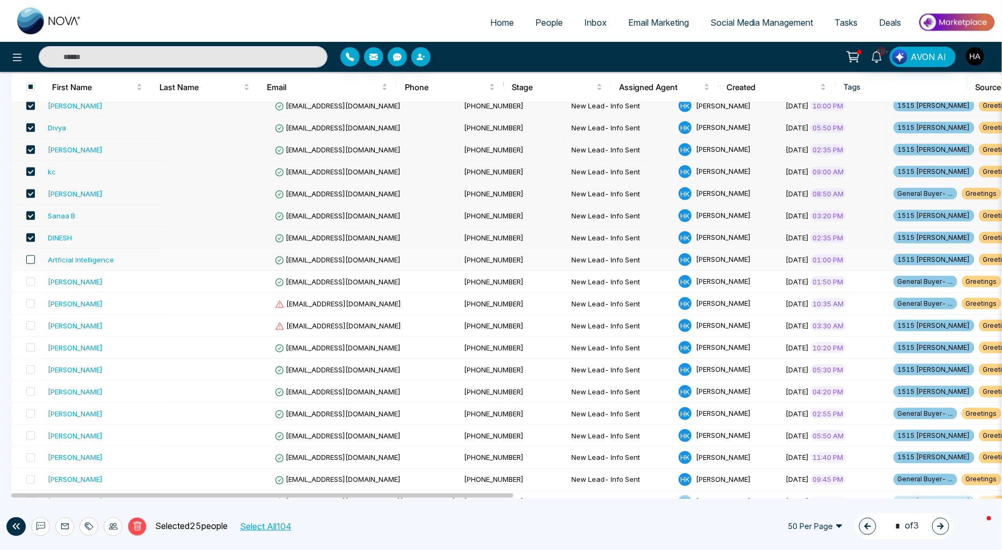
click at [30, 263] on span at bounding box center [30, 260] width 9 height 9
click at [31, 280] on span at bounding box center [30, 282] width 9 height 9
click at [31, 303] on span at bounding box center [30, 304] width 9 height 9
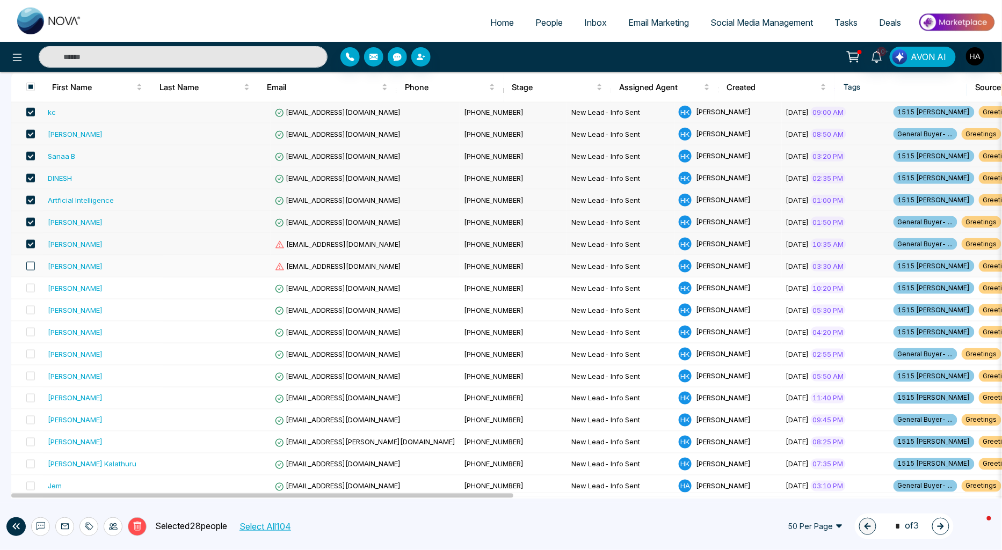
click at [30, 267] on span at bounding box center [30, 266] width 9 height 9
click at [33, 288] on span at bounding box center [30, 288] width 9 height 9
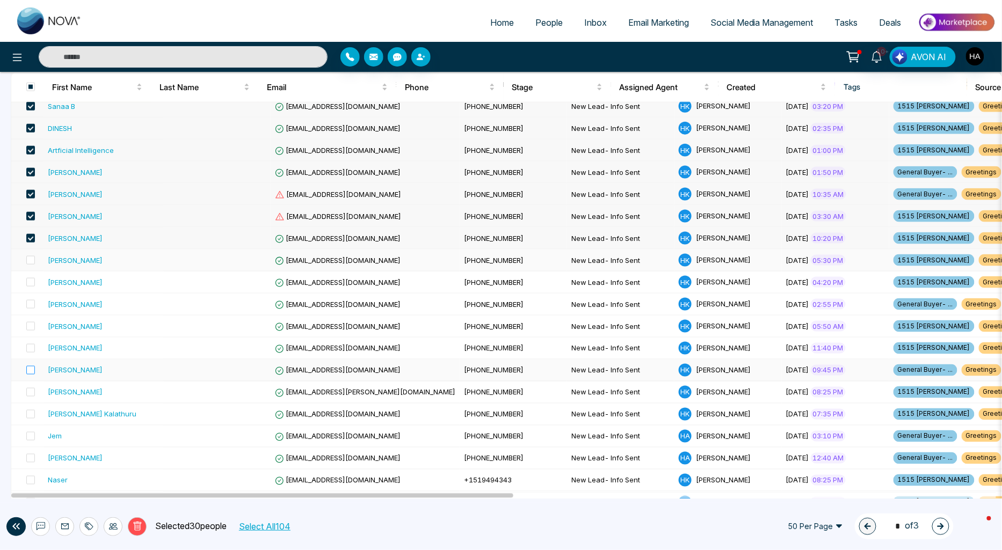
scroll to position [716, 0]
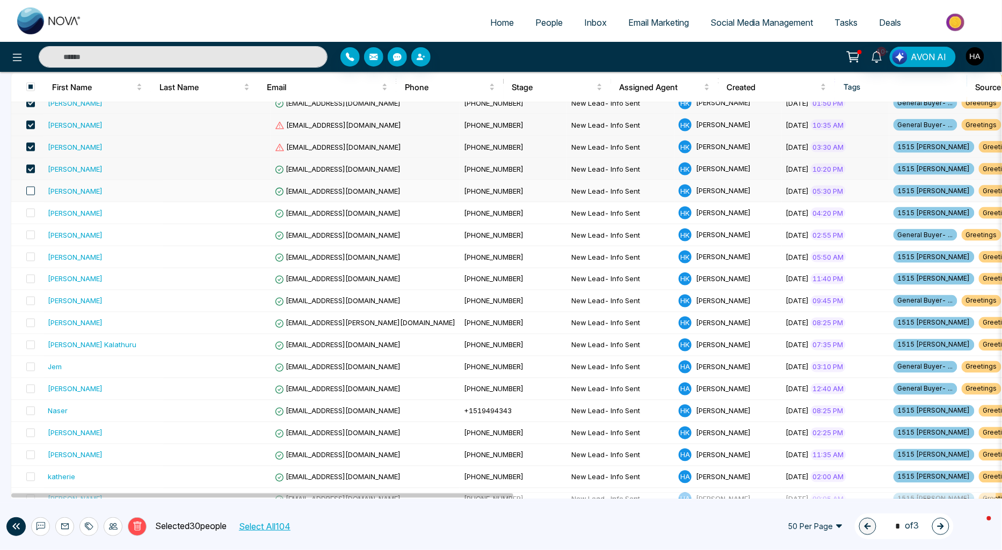
click at [30, 194] on span at bounding box center [30, 191] width 9 height 9
click at [31, 211] on span at bounding box center [30, 213] width 9 height 9
click at [29, 234] on span at bounding box center [30, 235] width 9 height 9
click at [30, 255] on span at bounding box center [30, 257] width 9 height 9
click at [28, 280] on span at bounding box center [30, 279] width 9 height 9
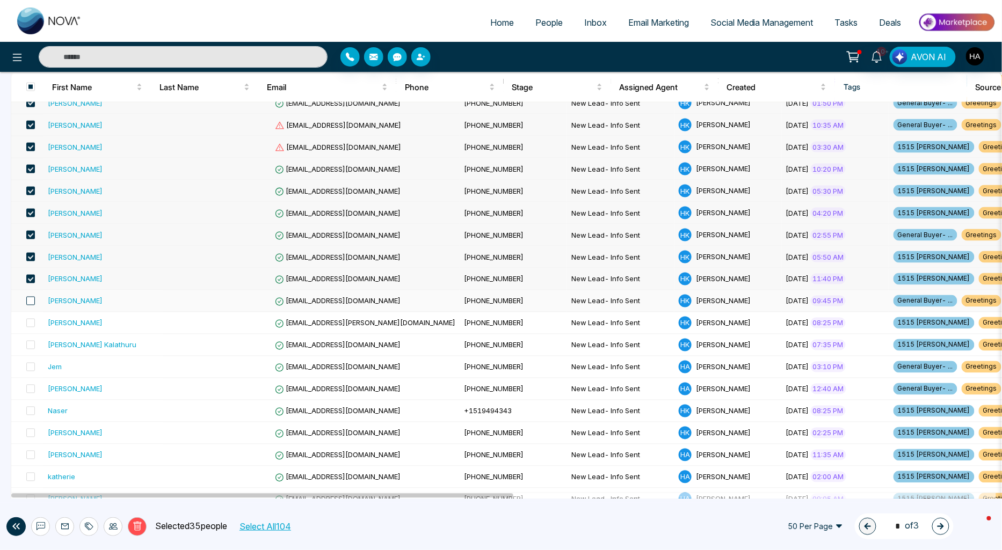
click at [30, 299] on span at bounding box center [30, 301] width 9 height 9
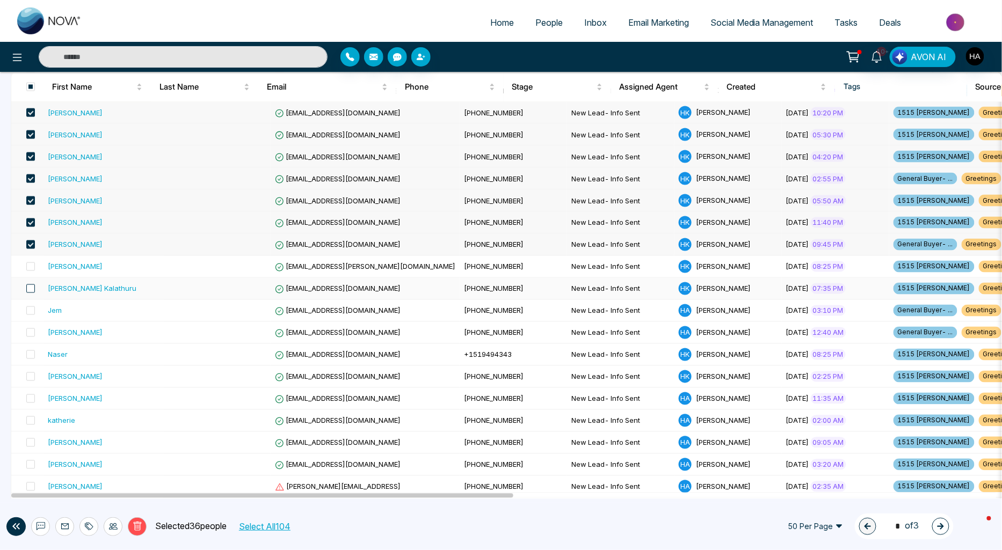
scroll to position [775, 0]
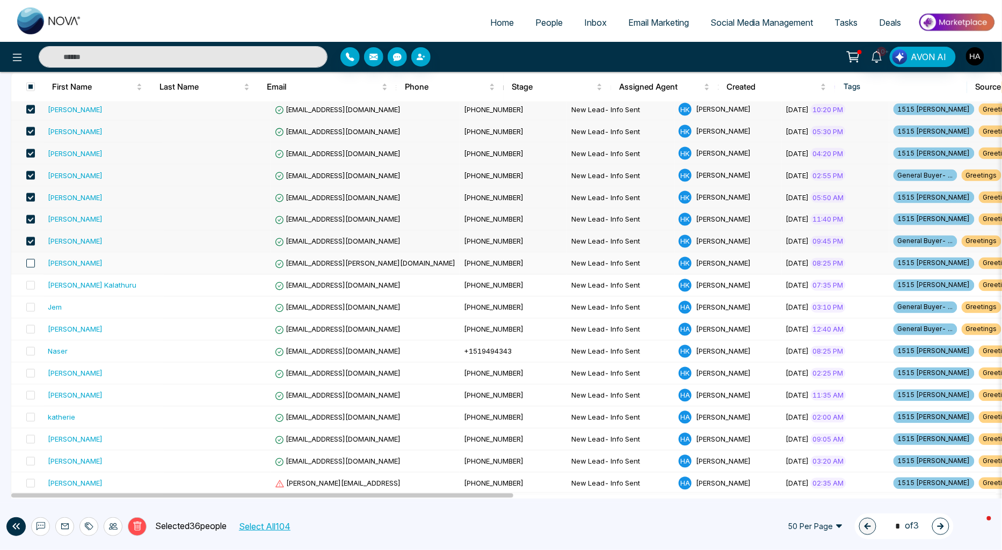
click at [31, 262] on span at bounding box center [30, 263] width 9 height 9
click at [29, 285] on span at bounding box center [30, 285] width 9 height 9
click at [138, 531] on icon at bounding box center [137, 526] width 8 height 9
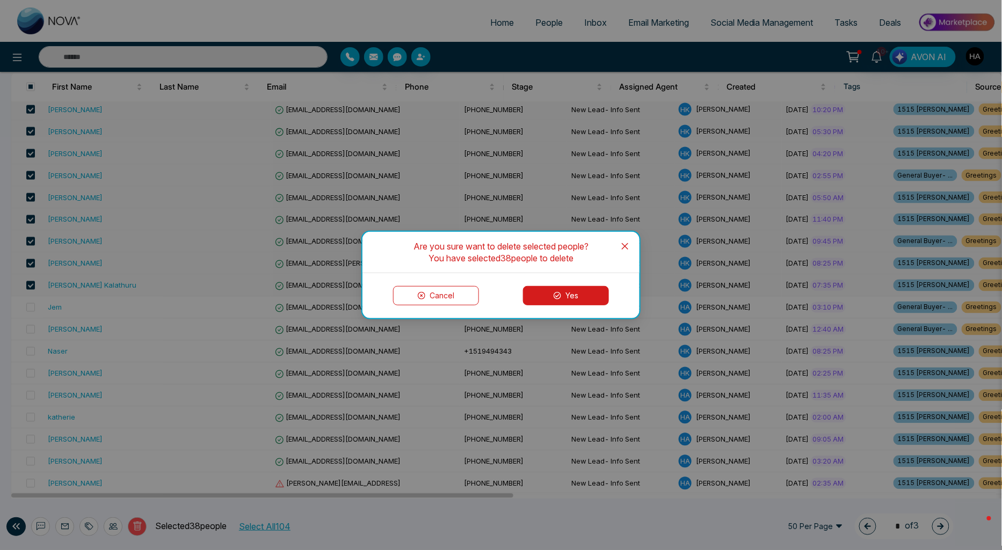
click at [557, 297] on icon at bounding box center [558, 296] width 8 height 8
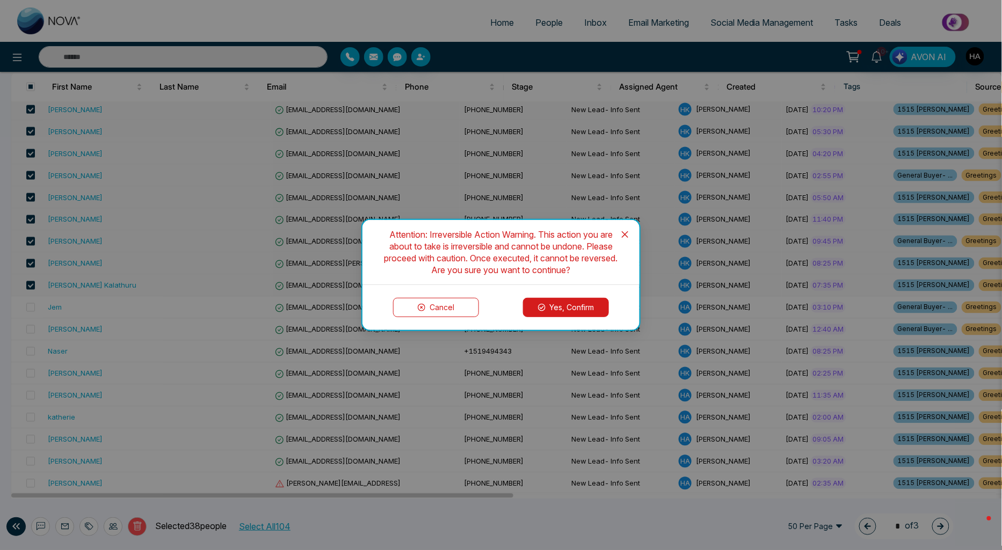
click at [580, 304] on button "Yes, Confirm" at bounding box center [566, 307] width 86 height 19
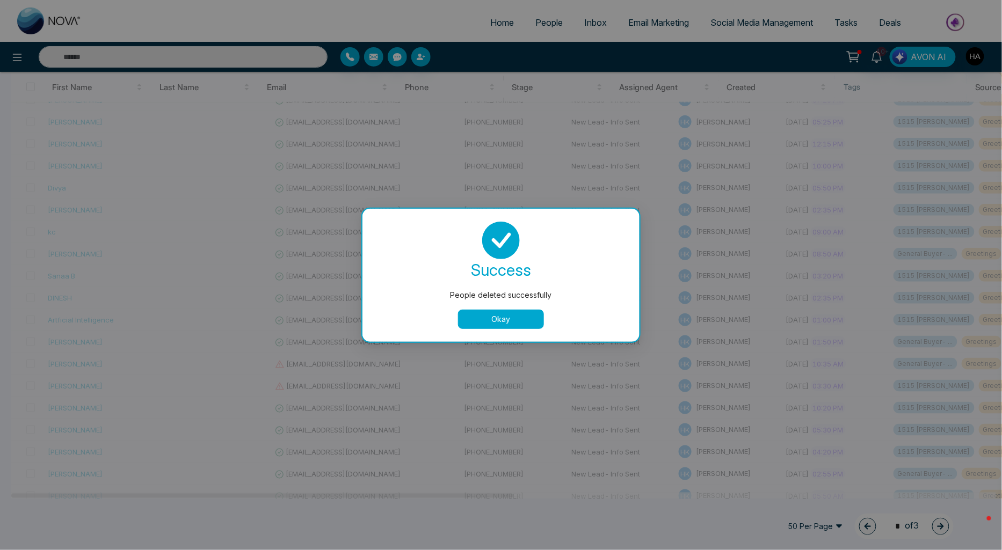
scroll to position [0, 0]
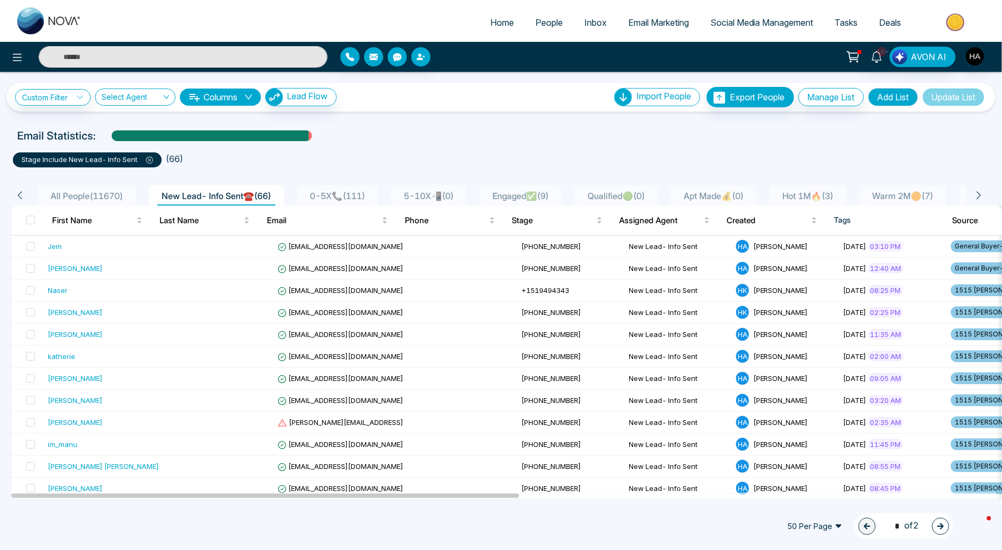
click at [152, 158] on icon at bounding box center [149, 160] width 7 height 7
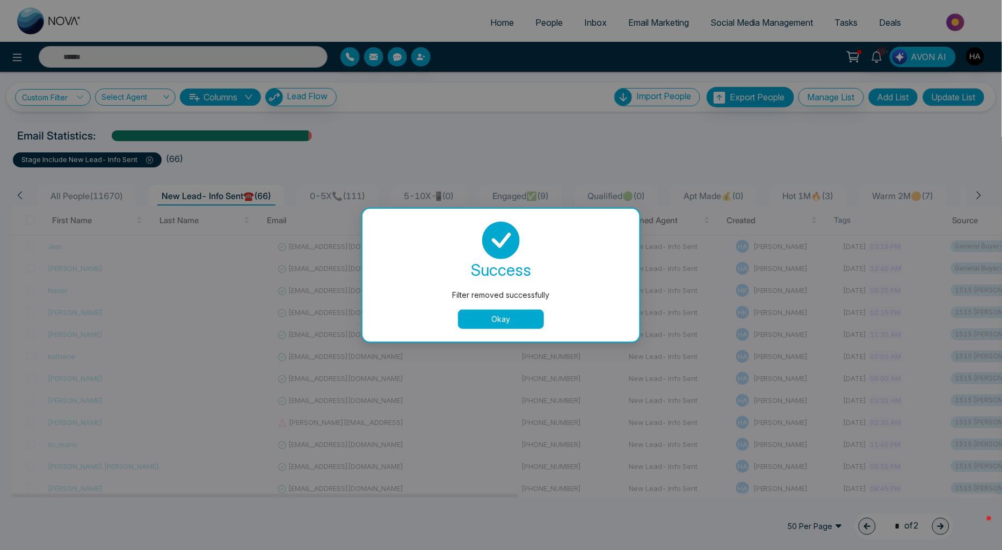
click at [972, 57] on div "Filter removed successfully success Filter removed successfully Okay" at bounding box center [501, 275] width 1002 height 550
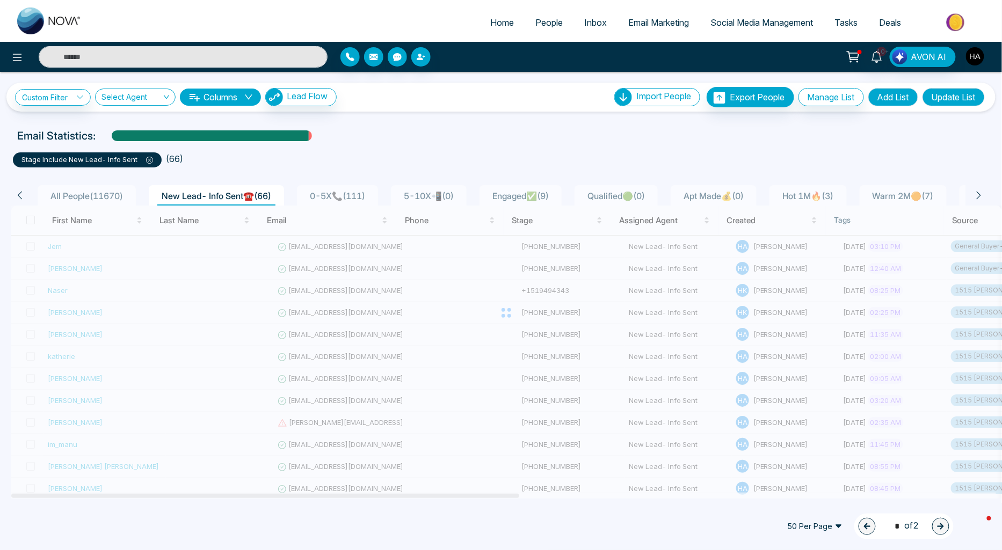
click at [983, 58] on img "button" at bounding box center [975, 56] width 18 height 18
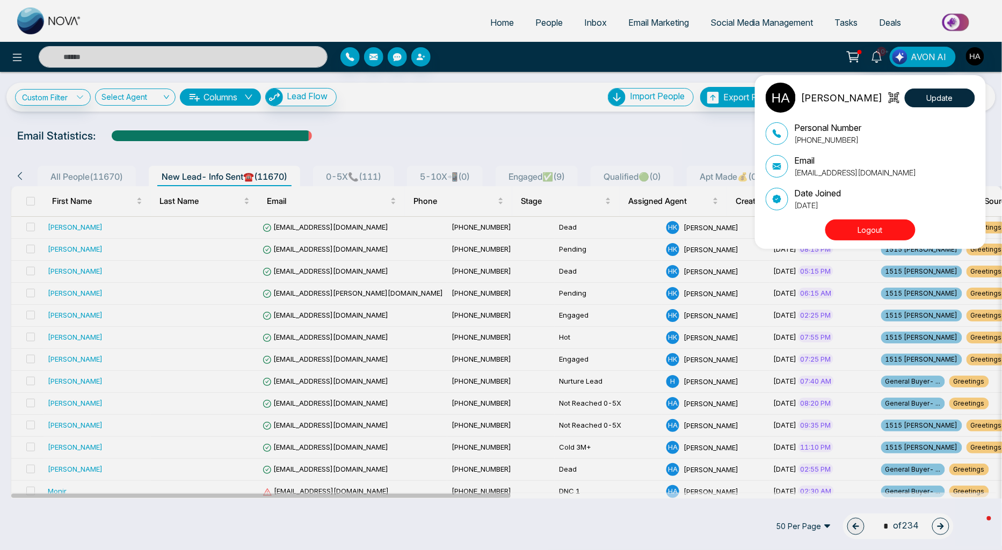
click at [664, 124] on div "[PERSON_NAME] Update Personal Number [PHONE_NUMBER] Email [EMAIL_ADDRESS][DOMAI…" at bounding box center [501, 275] width 1002 height 550
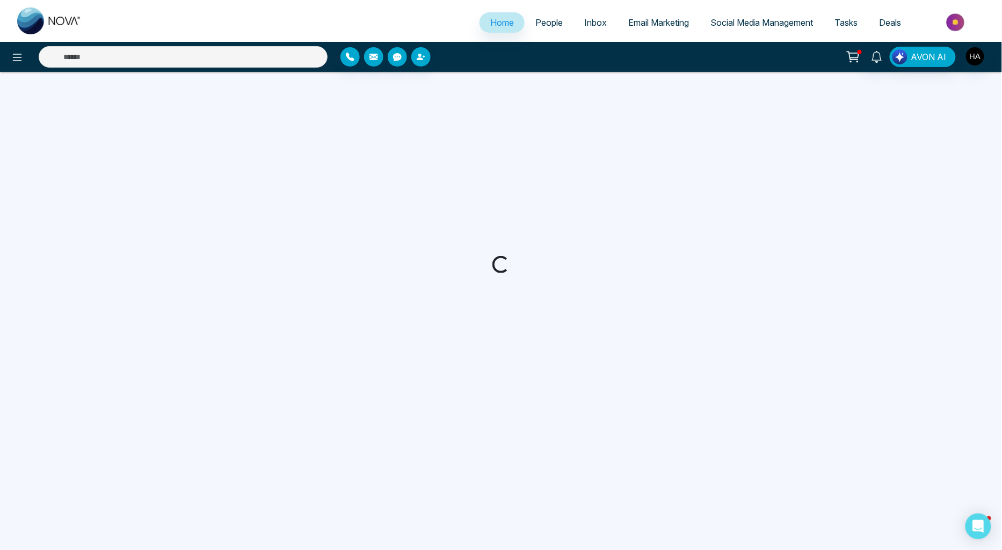
select select "*"
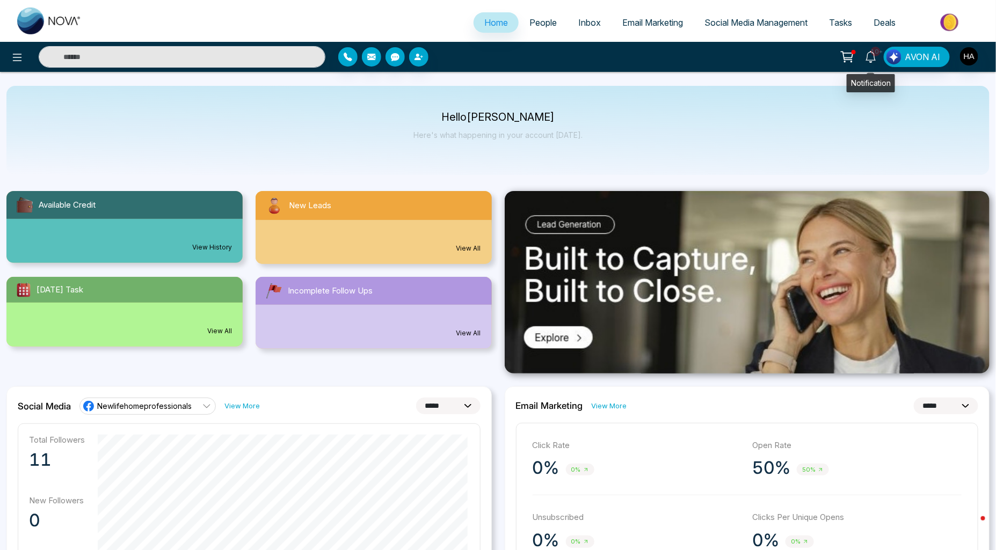
click at [854, 55] on icon at bounding box center [847, 56] width 15 height 15
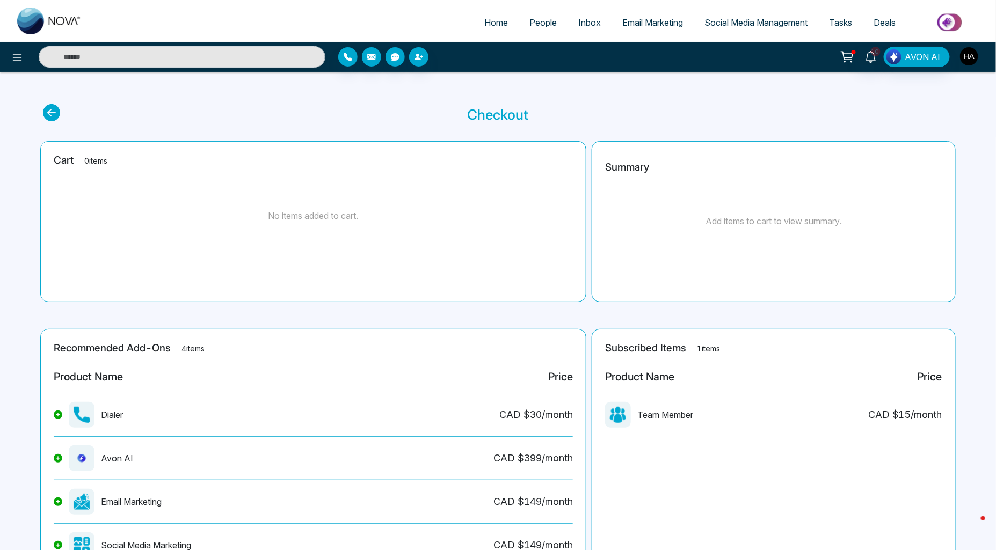
click at [963, 49] on img "button" at bounding box center [969, 56] width 18 height 18
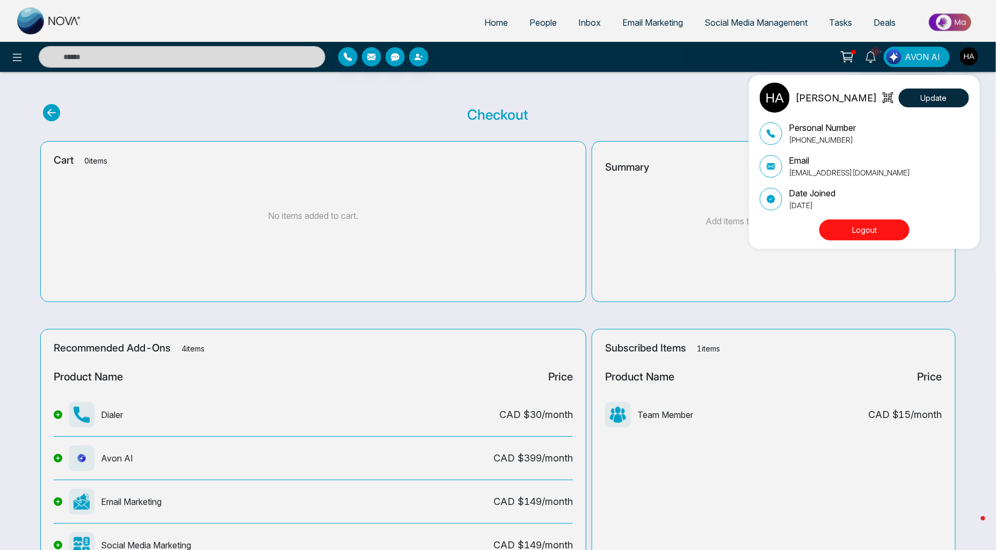
click at [929, 109] on div "Hamdan Ahmed Update" at bounding box center [864, 98] width 209 height 30
click at [932, 99] on button "Update" at bounding box center [934, 98] width 70 height 19
select select
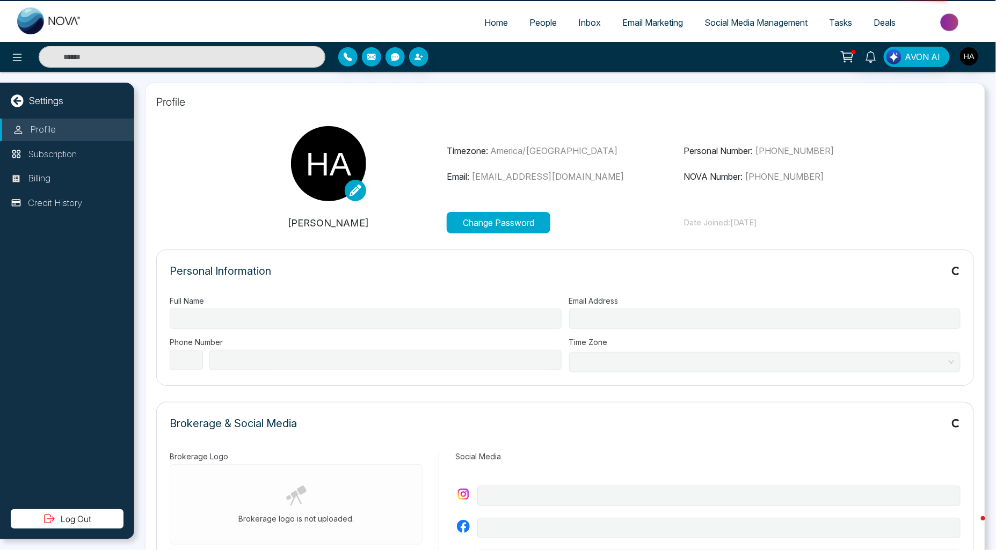
type input "**********"
select select "**"
type input "**********"
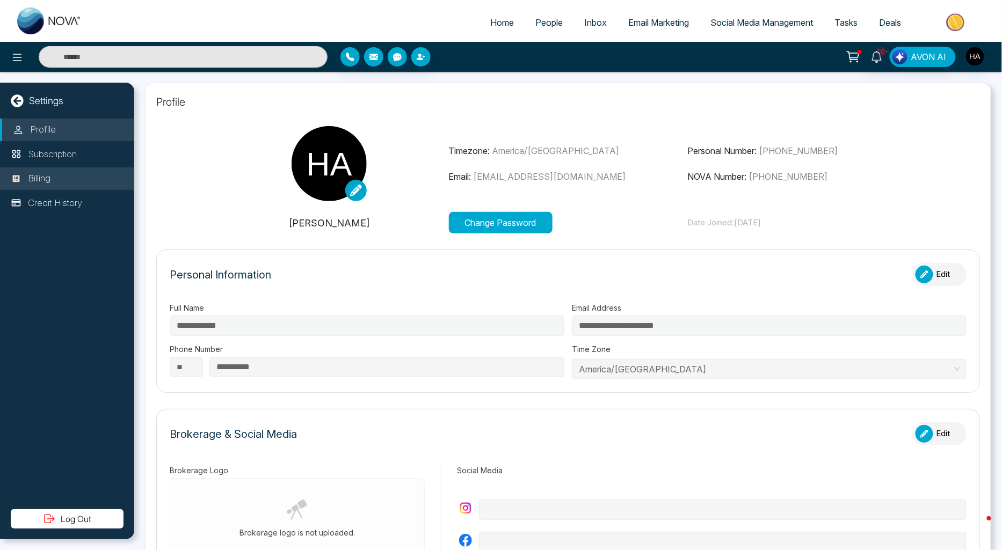
click at [92, 171] on li "Billing" at bounding box center [67, 179] width 134 height 23
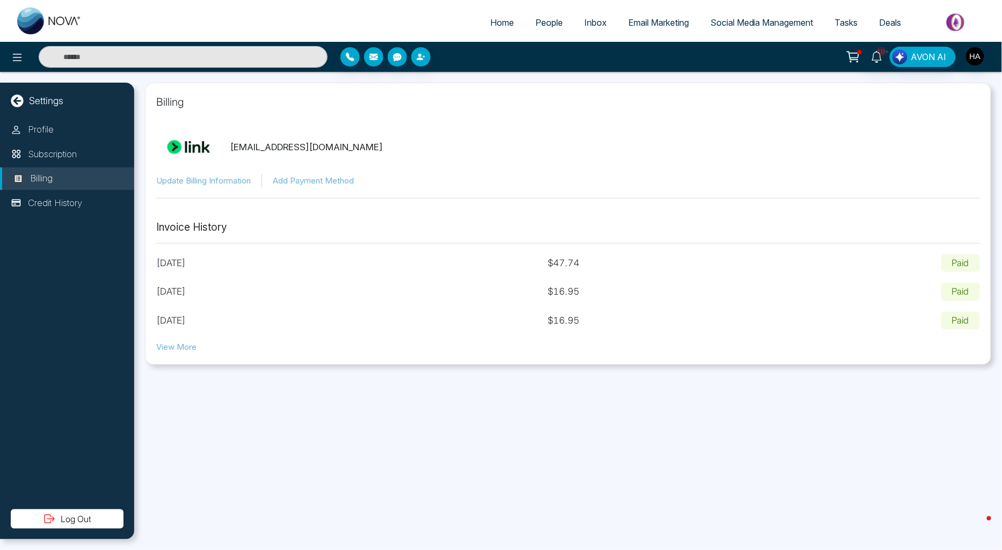
click at [47, 191] on div "Profile Subscription Billing Credit History" at bounding box center [67, 314] width 134 height 391
click at [249, 187] on div "Update Billing Information Add Payment Method" at bounding box center [568, 181] width 824 height 13
click at [246, 184] on button "Update Billing Information" at bounding box center [203, 181] width 95 height 12
drag, startPoint x: 519, startPoint y: 35, endPoint x: 526, endPoint y: 25, distance: 12.7
click at [524, 28] on ul "Home People Inbox Email Marketing Social Media Management Tasks Deals" at bounding box center [543, 24] width 903 height 30
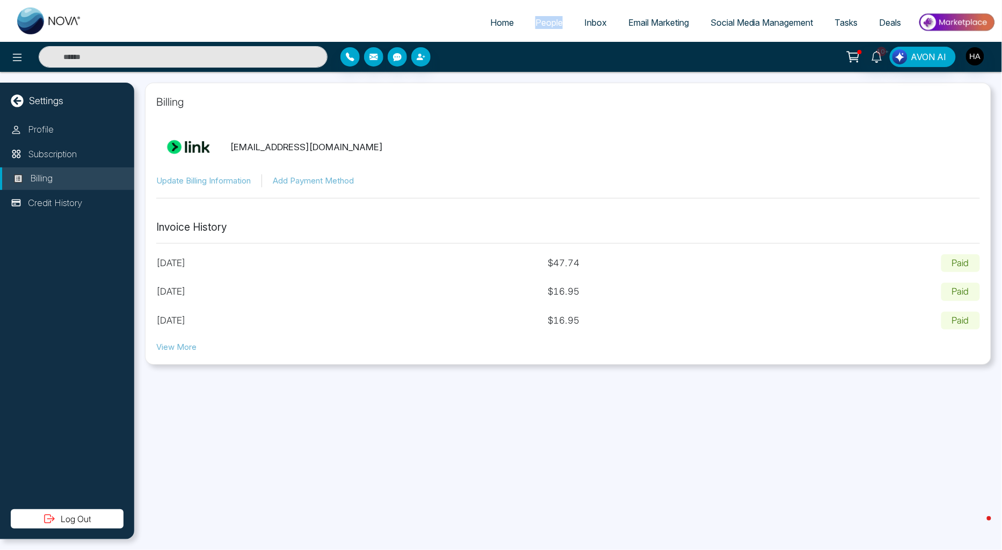
click at [526, 25] on link "People" at bounding box center [549, 22] width 49 height 20
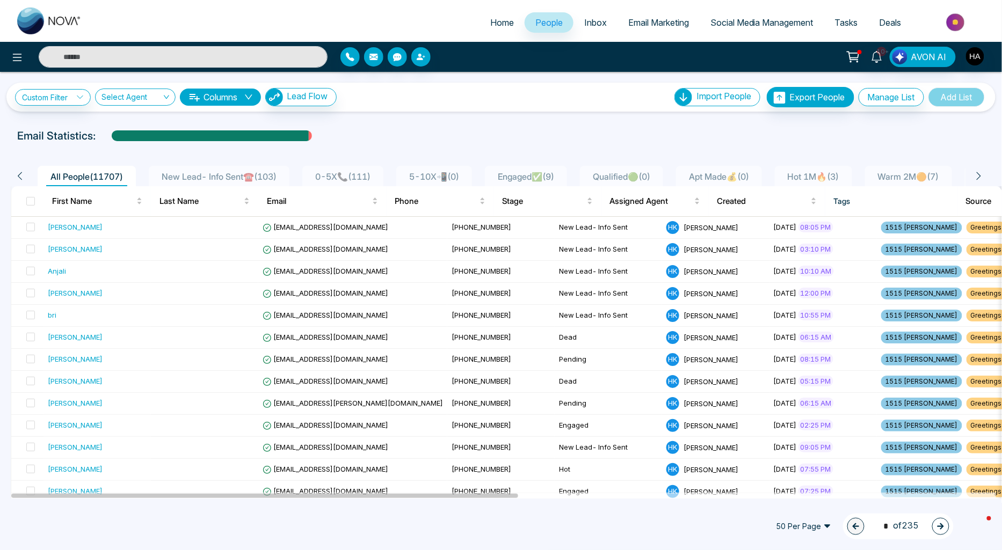
click at [253, 171] on span "New Lead- Info Sent☎️ ( 103 )" at bounding box center [219, 176] width 124 height 11
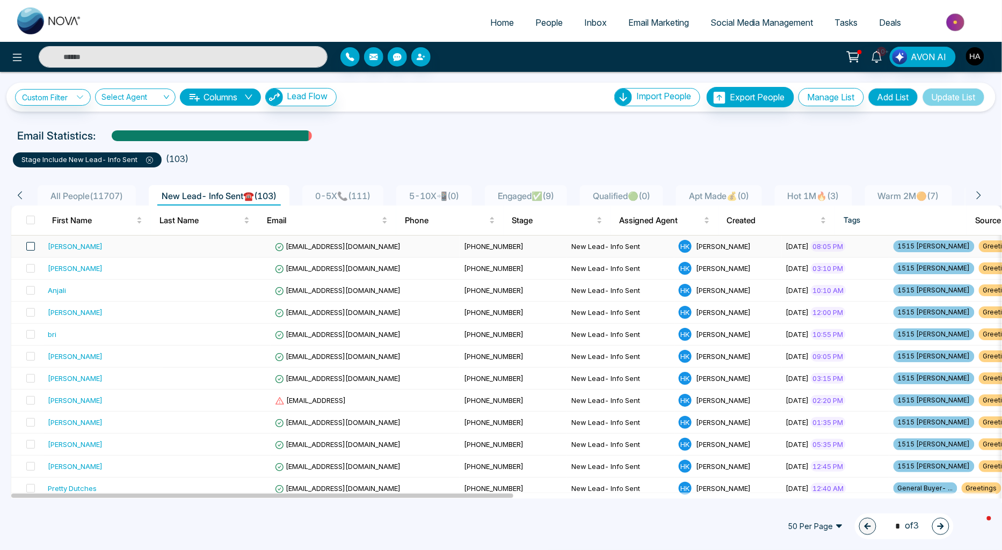
click at [28, 248] on span at bounding box center [30, 246] width 9 height 9
drag, startPoint x: 28, startPoint y: 266, endPoint x: 29, endPoint y: 278, distance: 11.3
click at [29, 267] on span at bounding box center [30, 268] width 9 height 9
click at [29, 290] on span at bounding box center [30, 290] width 9 height 9
click at [33, 315] on span at bounding box center [30, 312] width 9 height 9
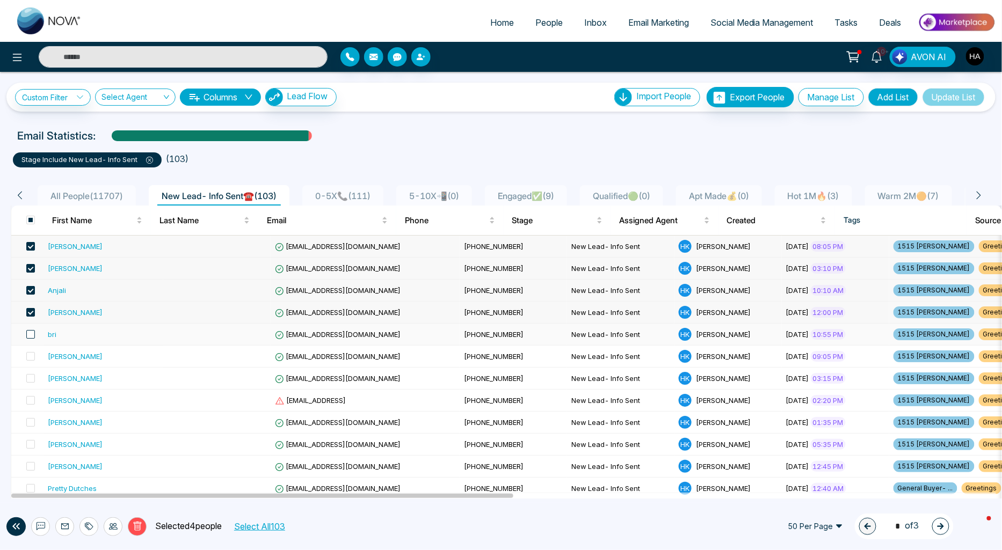
click at [30, 333] on span at bounding box center [30, 334] width 9 height 9
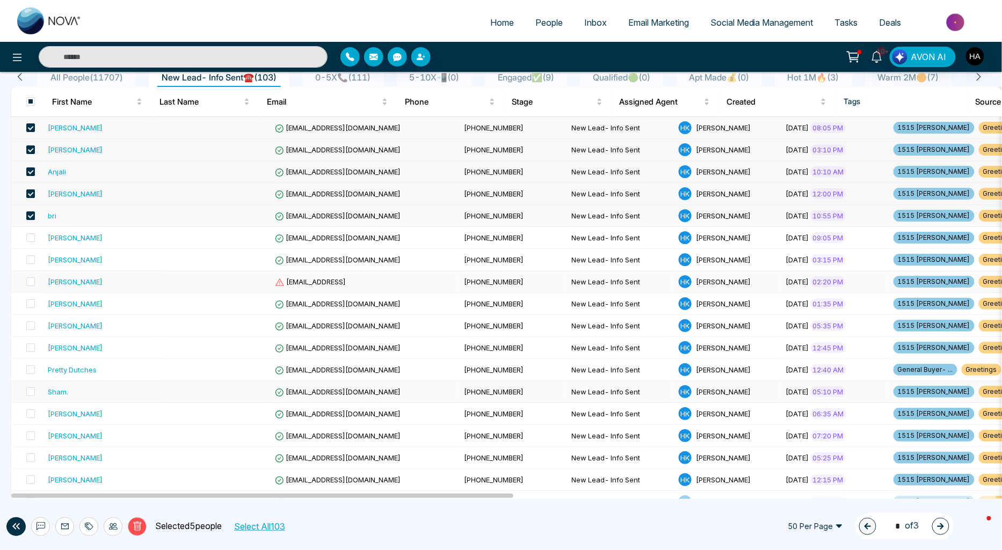
scroll to position [119, 0]
click at [163, 331] on td at bounding box center [216, 326] width 107 height 22
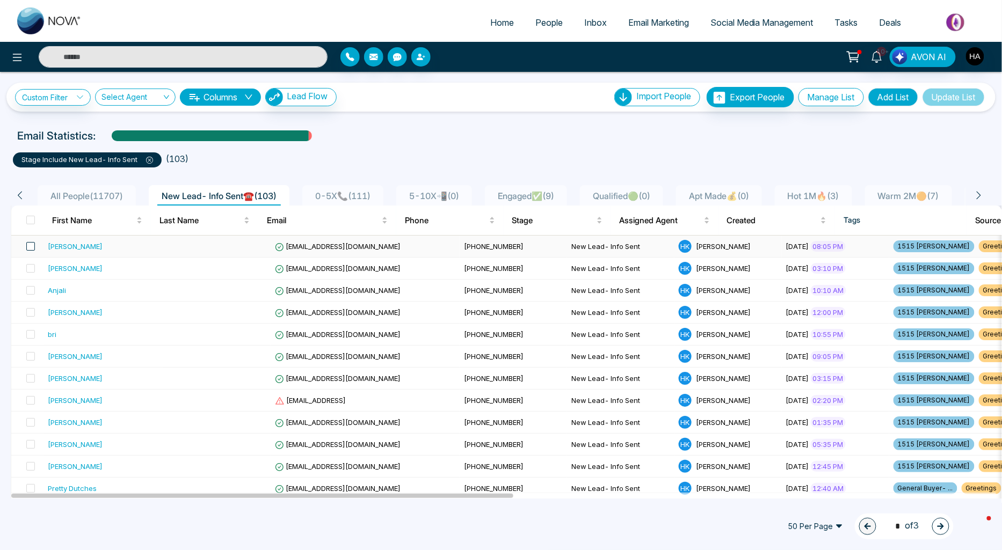
click at [27, 249] on span at bounding box center [30, 246] width 9 height 9
click at [28, 266] on span at bounding box center [30, 268] width 9 height 9
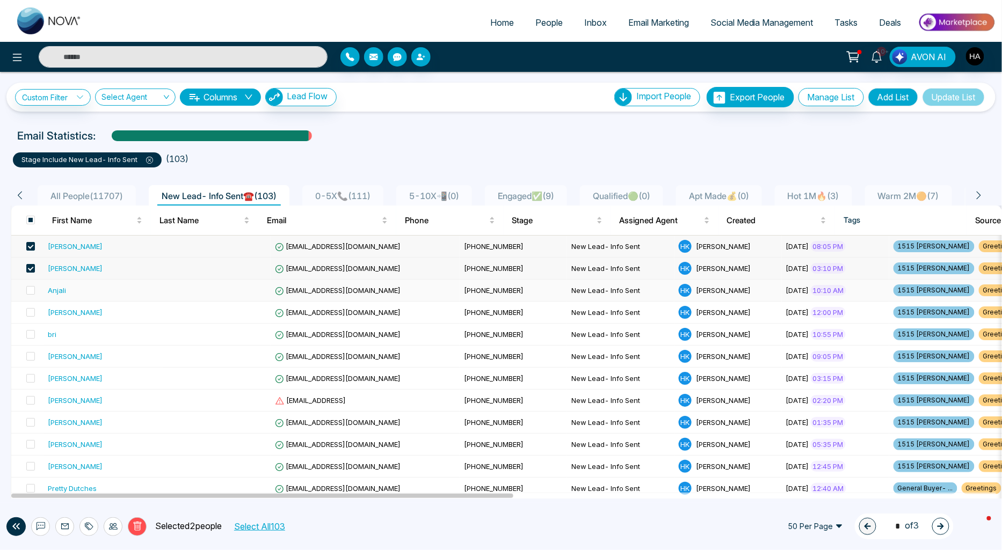
click at [35, 288] on td at bounding box center [27, 291] width 32 height 22
drag, startPoint x: 31, startPoint y: 245, endPoint x: 32, endPoint y: 255, distance: 10.3
click at [31, 245] on span at bounding box center [30, 246] width 9 height 9
click at [35, 268] on td at bounding box center [27, 269] width 32 height 22
click at [29, 245] on span at bounding box center [30, 246] width 9 height 9
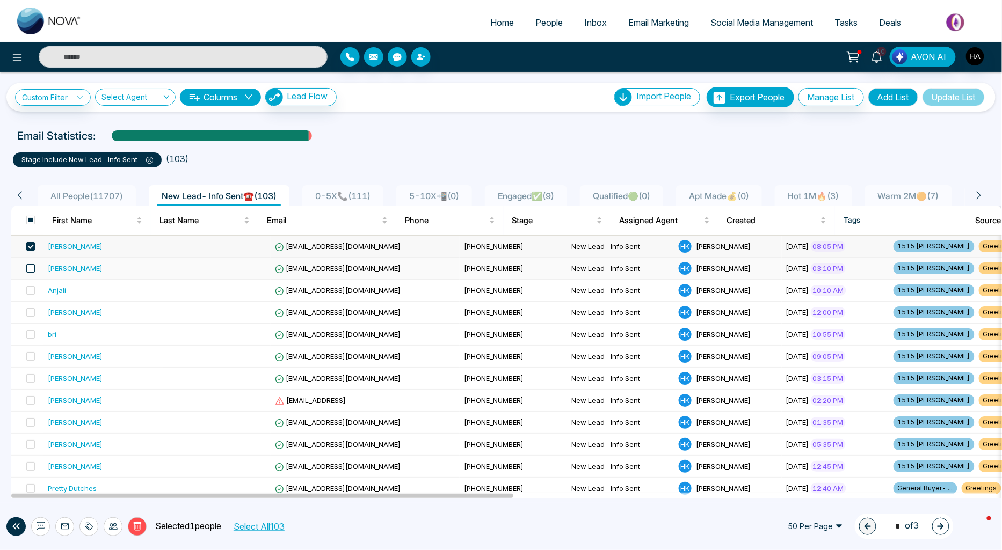
click at [31, 268] on span at bounding box center [30, 268] width 9 height 9
click at [33, 294] on span at bounding box center [30, 290] width 9 height 9
click at [34, 317] on label at bounding box center [27, 313] width 15 height 12
click at [28, 335] on span at bounding box center [30, 334] width 9 height 9
click at [28, 354] on span at bounding box center [30, 356] width 9 height 9
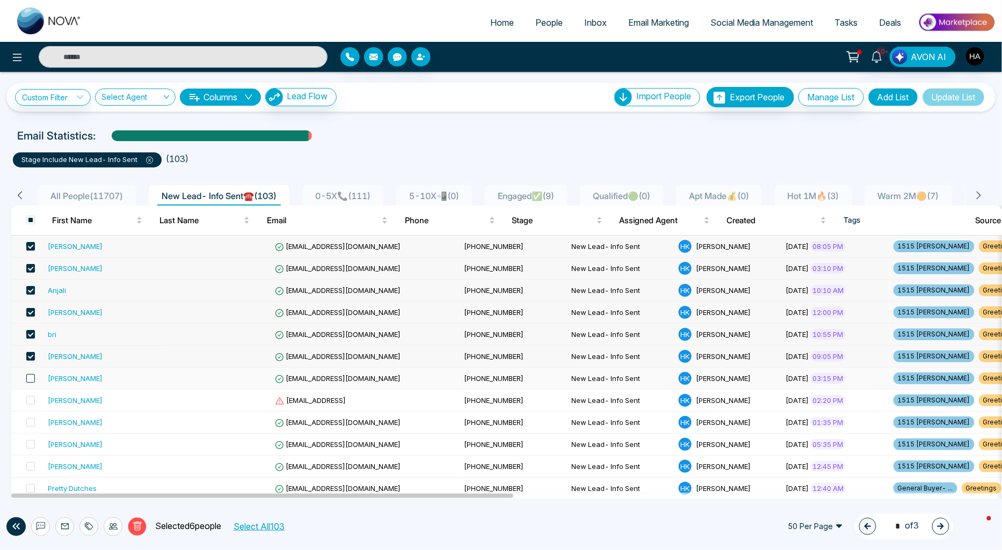
click at [30, 377] on span at bounding box center [30, 378] width 9 height 9
click at [28, 402] on span at bounding box center [30, 400] width 9 height 9
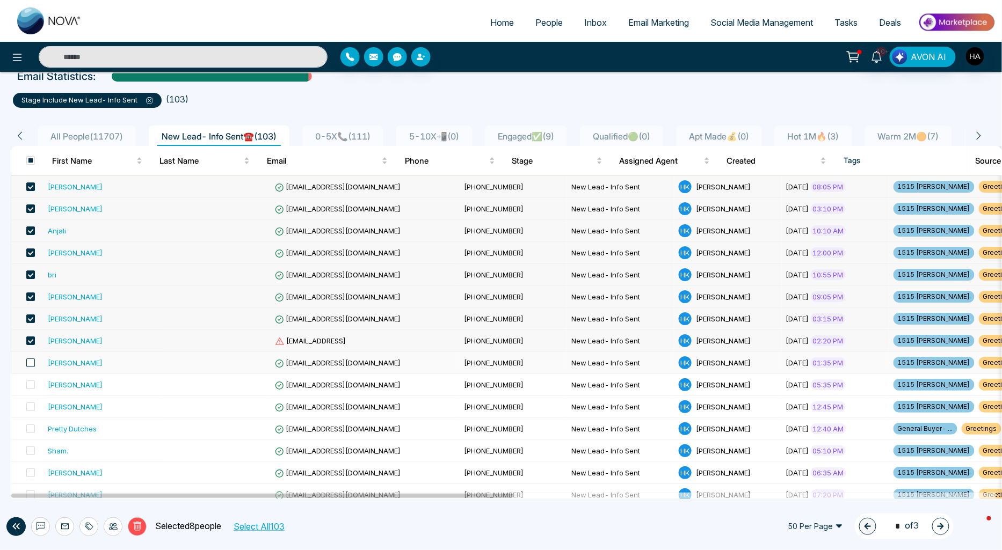
click at [28, 365] on span at bounding box center [30, 363] width 9 height 9
click at [30, 387] on span at bounding box center [30, 385] width 9 height 9
click at [28, 406] on span at bounding box center [30, 407] width 9 height 9
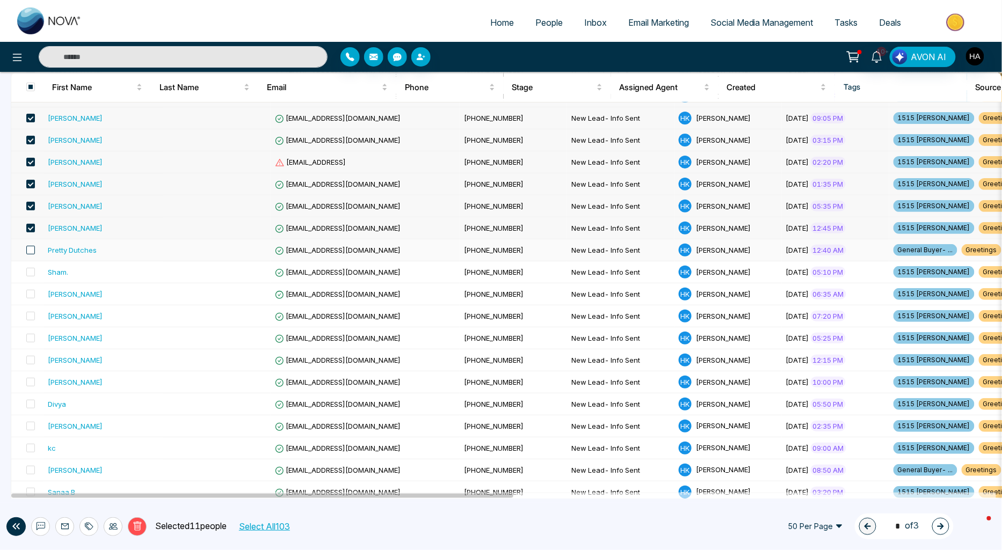
click at [33, 248] on span at bounding box center [30, 250] width 9 height 9
click at [30, 273] on span at bounding box center [30, 272] width 9 height 9
click at [33, 291] on span at bounding box center [30, 294] width 9 height 9
click at [33, 314] on span at bounding box center [30, 316] width 9 height 9
click at [31, 341] on span at bounding box center [30, 338] width 9 height 9
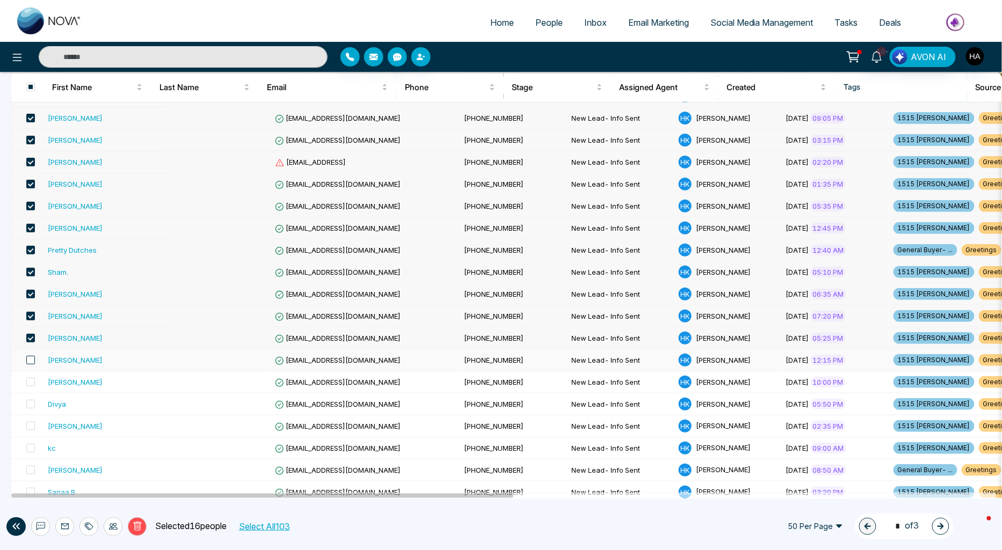
click at [30, 359] on span at bounding box center [30, 360] width 9 height 9
click at [28, 382] on span at bounding box center [30, 382] width 9 height 9
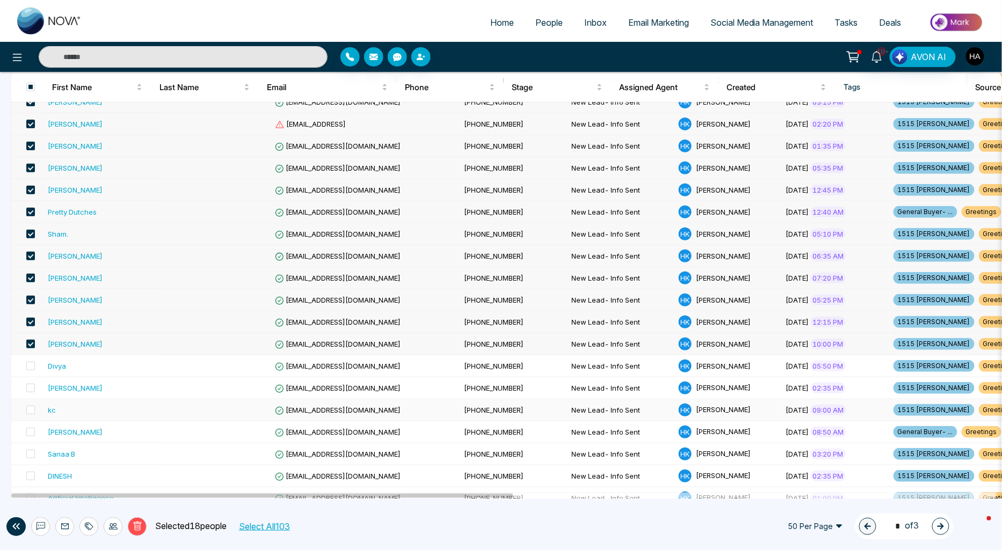
scroll to position [298, 0]
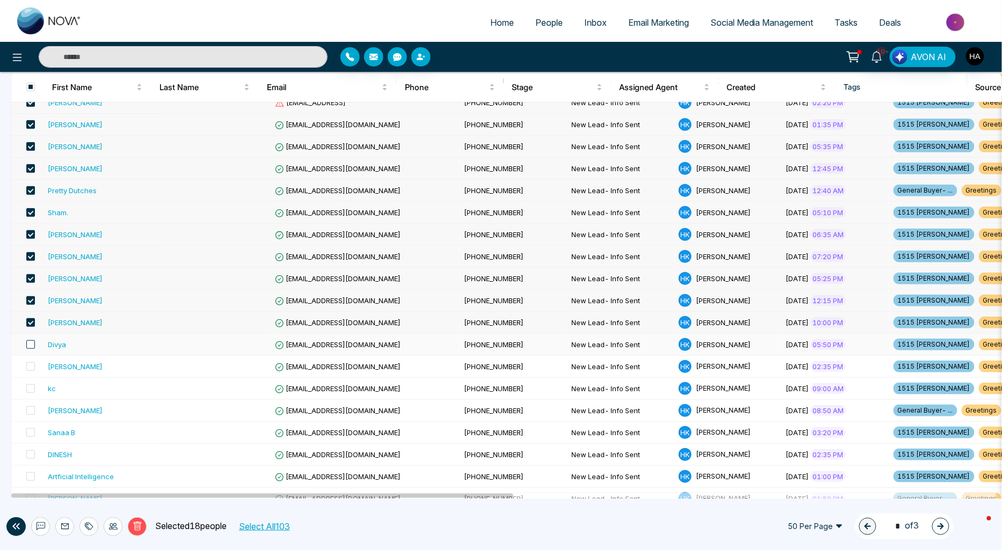
click at [31, 341] on span at bounding box center [30, 344] width 9 height 9
click at [31, 367] on span at bounding box center [30, 366] width 9 height 9
click at [28, 386] on span at bounding box center [30, 388] width 9 height 9
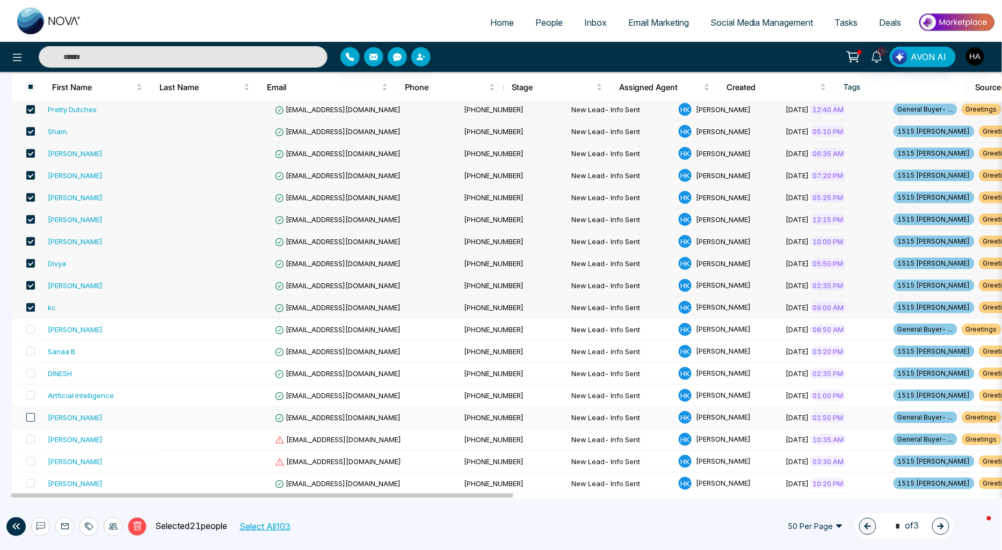
scroll to position [358, 0]
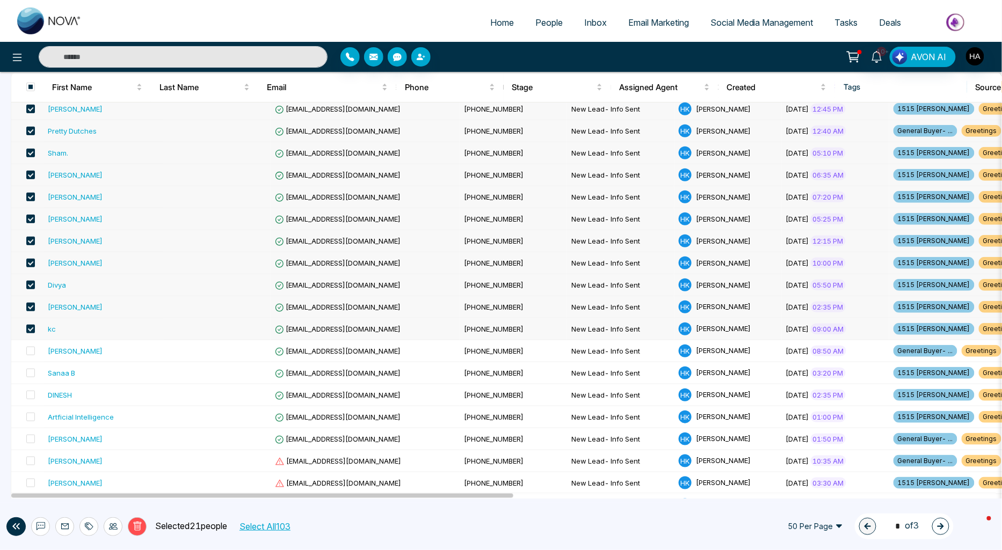
click at [295, 324] on td "[EMAIL_ADDRESS][DOMAIN_NAME]" at bounding box center [365, 329] width 189 height 22
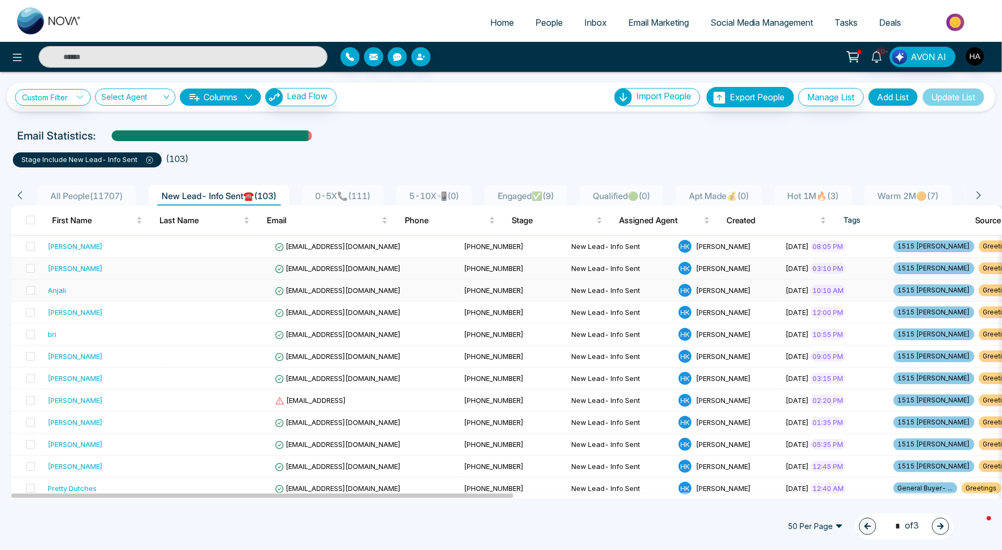
click at [309, 258] on td "[EMAIL_ADDRESS][DOMAIN_NAME]" at bounding box center [365, 269] width 189 height 22
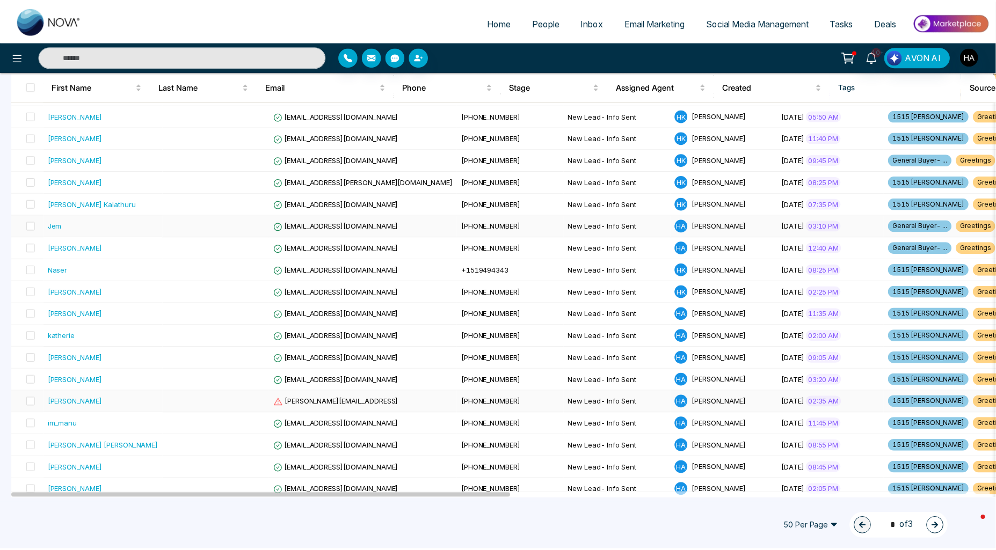
scroll to position [716, 0]
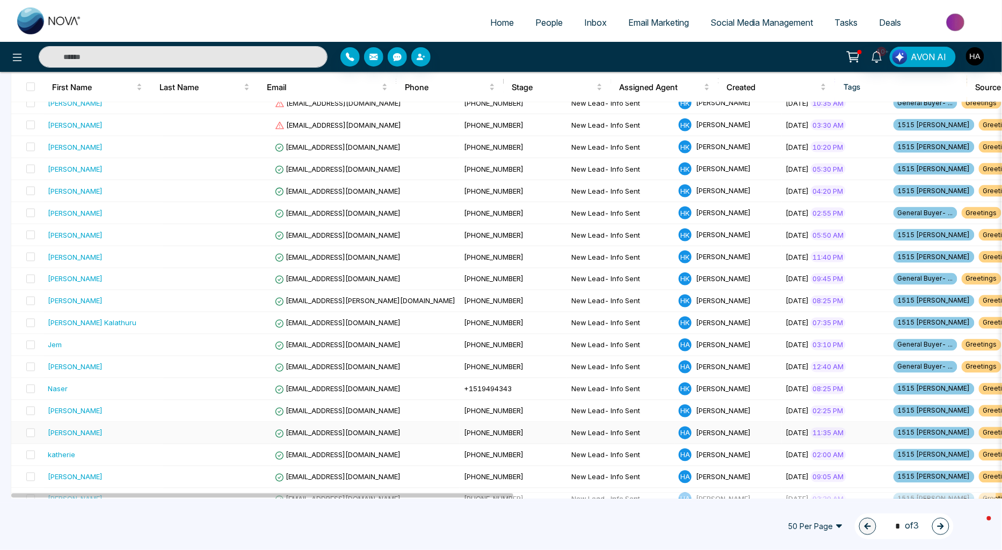
click at [165, 431] on td at bounding box center [216, 434] width 107 height 22
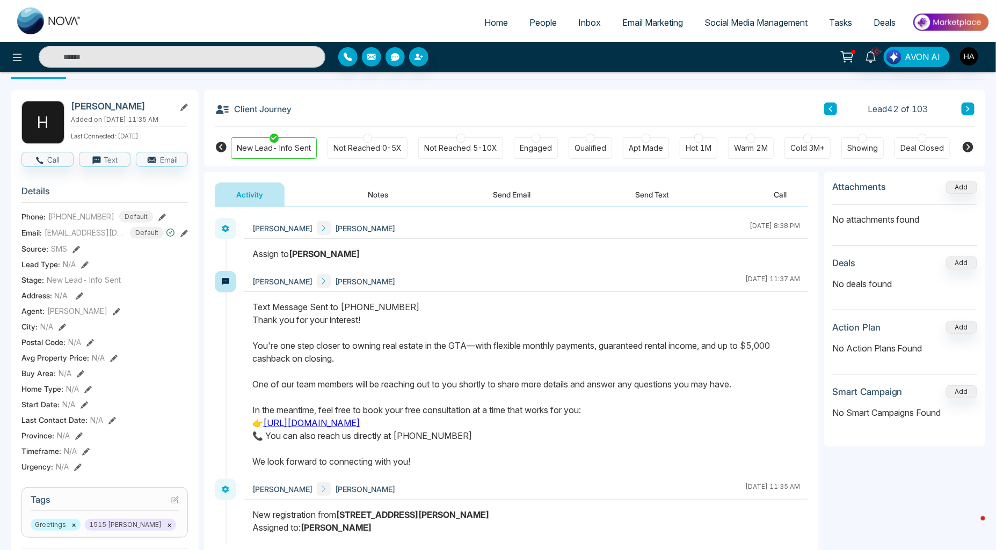
scroll to position [119, 0]
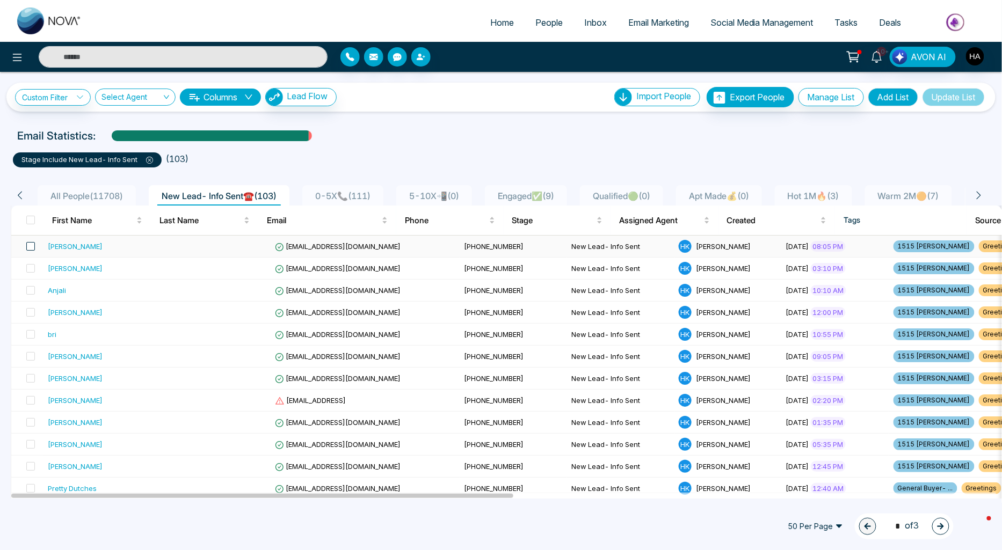
click at [32, 245] on span at bounding box center [30, 246] width 9 height 9
click at [32, 270] on span at bounding box center [30, 268] width 9 height 9
click at [32, 287] on span at bounding box center [30, 290] width 9 height 9
click at [33, 311] on span at bounding box center [30, 312] width 9 height 9
drag, startPoint x: 32, startPoint y: 336, endPoint x: 30, endPoint y: 326, distance: 10.0
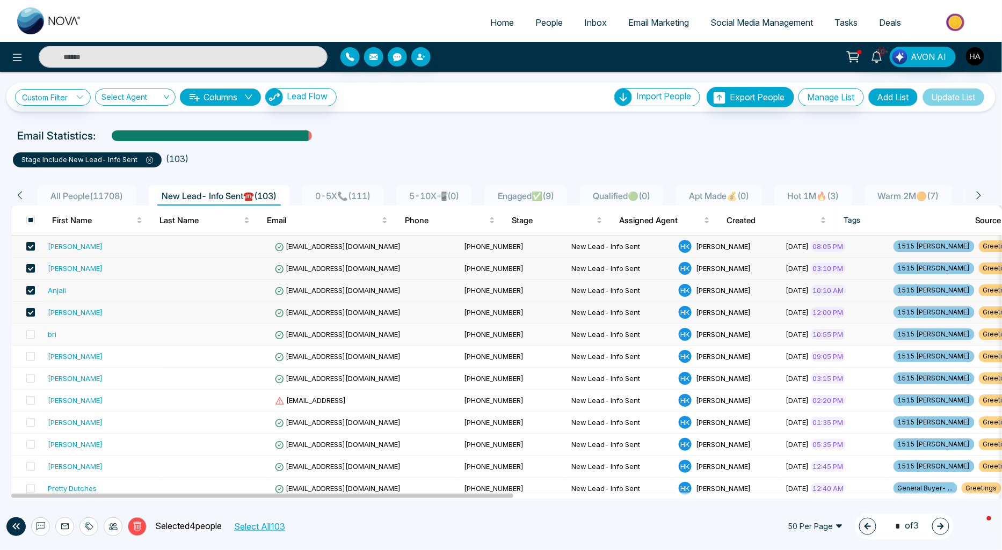
click at [31, 336] on span at bounding box center [30, 334] width 9 height 9
click at [28, 360] on span at bounding box center [30, 356] width 9 height 9
click at [32, 379] on span at bounding box center [30, 378] width 9 height 9
click at [31, 401] on span at bounding box center [30, 400] width 9 height 9
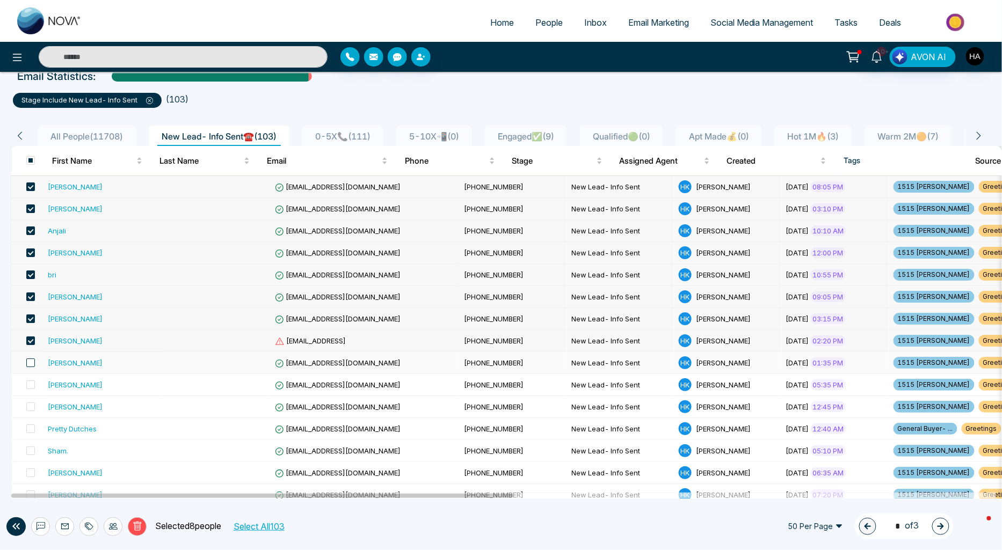
click at [28, 362] on span at bounding box center [30, 363] width 9 height 9
click at [34, 384] on span at bounding box center [30, 385] width 9 height 9
click at [31, 403] on span at bounding box center [30, 407] width 9 height 9
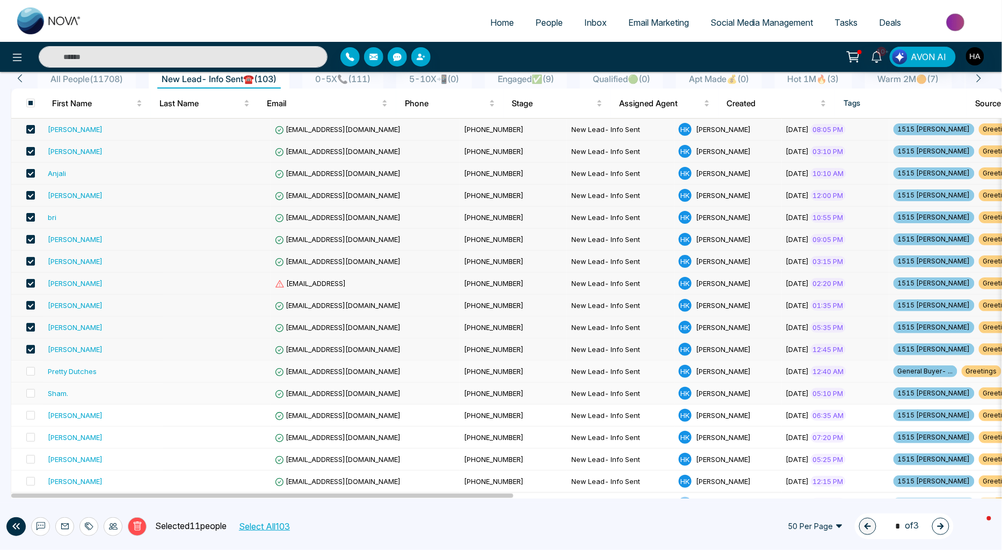
scroll to position [119, 0]
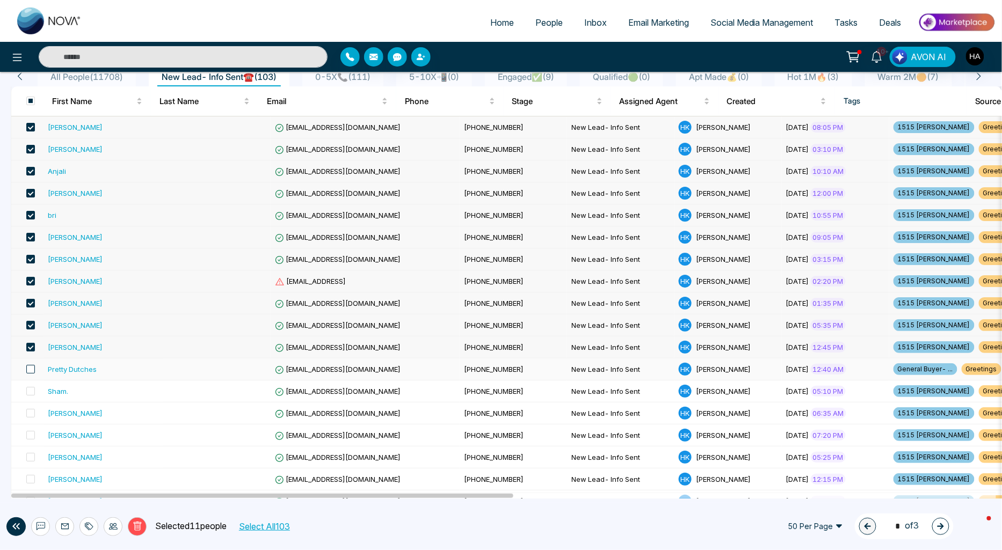
click at [30, 372] on span at bounding box center [30, 369] width 9 height 9
click at [32, 390] on span at bounding box center [30, 391] width 9 height 9
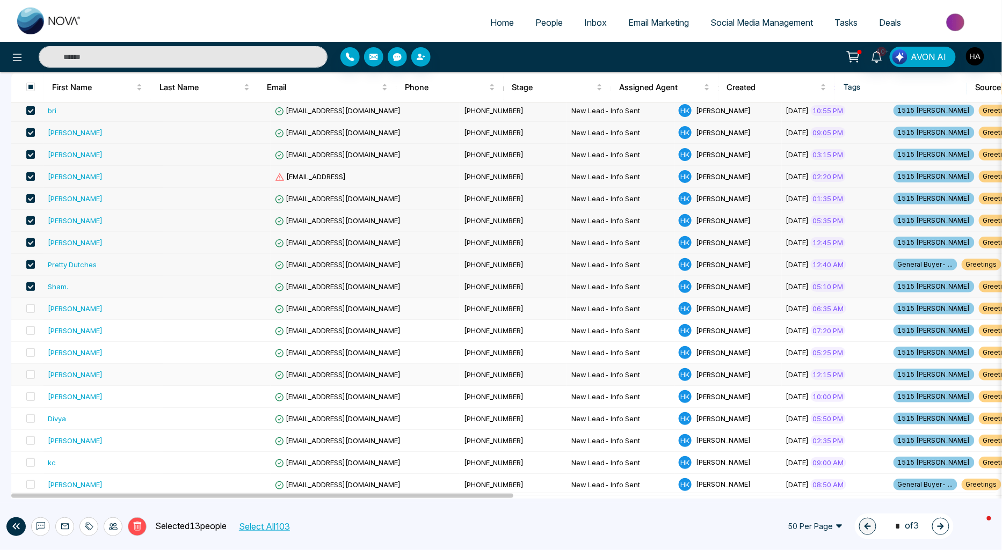
scroll to position [238, 0]
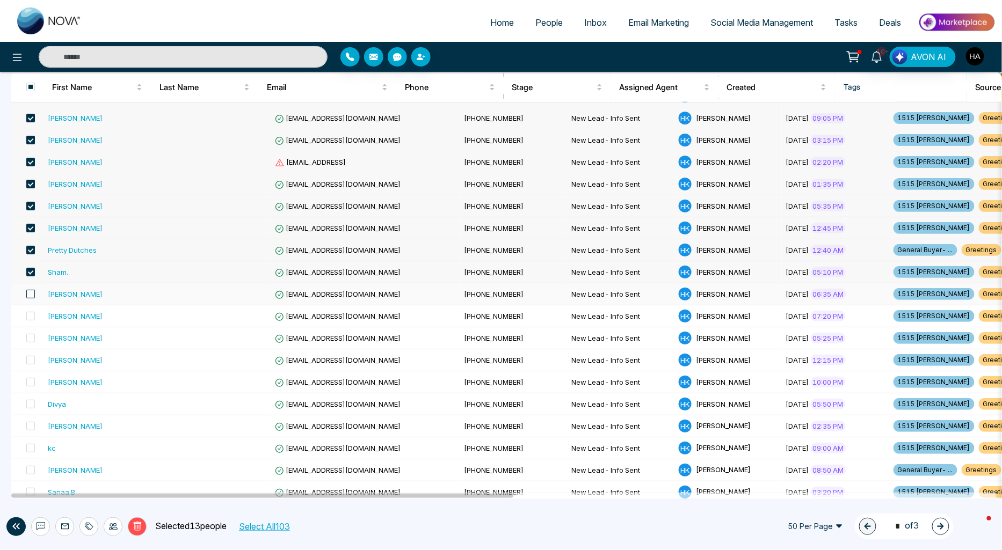
click at [30, 295] on span at bounding box center [30, 294] width 9 height 9
click at [32, 315] on span at bounding box center [30, 316] width 9 height 9
click at [31, 337] on span at bounding box center [30, 338] width 9 height 9
click at [29, 358] on span at bounding box center [30, 360] width 9 height 9
click at [30, 384] on span at bounding box center [30, 382] width 9 height 9
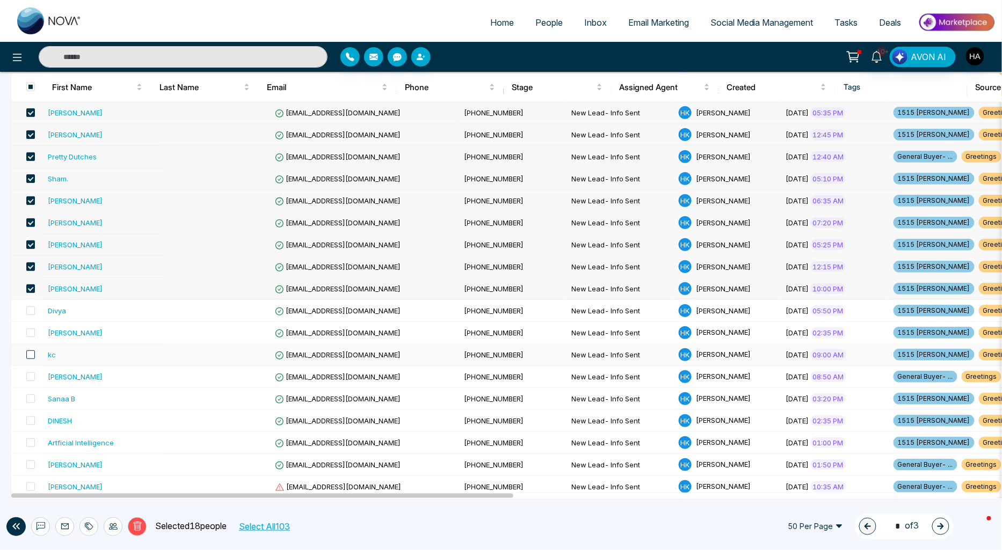
scroll to position [358, 0]
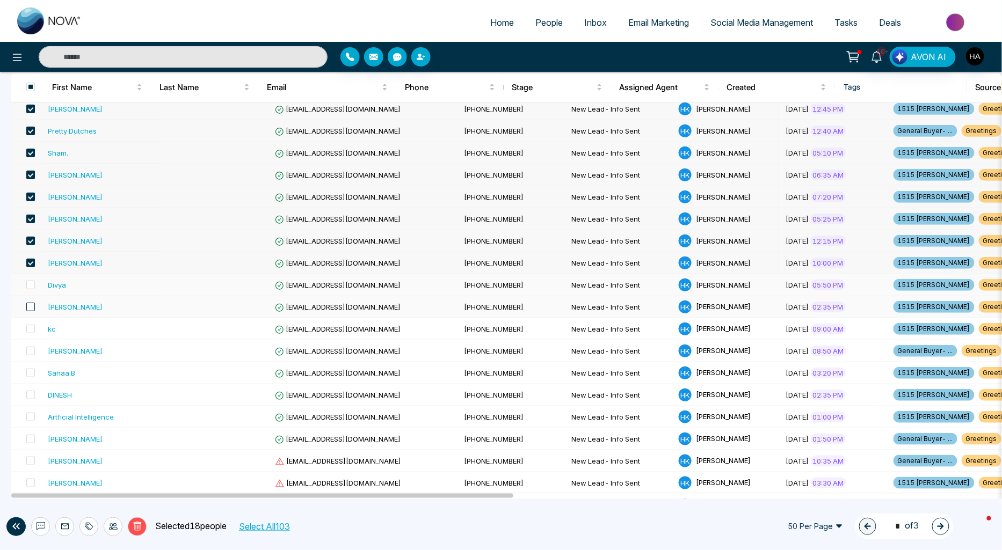
click at [33, 286] on span at bounding box center [30, 285] width 9 height 9
click at [33, 308] on span at bounding box center [30, 307] width 9 height 9
click at [35, 330] on td at bounding box center [27, 329] width 32 height 22
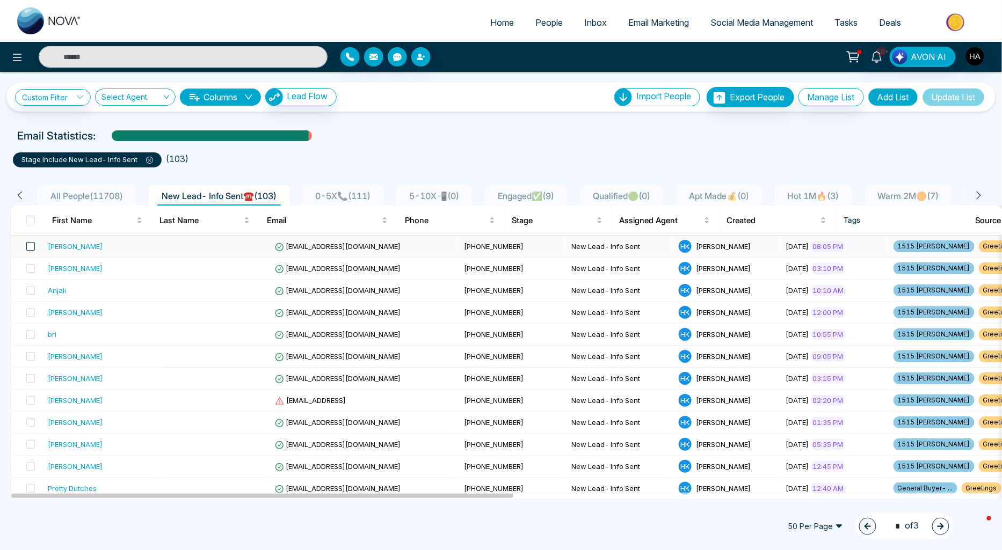
click at [31, 248] on span at bounding box center [30, 246] width 9 height 9
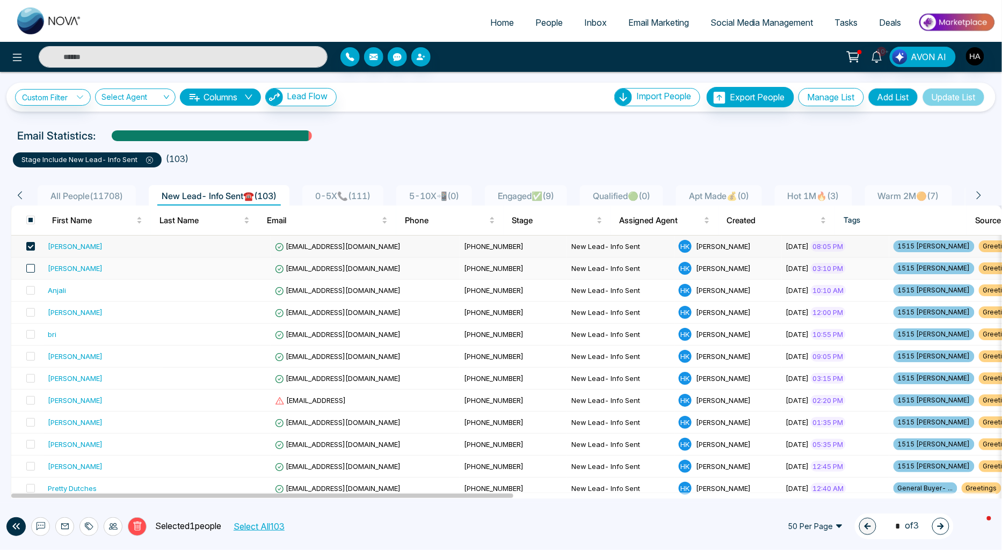
click at [33, 266] on span at bounding box center [30, 268] width 9 height 9
click at [31, 291] on span at bounding box center [30, 290] width 9 height 9
click at [32, 309] on span at bounding box center [30, 312] width 9 height 9
click at [31, 332] on span at bounding box center [30, 334] width 9 height 9
click at [31, 358] on span at bounding box center [30, 356] width 9 height 9
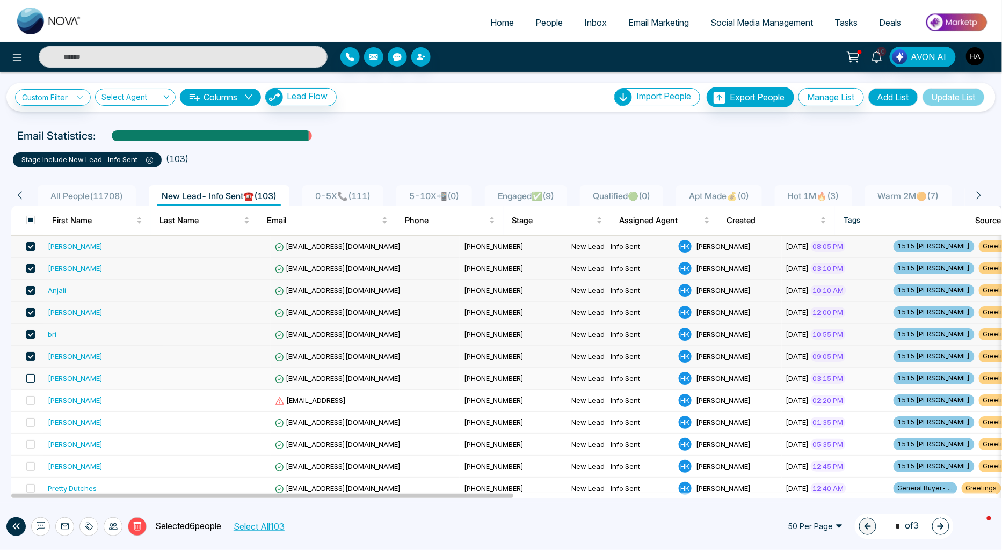
click at [31, 380] on span at bounding box center [30, 378] width 9 height 9
click at [30, 400] on span at bounding box center [30, 400] width 9 height 9
click at [25, 423] on label at bounding box center [27, 423] width 15 height 12
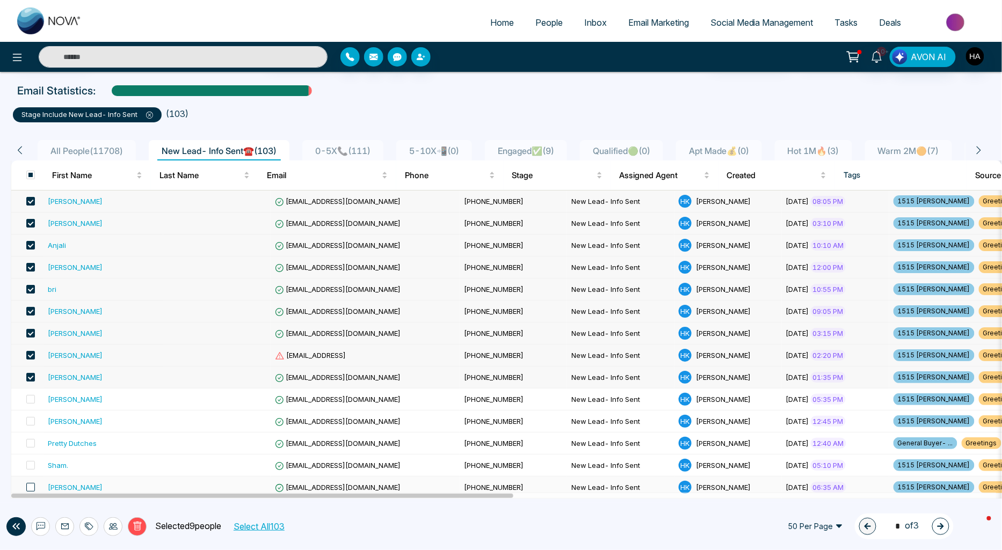
scroll to position [119, 0]
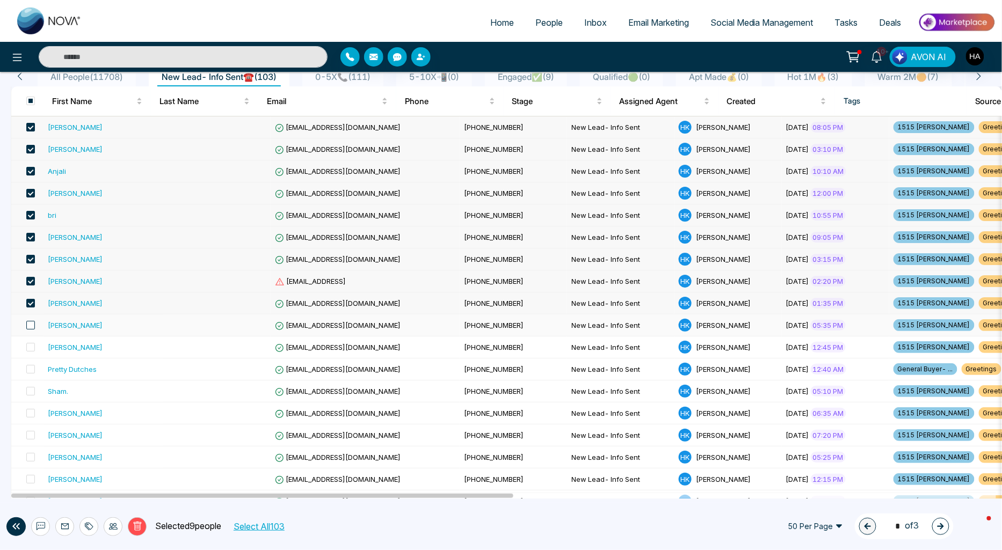
click at [27, 329] on span at bounding box center [30, 325] width 9 height 9
click at [28, 345] on span at bounding box center [30, 347] width 9 height 9
click at [28, 369] on span at bounding box center [30, 369] width 9 height 9
click at [28, 390] on span at bounding box center [30, 391] width 9 height 9
click at [29, 410] on span at bounding box center [30, 413] width 9 height 9
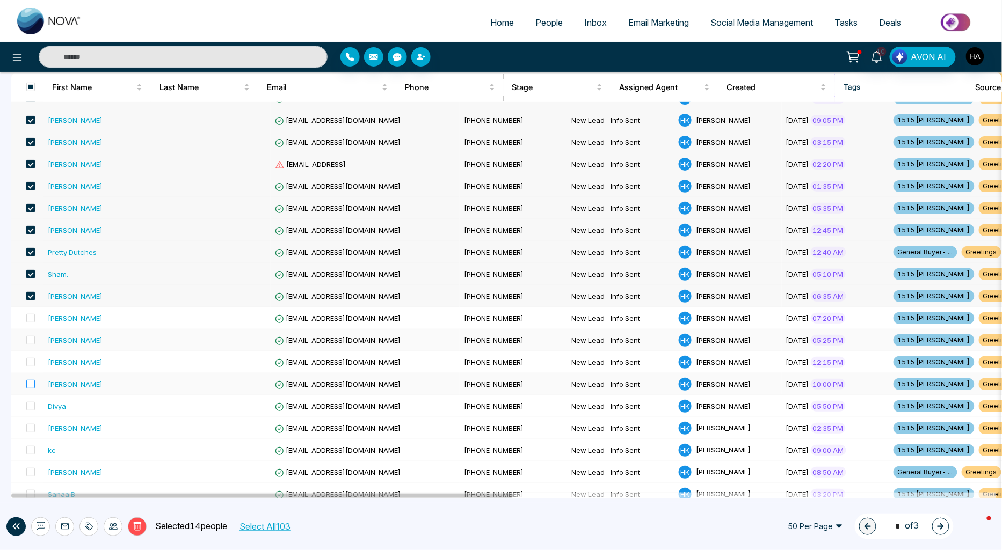
scroll to position [238, 0]
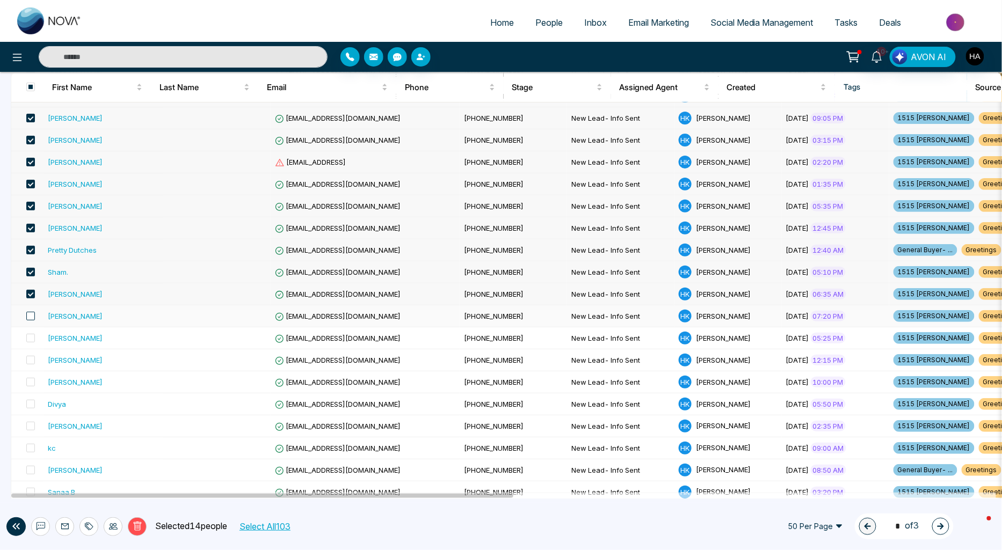
click at [31, 317] on span at bounding box center [30, 316] width 9 height 9
click at [31, 336] on span at bounding box center [30, 338] width 9 height 9
click at [30, 360] on span at bounding box center [30, 360] width 9 height 9
click at [27, 383] on span at bounding box center [30, 382] width 9 height 9
click at [30, 400] on span at bounding box center [30, 404] width 9 height 9
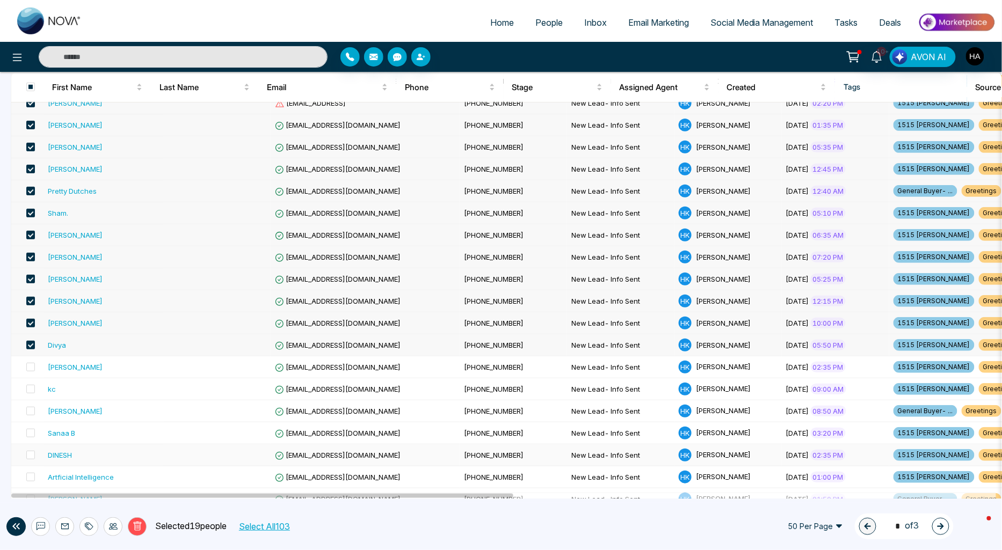
scroll to position [417, 0]
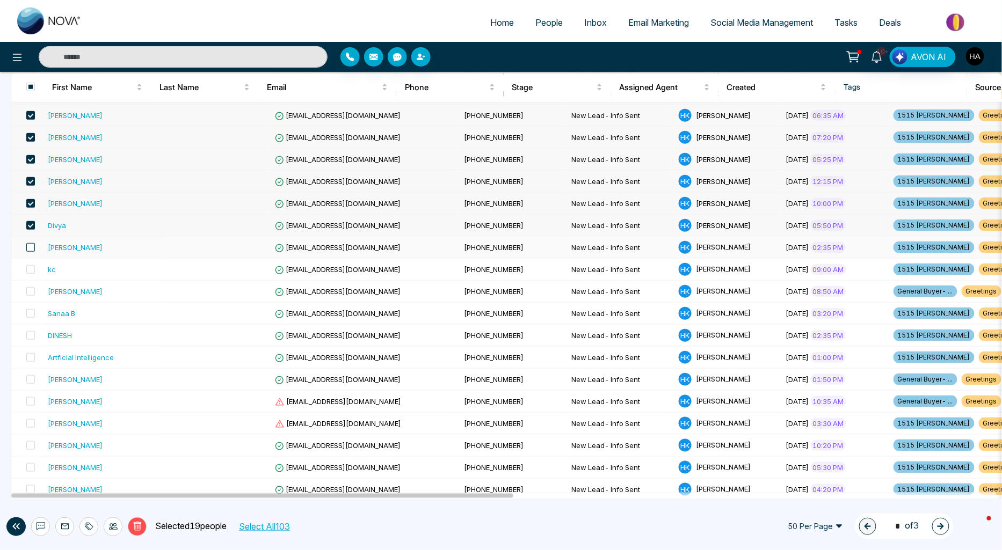
click at [30, 249] on span at bounding box center [30, 247] width 9 height 9
click at [30, 270] on span at bounding box center [30, 269] width 9 height 9
click at [30, 291] on span at bounding box center [30, 291] width 9 height 9
click at [31, 314] on span at bounding box center [30, 313] width 9 height 9
click at [31, 335] on span at bounding box center [30, 335] width 9 height 9
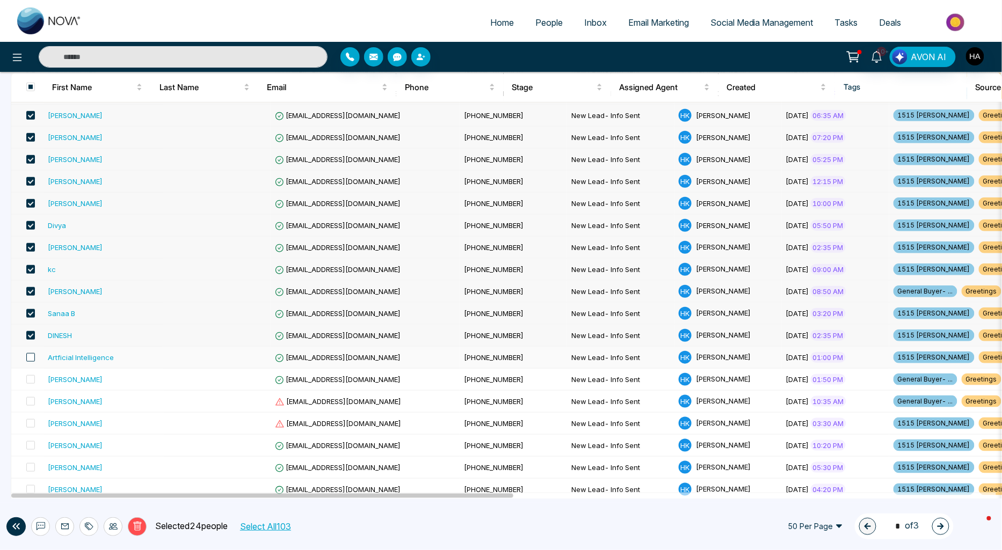
click at [30, 356] on span at bounding box center [30, 357] width 9 height 9
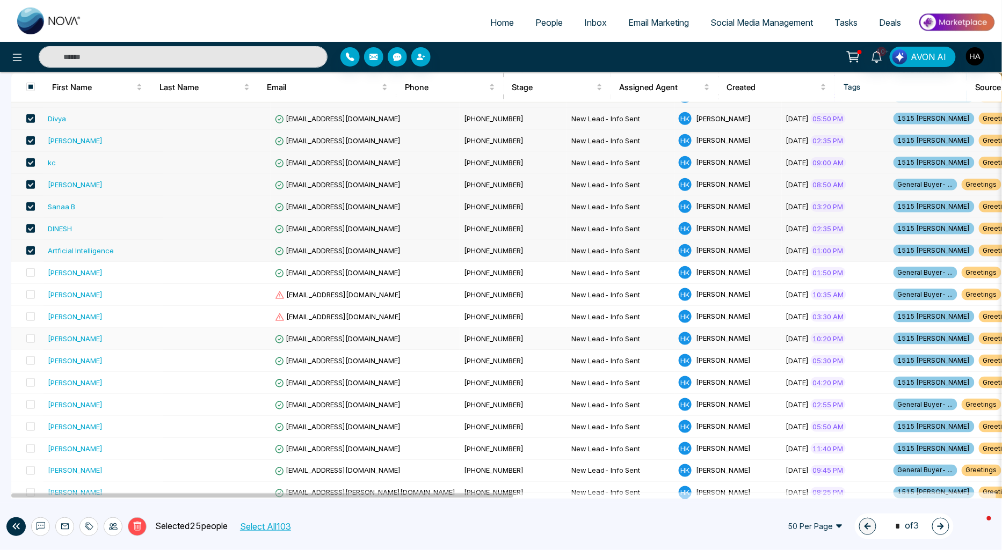
scroll to position [537, 0]
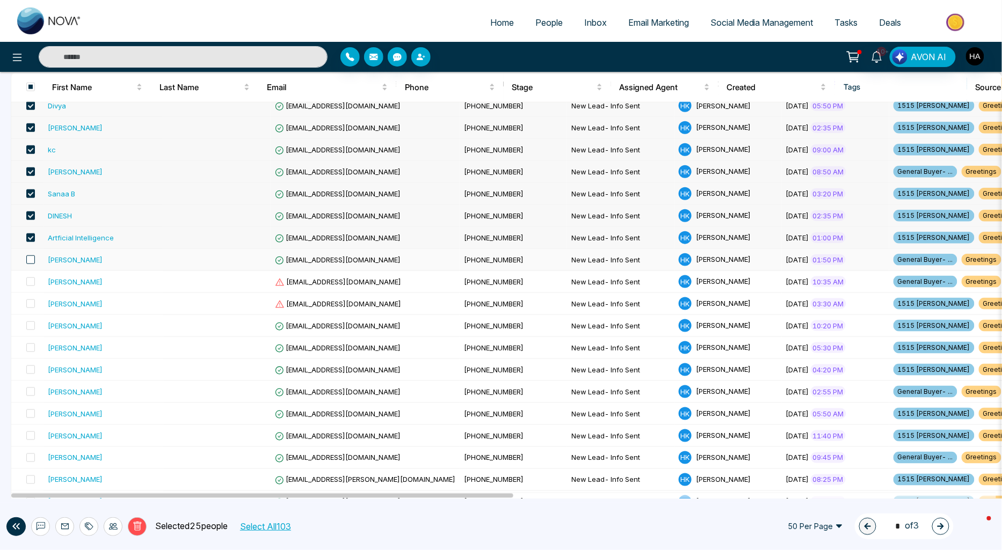
click at [31, 262] on span at bounding box center [30, 260] width 9 height 9
click at [33, 280] on span at bounding box center [30, 282] width 9 height 9
click at [29, 304] on span at bounding box center [30, 304] width 9 height 9
click at [31, 325] on span at bounding box center [30, 326] width 9 height 9
click at [30, 349] on span at bounding box center [30, 348] width 9 height 9
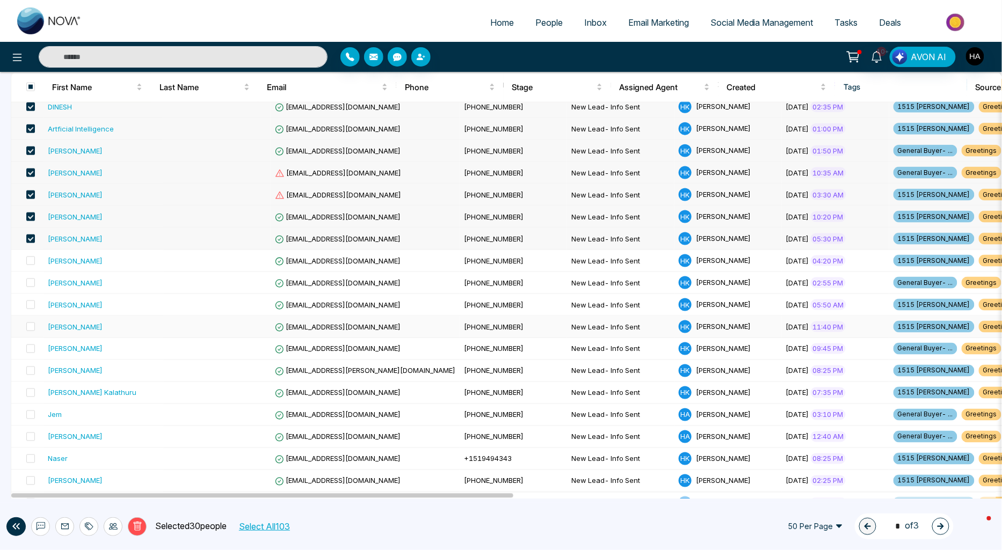
scroll to position [656, 0]
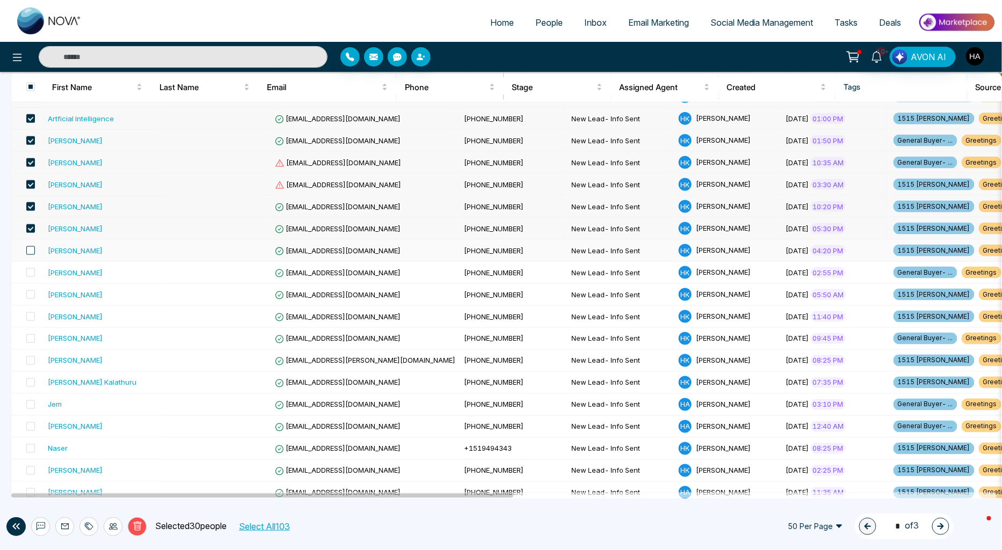
click at [30, 253] on span at bounding box center [30, 250] width 9 height 9
click at [29, 277] on span at bounding box center [30, 272] width 9 height 9
click at [28, 296] on span at bounding box center [30, 294] width 9 height 9
click at [31, 318] on span at bounding box center [30, 317] width 9 height 9
click at [31, 340] on span at bounding box center [30, 339] width 9 height 9
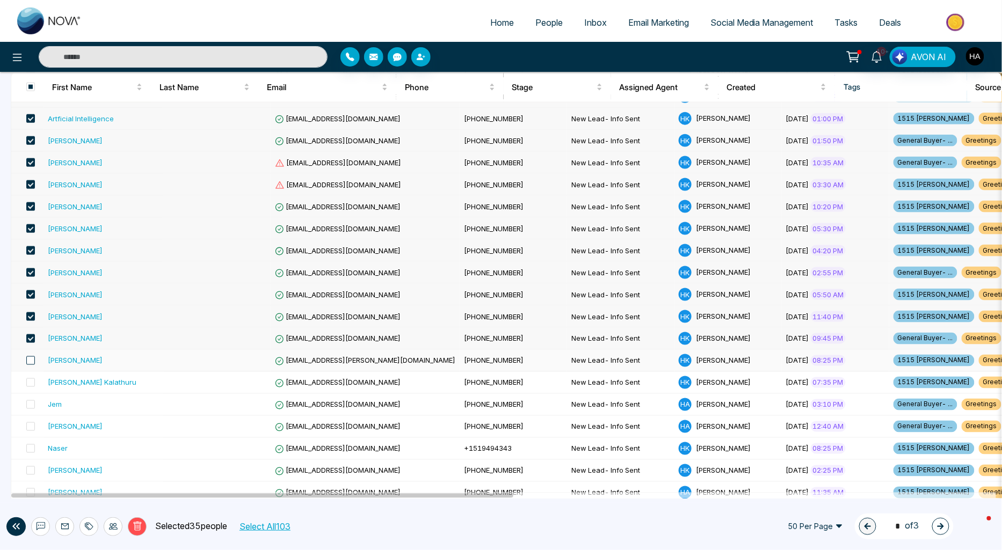
click at [31, 359] on span at bounding box center [30, 361] width 9 height 9
click at [30, 381] on span at bounding box center [30, 383] width 9 height 9
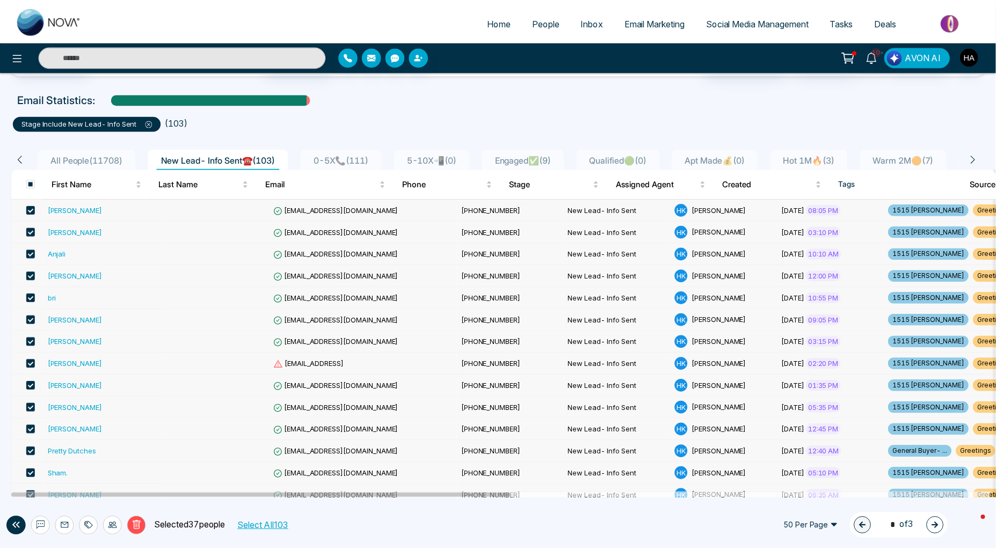
scroll to position [0, 0]
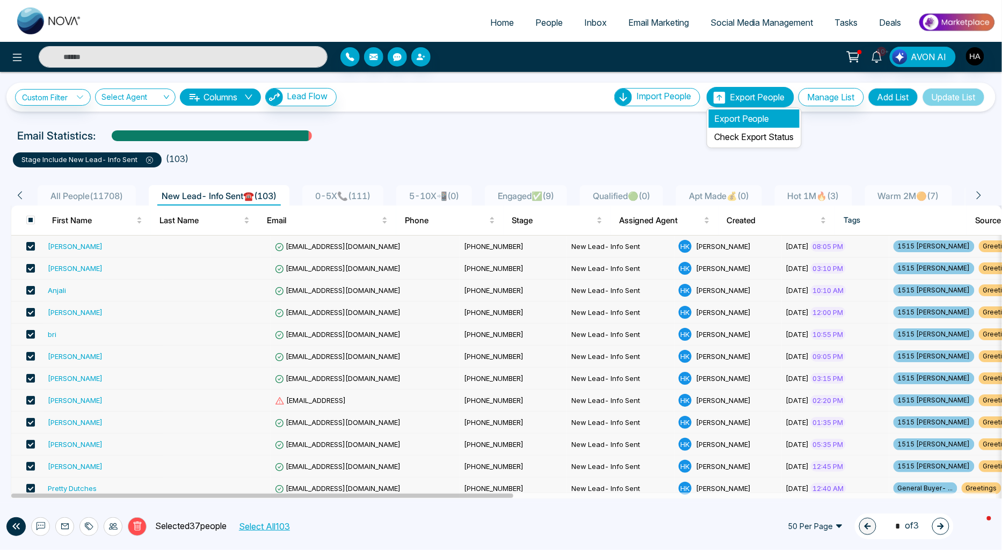
click at [713, 113] on li "Export People" at bounding box center [754, 119] width 91 height 18
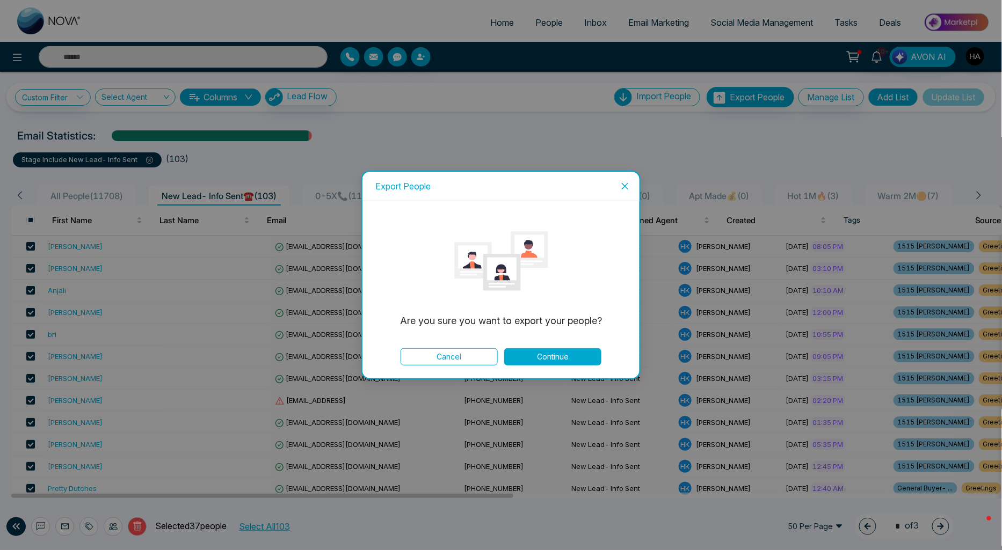
click at [580, 358] on button "Continue" at bounding box center [552, 356] width 97 height 17
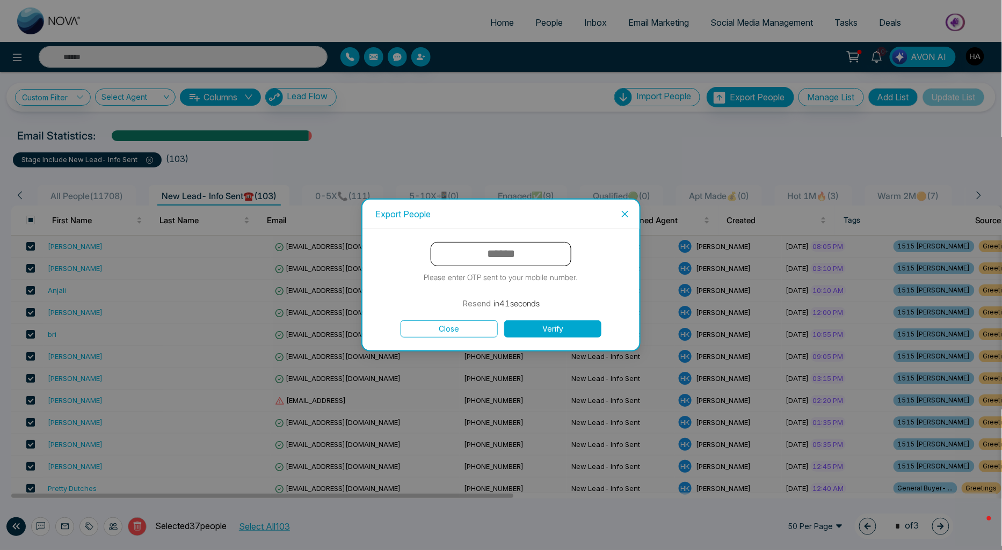
click at [524, 259] on input "text" at bounding box center [501, 254] width 141 height 24
type input "******"
click at [504, 321] on button "Verify" at bounding box center [552, 329] width 97 height 17
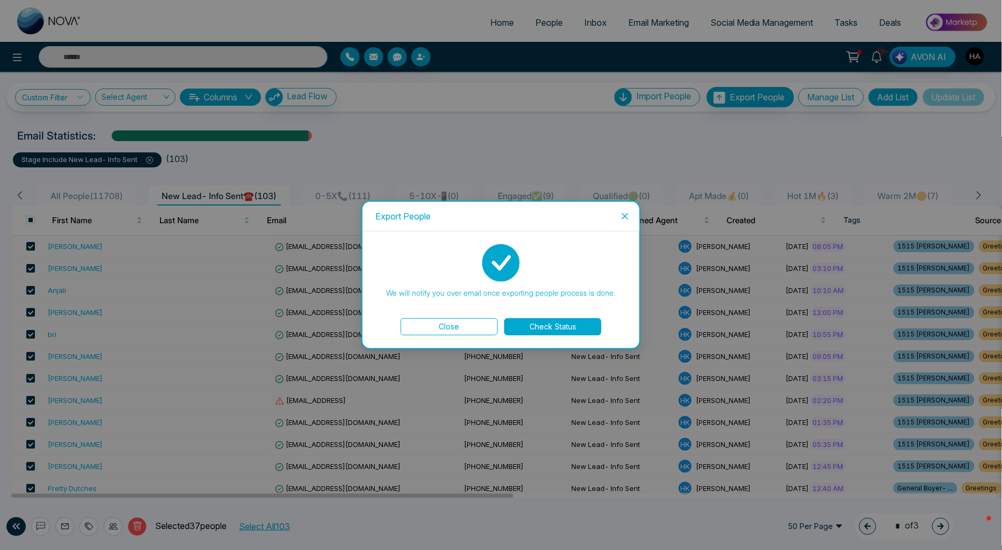
click at [627, 217] on icon "close" at bounding box center [625, 216] width 9 height 9
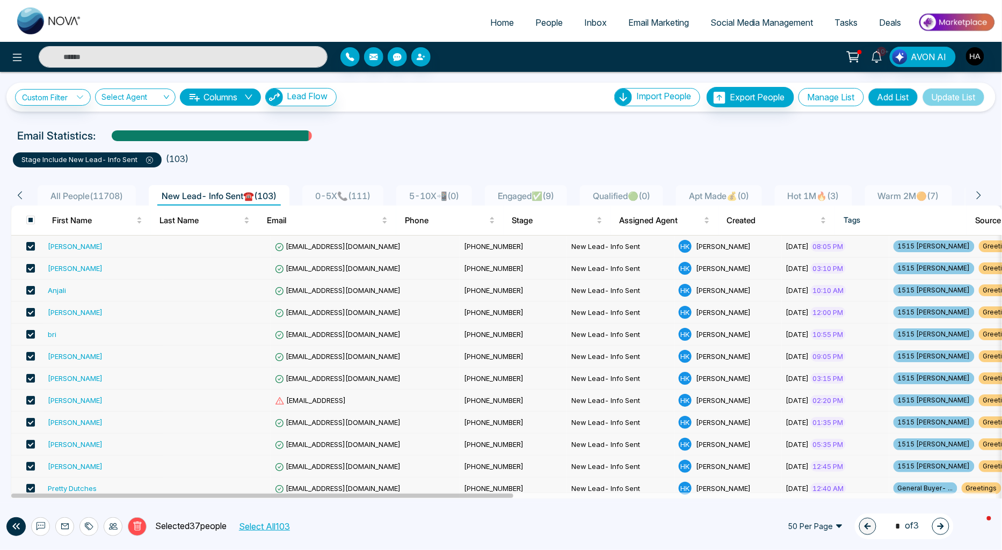
click at [830, 99] on button "Manage List" at bounding box center [831, 97] width 66 height 18
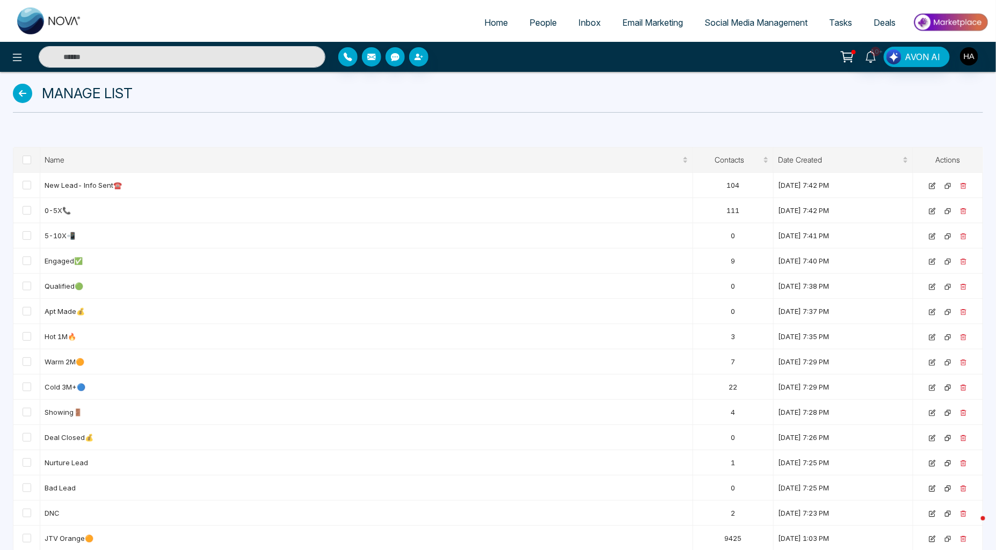
click at [25, 89] on icon at bounding box center [22, 93] width 19 height 19
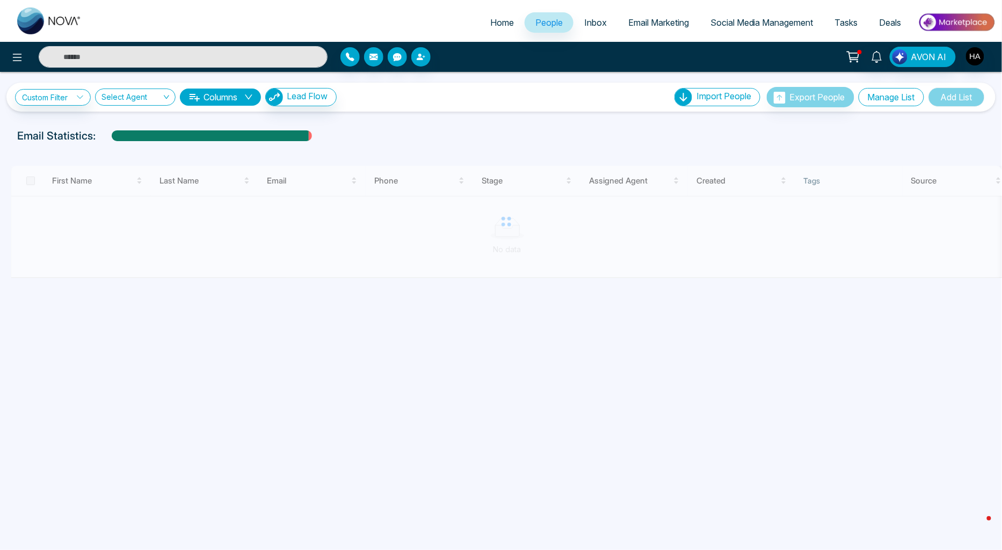
click at [879, 98] on button "Manage List" at bounding box center [892, 97] width 66 height 18
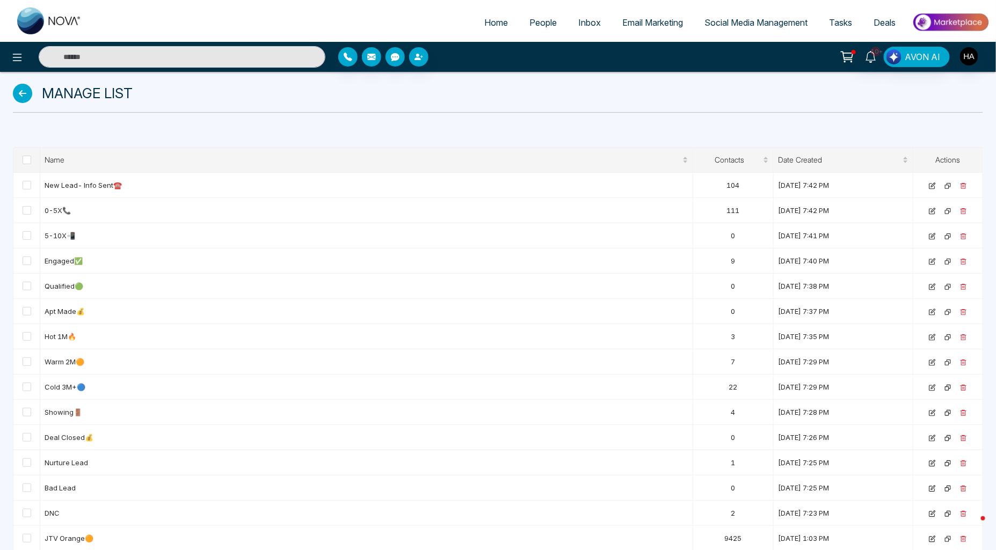
click at [23, 98] on icon at bounding box center [22, 93] width 19 height 19
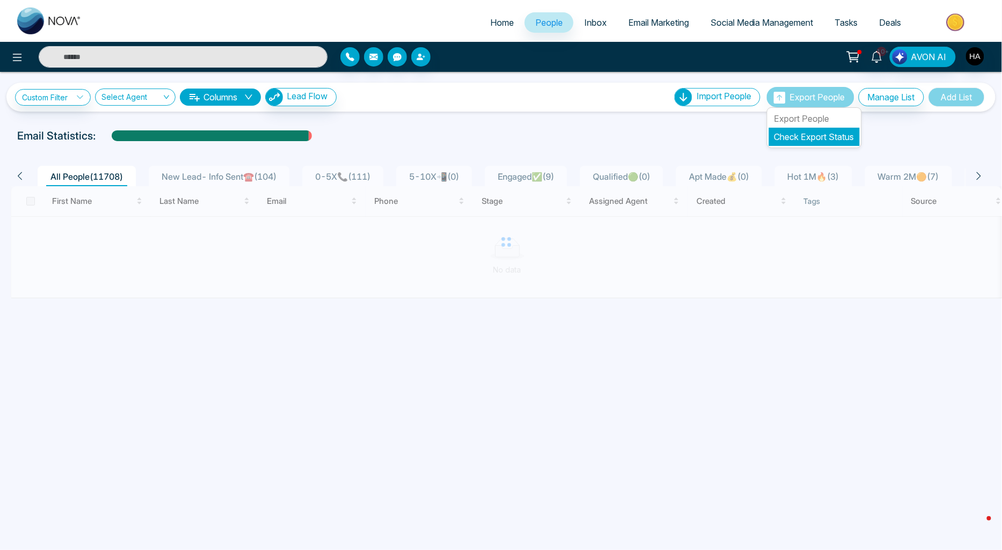
click at [788, 140] on link "Check Export Status" at bounding box center [814, 137] width 80 height 11
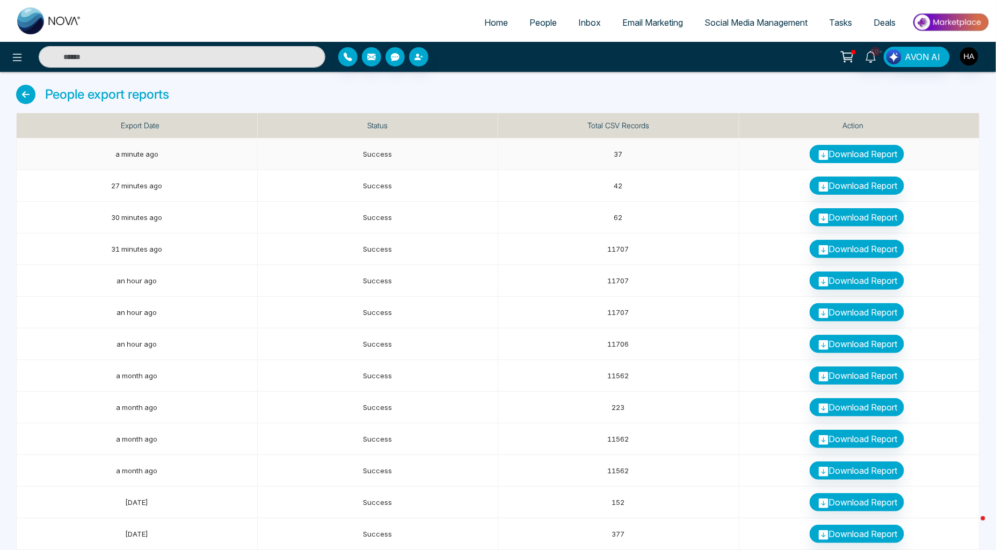
click at [867, 154] on link "Download Report" at bounding box center [857, 154] width 95 height 18
click at [537, 19] on span "People" at bounding box center [542, 22] width 27 height 11
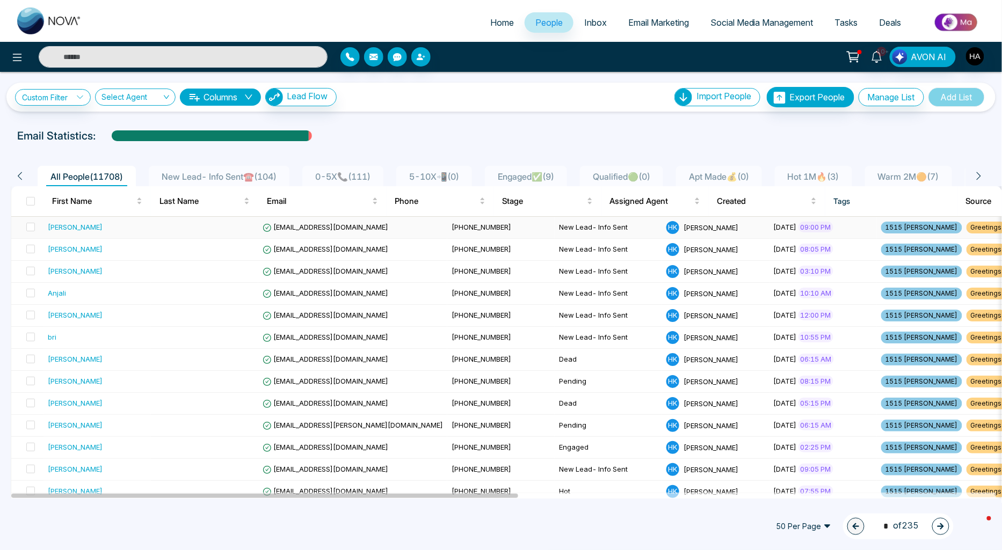
click at [93, 226] on div "Chandra Ayoung" at bounding box center [75, 227] width 55 height 11
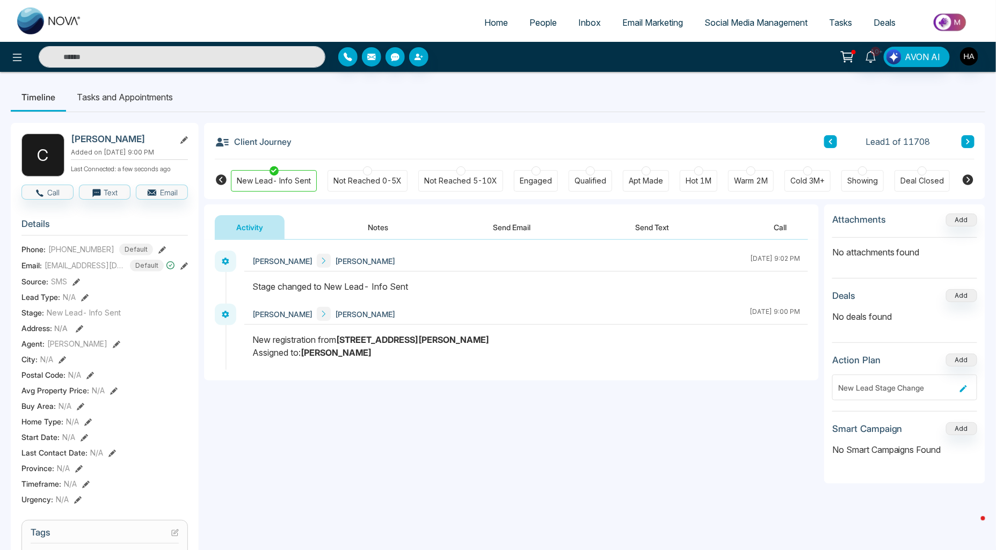
click at [178, 140] on div "Chandra Ayoung" at bounding box center [129, 139] width 117 height 11
click at [180, 143] on icon at bounding box center [184, 140] width 8 height 8
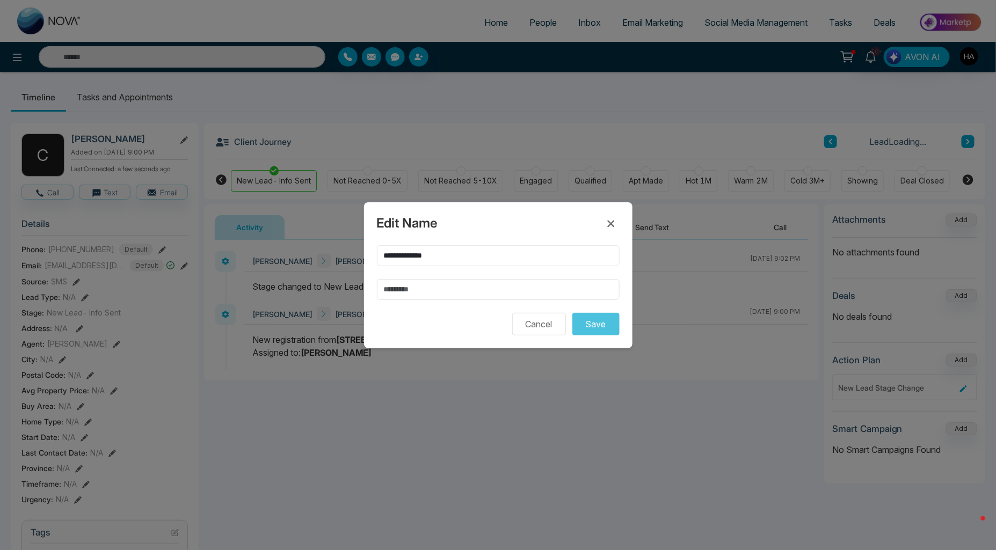
click at [405, 253] on input "**********" at bounding box center [498, 255] width 243 height 21
click at [529, 323] on button "Cancel" at bounding box center [539, 324] width 54 height 23
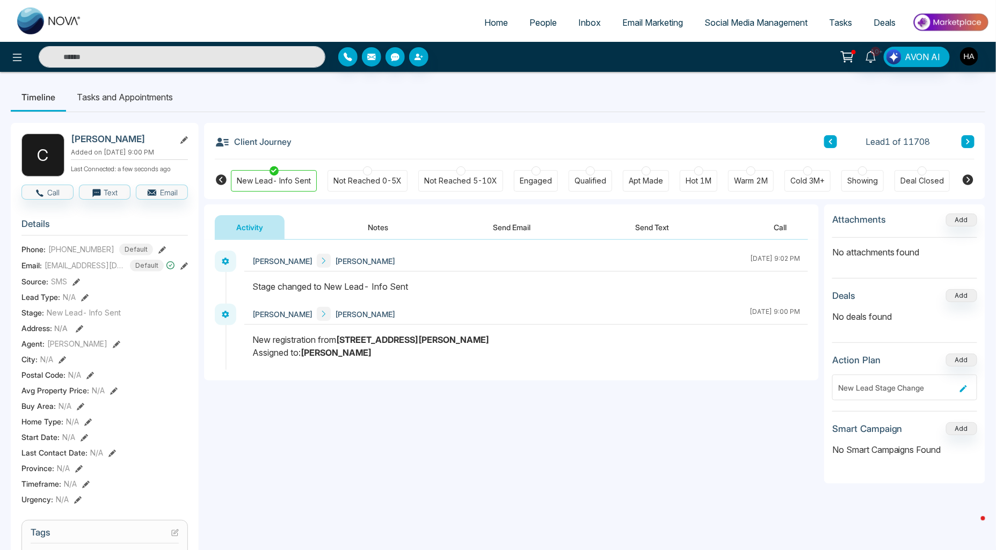
click at [183, 270] on icon at bounding box center [184, 267] width 8 height 8
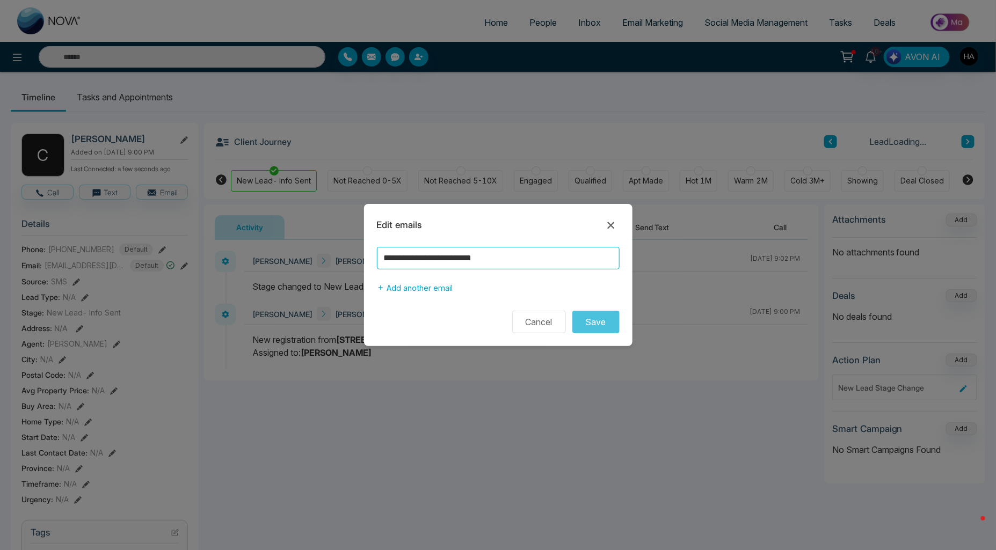
click at [437, 258] on input "**********" at bounding box center [498, 258] width 243 height 23
drag, startPoint x: 117, startPoint y: 255, endPoint x: 125, endPoint y: 245, distance: 12.6
click at [117, 255] on div "**********" at bounding box center [498, 275] width 996 height 550
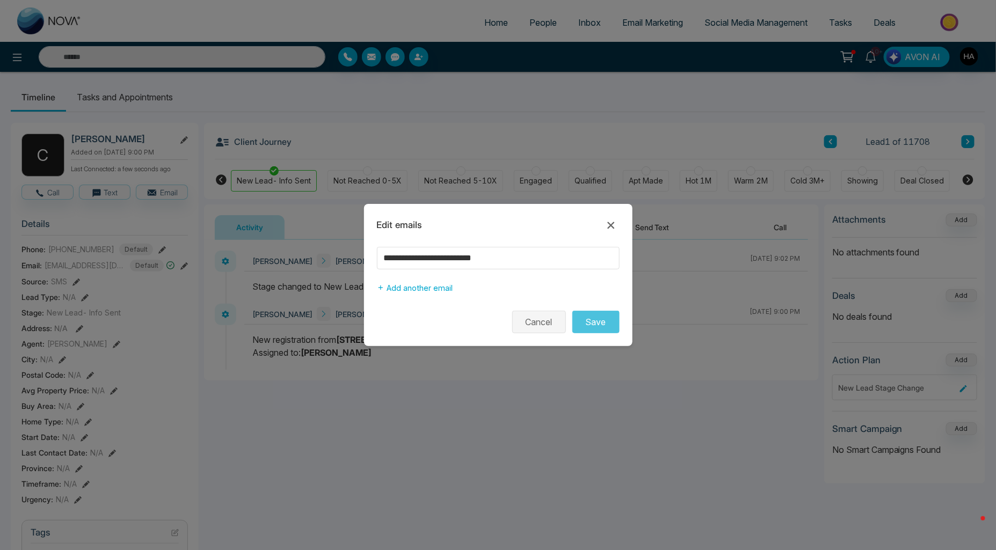
click at [523, 317] on button "Cancel" at bounding box center [539, 322] width 54 height 23
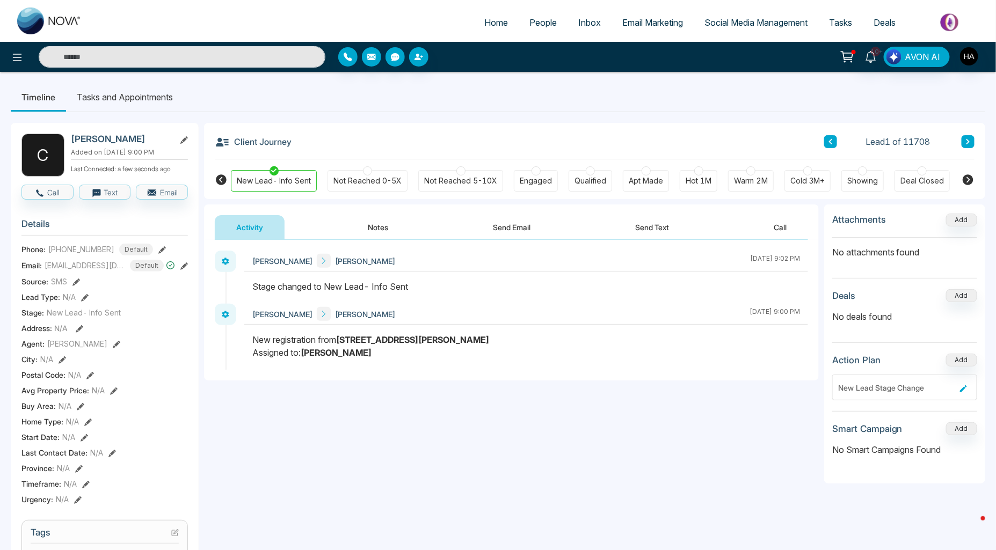
click at [158, 254] on icon at bounding box center [162, 250] width 8 height 8
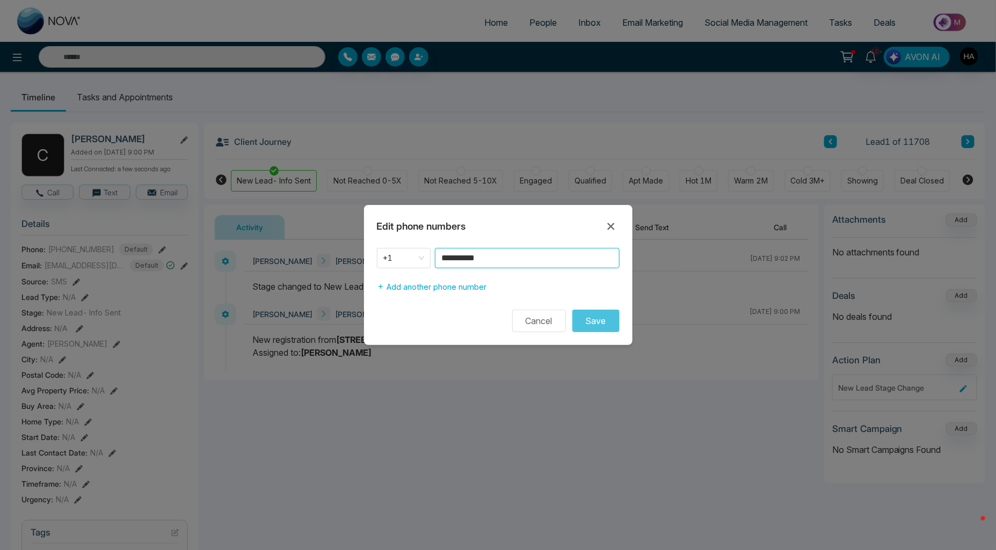
click at [466, 267] on input "**********" at bounding box center [527, 258] width 185 height 20
click at [609, 229] on icon at bounding box center [611, 226] width 13 height 13
